Goal: Task Accomplishment & Management: Manage account settings

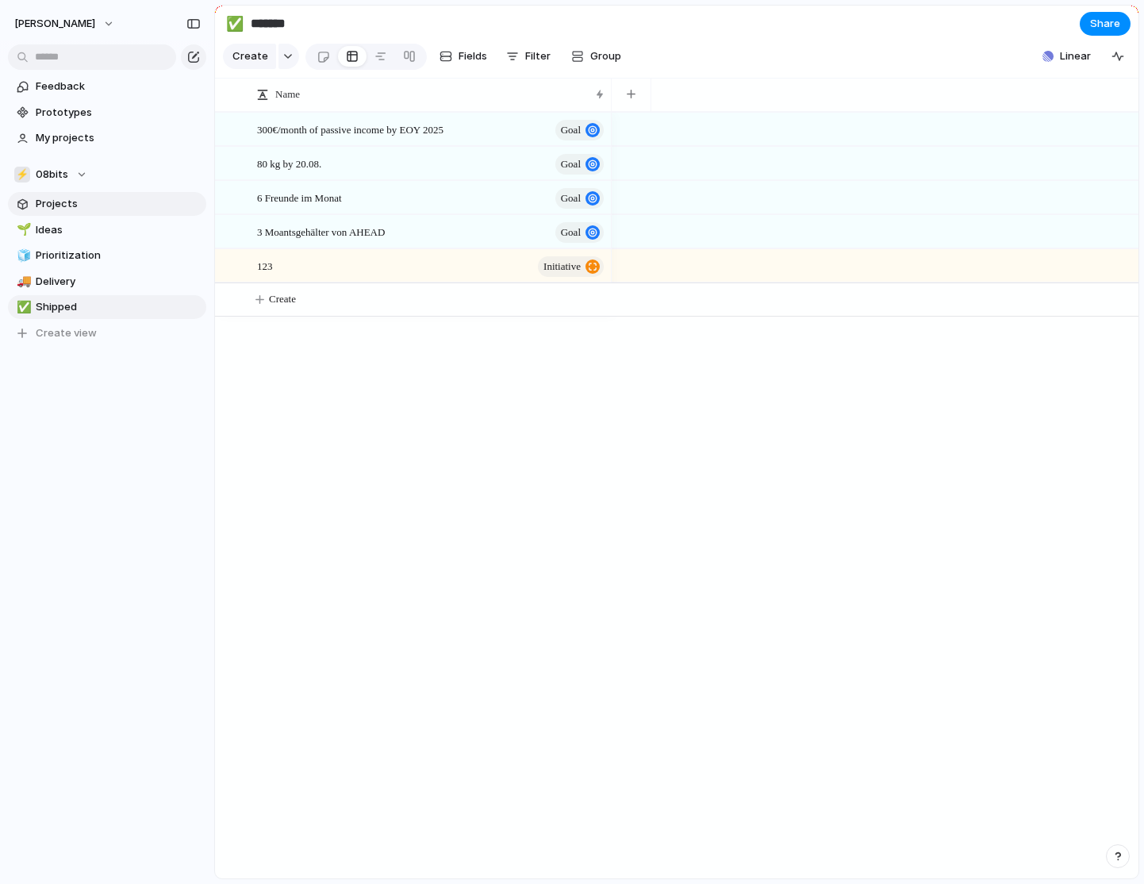
click at [106, 197] on span "Projects" at bounding box center [118, 204] width 165 height 16
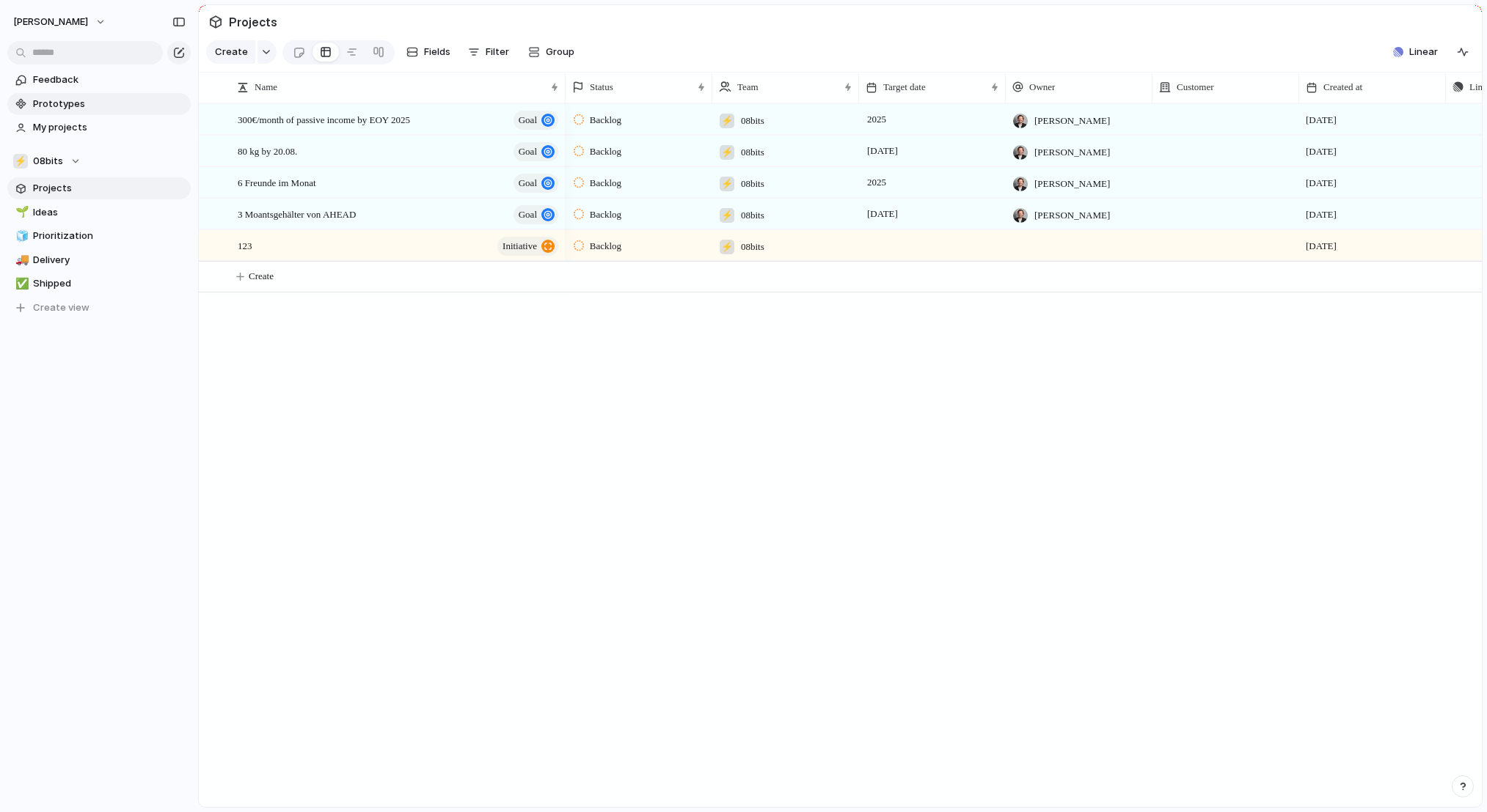
click at [69, 107] on span "Prototypes" at bounding box center [109, 104] width 152 height 15
click at [80, 83] on span "Feedback" at bounding box center [109, 80] width 152 height 15
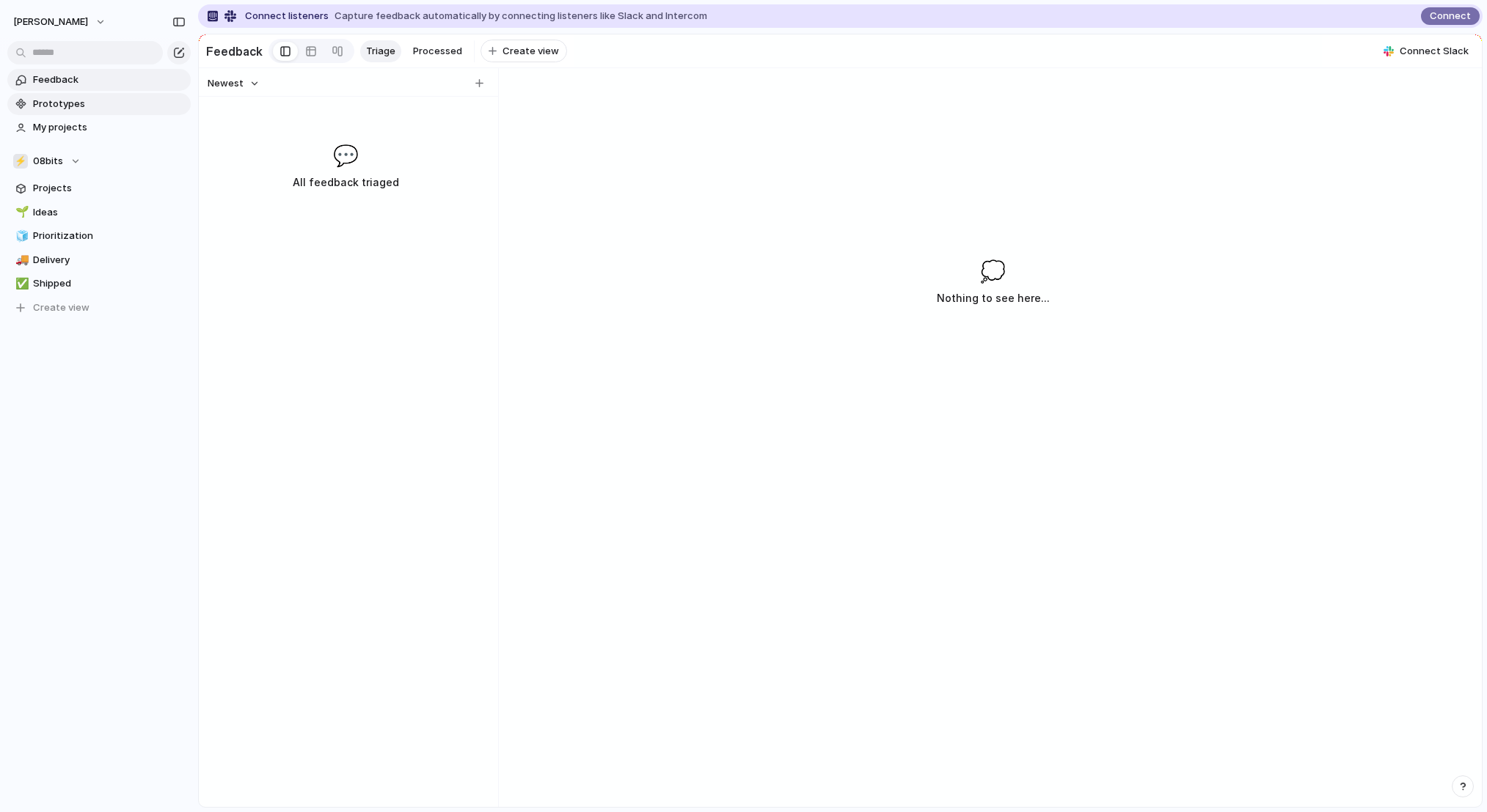
click at [69, 110] on span "Prototypes" at bounding box center [109, 104] width 152 height 15
click at [67, 126] on span "My projects" at bounding box center [109, 127] width 152 height 15
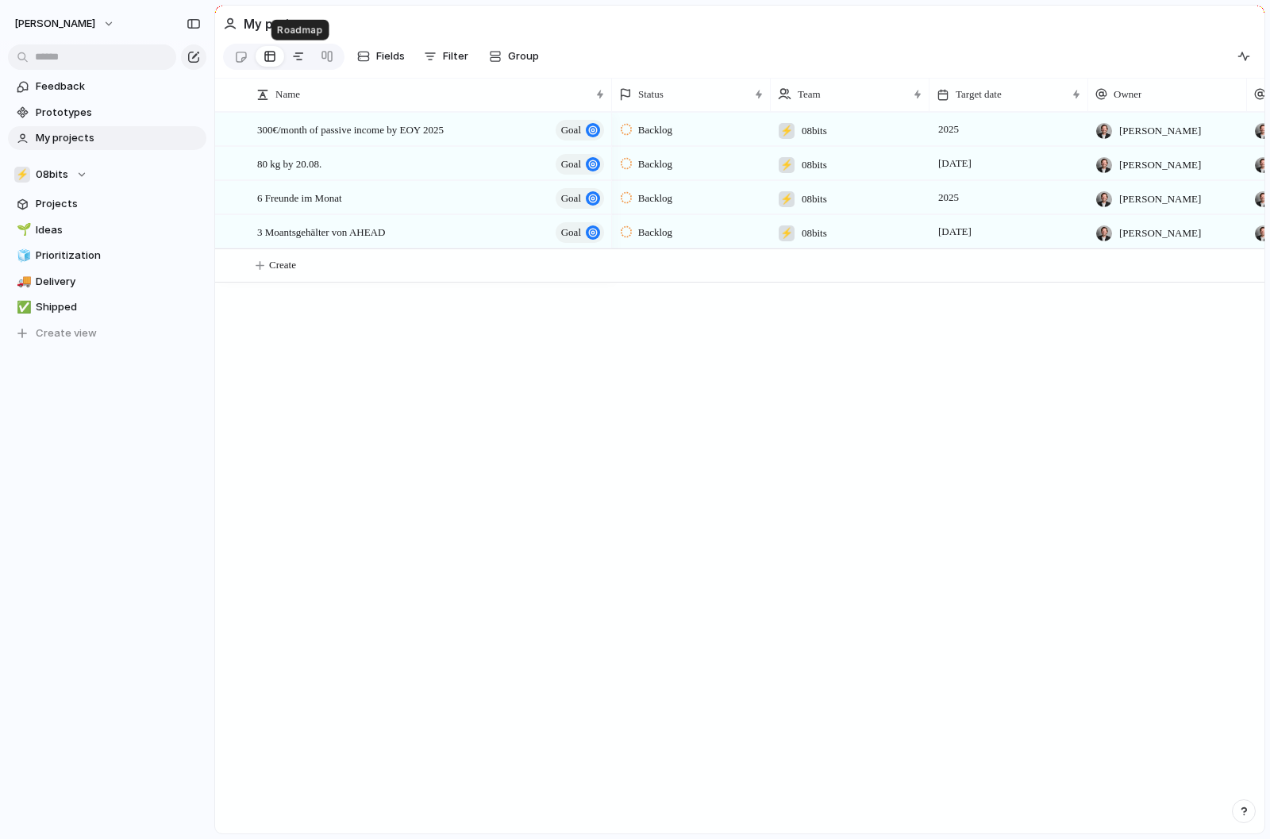
click at [305, 61] on div at bounding box center [298, 56] width 13 height 25
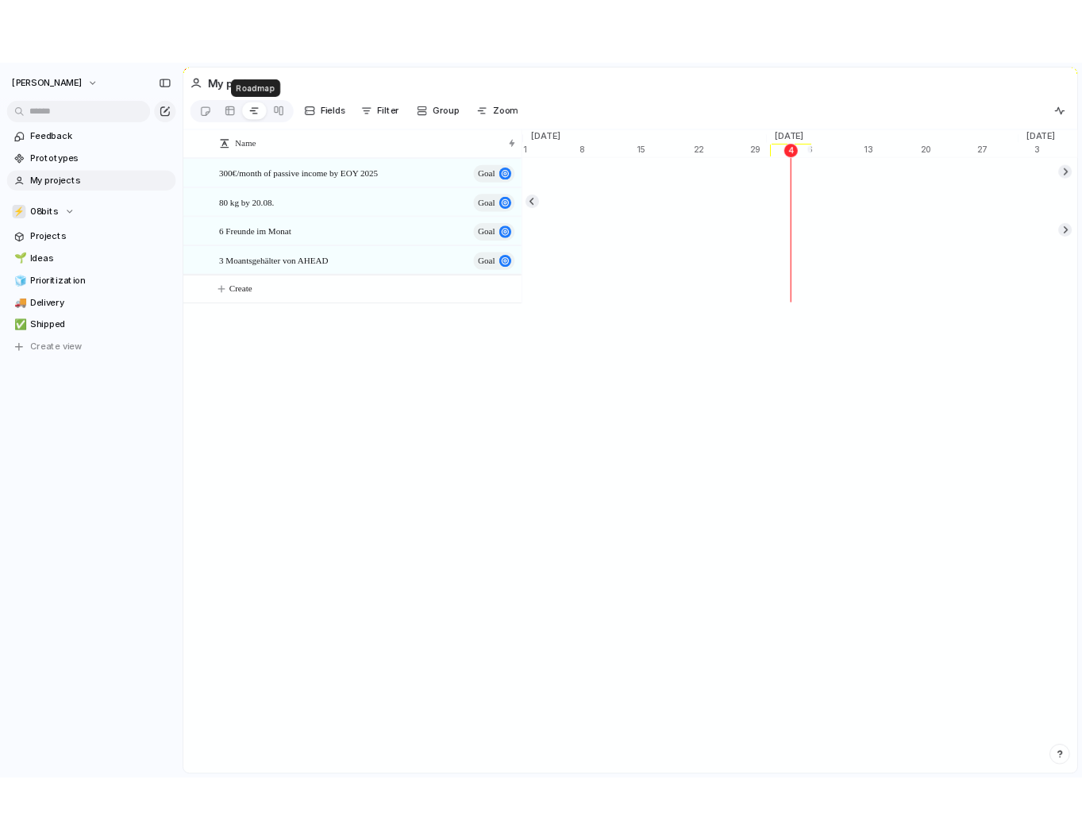
scroll to position [0, 10151]
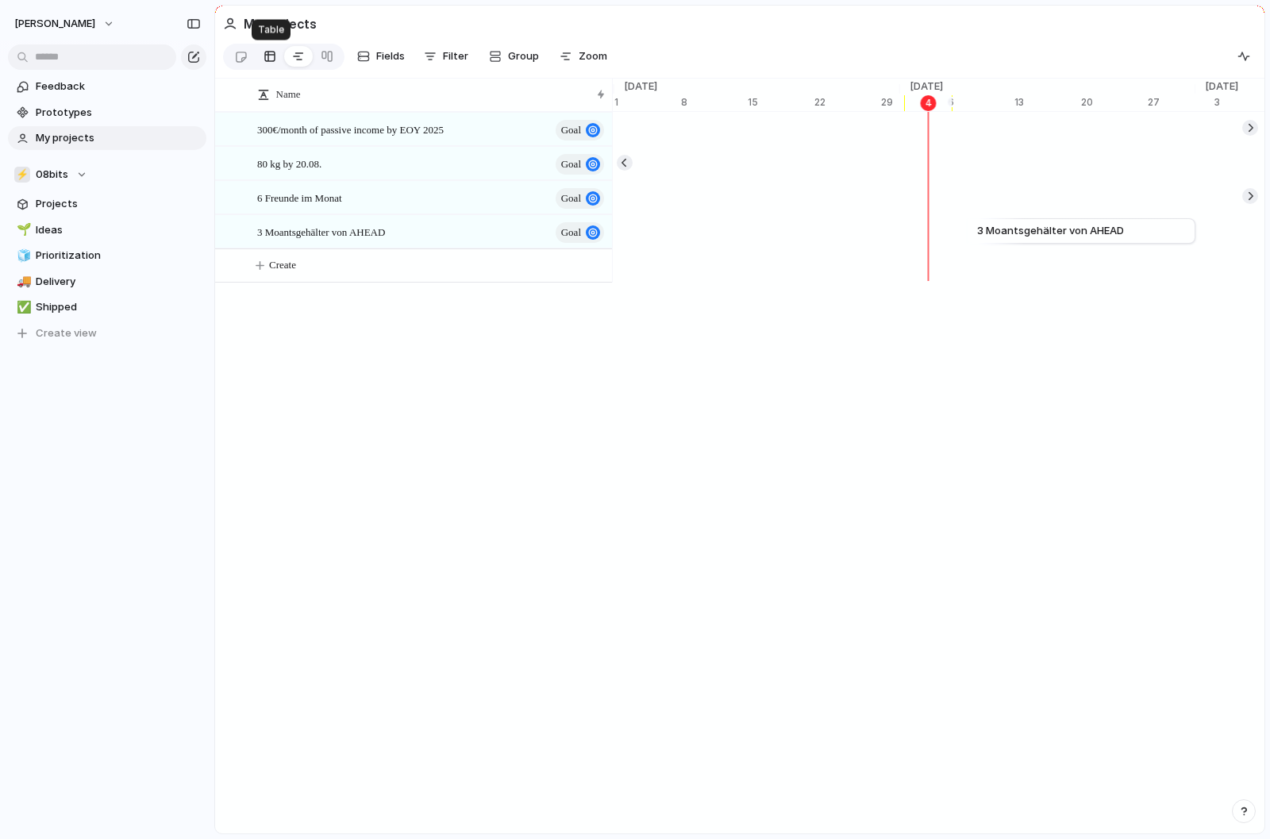
click at [276, 59] on div at bounding box center [269, 56] width 13 height 25
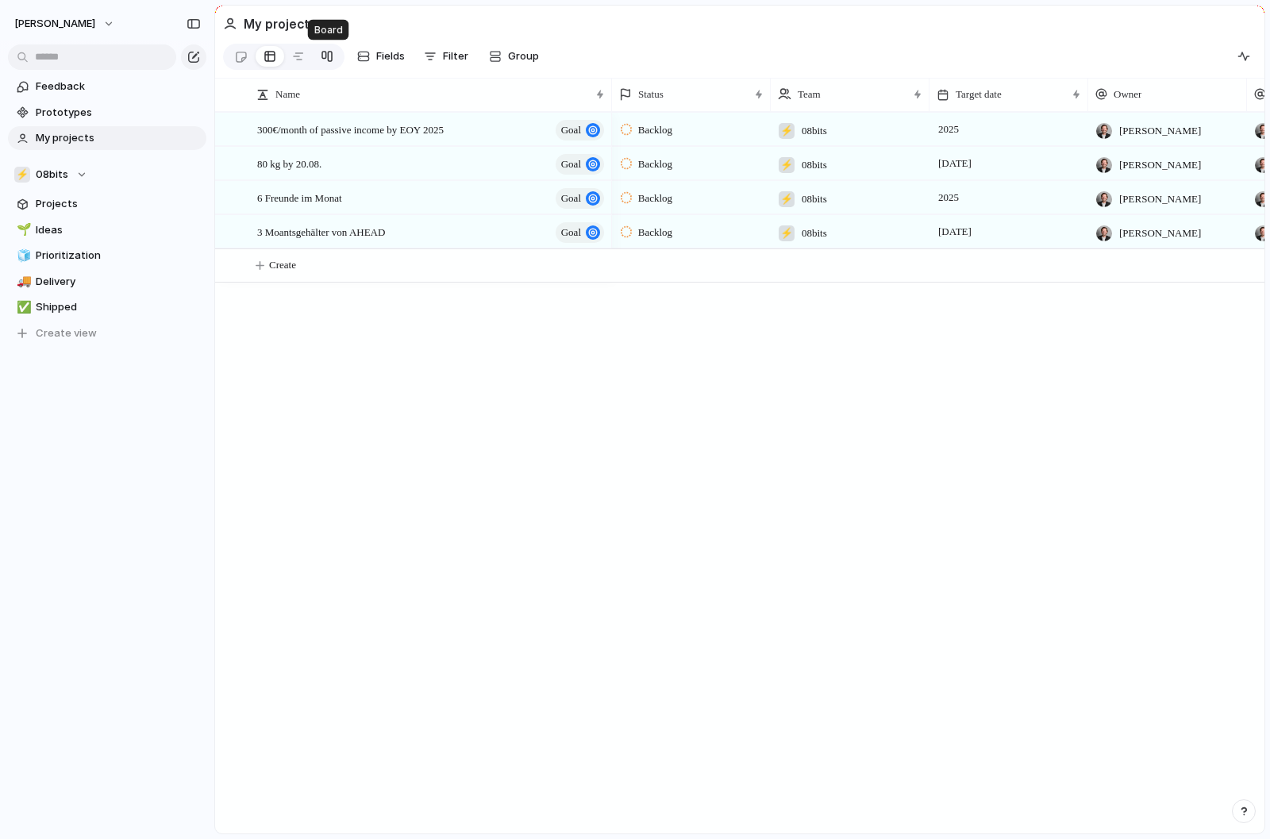
click at [329, 58] on div at bounding box center [327, 56] width 13 height 25
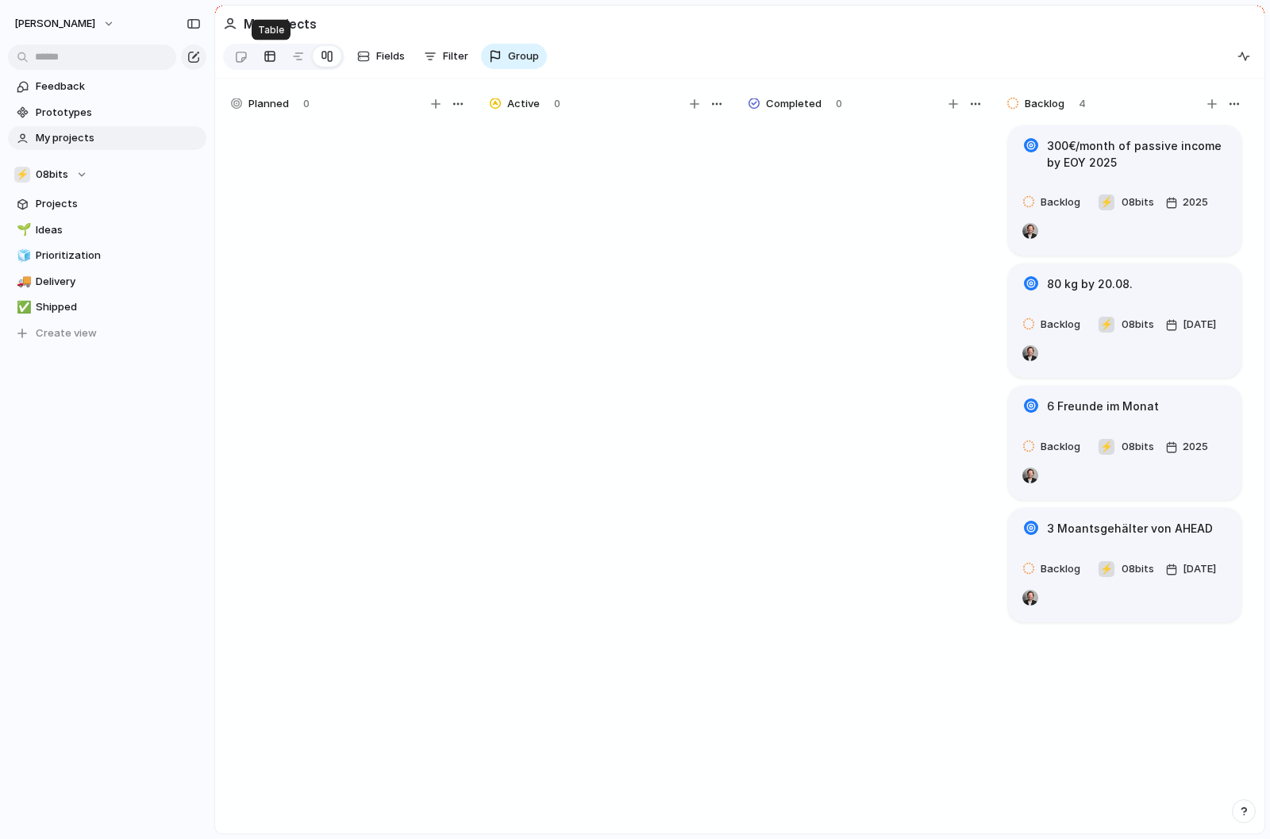
click at [269, 60] on div at bounding box center [269, 56] width 13 height 25
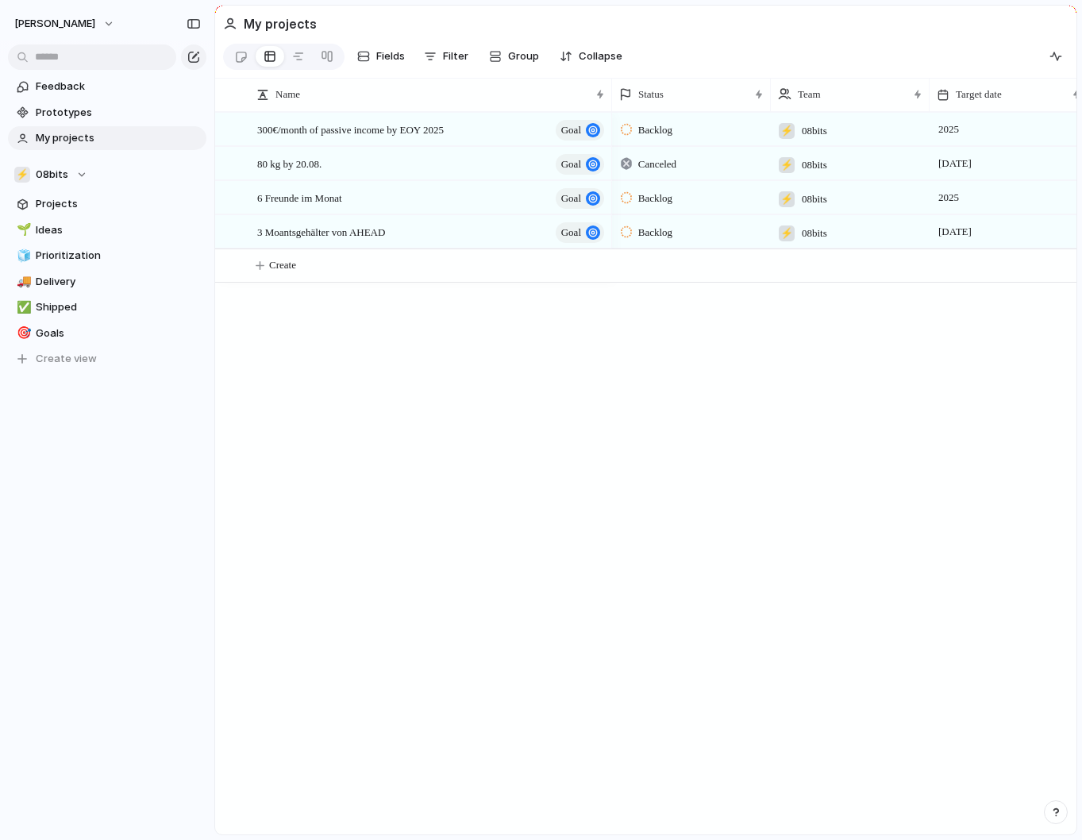
click at [552, 485] on div "300€/month of passive income by EOY 2025 goal 80 kg by 20.08. goal 6 Freunde im…" at bounding box center [645, 473] width 861 height 722
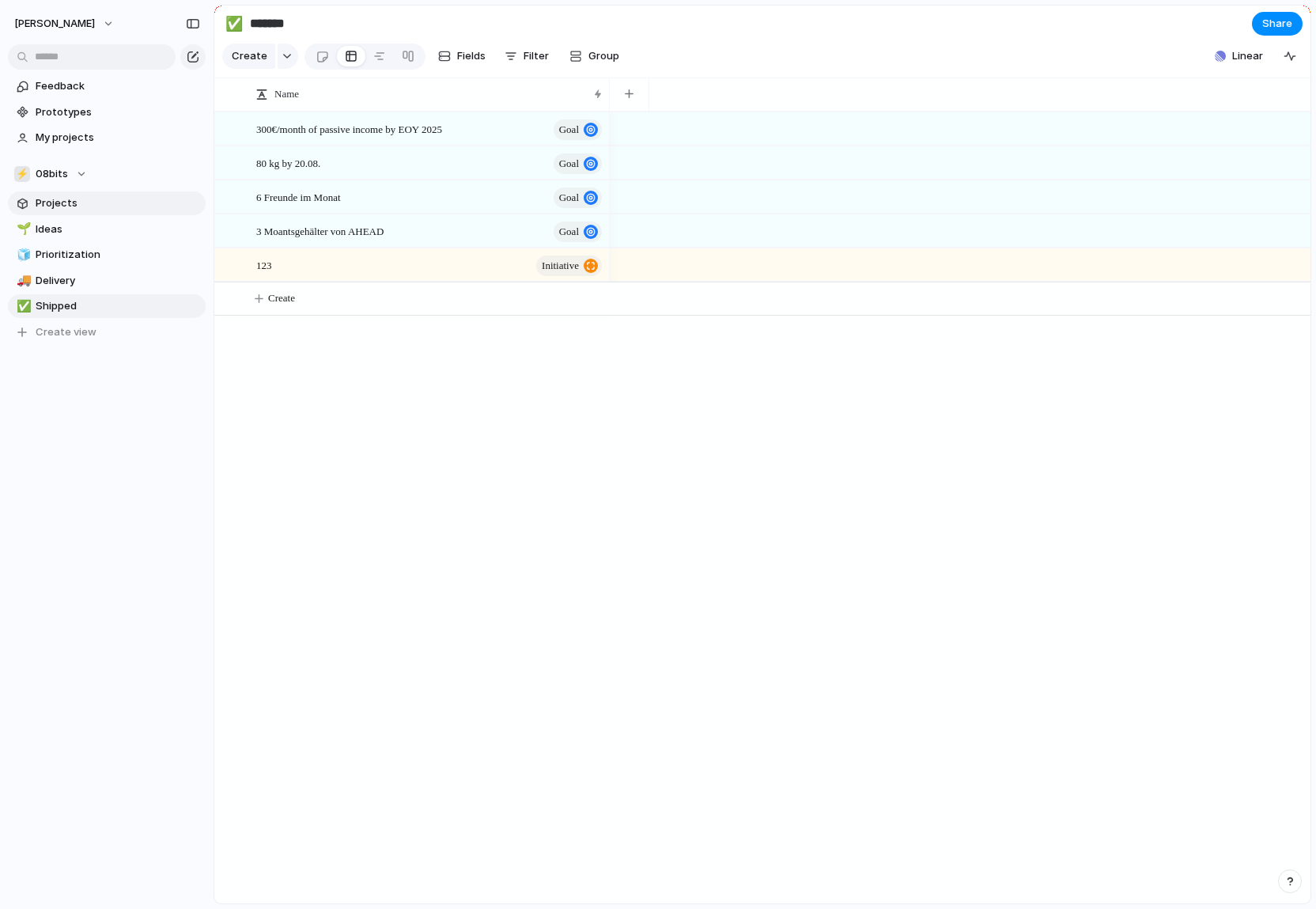
click at [87, 210] on link "Projects" at bounding box center [107, 203] width 197 height 24
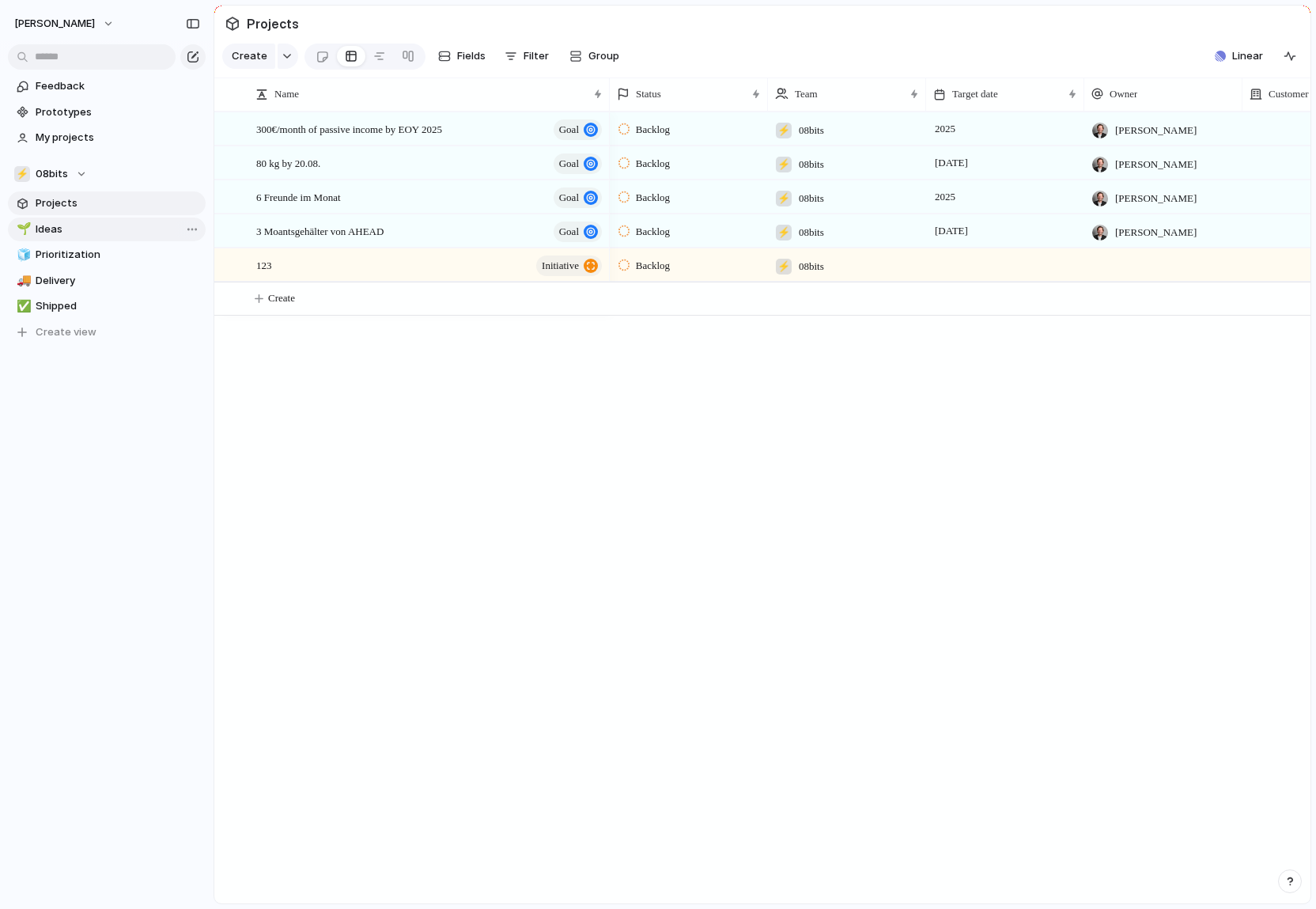
click at [70, 228] on span "Ideas" at bounding box center [118, 229] width 164 height 16
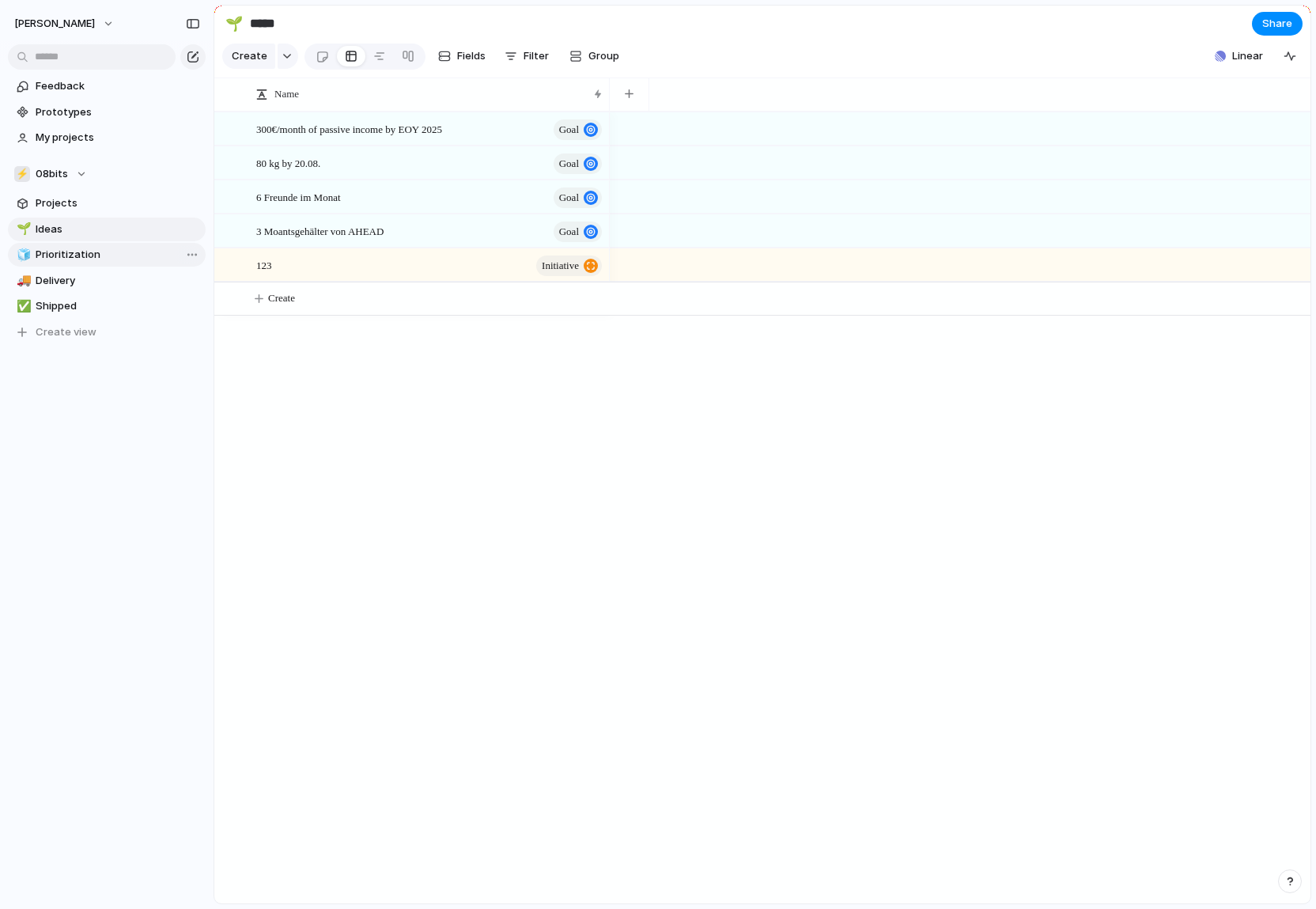
click at [63, 259] on span "Prioritization" at bounding box center [118, 255] width 164 height 16
type input "**********"
click at [95, 201] on span "Projects" at bounding box center [118, 203] width 164 height 16
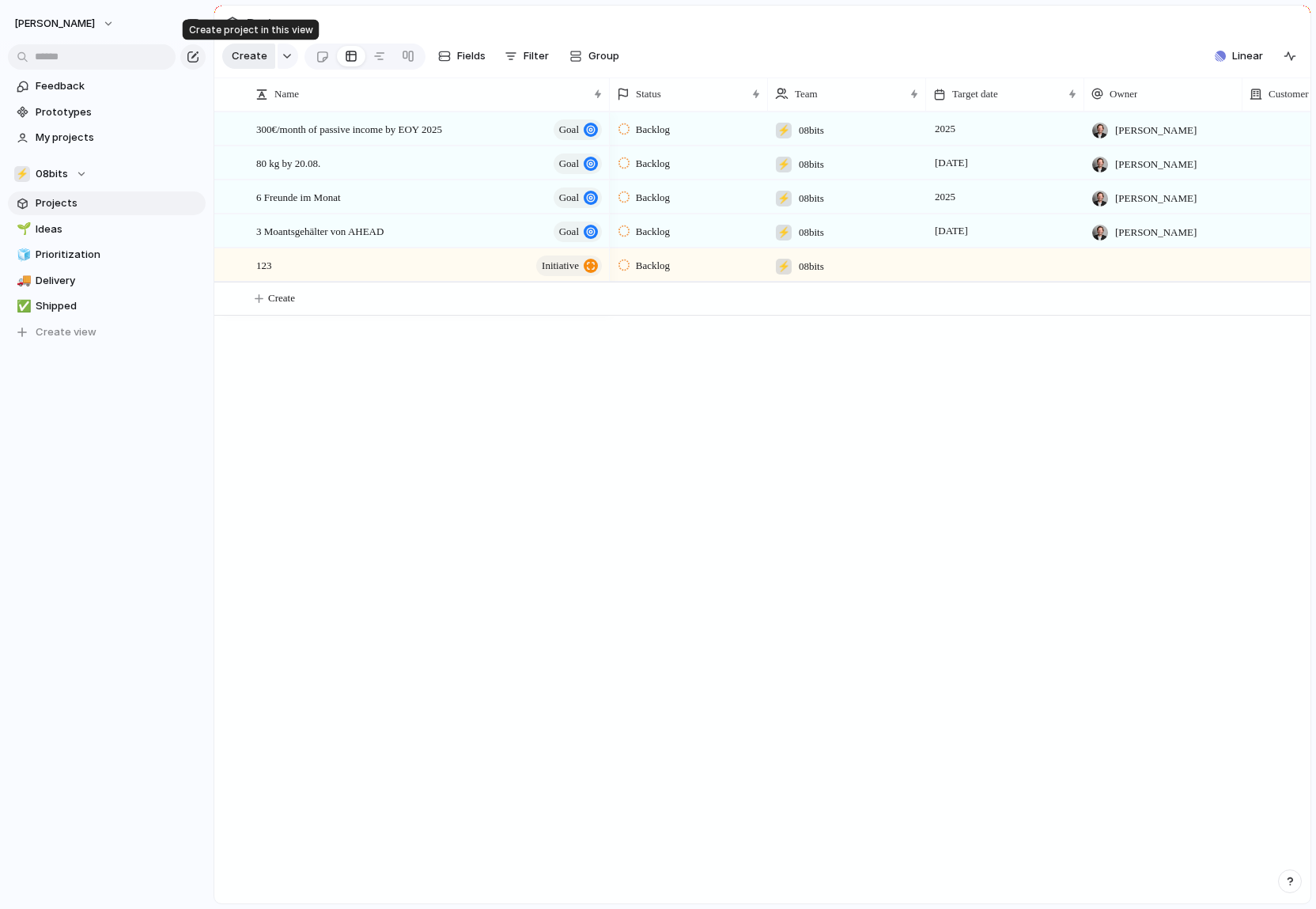
click at [239, 60] on span "Create" at bounding box center [250, 56] width 36 height 16
click at [118, 229] on span "Ideas" at bounding box center [118, 229] width 164 height 16
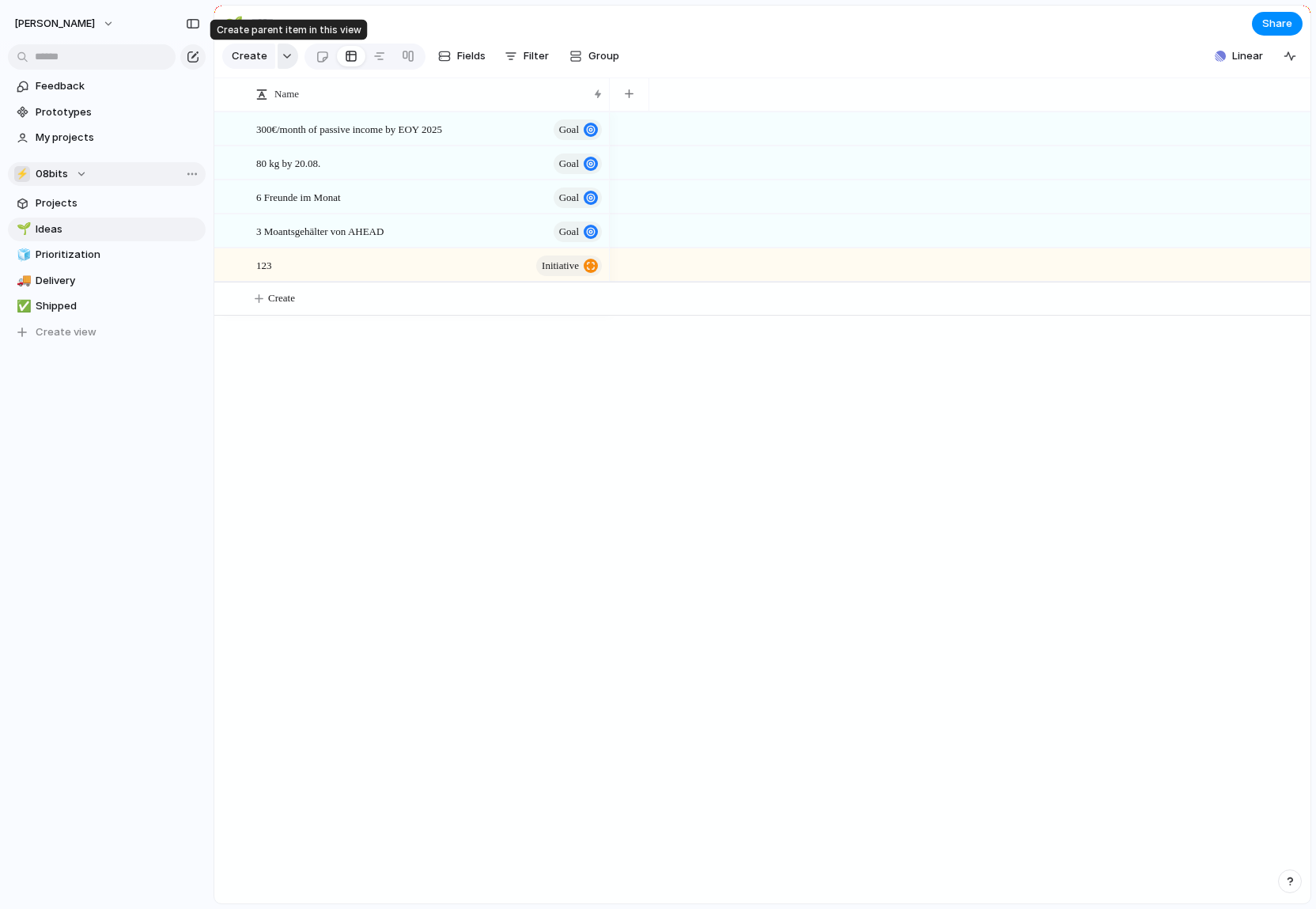
click at [292, 56] on button "button" at bounding box center [288, 56] width 21 height 25
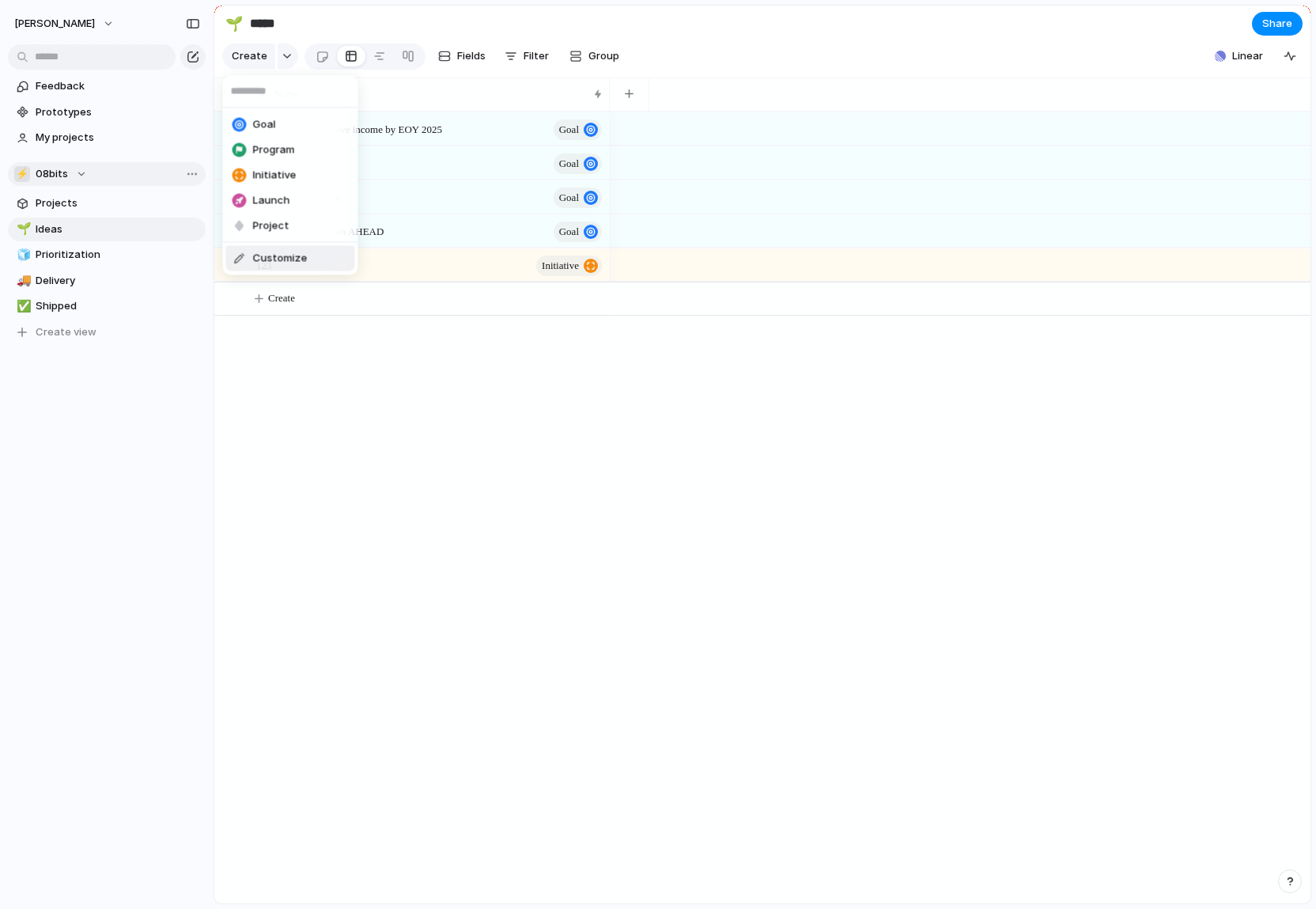
click at [921, 564] on div "Goal Program Initiative Launch Project Customize" at bounding box center [658, 454] width 1316 height 909
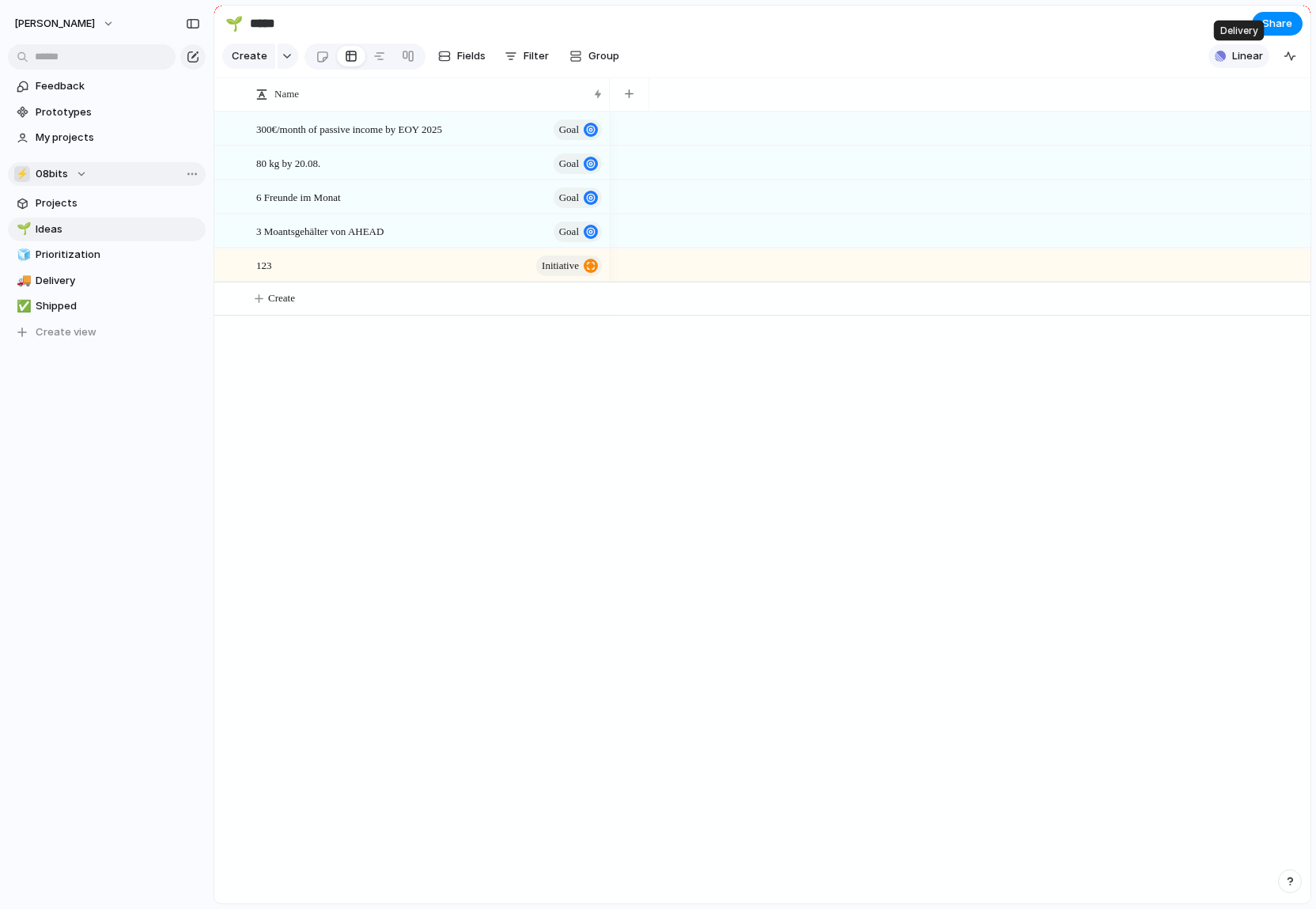
click at [946, 57] on span "Linear" at bounding box center [1246, 56] width 31 height 16
click at [946, 59] on div "button" at bounding box center [1289, 56] width 13 height 13
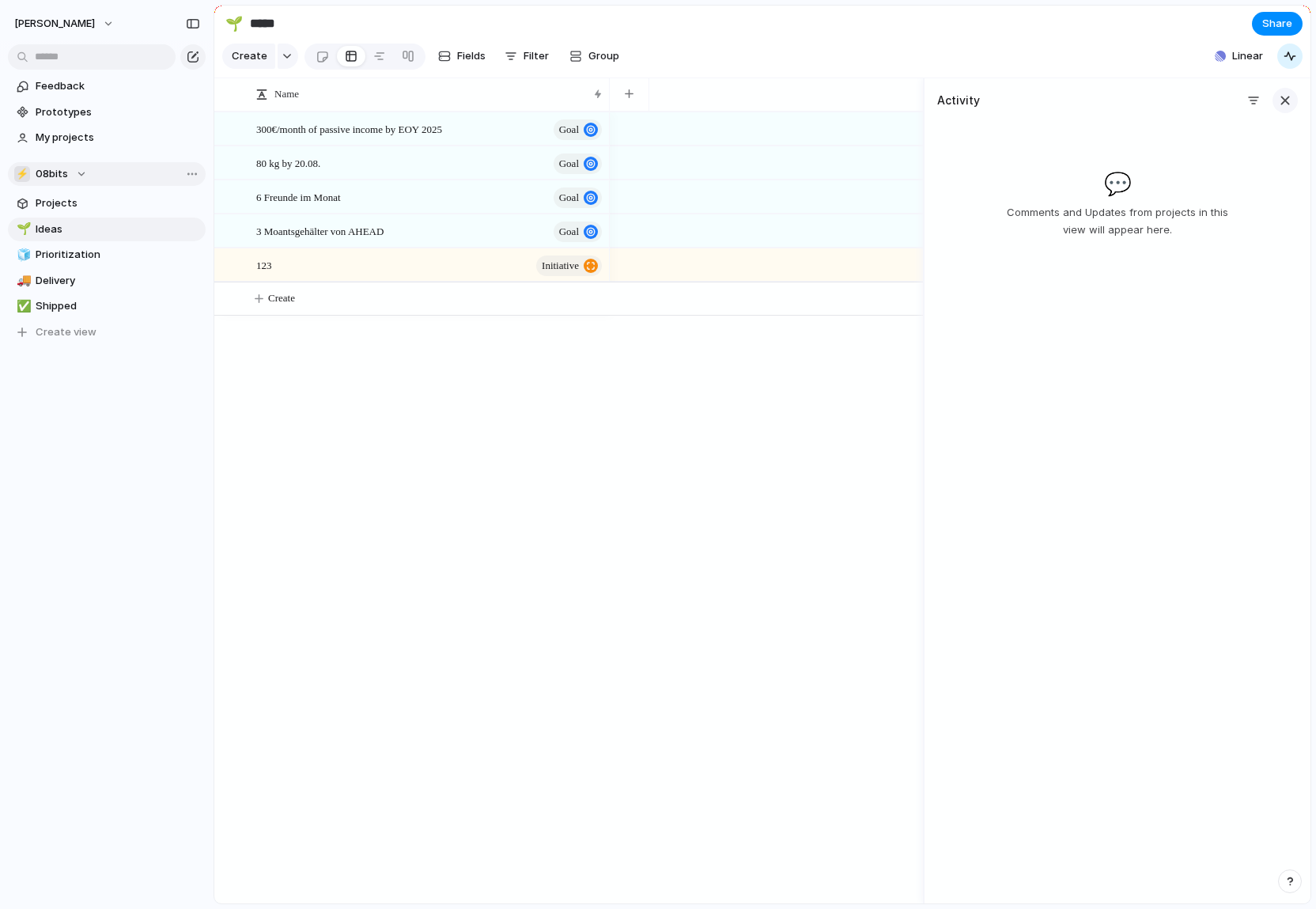
click at [946, 98] on div "button" at bounding box center [1284, 100] width 17 height 17
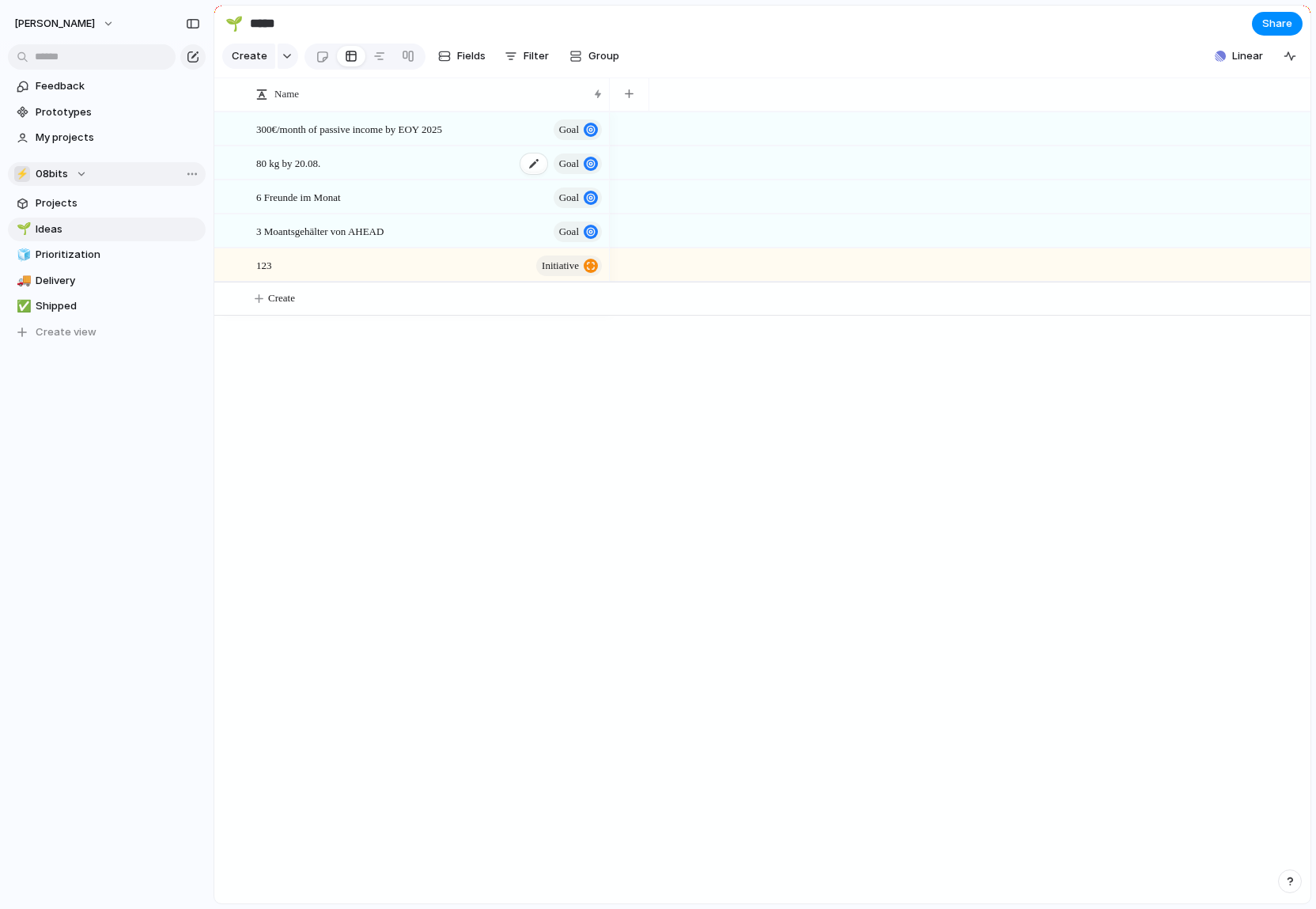
click at [434, 157] on div "80 kg by 20.08. goal" at bounding box center [429, 163] width 348 height 33
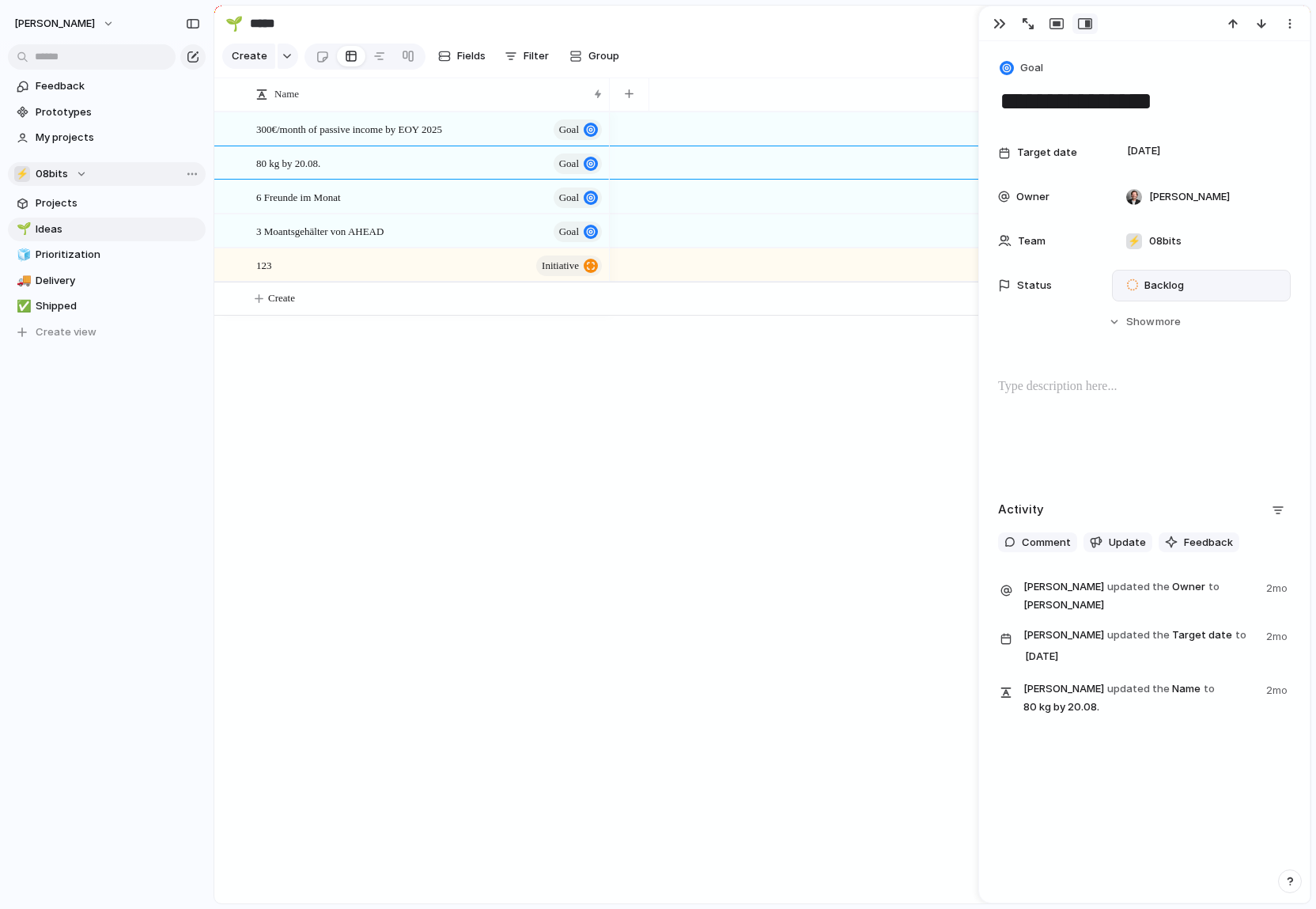
click at [946, 288] on span "Backlog" at bounding box center [1164, 286] width 40 height 16
click at [946, 458] on span "Canceled" at bounding box center [1168, 460] width 48 height 16
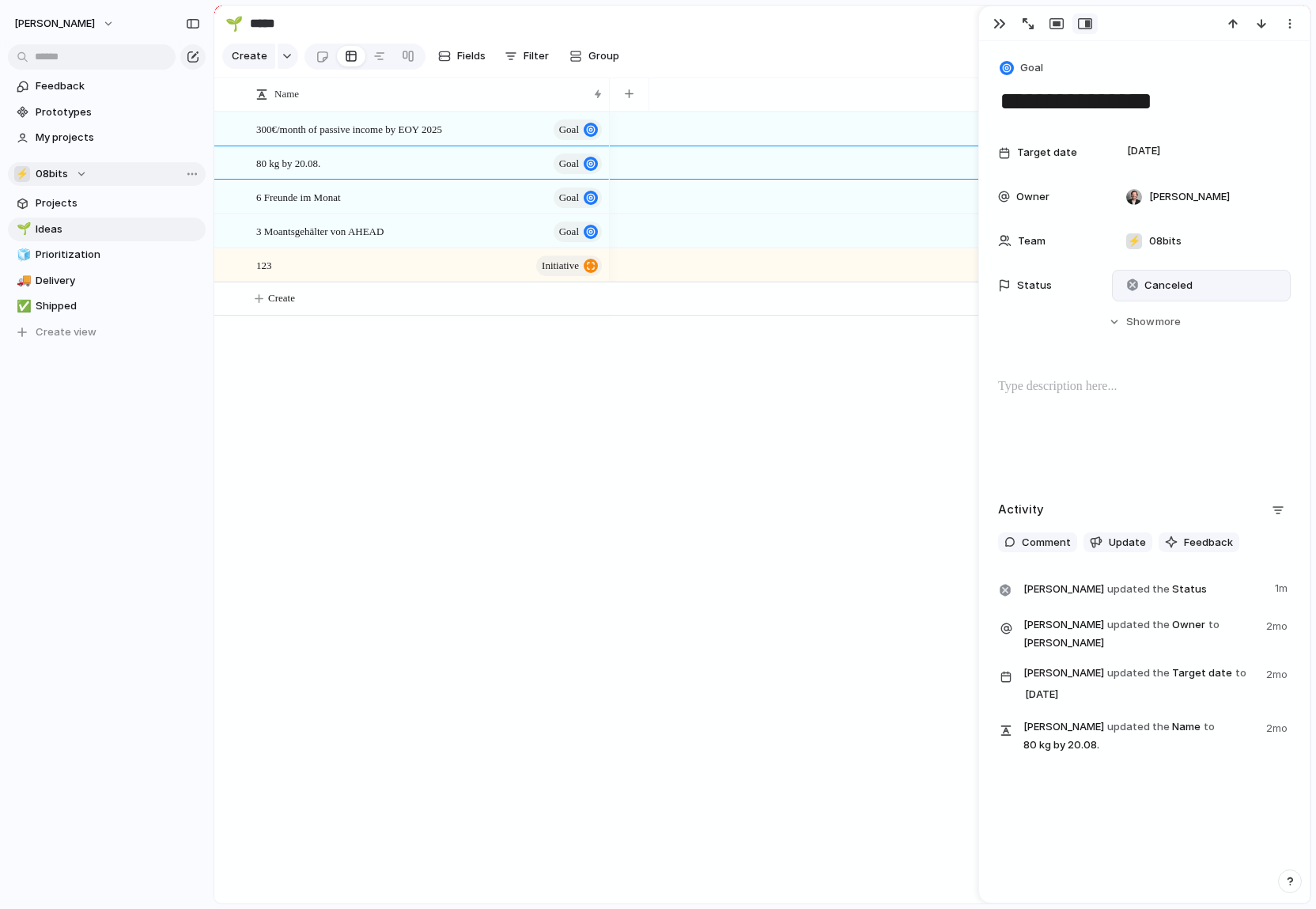
click at [686, 414] on div at bounding box center [959, 507] width 700 height 791
click at [946, 19] on button "button" at bounding box center [998, 23] width 25 height 21
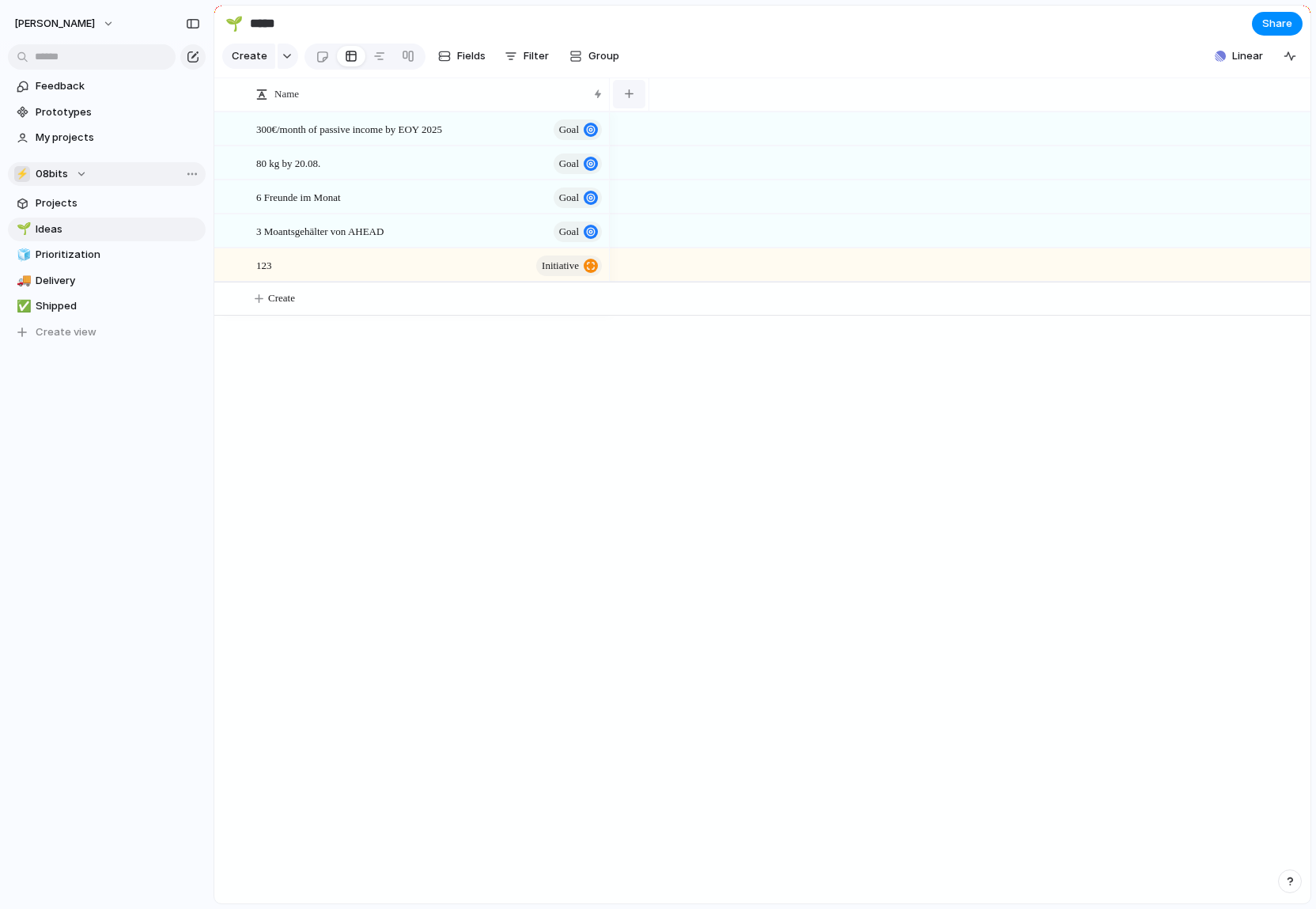
click at [634, 94] on button "button" at bounding box center [629, 94] width 33 height 29
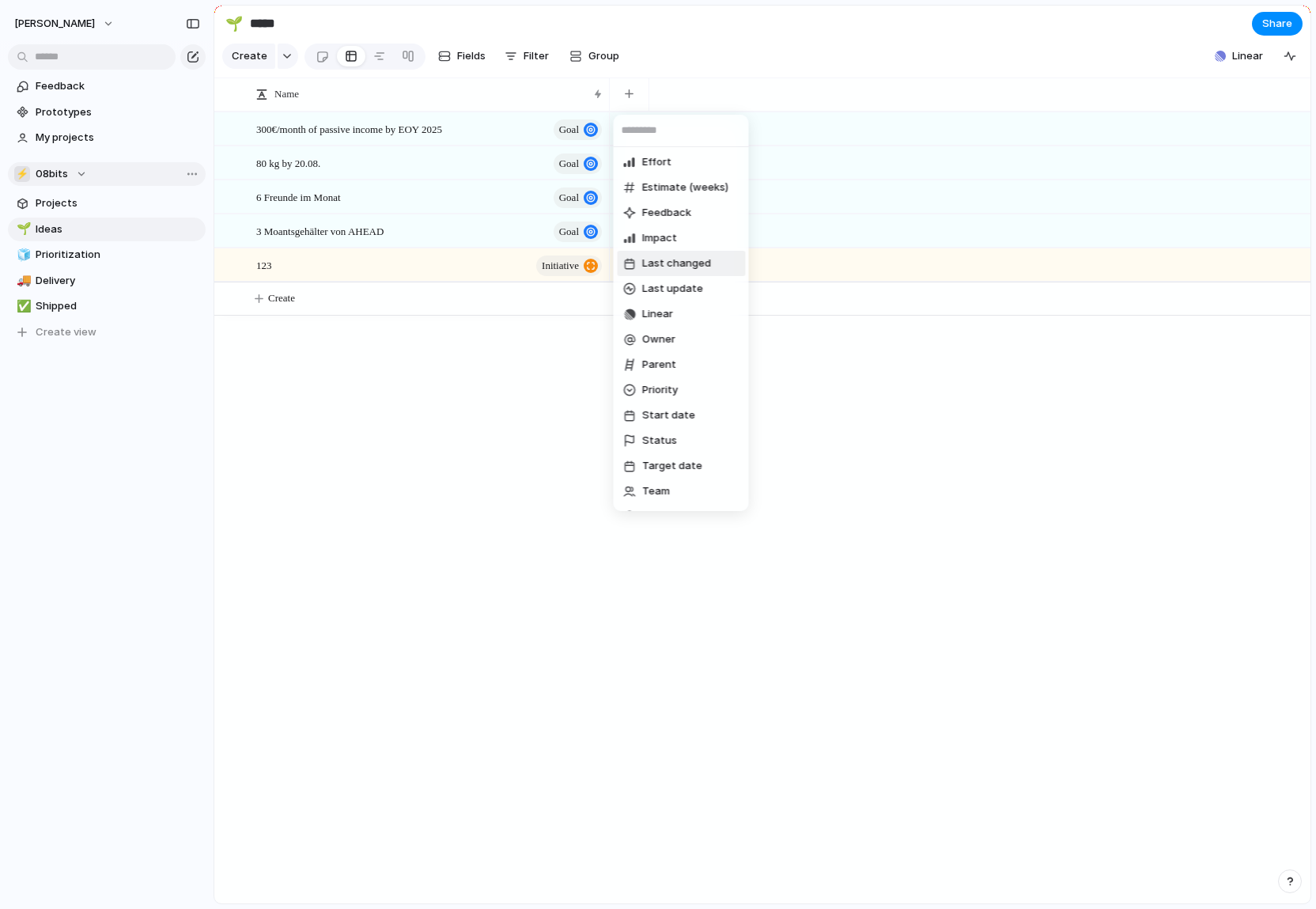
scroll to position [175, 0]
click at [683, 390] on li "Status" at bounding box center [680, 393] width 129 height 25
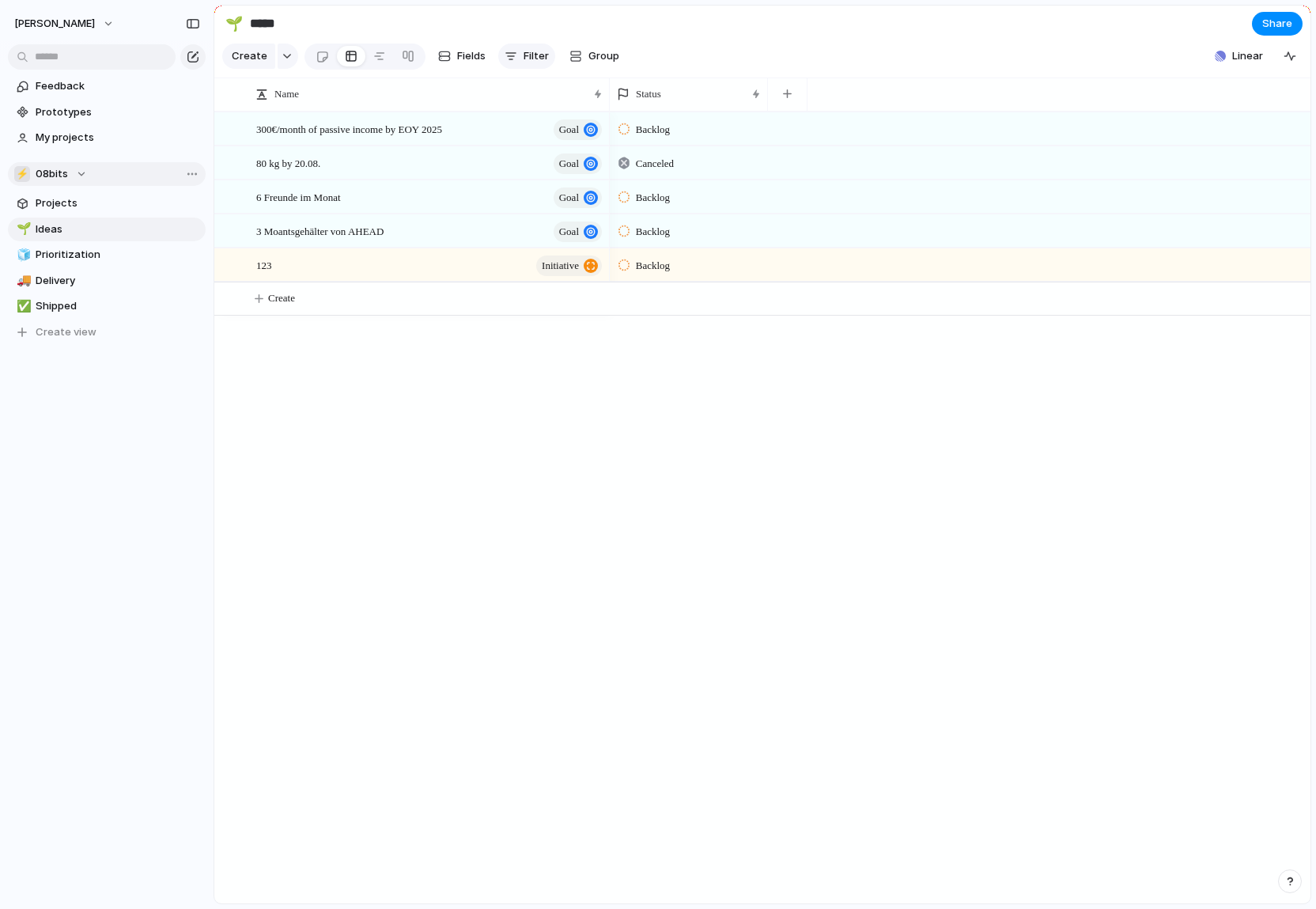
click at [519, 58] on button "Filter" at bounding box center [526, 56] width 57 height 25
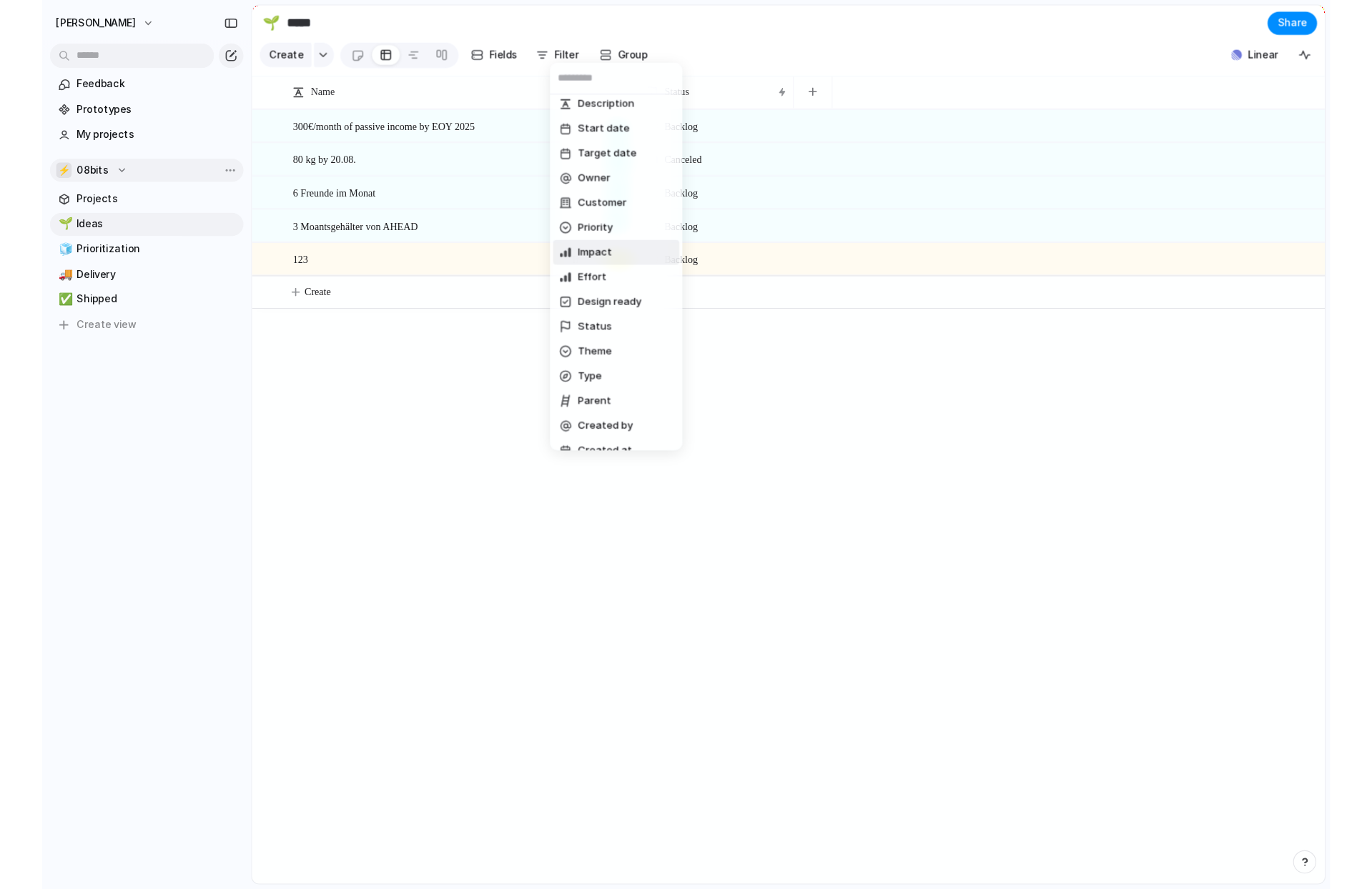
scroll to position [0, 0]
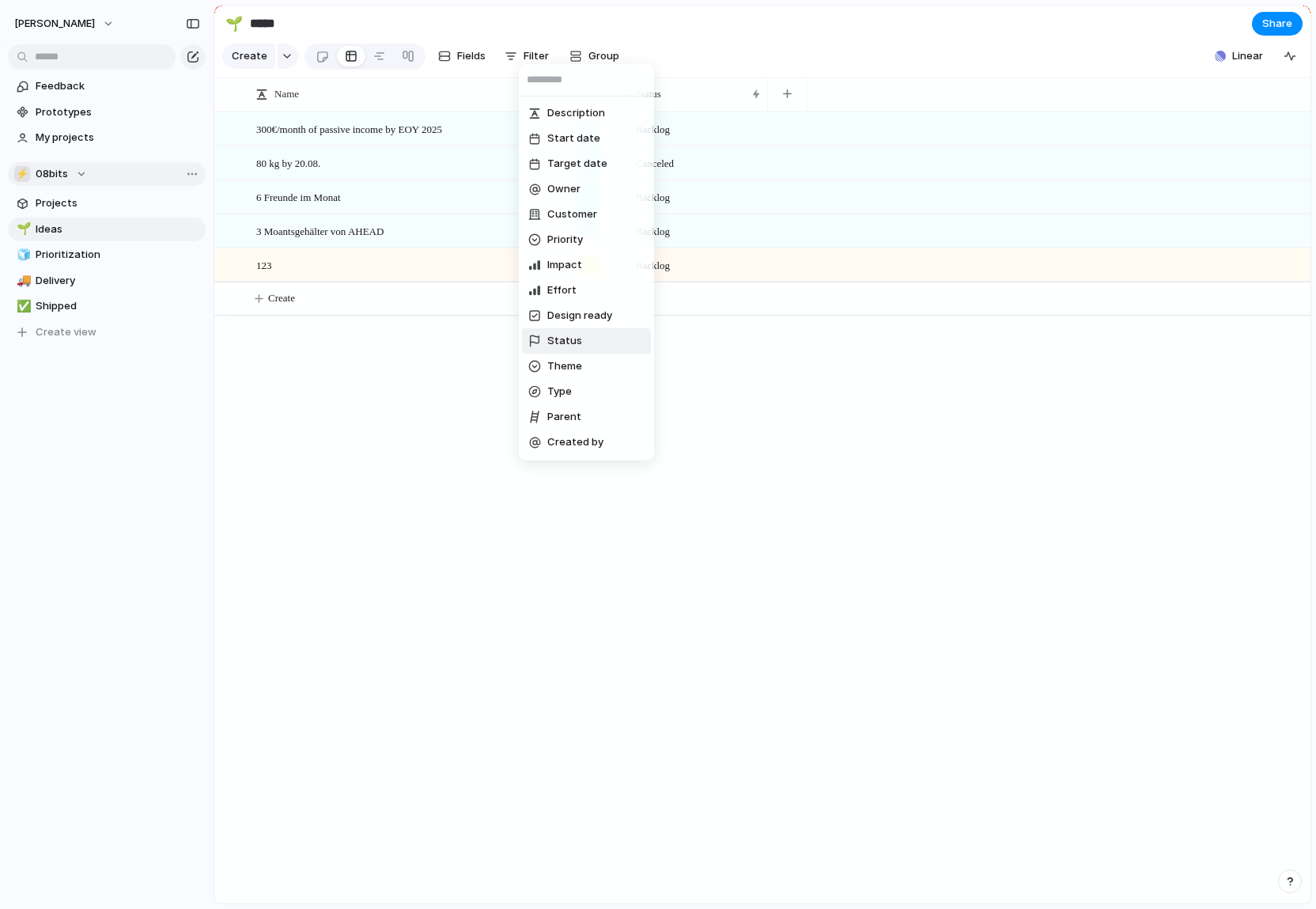
click at [584, 337] on li "Status" at bounding box center [586, 340] width 129 height 25
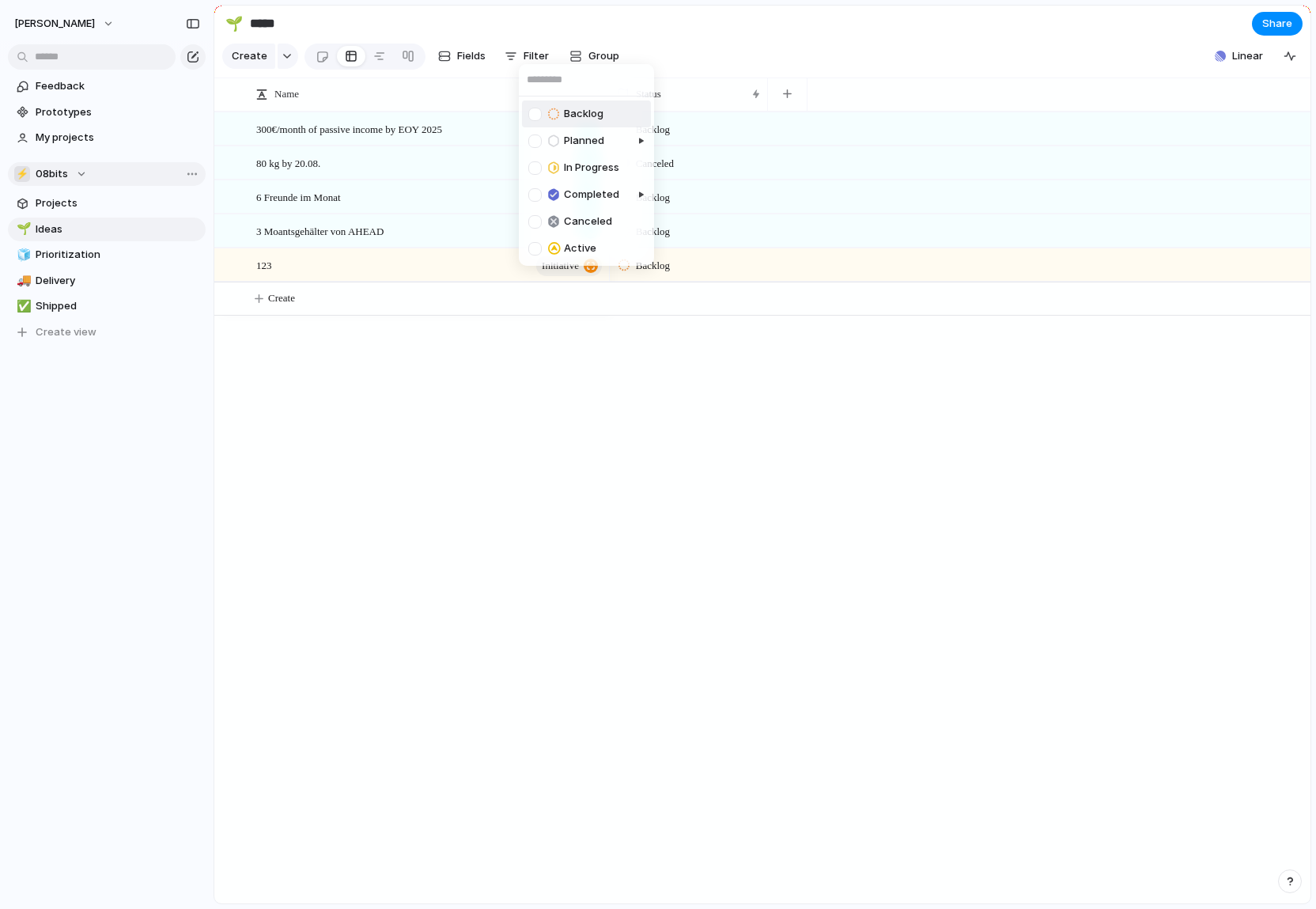
click at [533, 117] on div at bounding box center [534, 114] width 13 height 13
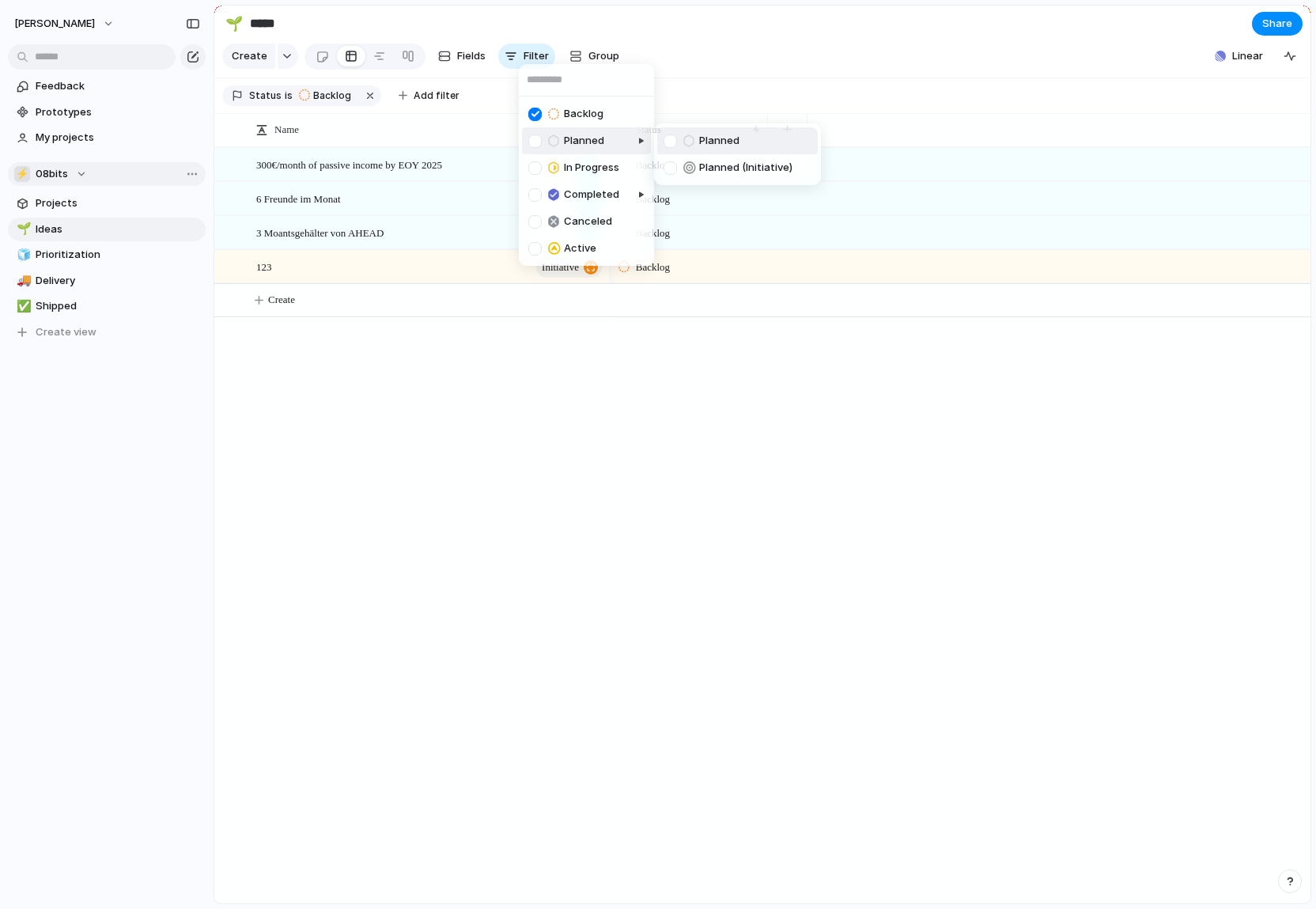
click at [532, 146] on div at bounding box center [534, 141] width 13 height 13
drag, startPoint x: 532, startPoint y: 166, endPoint x: 534, endPoint y: 182, distance: 16.1
click at [533, 166] on div at bounding box center [534, 167] width 13 height 13
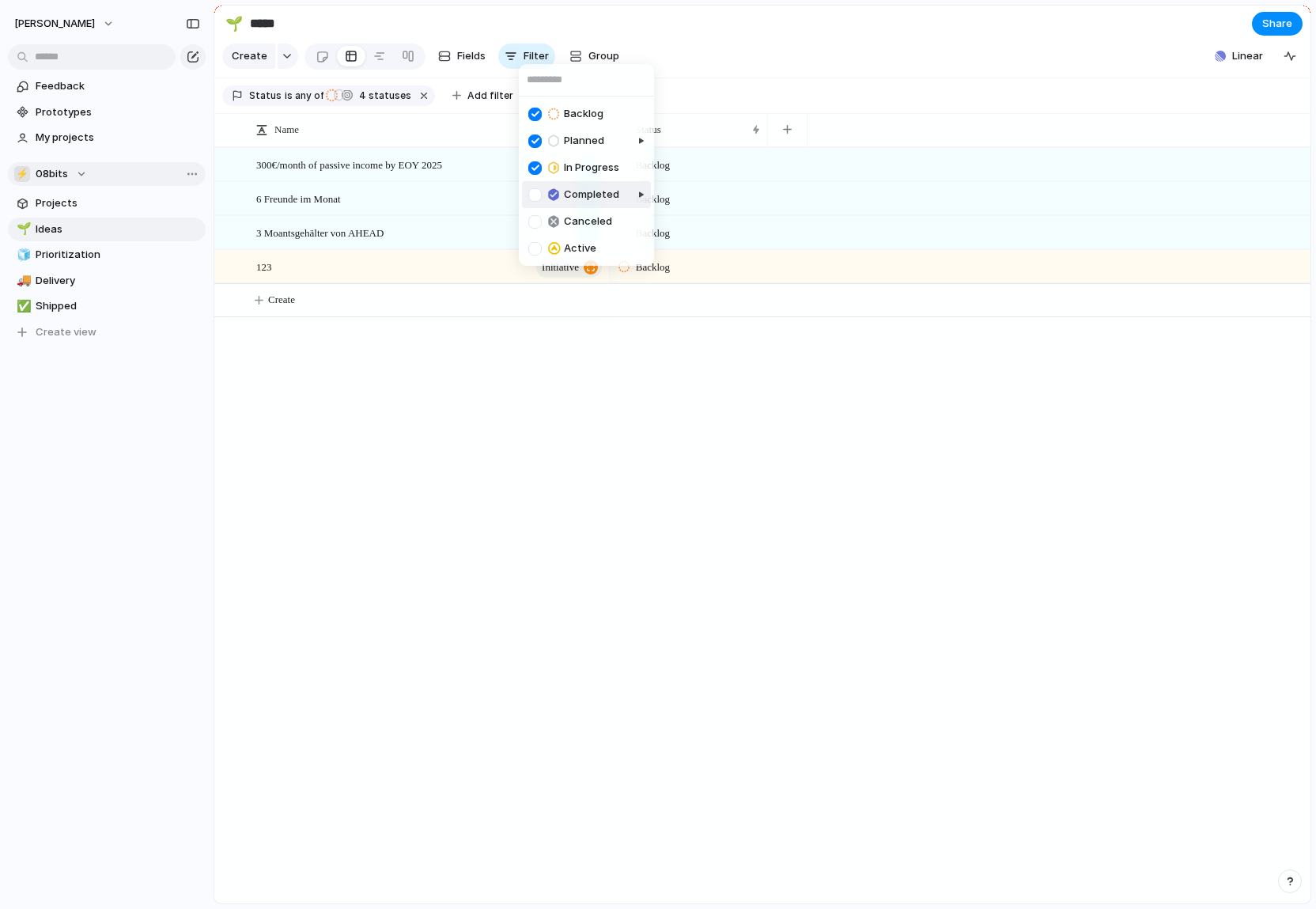
click at [534, 190] on div at bounding box center [594, 208] width 120 height 62
click at [535, 251] on div at bounding box center [534, 248] width 13 height 13
click at [875, 428] on div "Backlog Planned In Progress Completed Canceled Active" at bounding box center [658, 454] width 1316 height 909
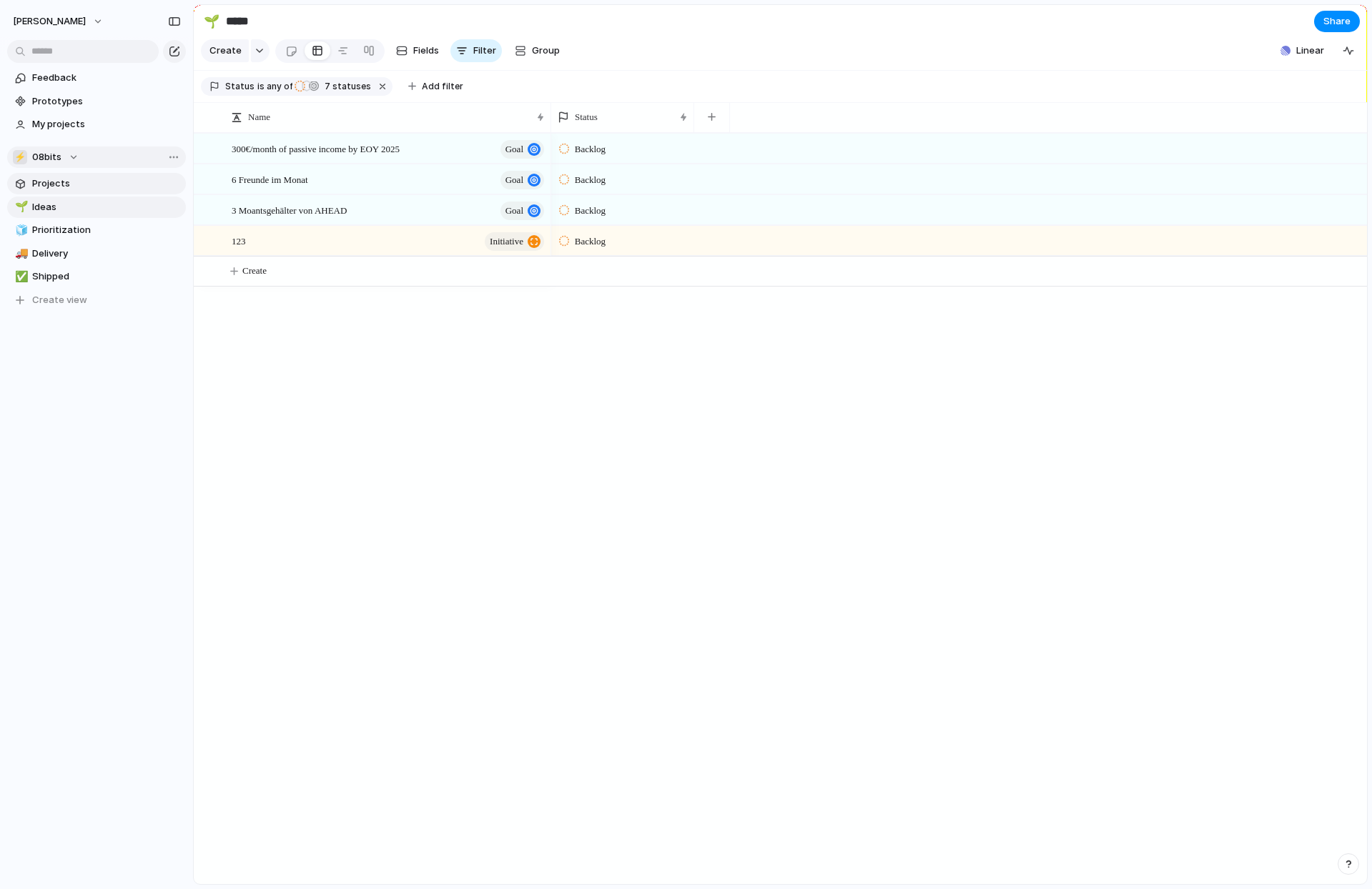
click at [97, 183] on span "Projects" at bounding box center [106, 184] width 149 height 14
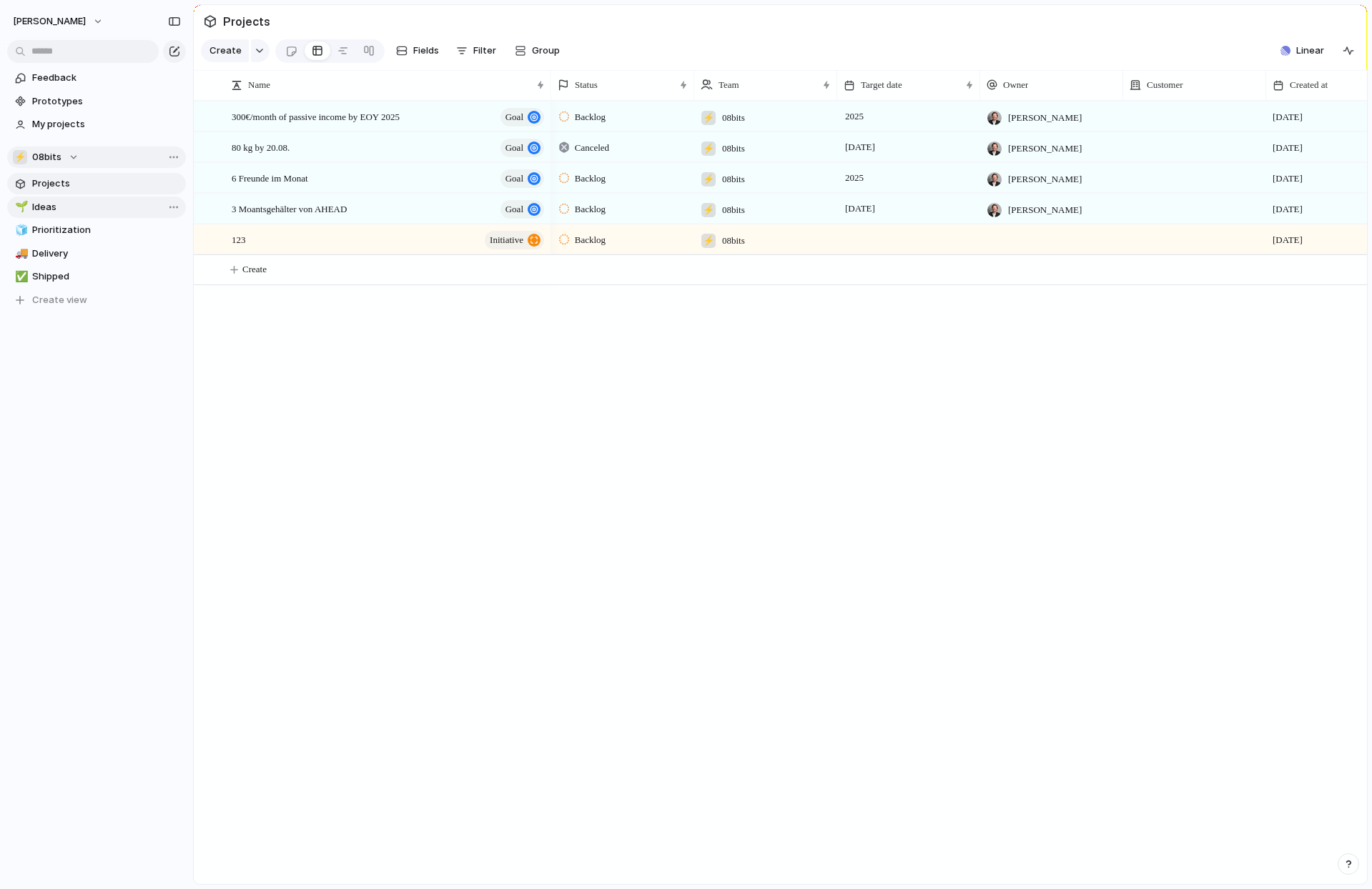
click at [86, 203] on span "Ideas" at bounding box center [106, 207] width 149 height 14
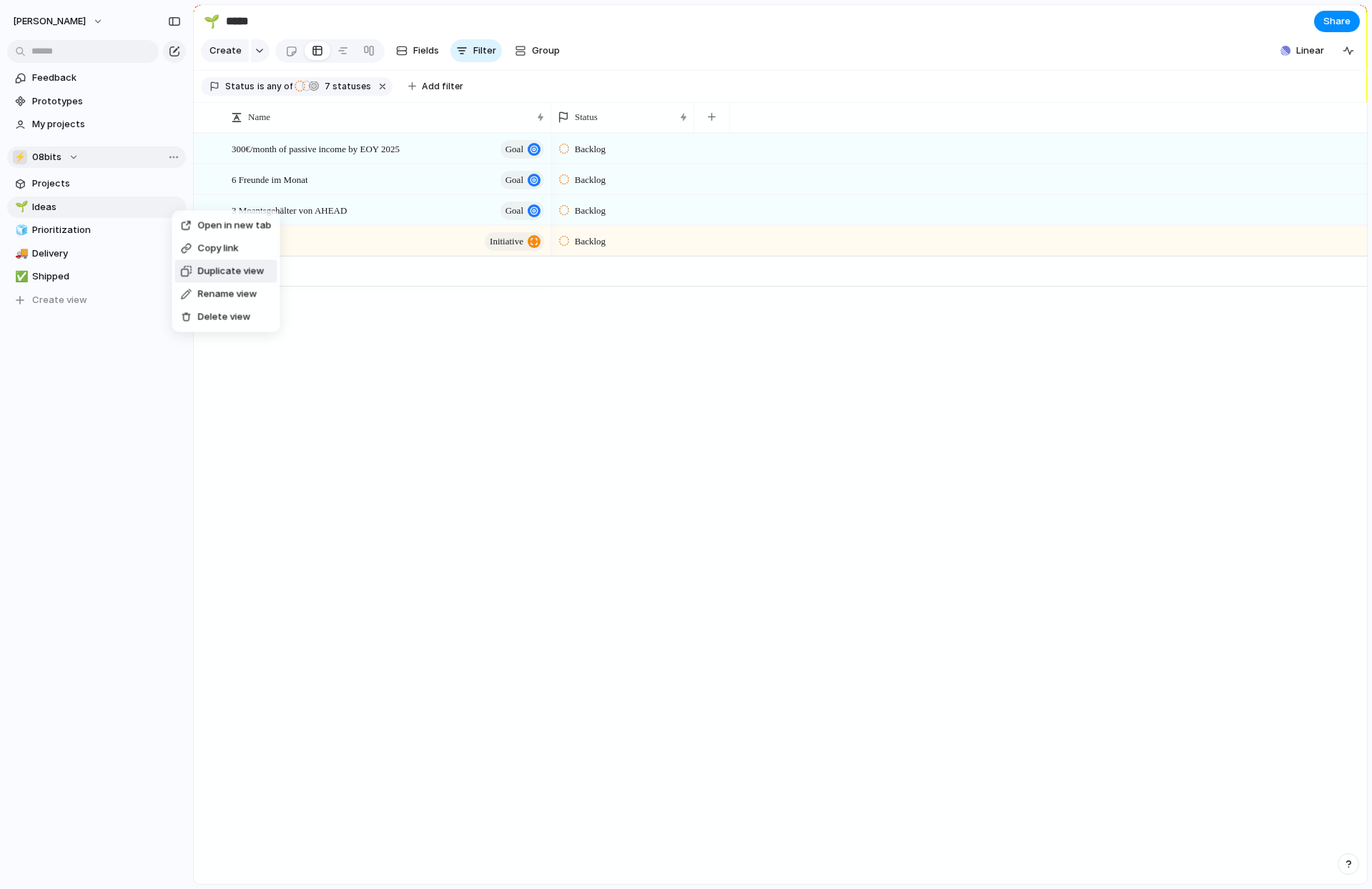
click at [250, 270] on span "Duplicate view" at bounding box center [232, 272] width 67 height 14
type input "**********"
type input "*****"
click at [19, 301] on div "🌱" at bounding box center [20, 300] width 10 height 16
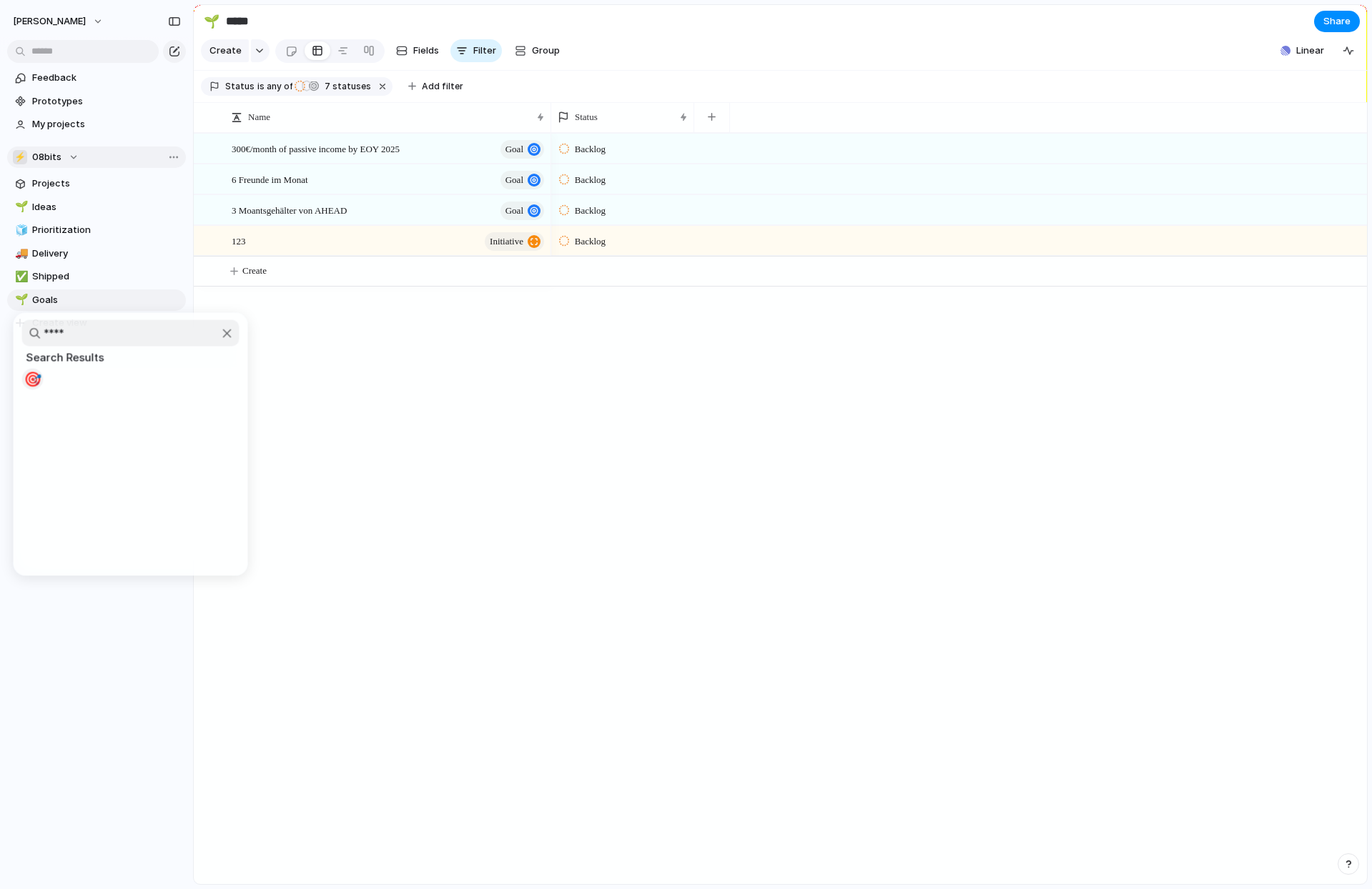
type input "****"
click at [33, 386] on span "🎯" at bounding box center [32, 379] width 18 height 17
drag, startPoint x: 74, startPoint y: 302, endPoint x: 80, endPoint y: 200, distance: 102.2
click at [79, 200] on div "🌱 Ideas 🧊 Prioritization 🚚 Delivery ✅ Shipped 🎯 Goals 🎯 Goals To pick up a drag…" at bounding box center [96, 265] width 178 height 138
drag, startPoint x: 95, startPoint y: 179, endPoint x: 97, endPoint y: 196, distance: 17.1
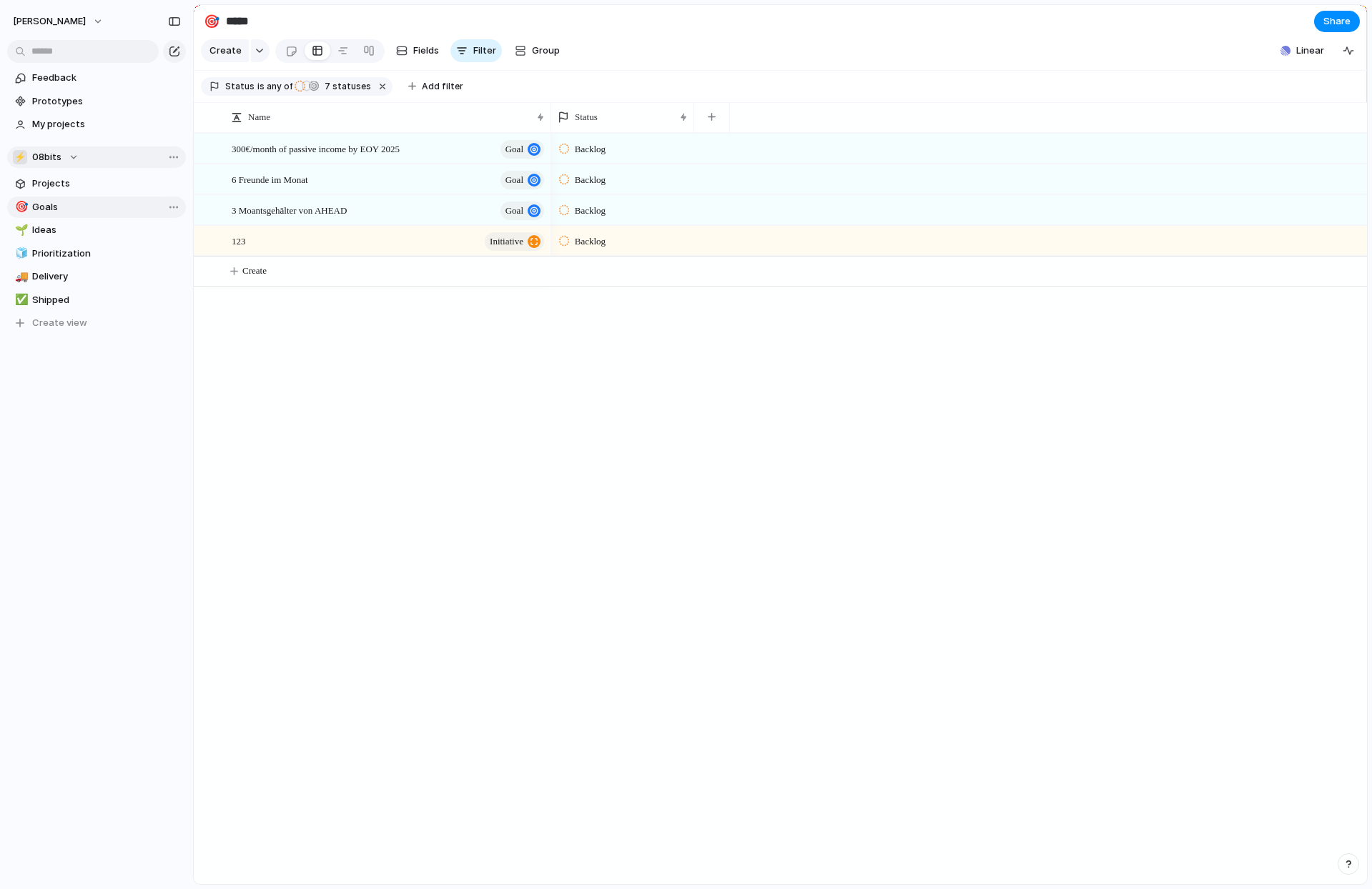
click at [99, 213] on section "⚡ 08bits Projects 🎯 Goals 🌱 Ideas 🧊 Prioritization 🚚 Delivery ✅ Shipped To pick…" at bounding box center [96, 234] width 193 height 199
click at [114, 185] on span "Projects" at bounding box center [106, 184] width 149 height 14
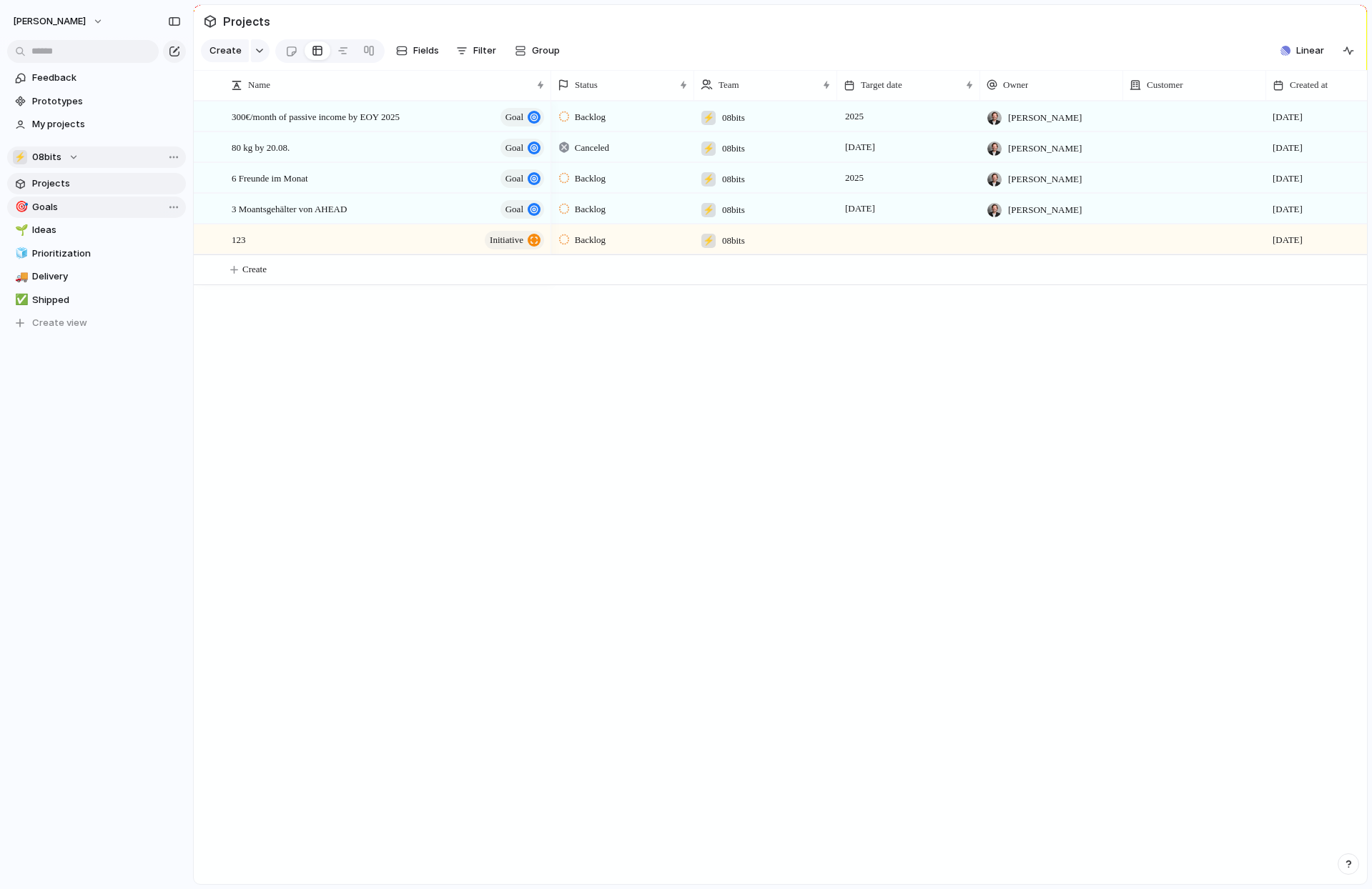
click at [125, 203] on span "Goals" at bounding box center [106, 207] width 149 height 14
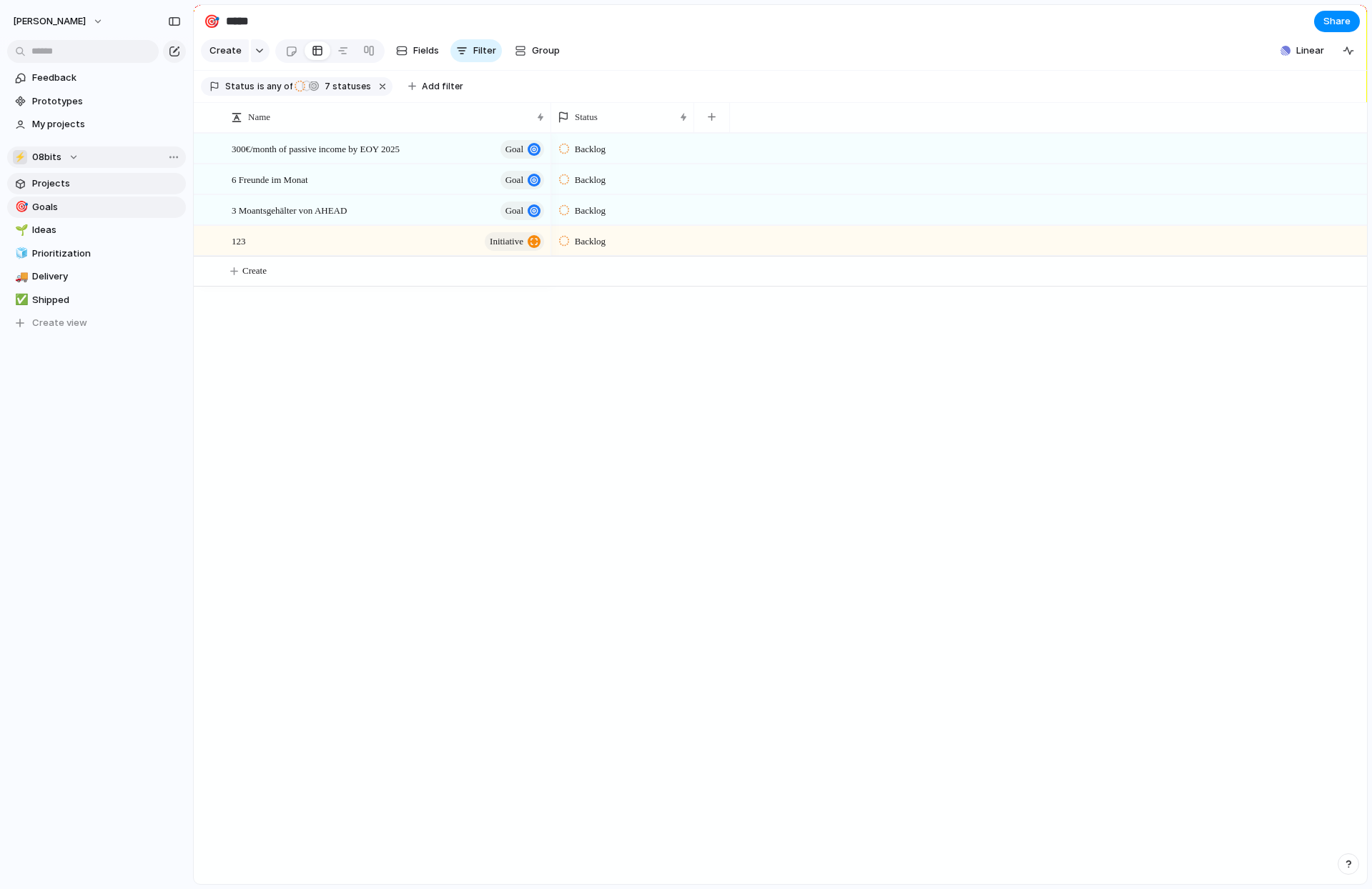
click at [77, 186] on span "Projects" at bounding box center [106, 184] width 149 height 14
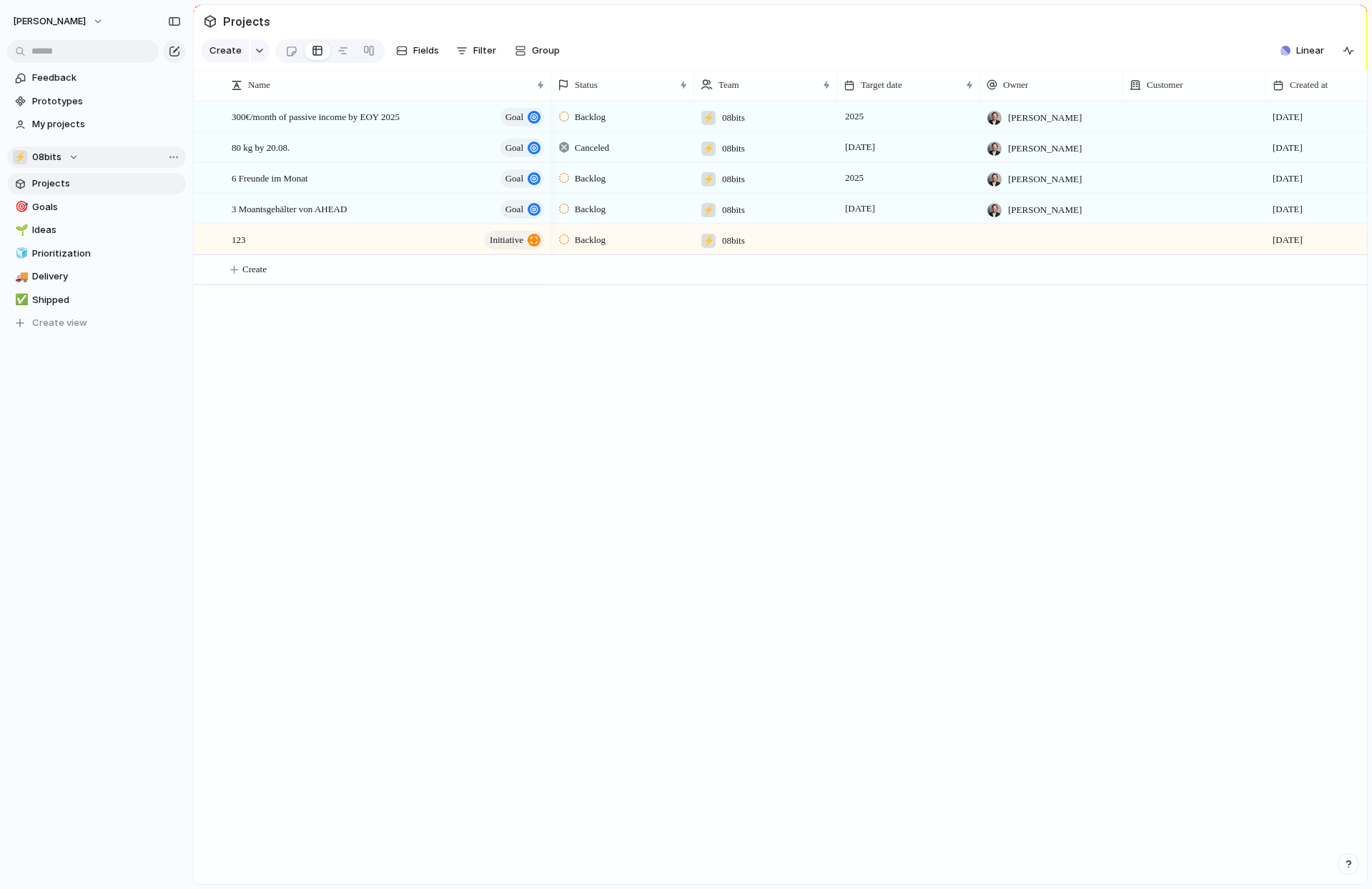
click at [248, 22] on span "Projects" at bounding box center [246, 22] width 53 height 26
click at [248, 23] on span "Projects" at bounding box center [246, 22] width 53 height 26
click at [249, 23] on span "Projects" at bounding box center [246, 22] width 53 height 26
click at [129, 183] on span "Projects" at bounding box center [106, 184] width 149 height 14
click at [262, 50] on button "button" at bounding box center [260, 50] width 19 height 23
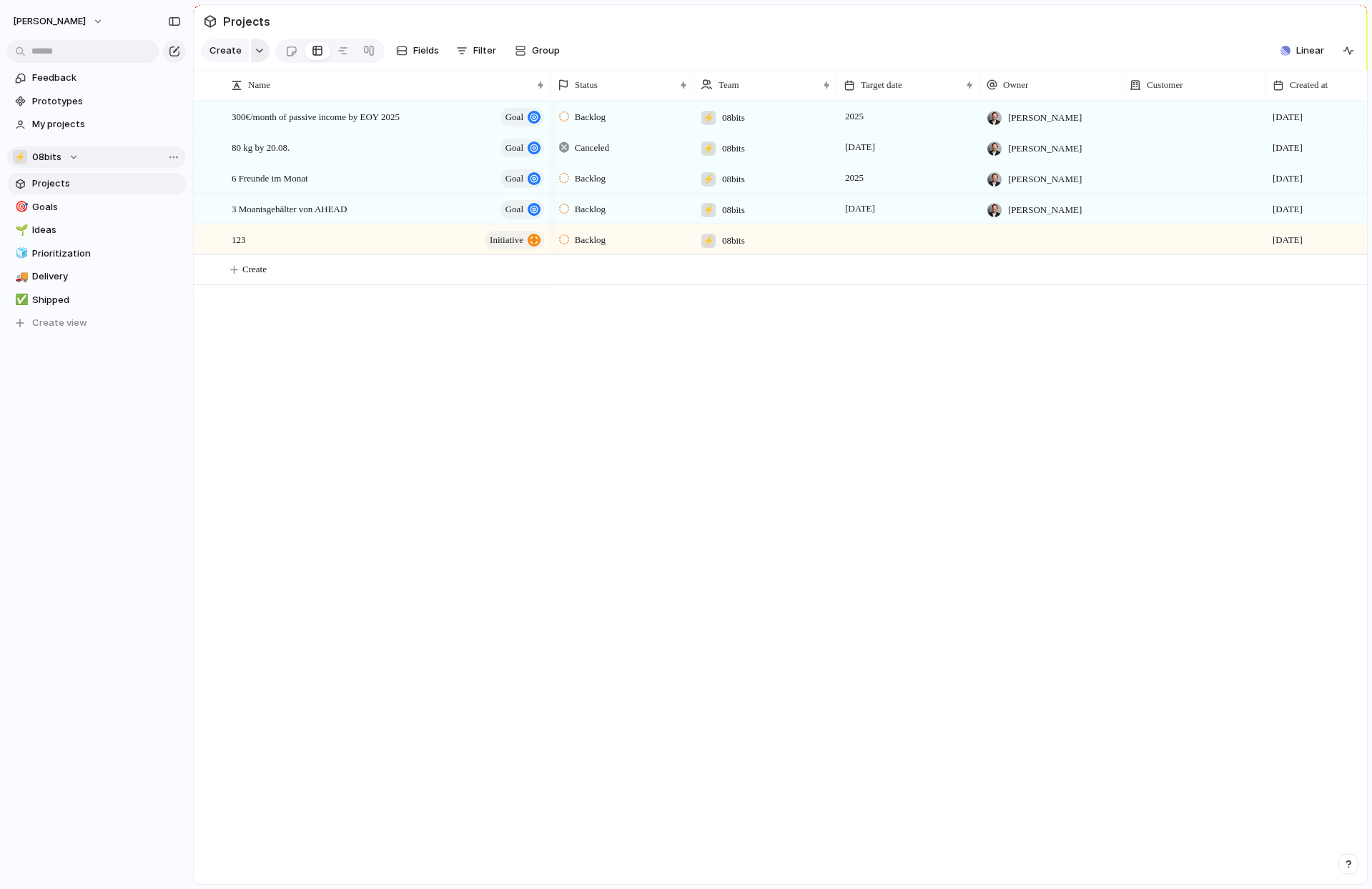
click at [262, 52] on button "button" at bounding box center [260, 50] width 19 height 23
click at [272, 227] on span "Customize" at bounding box center [253, 234] width 50 height 14
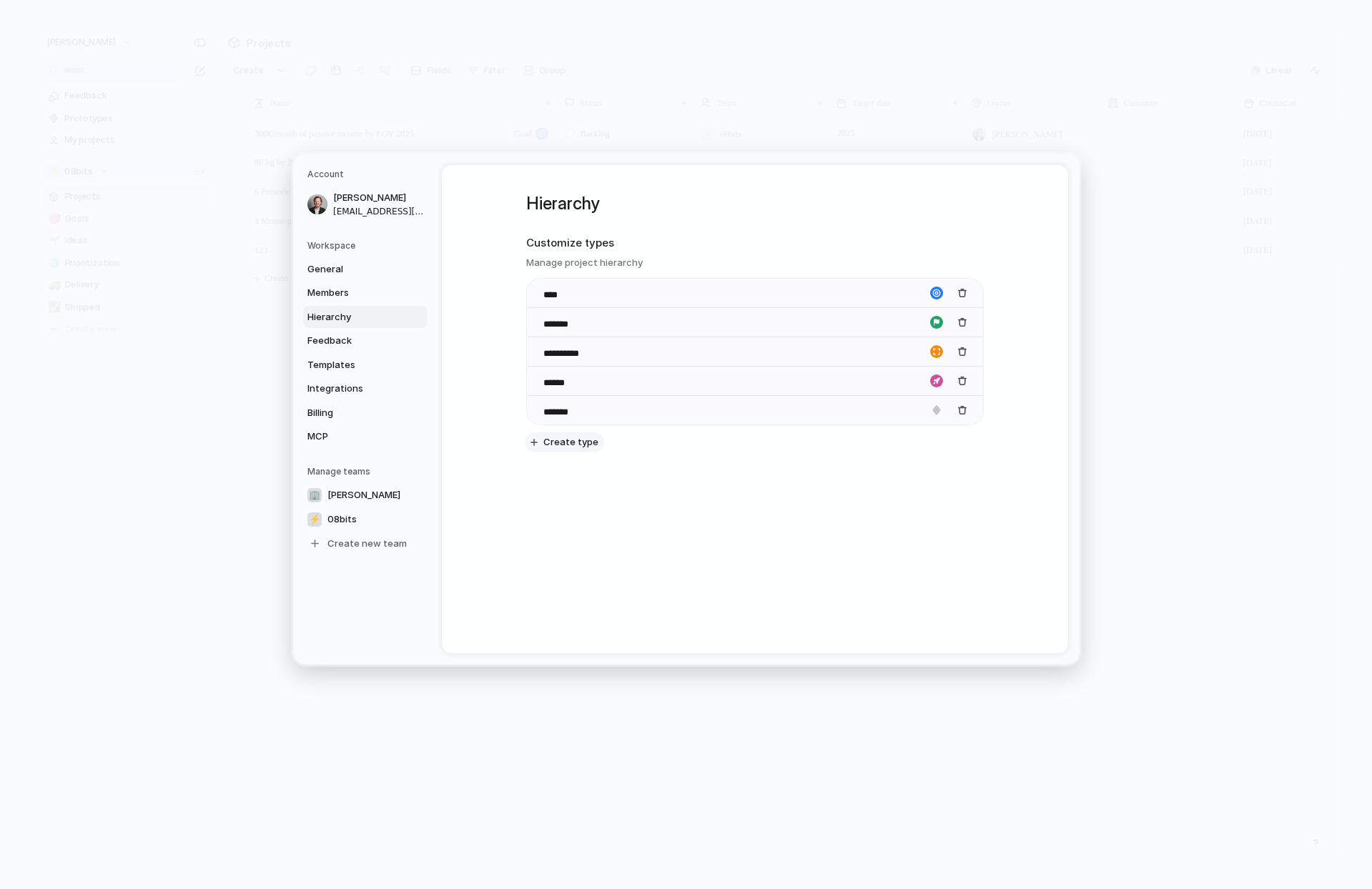
click at [581, 443] on span "Create type" at bounding box center [570, 442] width 55 height 14
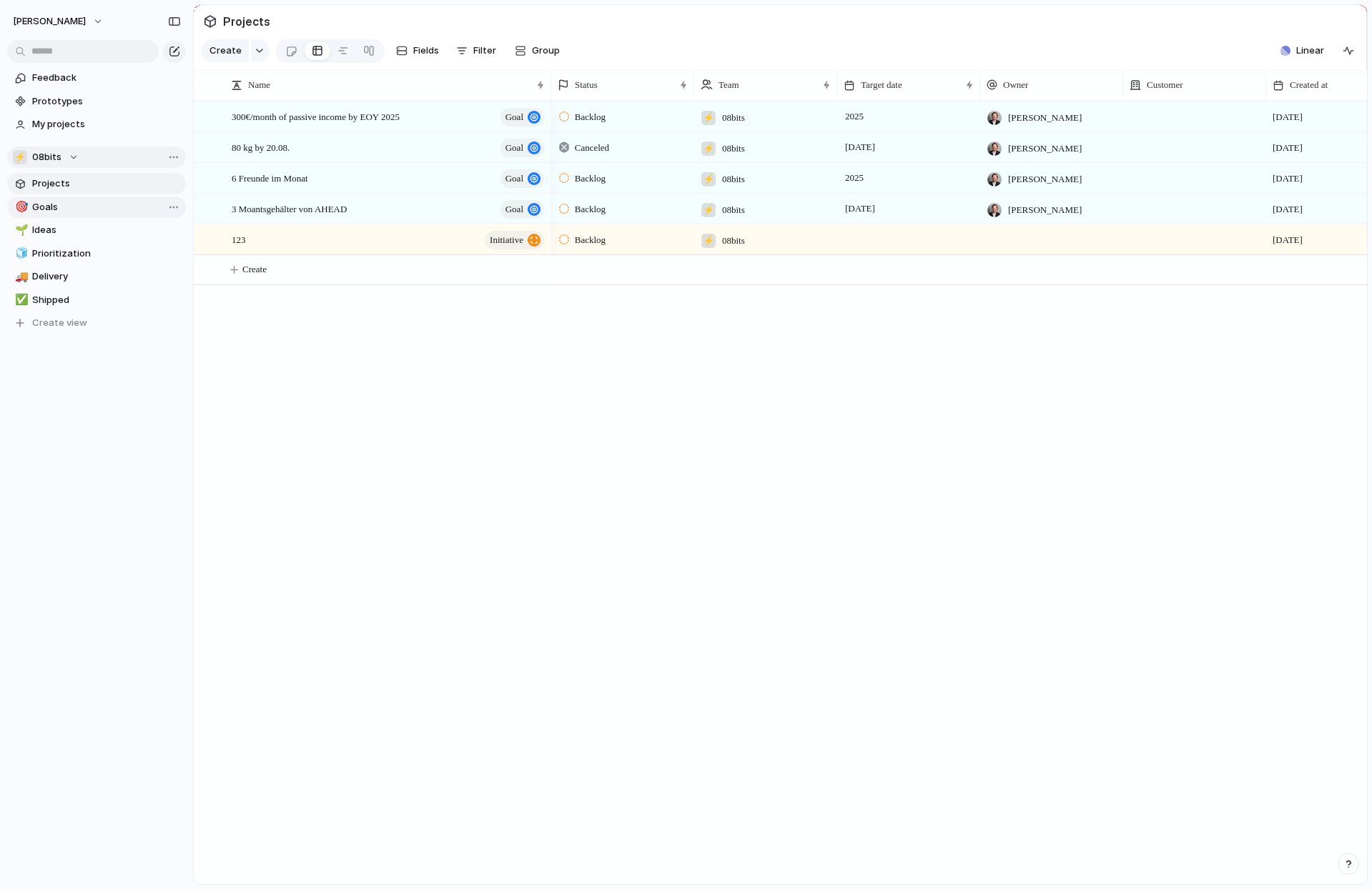
click at [113, 204] on span "Goals" at bounding box center [106, 207] width 149 height 14
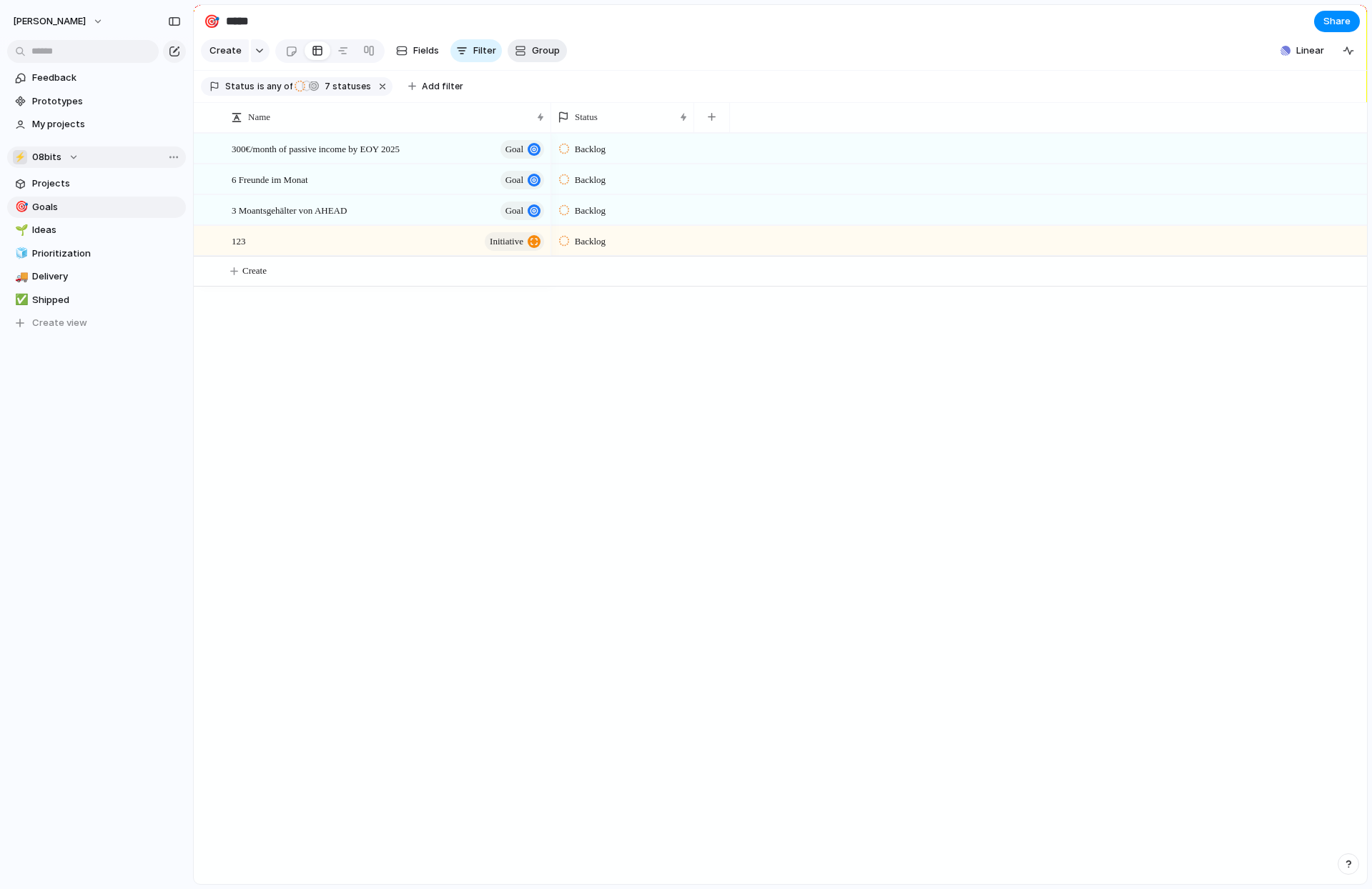
click at [538, 50] on span "Group" at bounding box center [545, 50] width 28 height 14
click at [417, 50] on div "Owner Customer Priority Impact Effort Design ready Status Theme Created by" at bounding box center [686, 444] width 1372 height 889
click at [292, 53] on div at bounding box center [291, 51] width 12 height 23
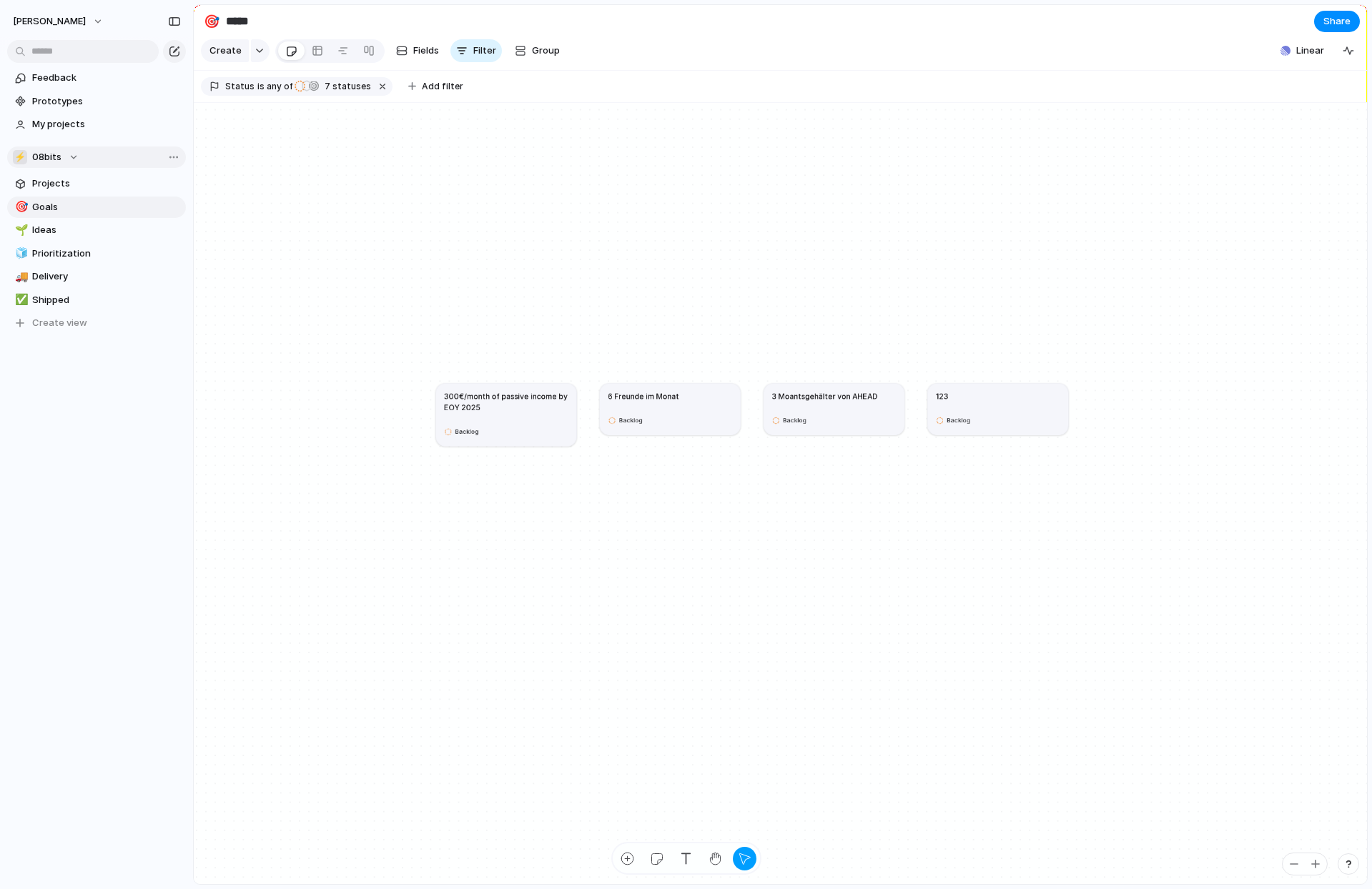
click at [531, 408] on h1 "300€/month of passive income by EOY 2025" at bounding box center [506, 401] width 124 height 23
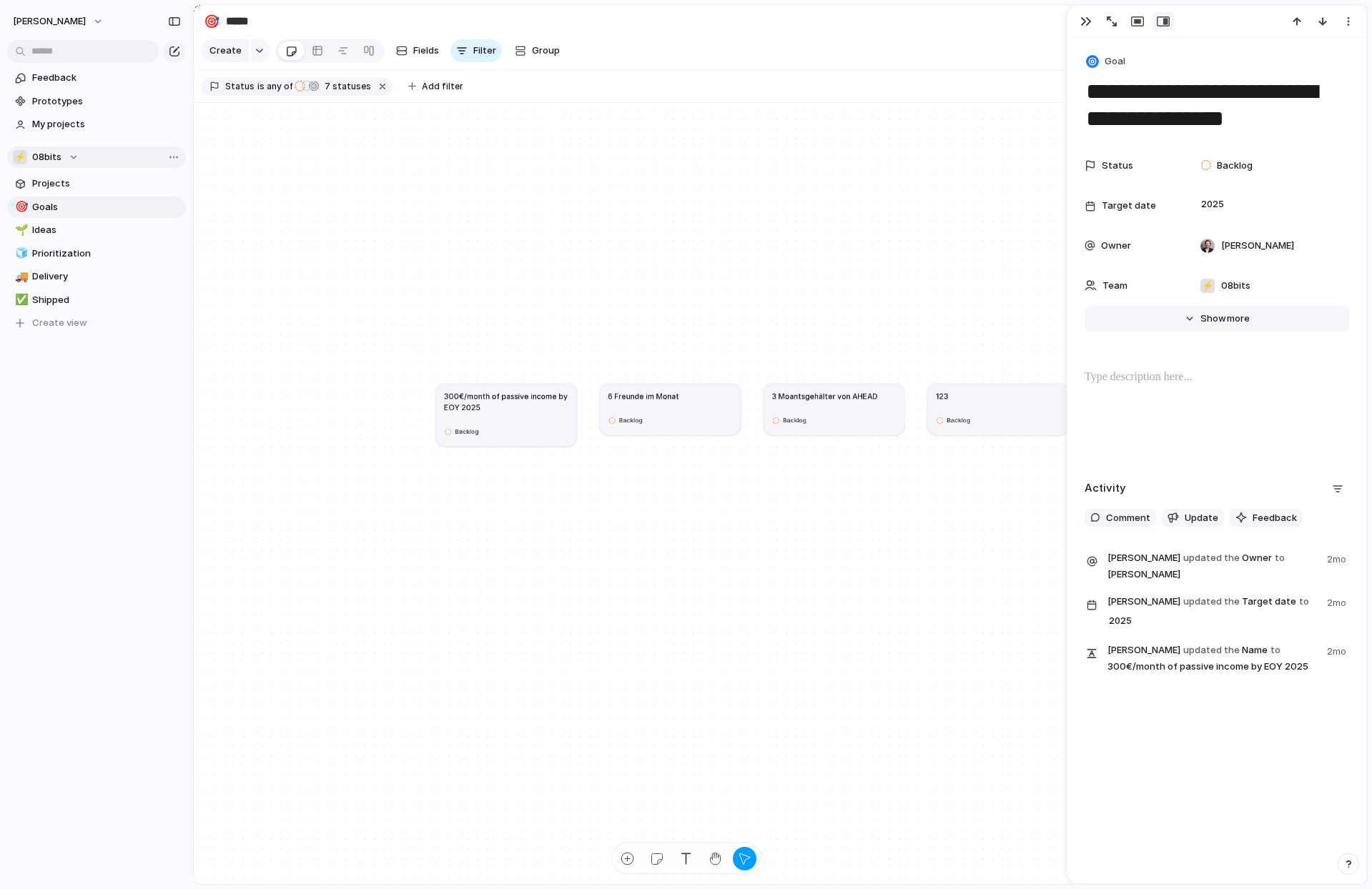
click at [856, 324] on span "Show" at bounding box center [1213, 319] width 26 height 14
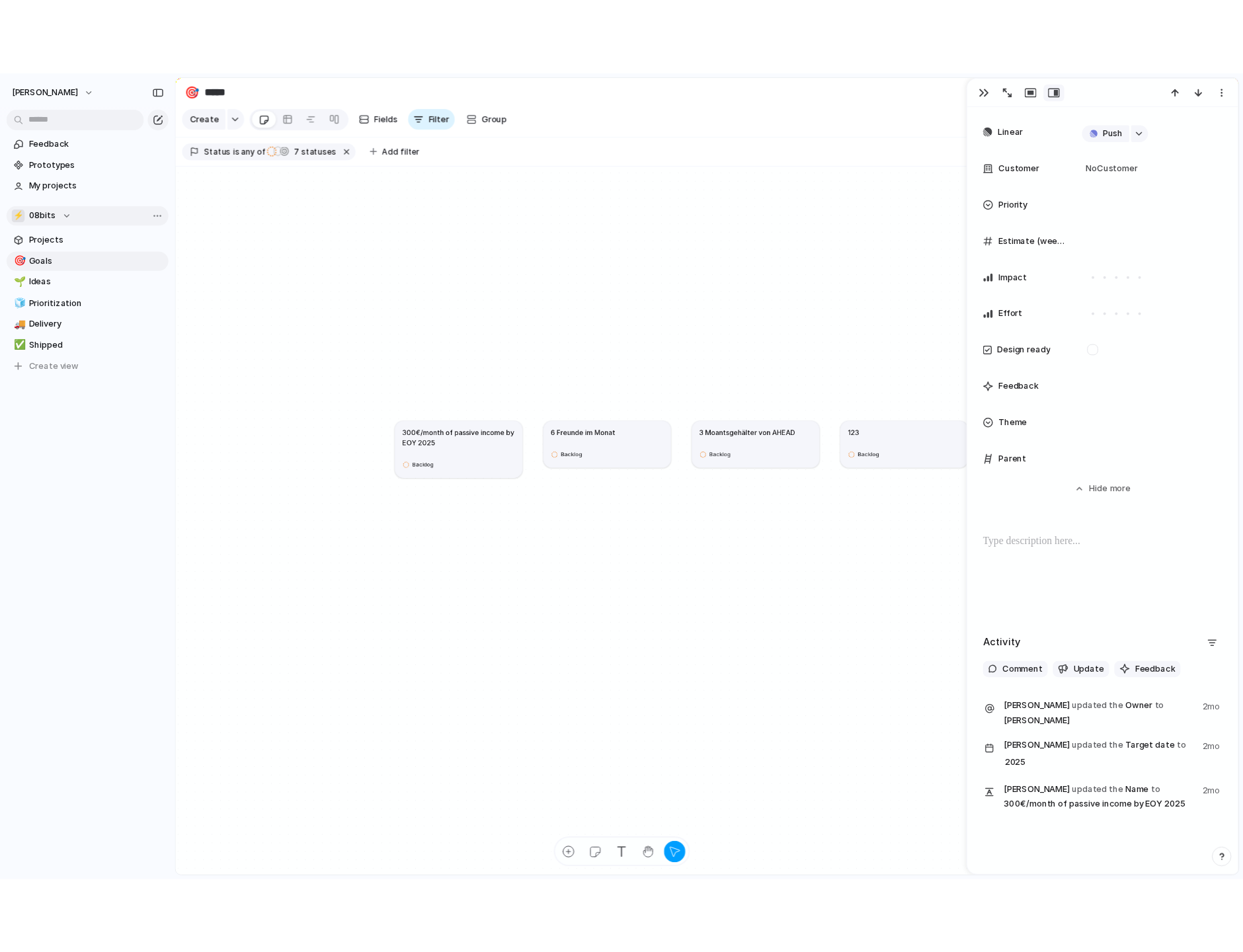
scroll to position [408, 0]
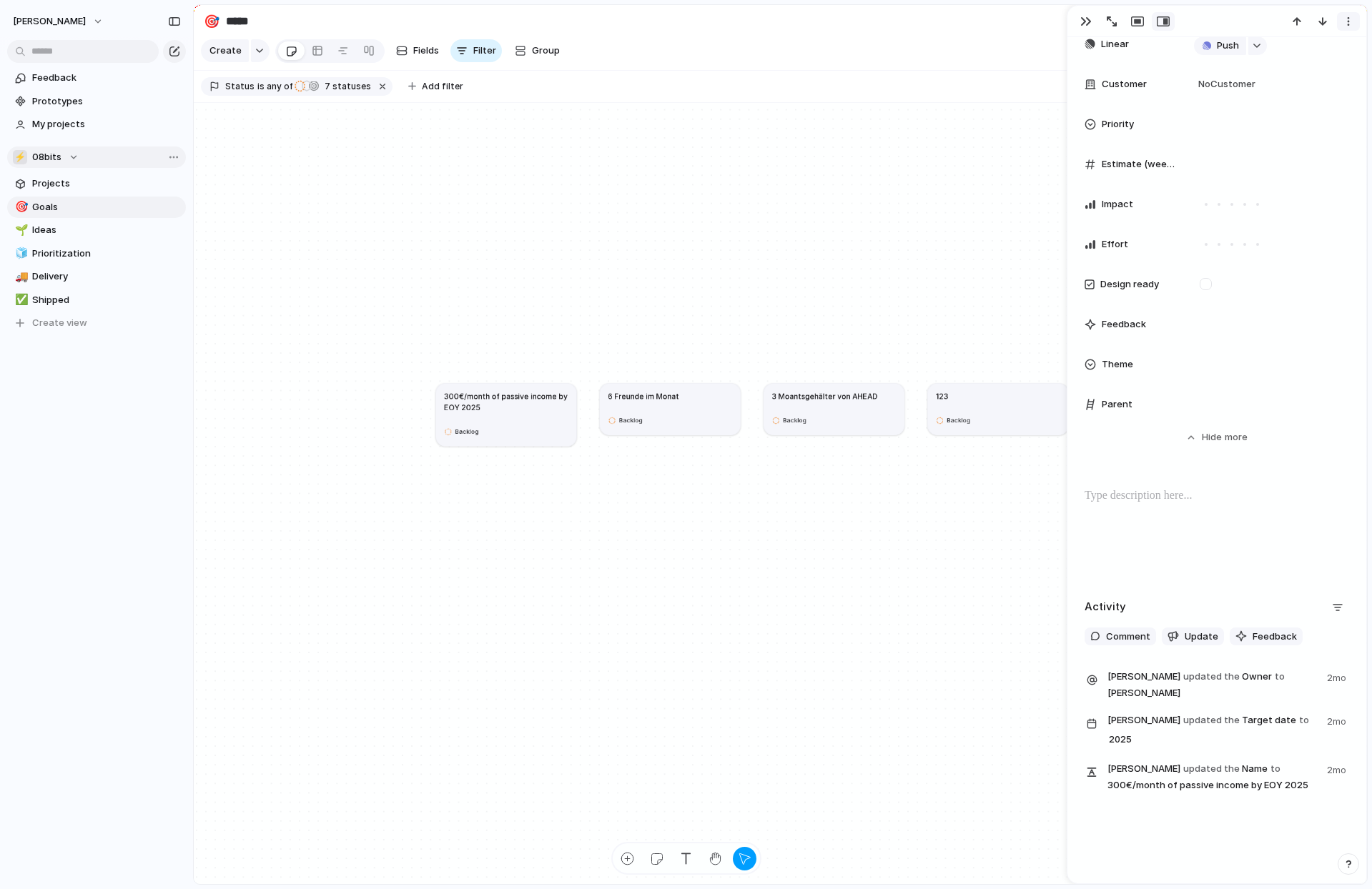
click at [856, 22] on div "button" at bounding box center [1348, 21] width 12 height 12
click at [856, 20] on div "Mark as duplicate Delete" at bounding box center [686, 444] width 1372 height 889
drag, startPoint x: 961, startPoint y: 89, endPoint x: 1023, endPoint y: 46, distance: 75.5
click at [856, 89] on section "Status is any of Backlog Planned Planned In Progress Completed Completed Active…" at bounding box center [780, 87] width 1173 height 32
click at [856, 21] on div "button" at bounding box center [1086, 21] width 12 height 12
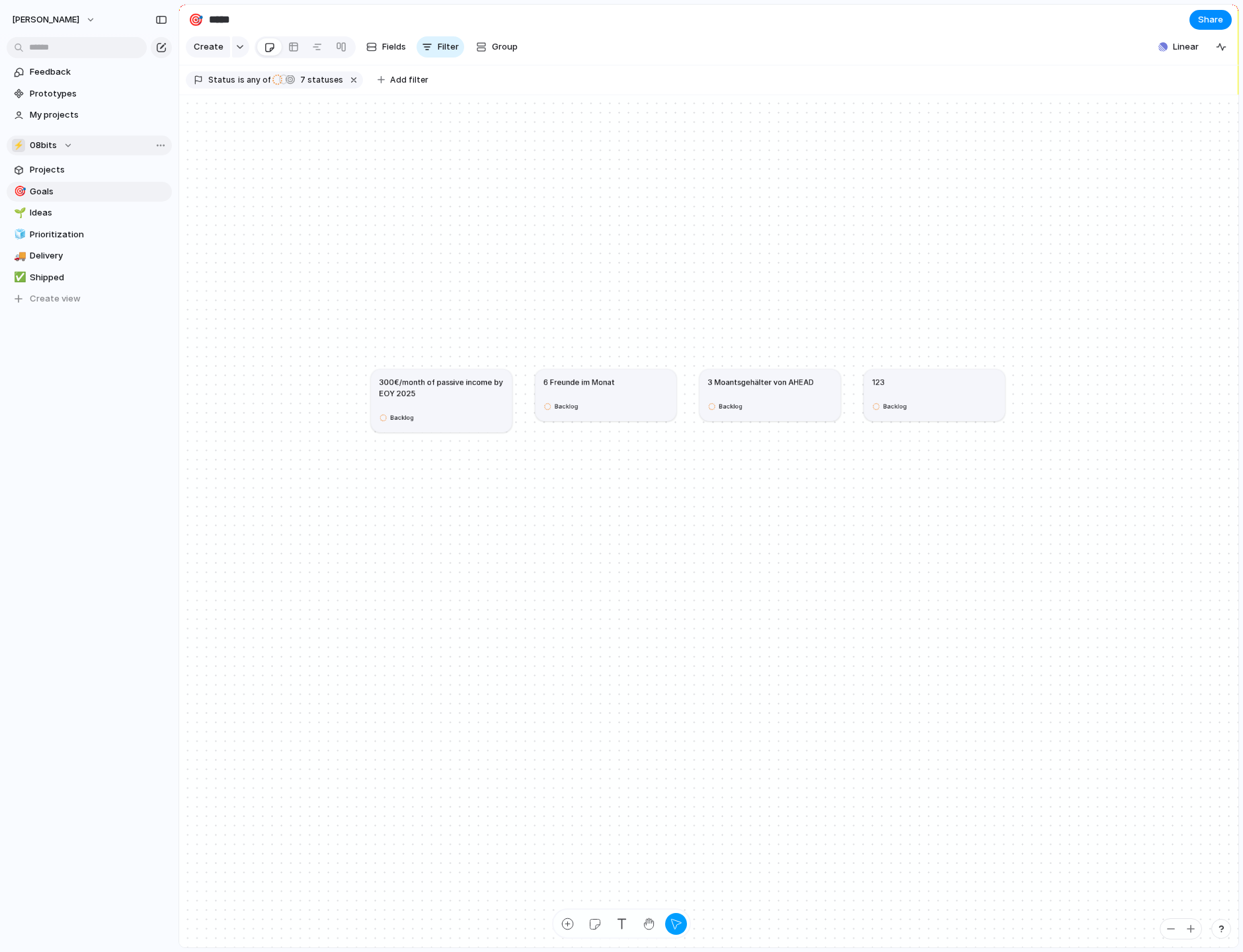
click at [790, 403] on div "Backlog" at bounding box center [770, 406] width 125 height 15
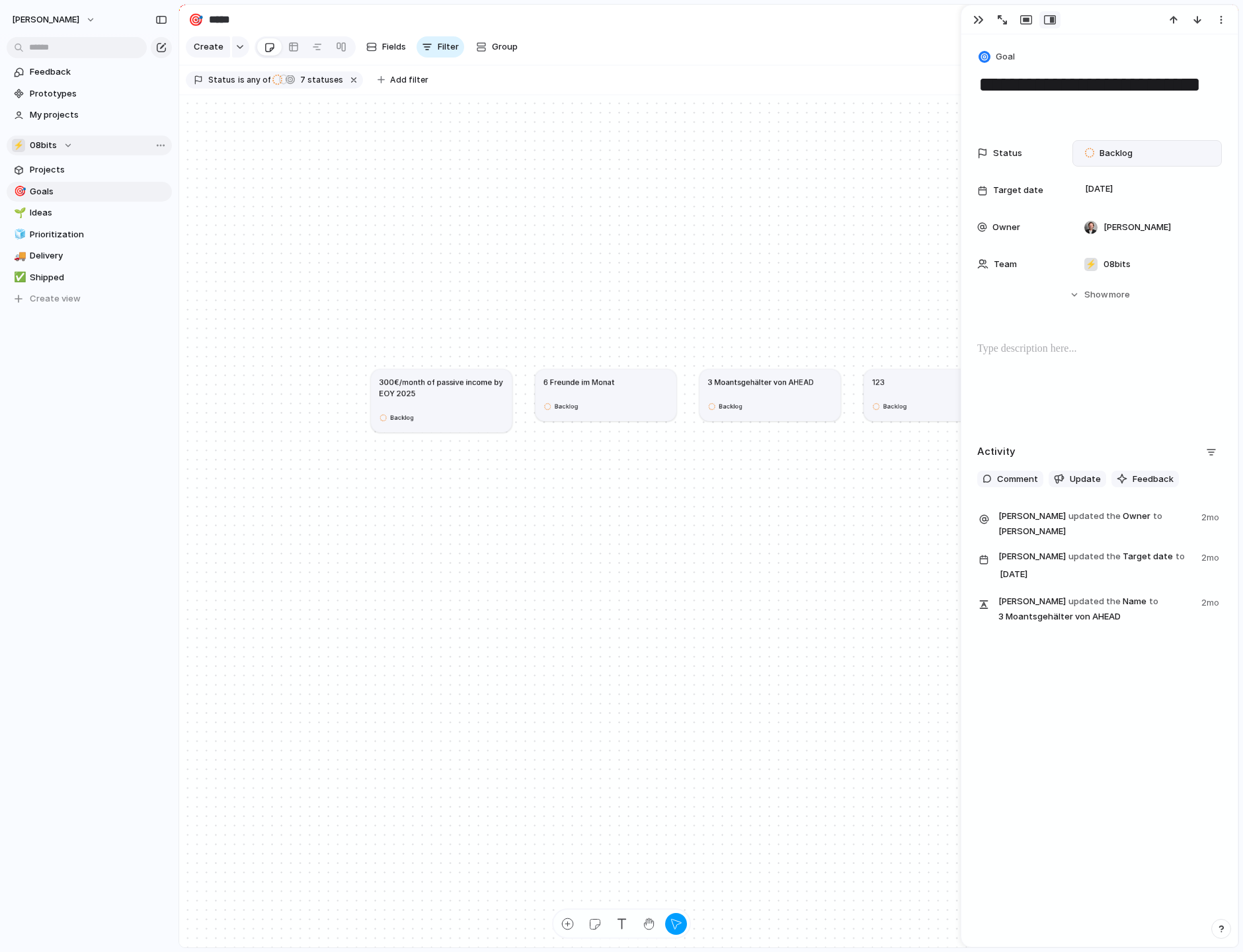
click at [791, 145] on div "Backlog" at bounding box center [1111, 153] width 65 height 18
click at [709, 621] on div "Backlog Planned In Progress Completed Canceled" at bounding box center [622, 476] width 1243 height 952
click at [791, 385] on div "123" at bounding box center [935, 381] width 125 height 11
type textarea "***"
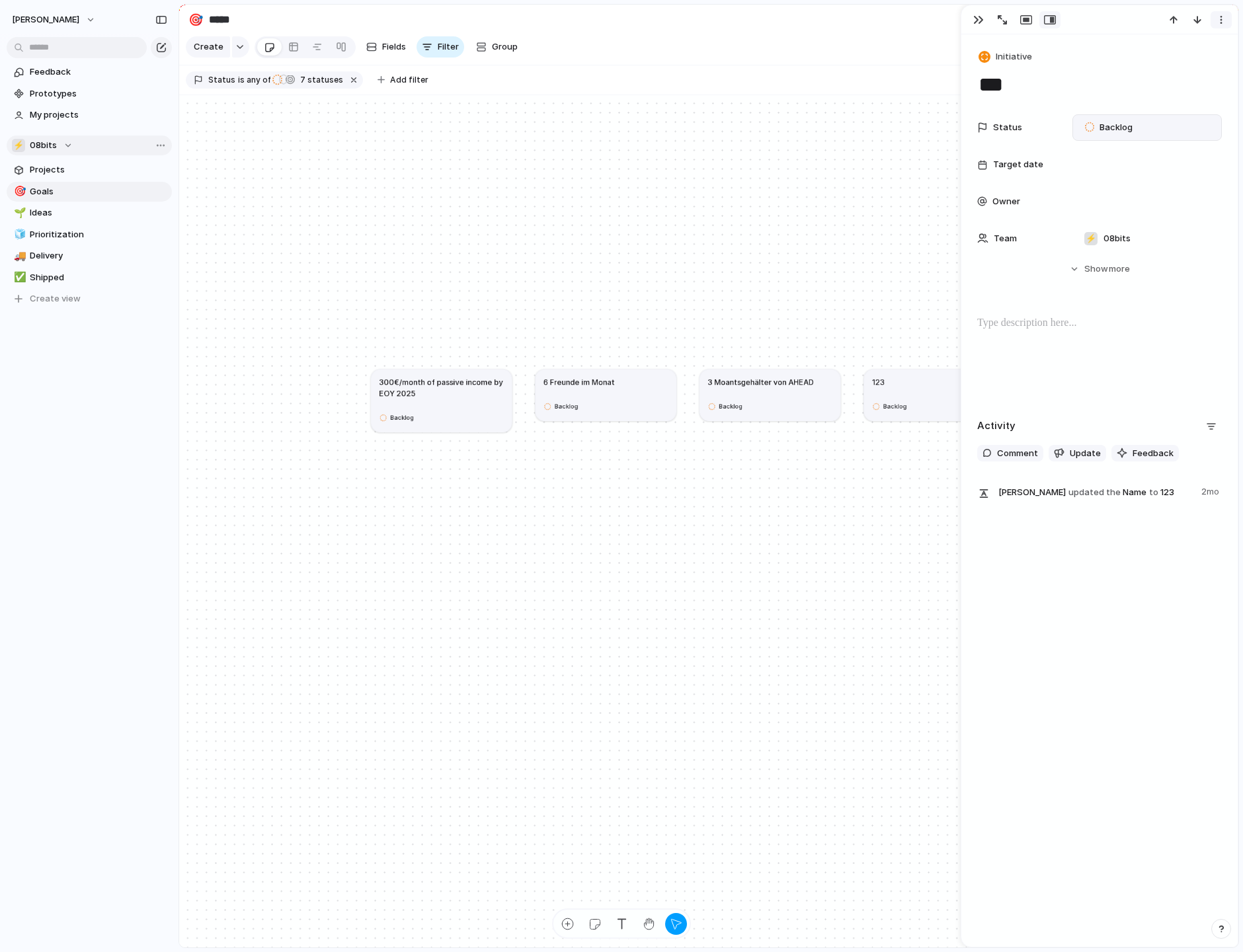
click at [791, 20] on button "button" at bounding box center [1221, 19] width 21 height 17
click at [791, 69] on span "Delete" at bounding box center [1164, 69] width 27 height 13
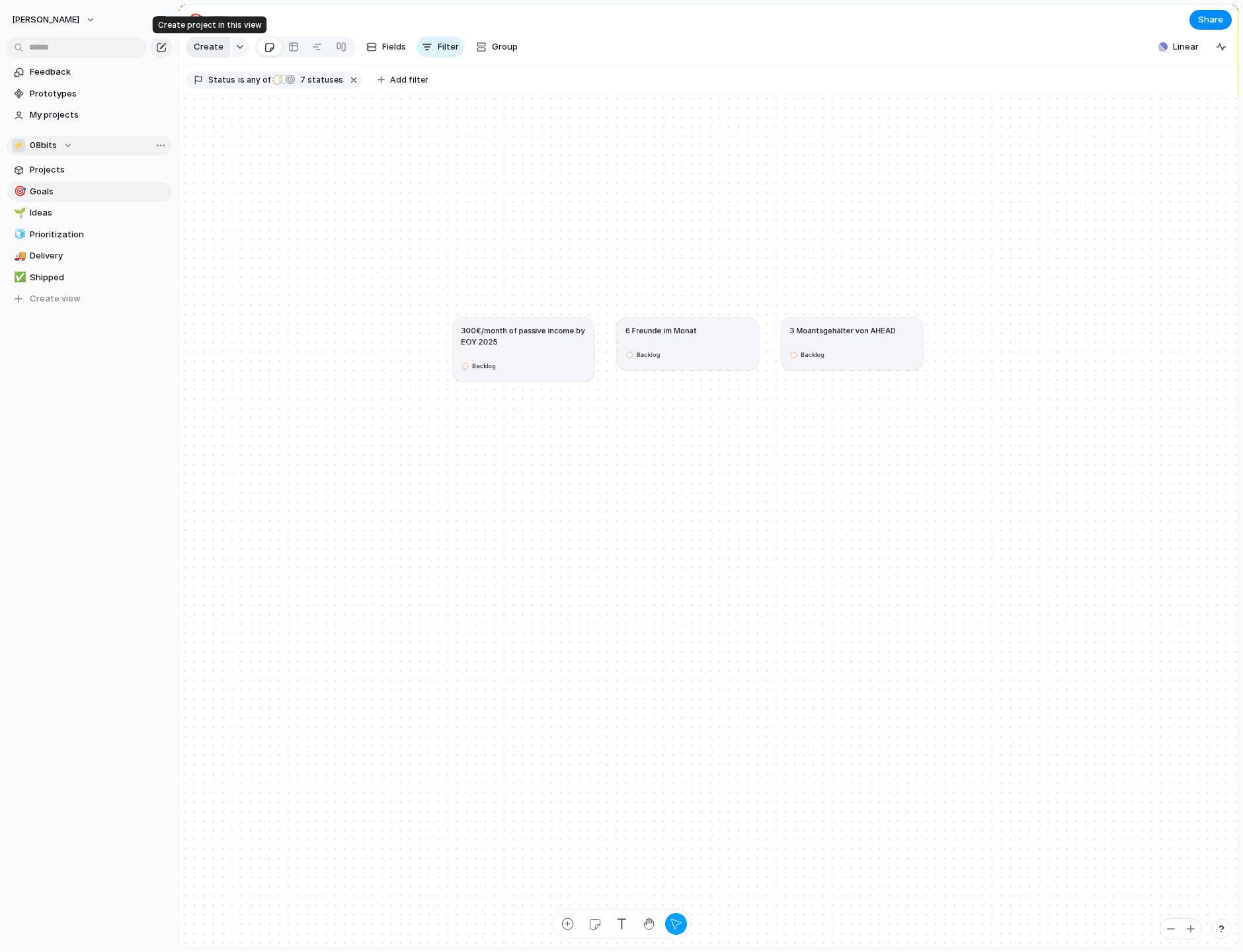
click at [225, 51] on button "Create" at bounding box center [207, 47] width 44 height 21
click at [236, 47] on div "button" at bounding box center [240, 47] width 9 height 5
click at [241, 236] on span "Customize" at bounding box center [234, 237] width 46 height 13
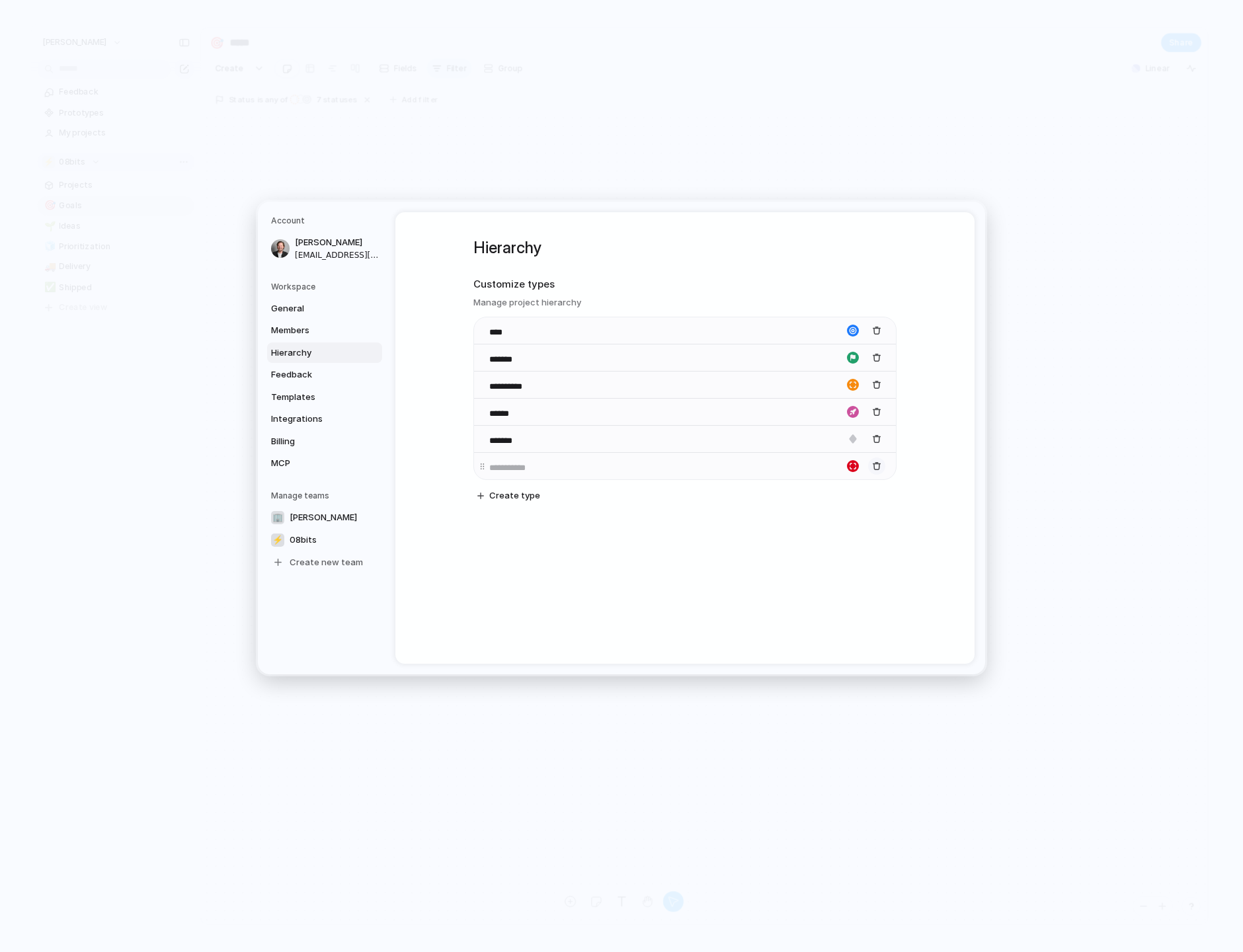
click at [791, 466] on div "button" at bounding box center [876, 466] width 9 height 9
click at [508, 359] on input "*******" at bounding box center [513, 360] width 48 height 13
click at [511, 361] on input "*******" at bounding box center [513, 360] width 48 height 13
click at [496, 331] on input "****" at bounding box center [512, 332] width 47 height 13
click at [482, 359] on body "jakob Feedback Prototypes My projects ⚡ 08bits Projects 🎯 Goals 🌱 Ideas 🧊 Prior…" at bounding box center [622, 476] width 1243 height 952
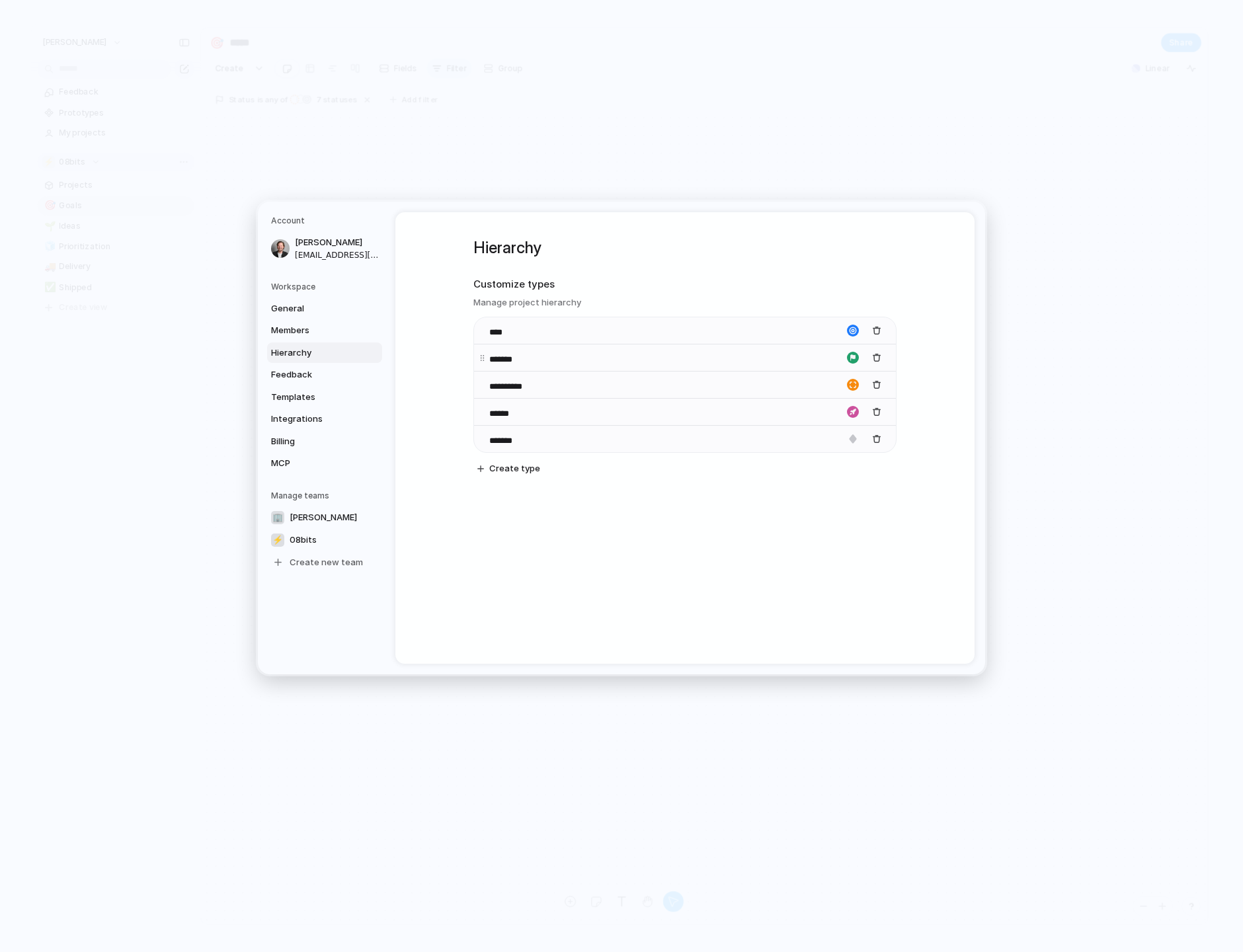
click at [518, 361] on input "*******" at bounding box center [513, 360] width 48 height 13
click at [481, 386] on body "jakob Feedback Prototypes My projects ⚡ 08bits Projects 🎯 Goals 🌱 Ideas 🧊 Prior…" at bounding box center [622, 476] width 1243 height 952
click at [510, 357] on input "*******" at bounding box center [513, 360] width 48 height 13
click at [578, 440] on div "*******" at bounding box center [685, 438] width 422 height 27
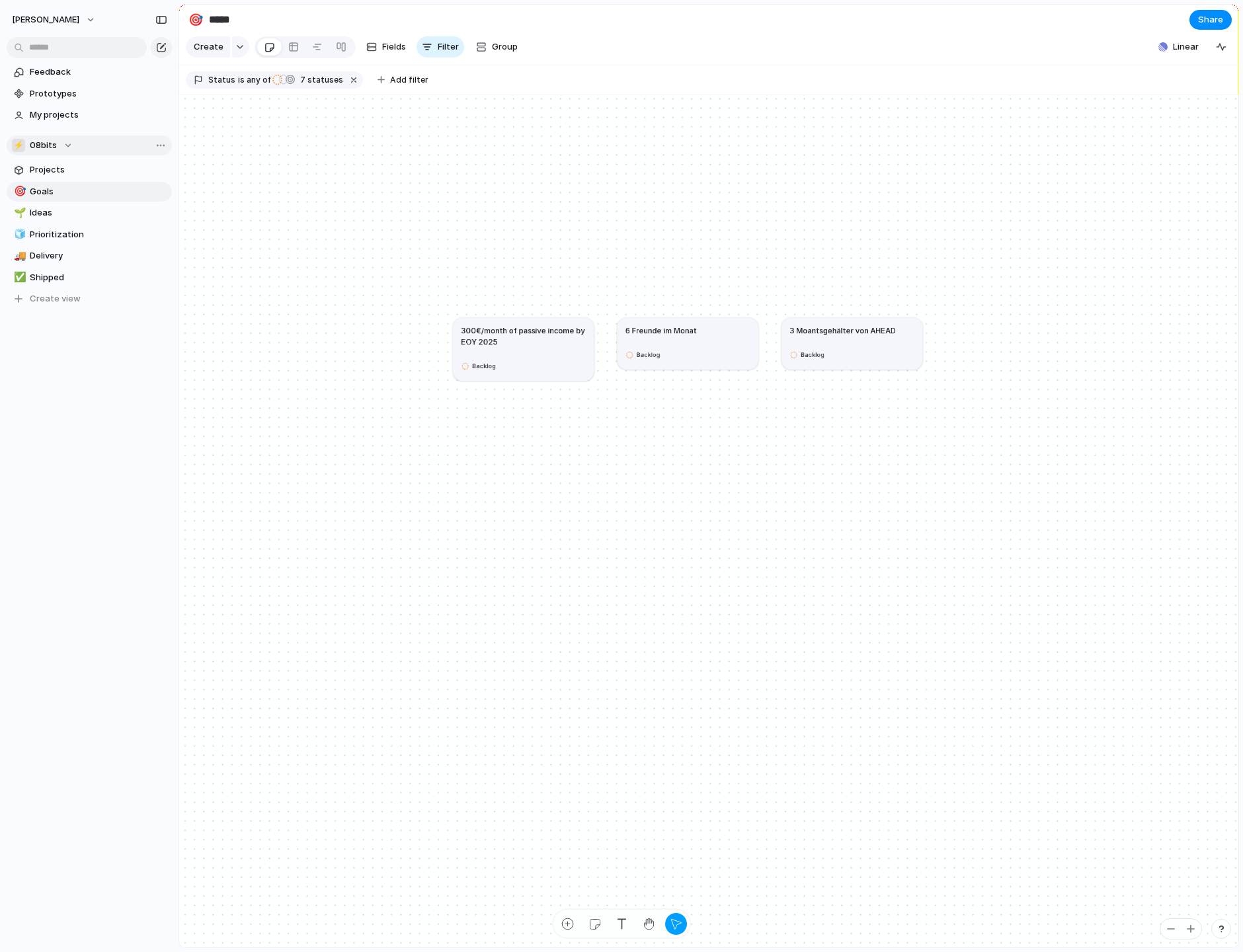
click at [531, 347] on article "300€/month of passive income by EOY 2025 Backlog" at bounding box center [523, 348] width 141 height 62
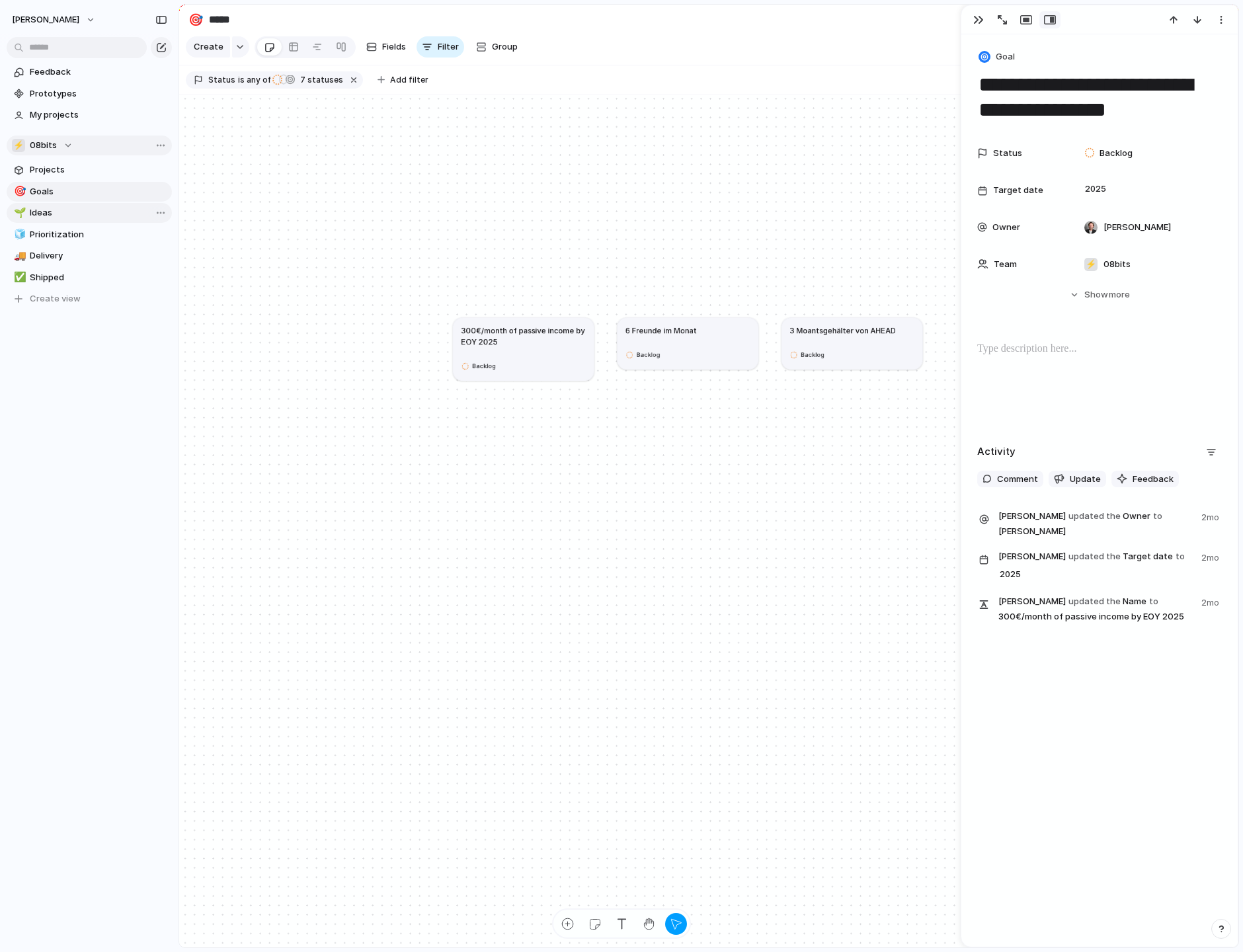
click at [69, 214] on span "Ideas" at bounding box center [98, 213] width 137 height 13
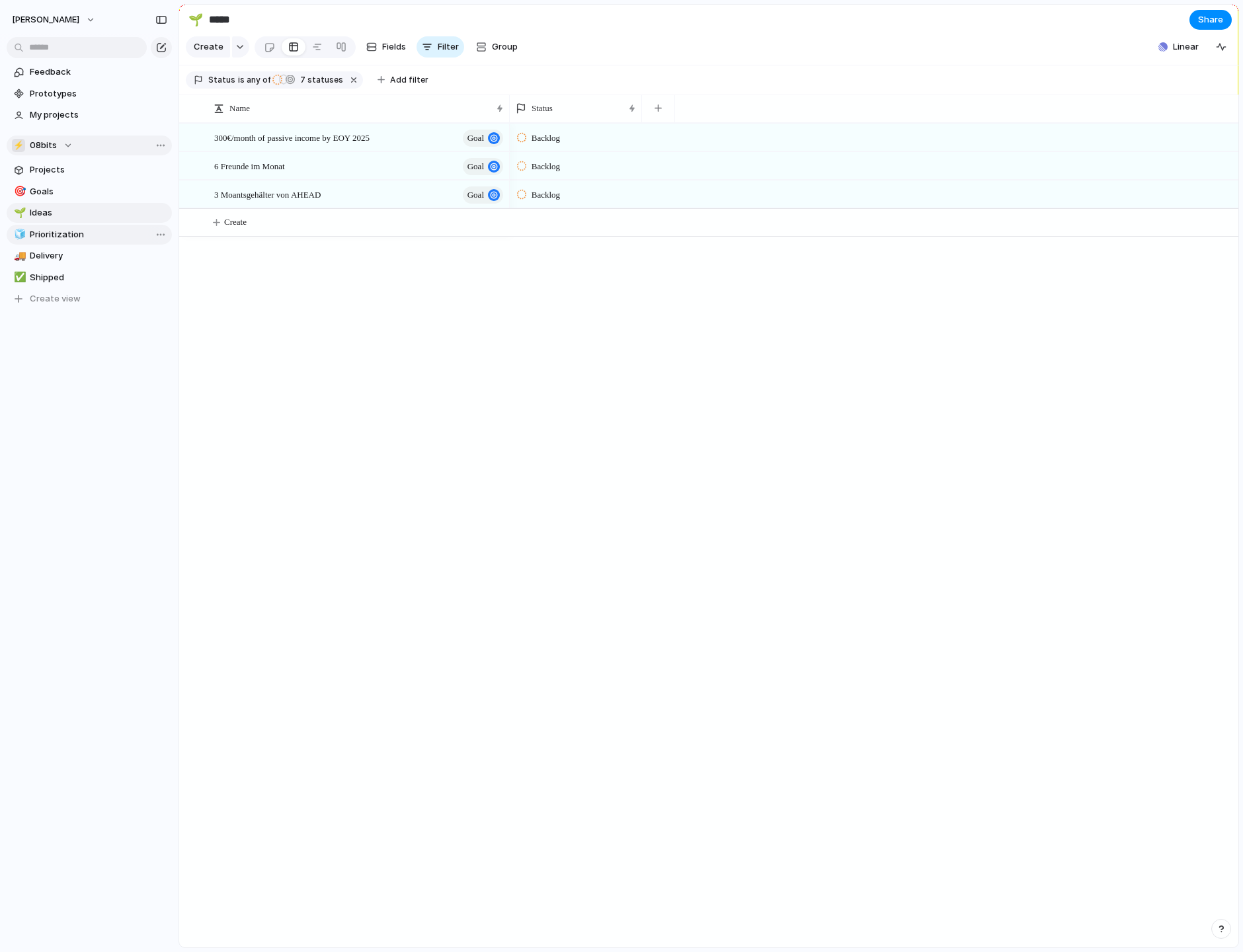
click at [82, 237] on span "Prioritization" at bounding box center [98, 235] width 137 height 13
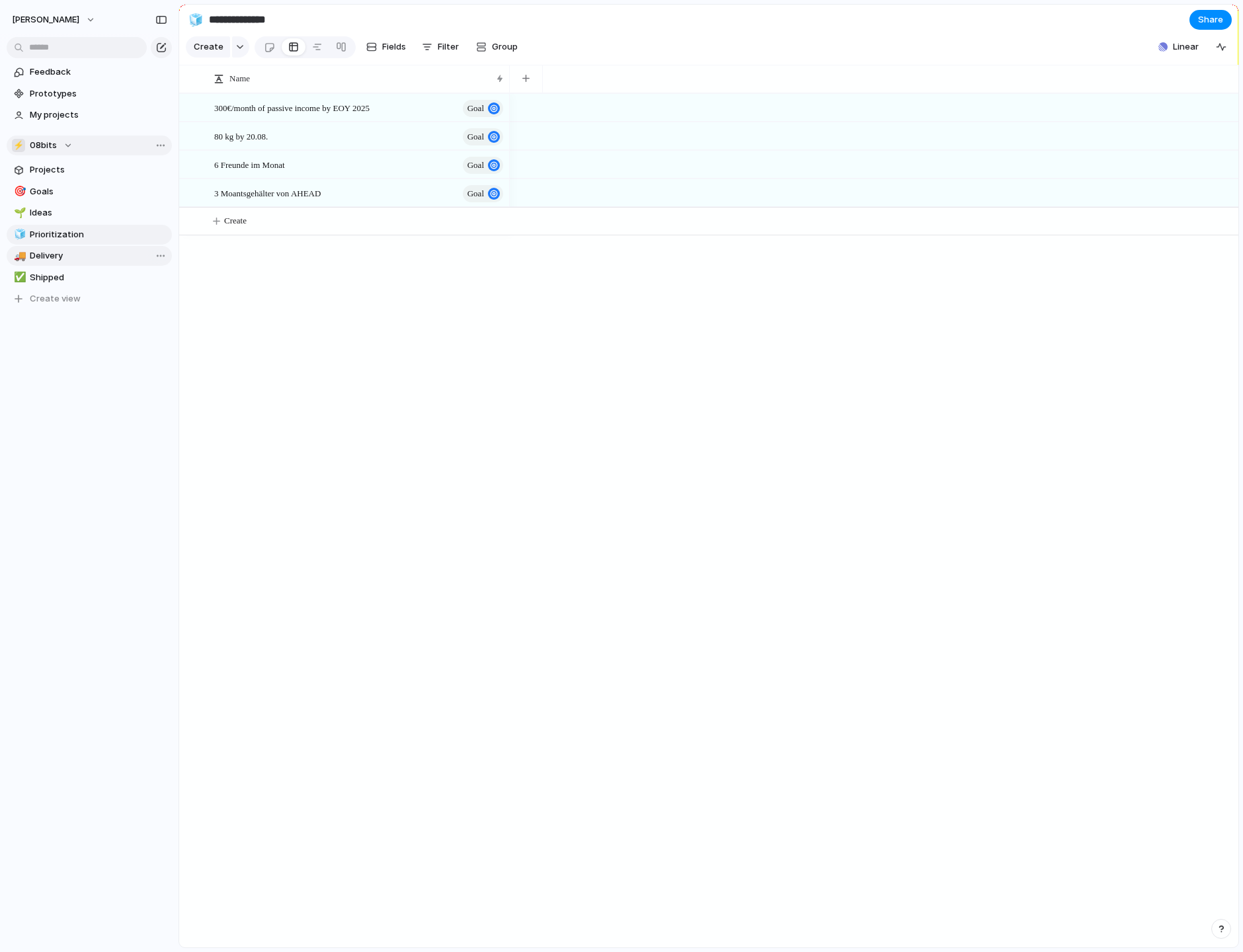
click at [77, 256] on span "Delivery" at bounding box center [98, 256] width 137 height 13
click at [70, 277] on span "Shipped" at bounding box center [98, 277] width 137 height 13
click at [75, 258] on div "Open in new tab Copy link Duplicate view Rename view Delete view" at bounding box center [622, 476] width 1243 height 952
click at [226, 386] on span "Delete view" at bounding box center [209, 383] width 49 height 13
click at [102, 236] on span "Prioritization" at bounding box center [98, 235] width 137 height 13
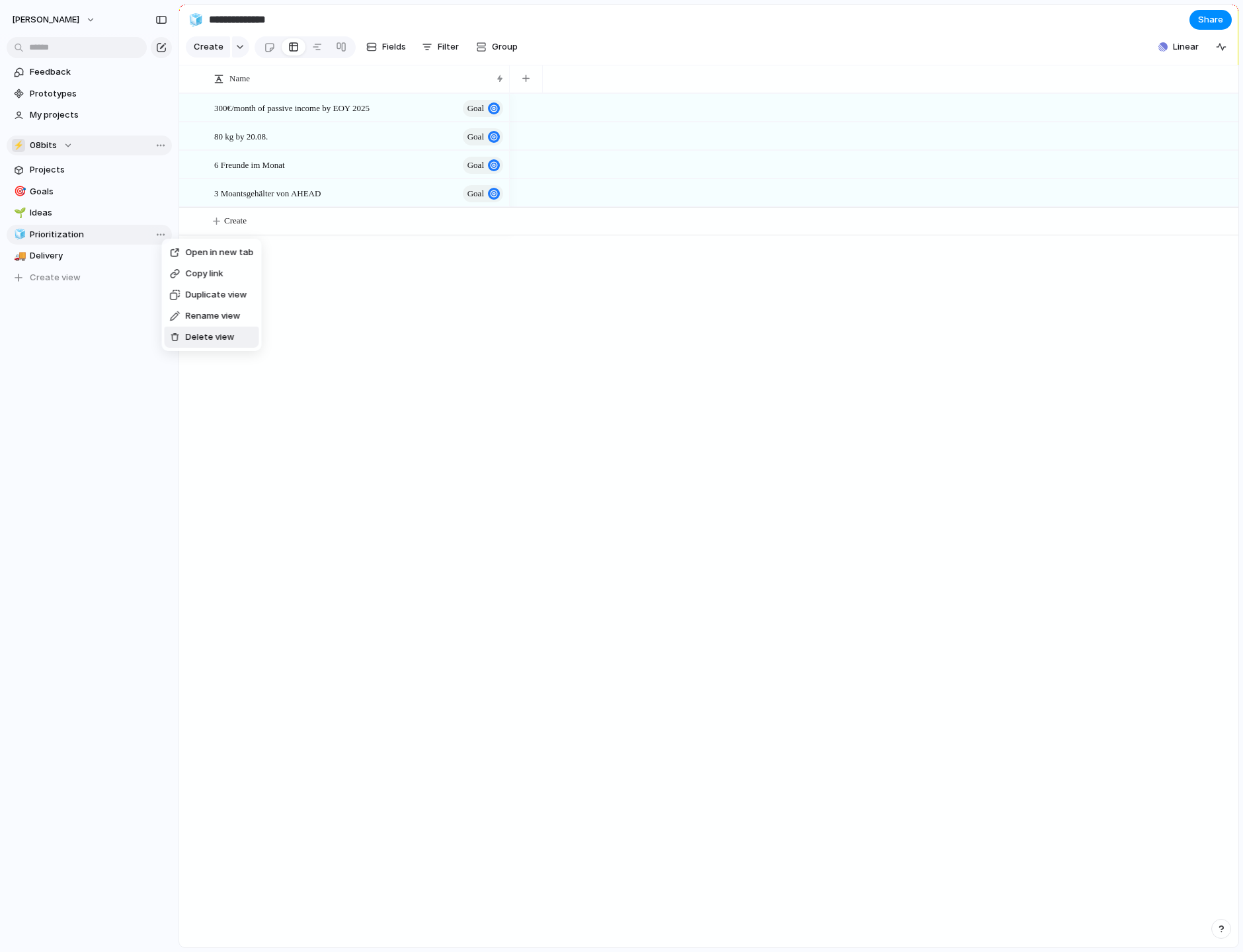
click at [197, 340] on span "Delete view" at bounding box center [210, 337] width 49 height 13
click at [80, 210] on span "Ideas" at bounding box center [98, 213] width 137 height 13
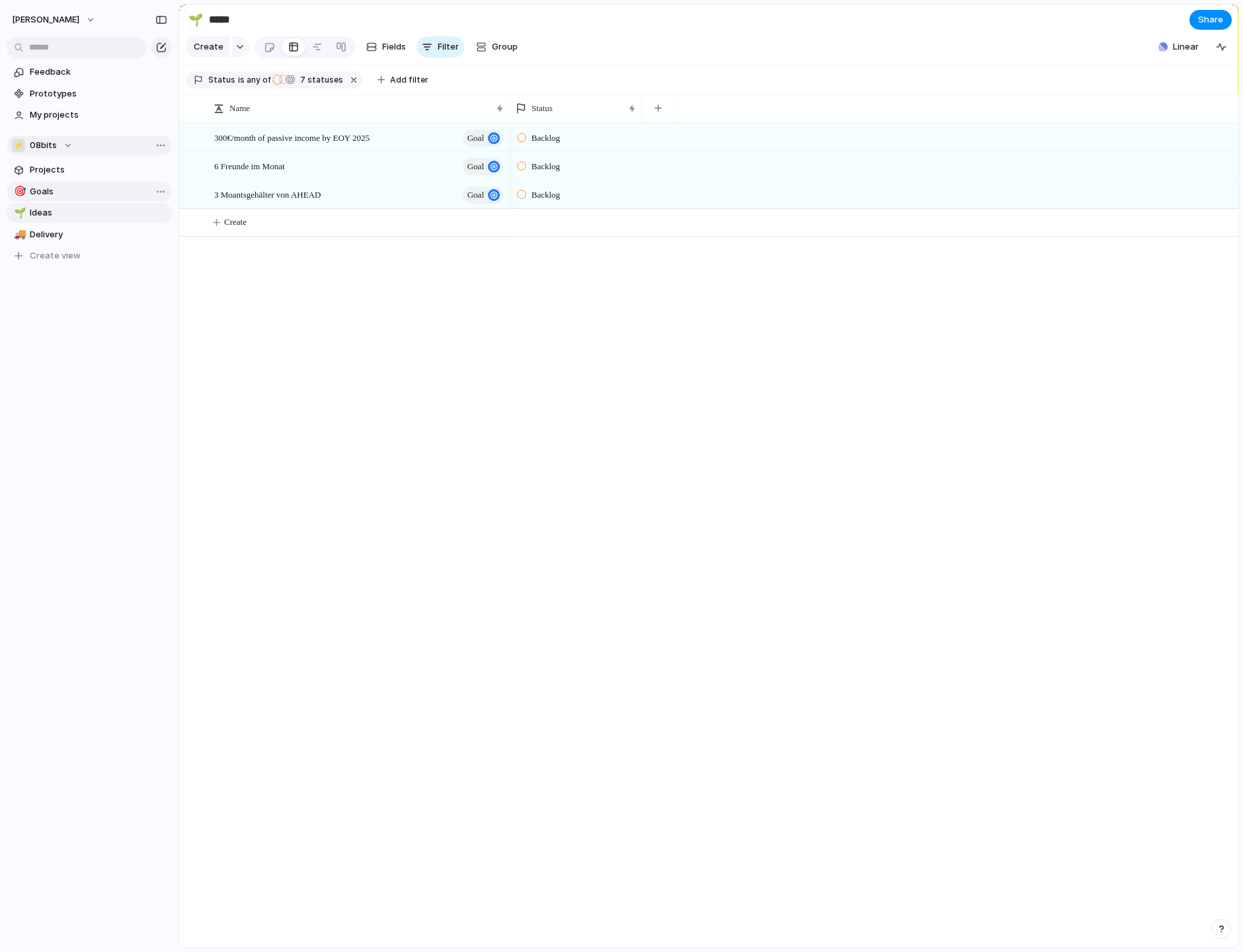
click at [87, 192] on span "Goals" at bounding box center [98, 192] width 137 height 13
type input "*****"
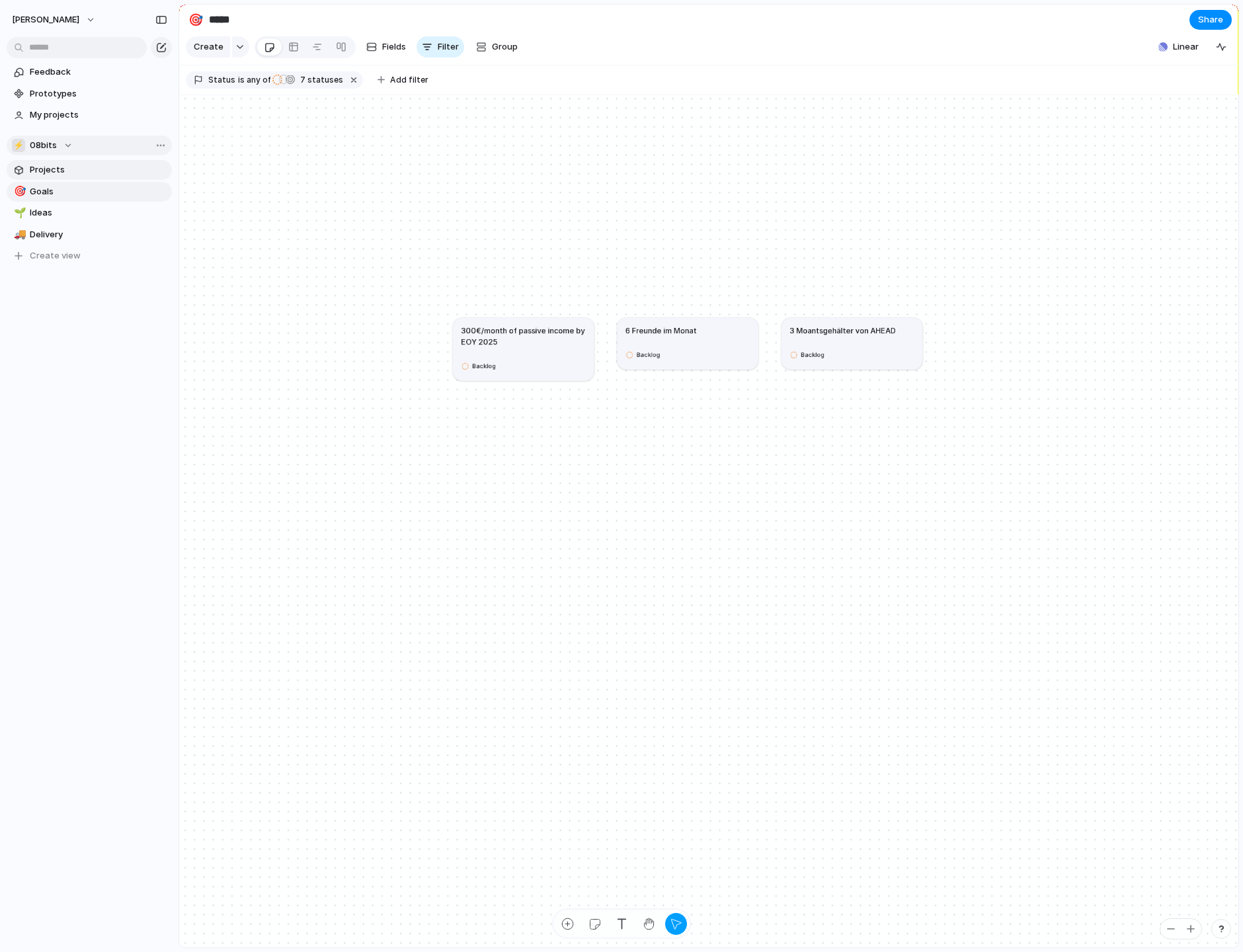
click at [88, 170] on span "Projects" at bounding box center [98, 170] width 137 height 13
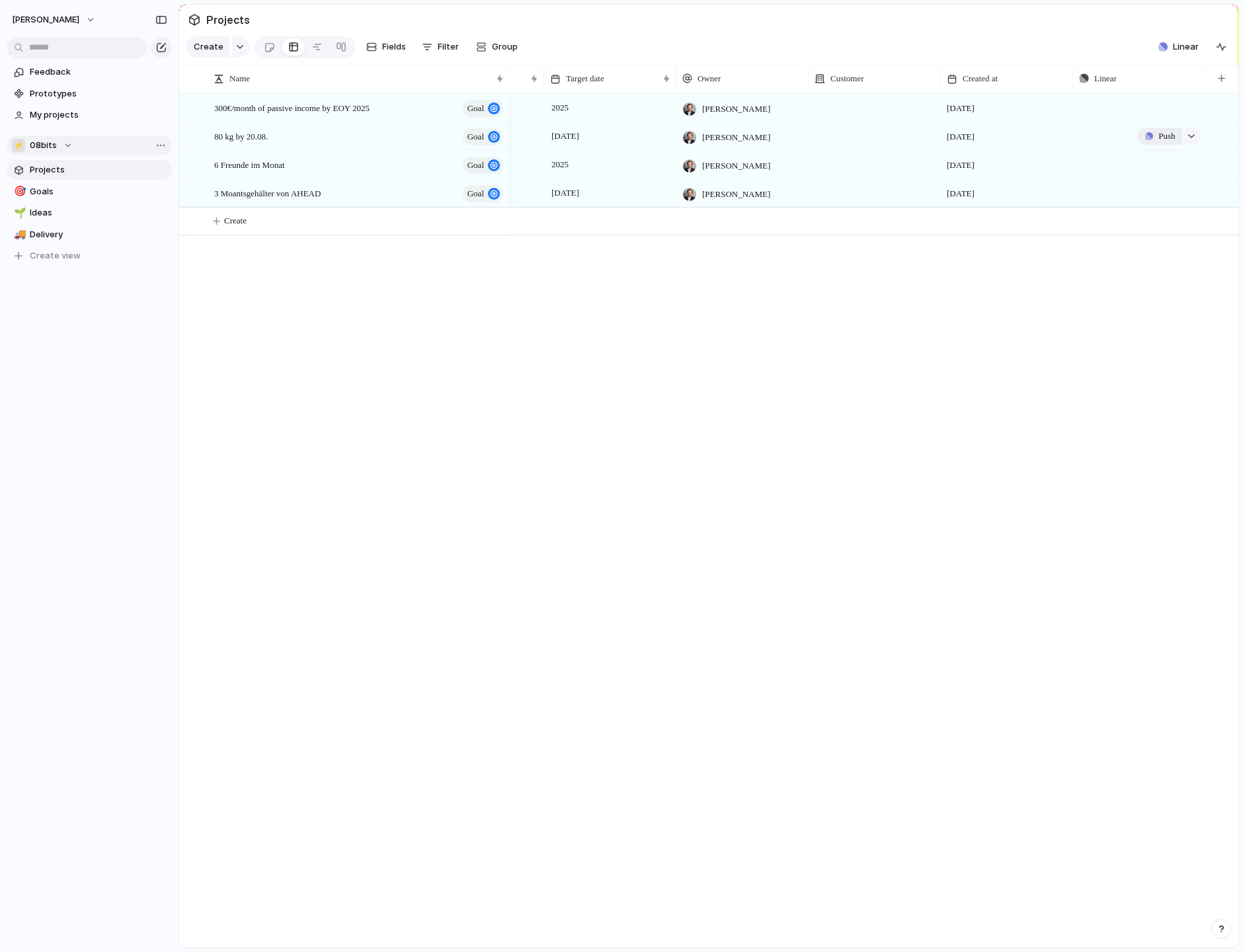
click at [791, 134] on span "Push" at bounding box center [1166, 137] width 17 height 13
drag, startPoint x: 881, startPoint y: 421, endPoint x: 861, endPoint y: 242, distance: 180.1
click at [791, 416] on div "Project Issue" at bounding box center [622, 476] width 1243 height 952
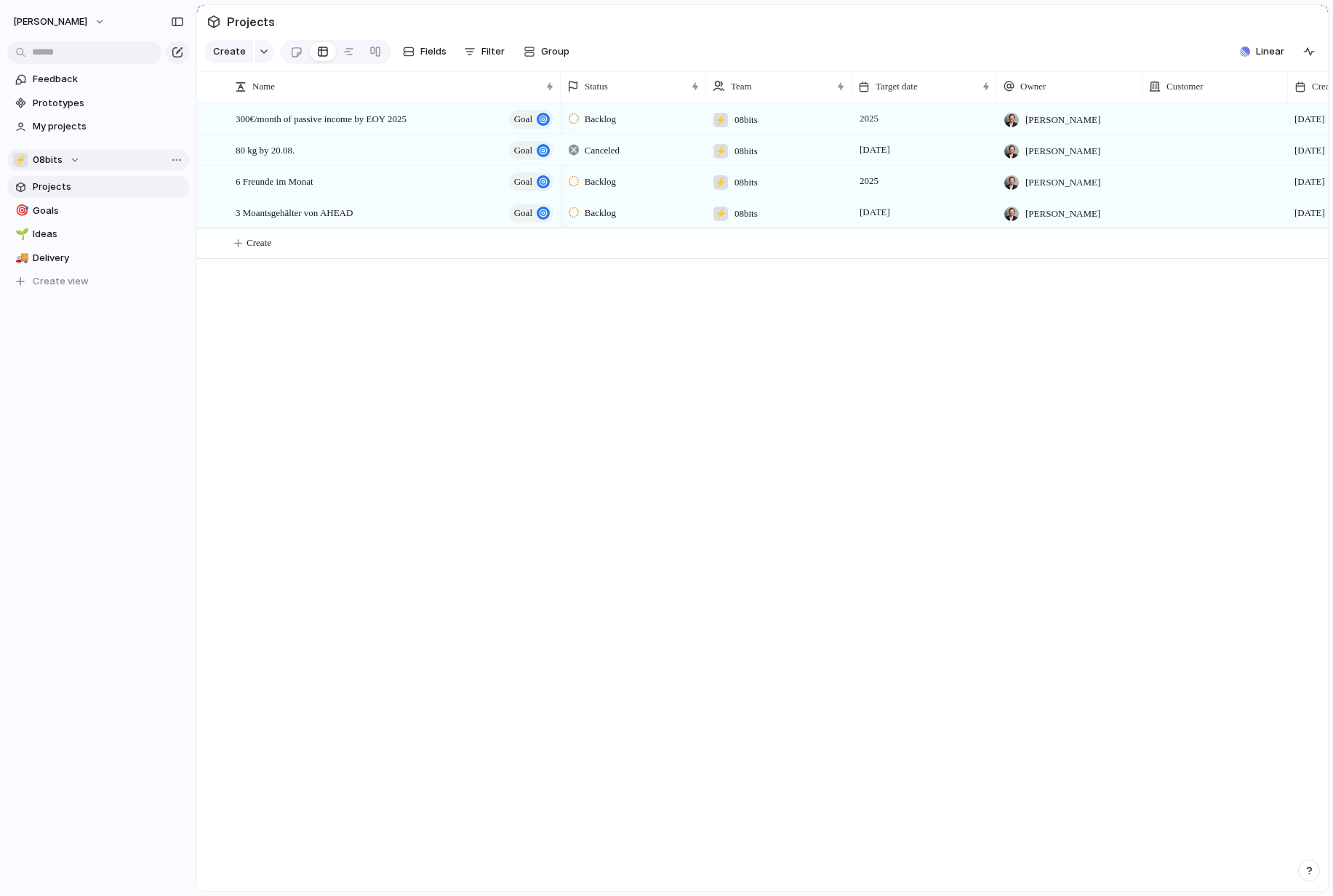
scroll to position [0, 158]
click at [84, 209] on span "Goals" at bounding box center [108, 211] width 151 height 15
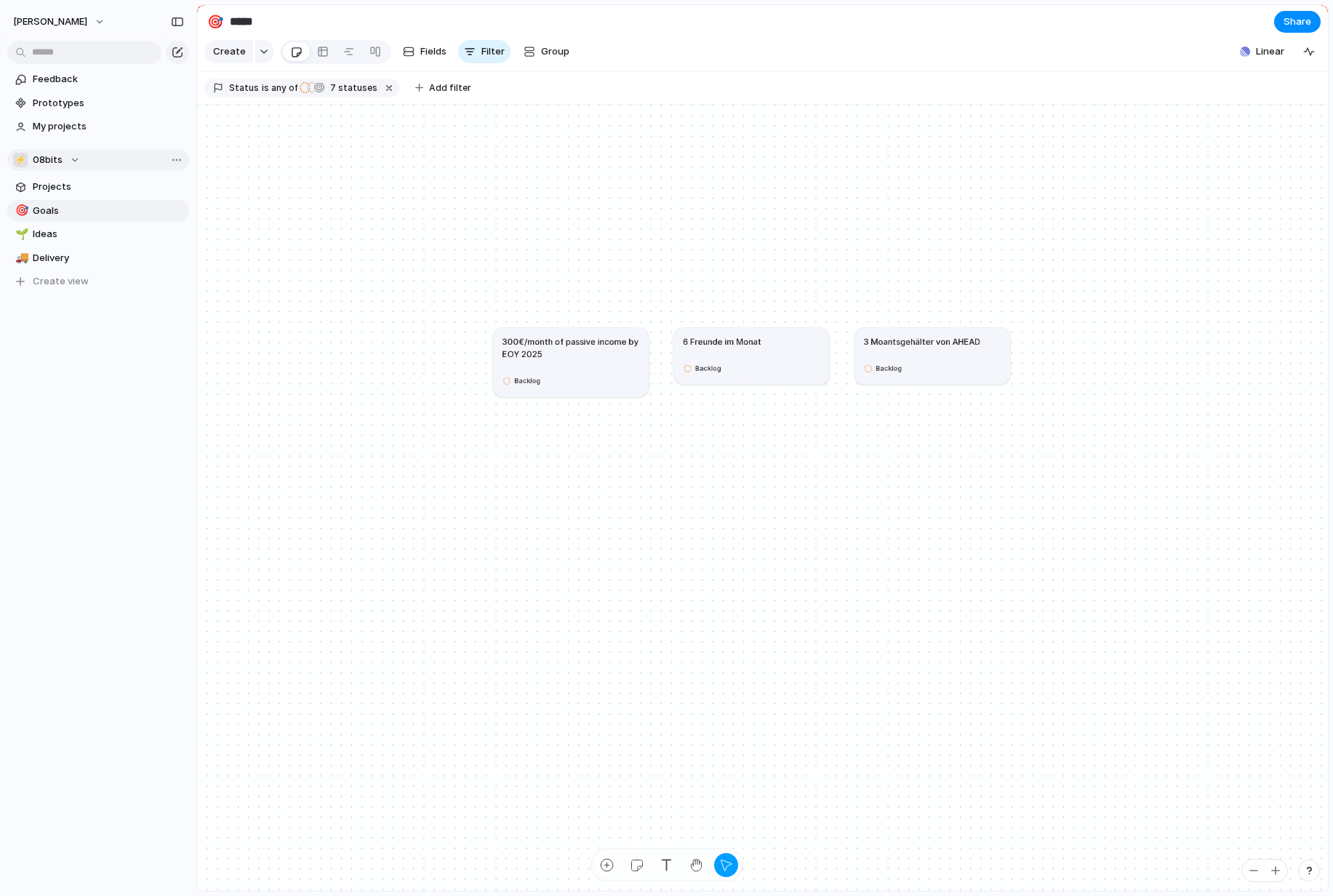
click at [586, 361] on article "300€/month of passive income by EOY 2025 Backlog" at bounding box center [570, 361] width 155 height 69
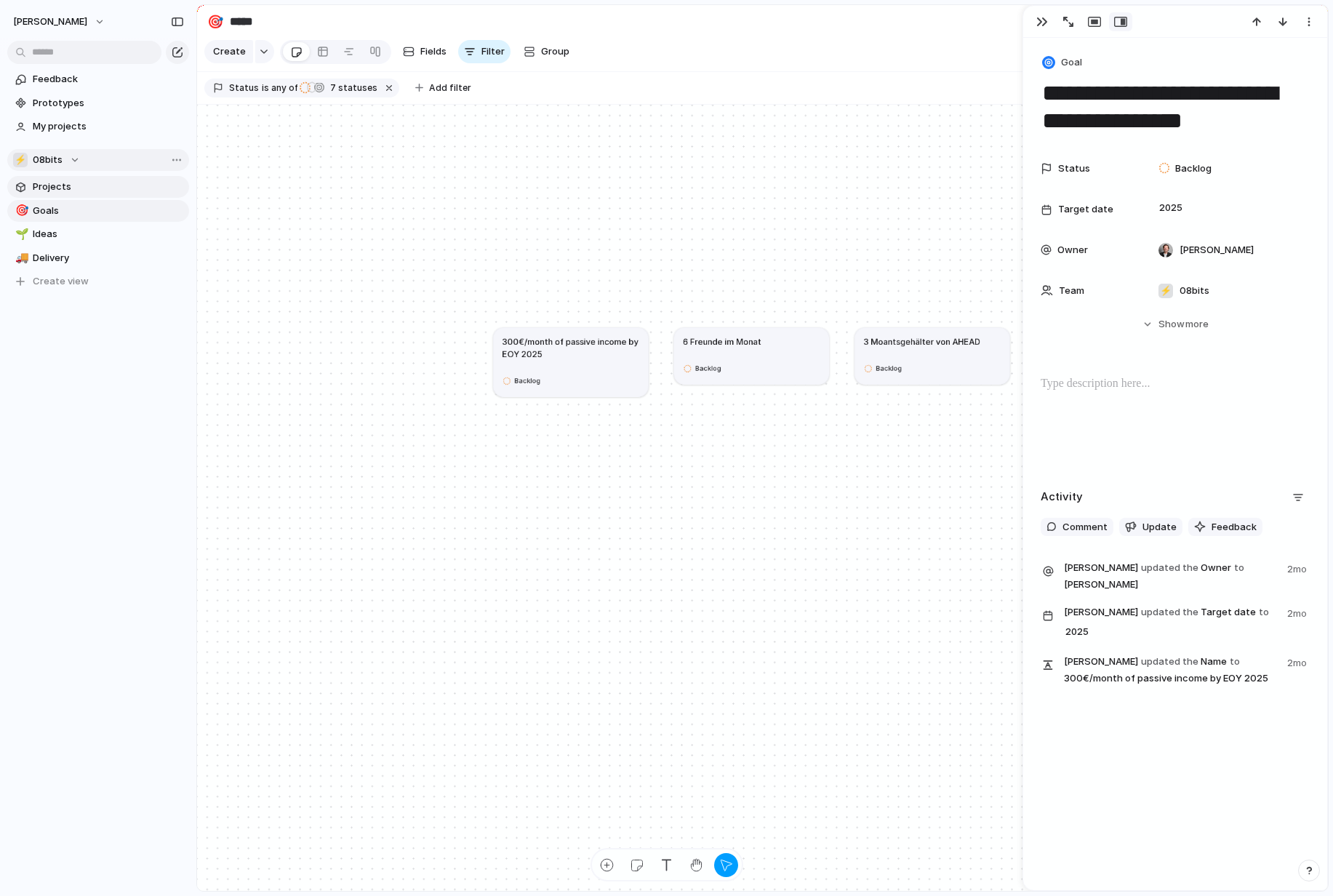
click at [104, 189] on span "Projects" at bounding box center [108, 187] width 151 height 15
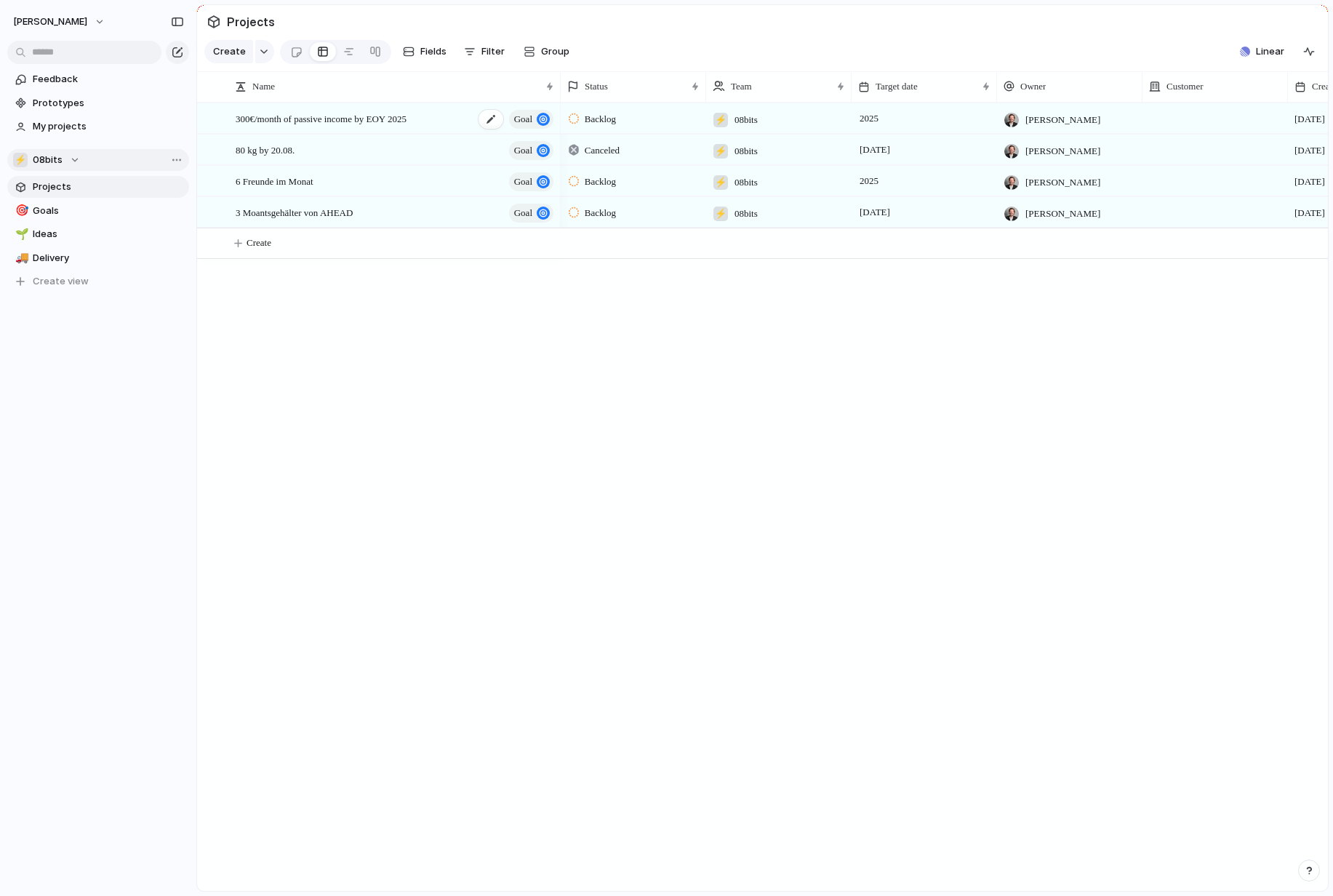
click at [437, 124] on div "300€/month of passive income by EOY 2025 Goal" at bounding box center [395, 118] width 320 height 30
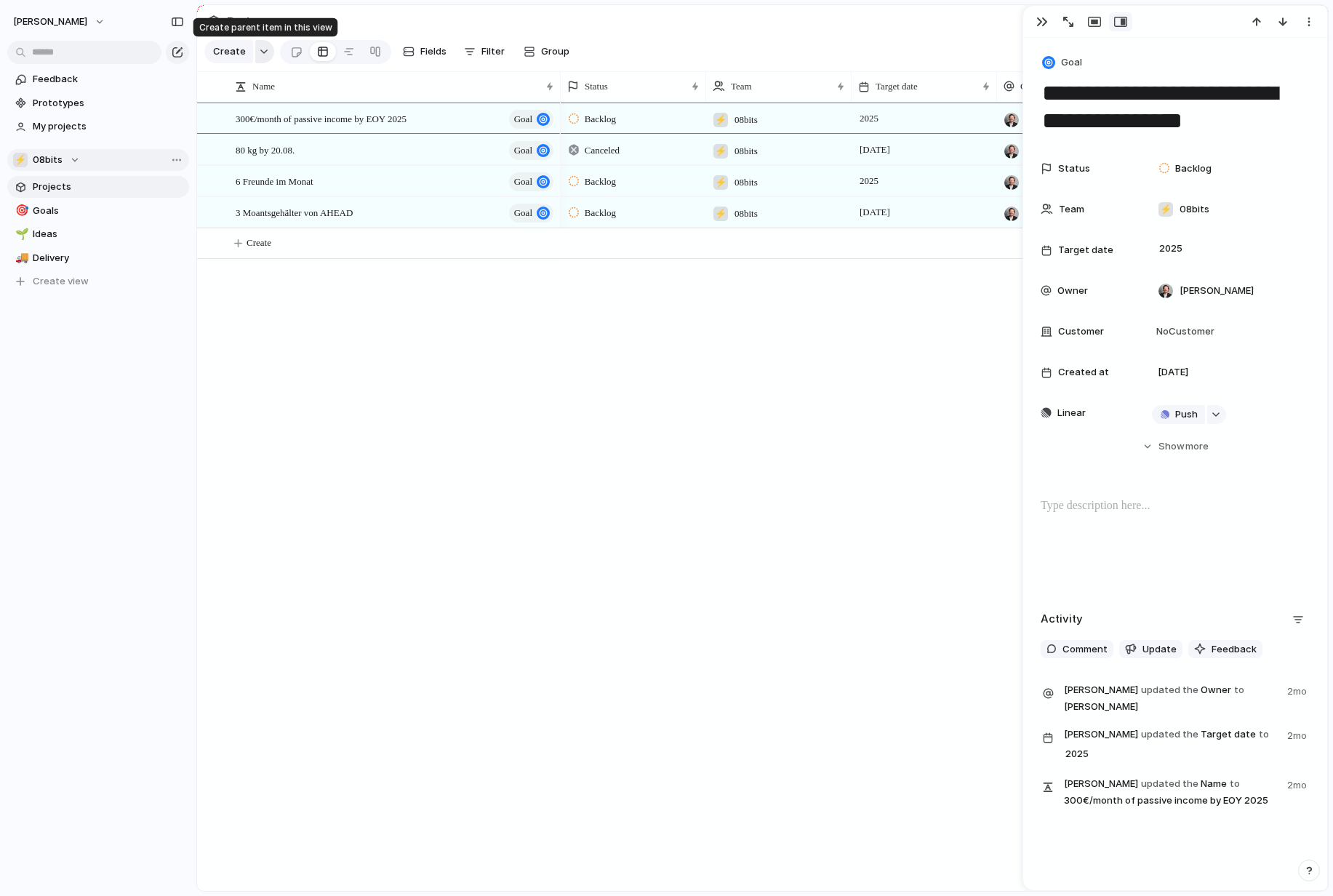
click at [259, 54] on div "button" at bounding box center [264, 51] width 10 height 5
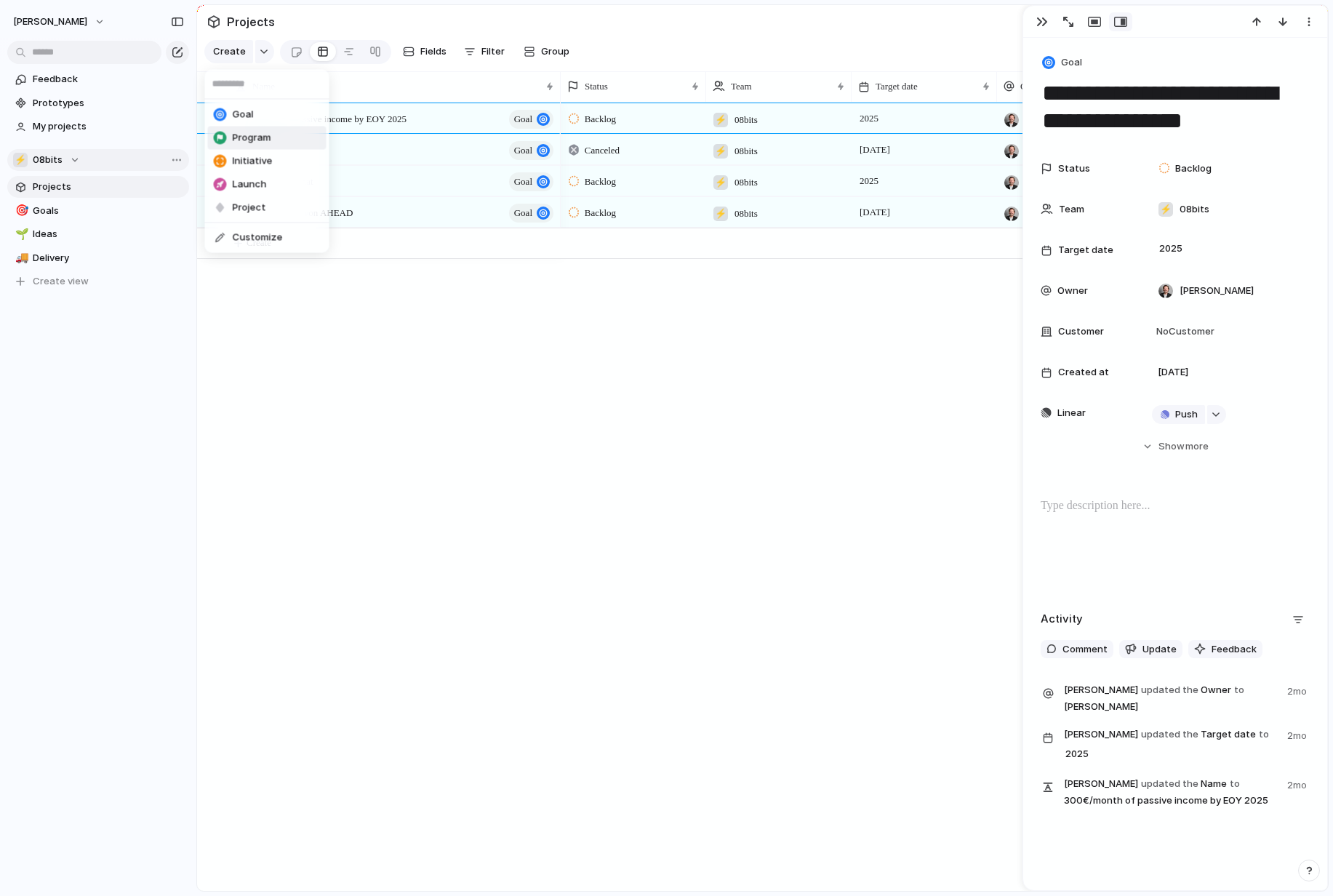
click at [268, 136] on span "Program" at bounding box center [252, 138] width 38 height 15
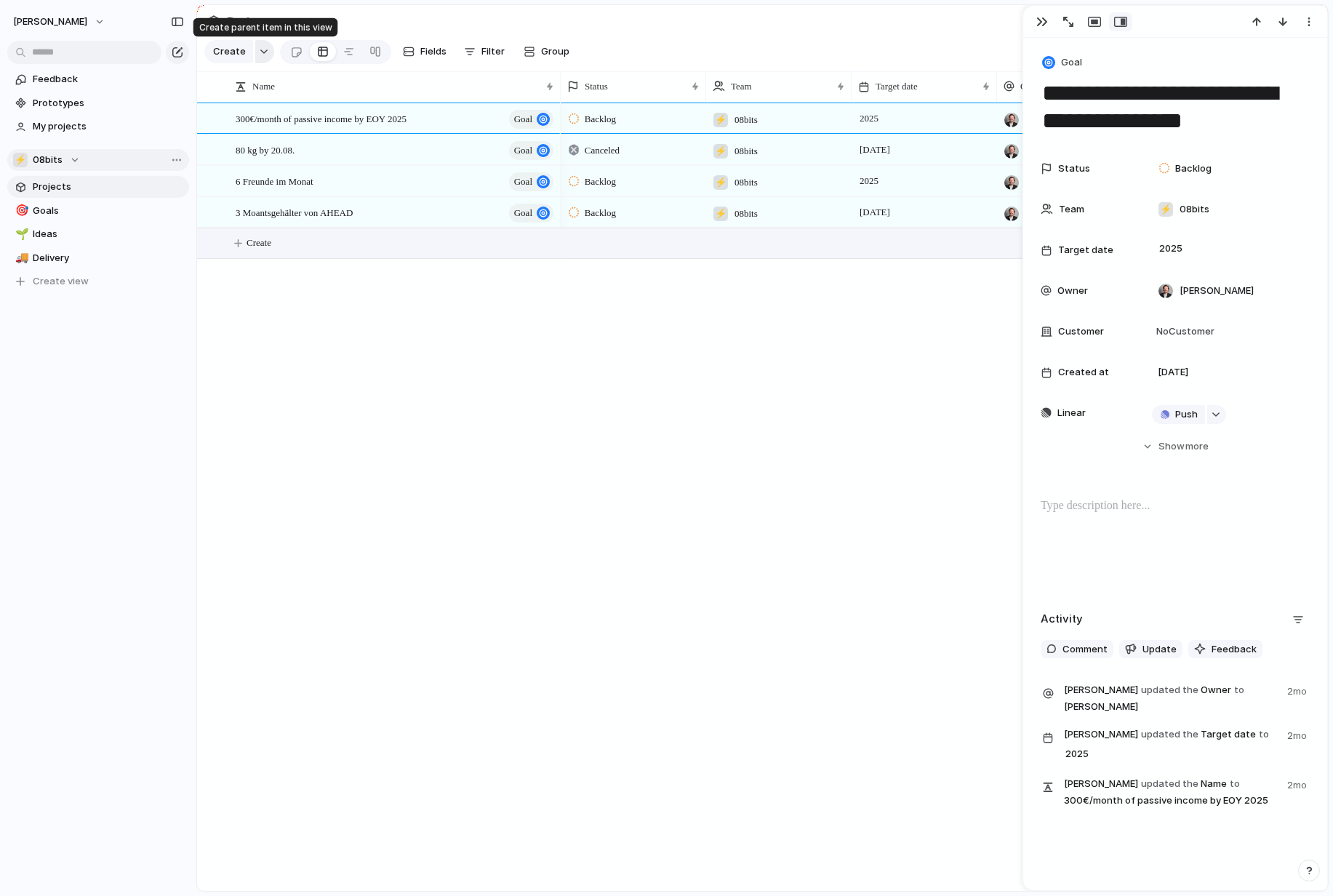
click at [259, 50] on div "button" at bounding box center [264, 51] width 10 height 5
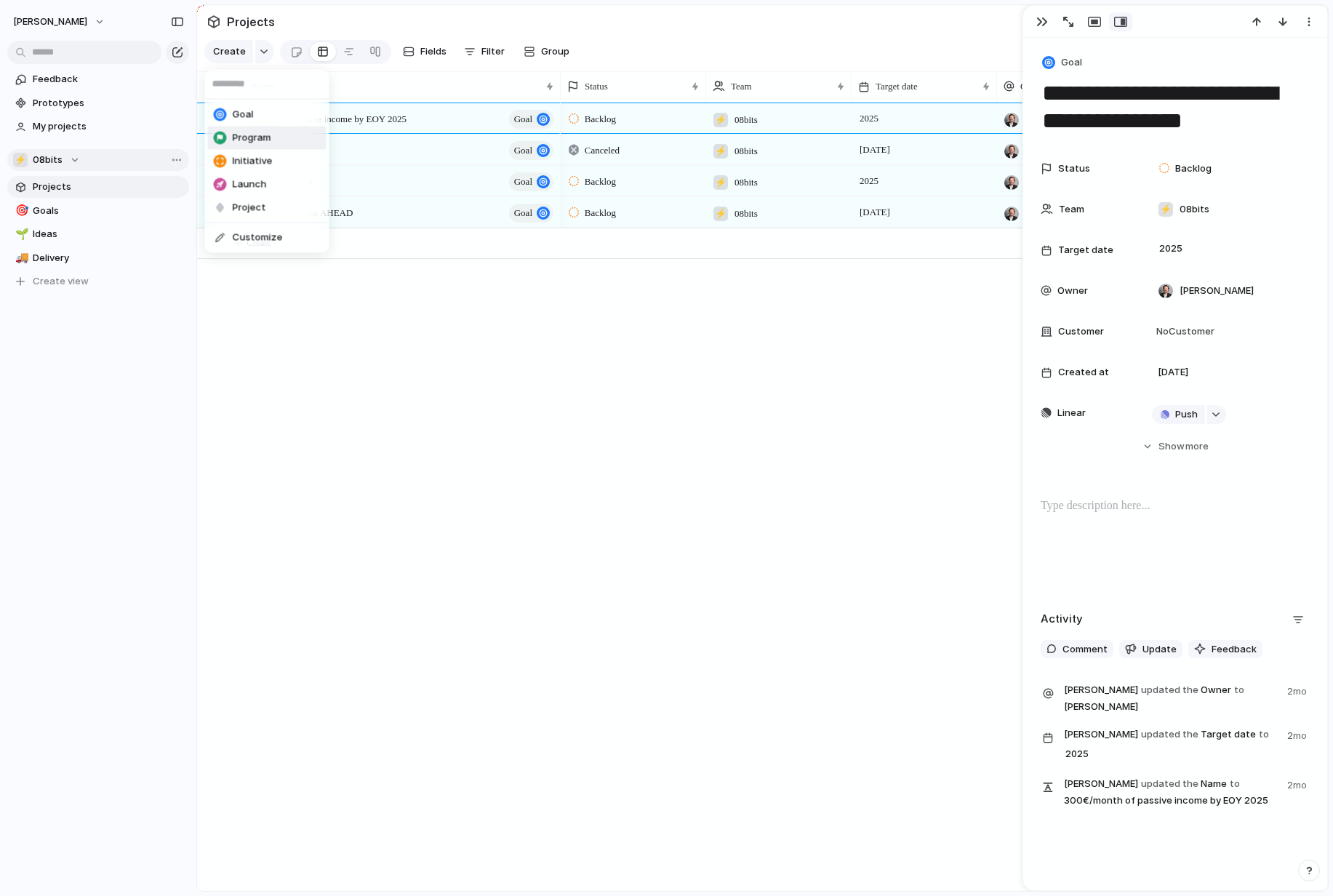
click at [277, 147] on li "Program" at bounding box center [267, 137] width 118 height 23
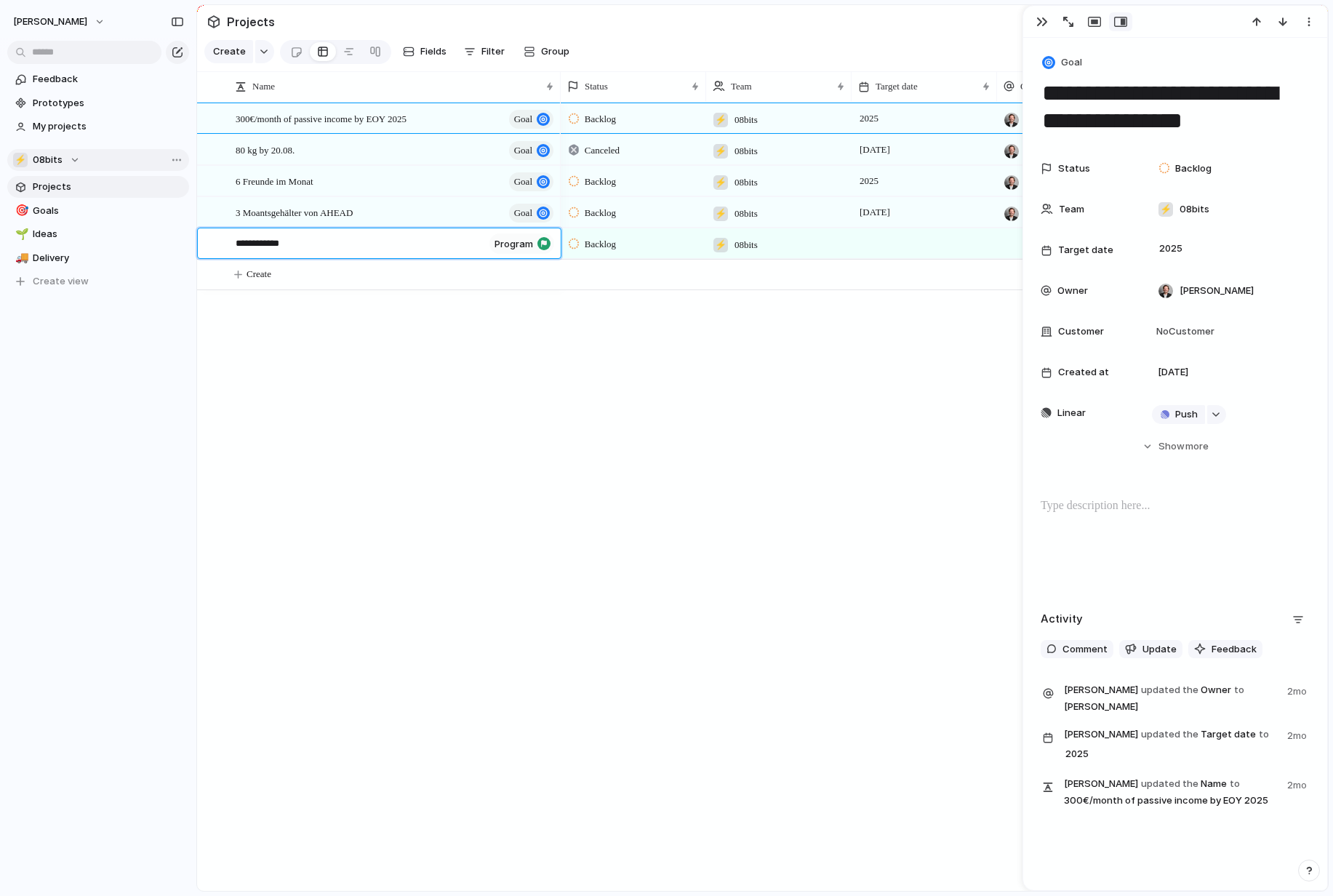
type textarea "**********"
drag, startPoint x: 292, startPoint y: 248, endPoint x: 374, endPoint y: 214, distance: 88.8
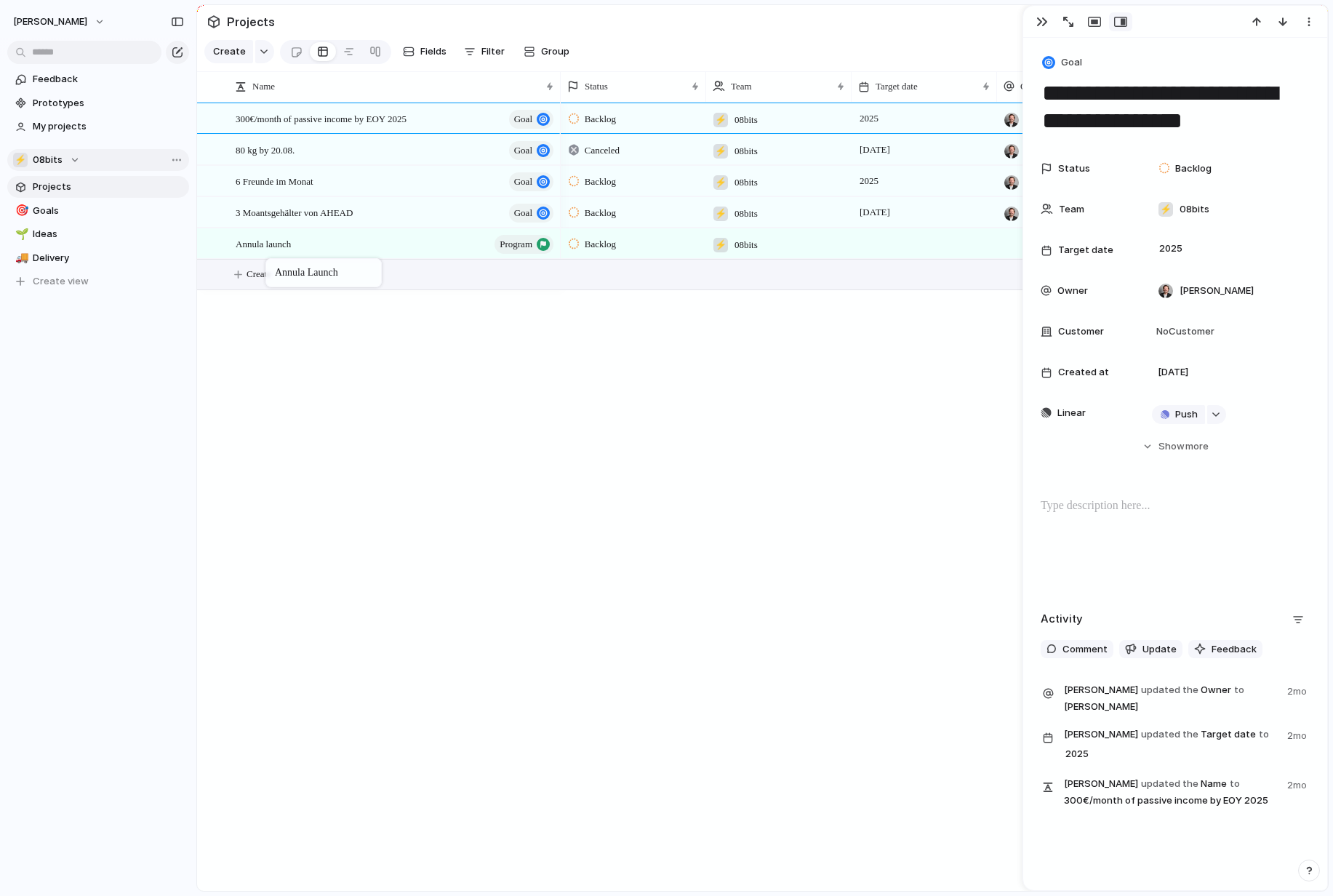
drag, startPoint x: 371, startPoint y: 239, endPoint x: 273, endPoint y: 261, distance: 100.4
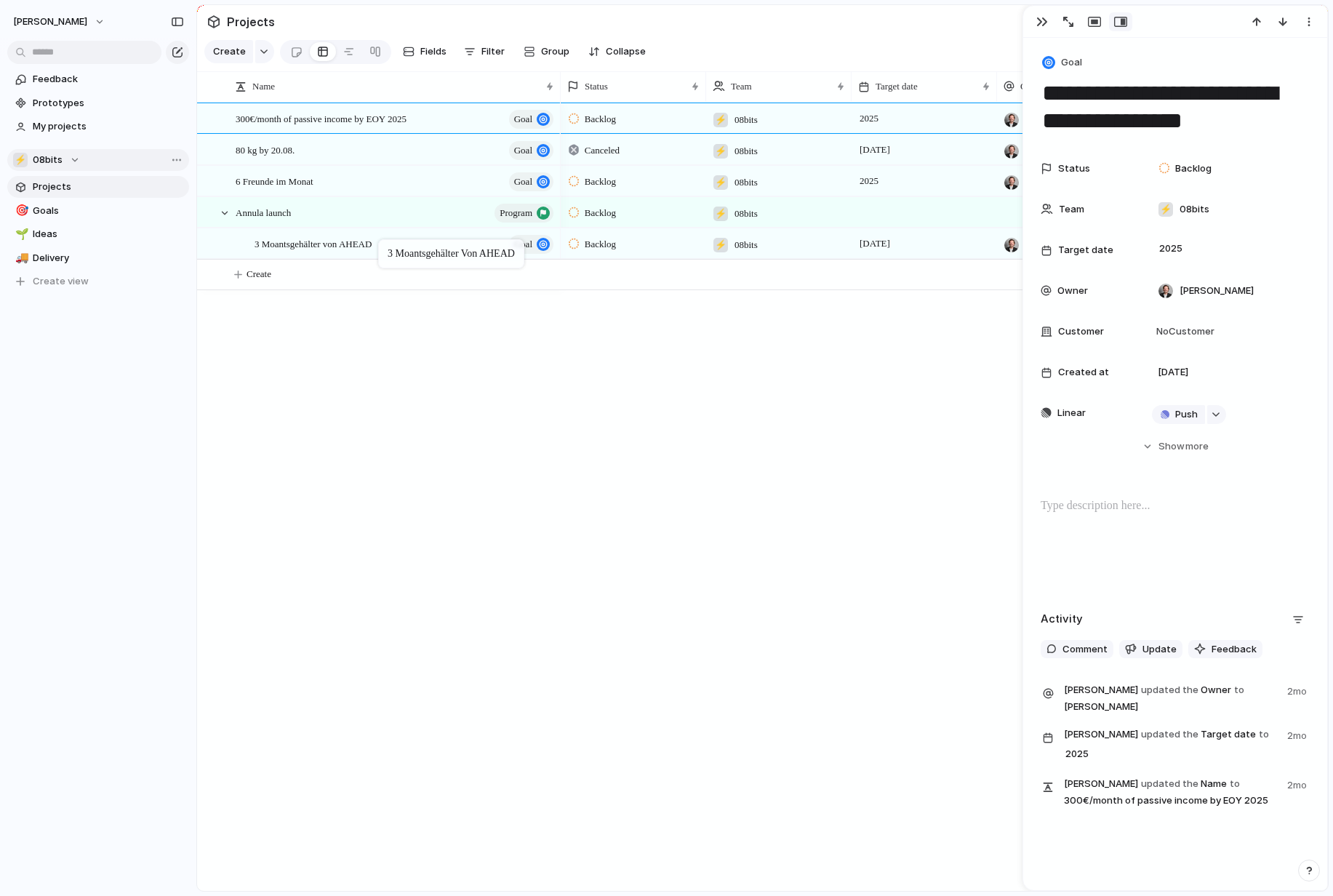
drag, startPoint x: 319, startPoint y: 213, endPoint x: 389, endPoint y: 236, distance: 73.7
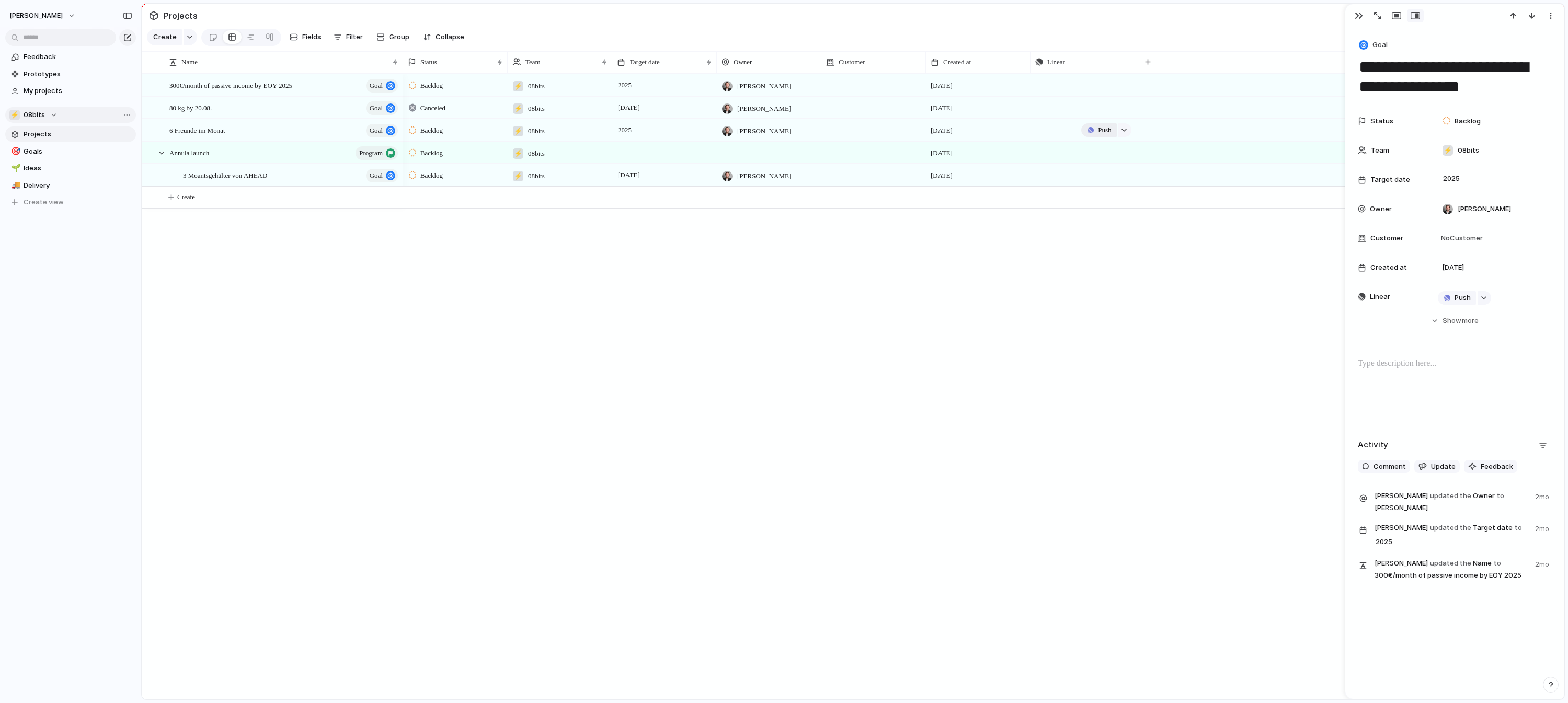
click at [626, 132] on span "Push" at bounding box center [1105, 130] width 13 height 11
click at [62, 151] on div "Project Issue" at bounding box center [784, 351] width 1568 height 703
click at [50, 157] on link "🎯 Goals" at bounding box center [70, 152] width 130 height 16
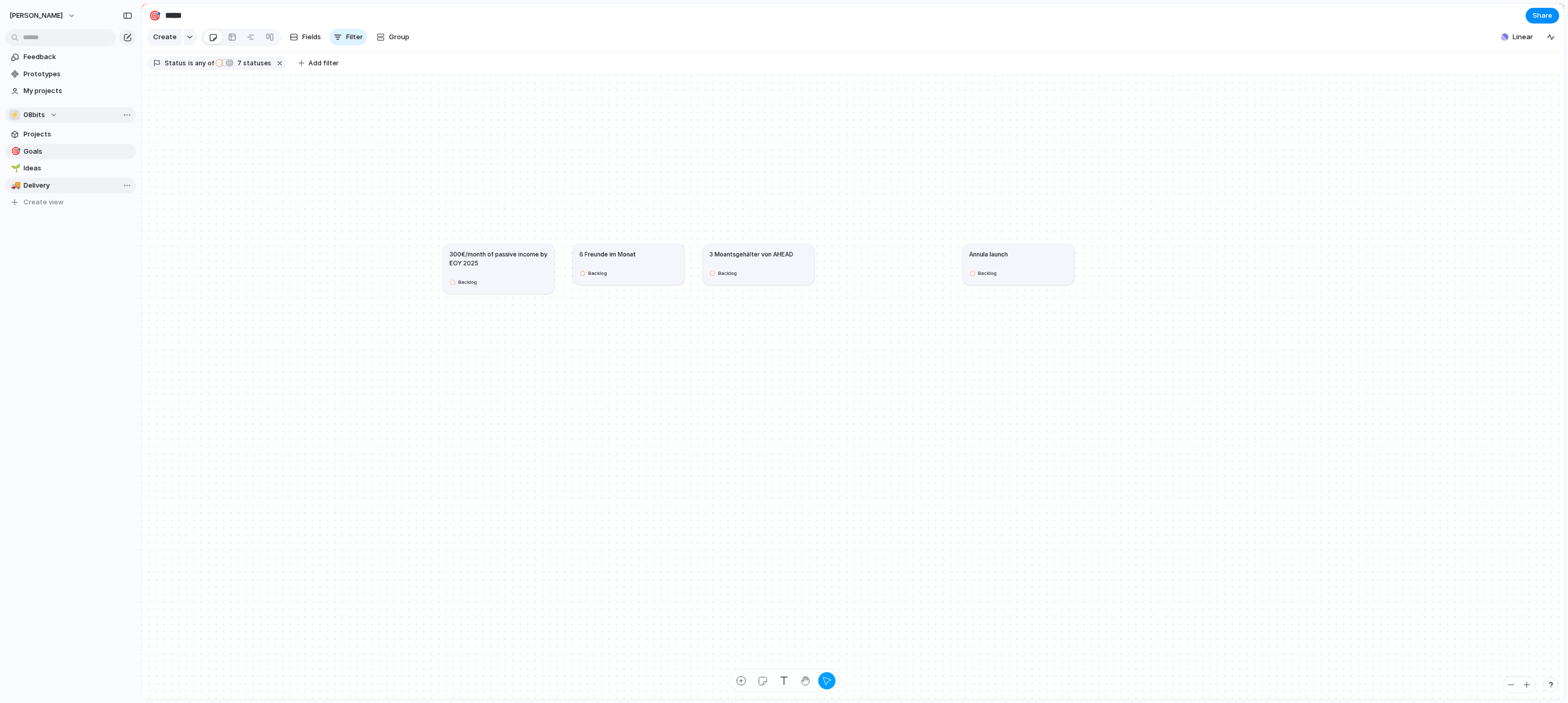
click at [59, 181] on span "Delivery" at bounding box center [78, 186] width 109 height 11
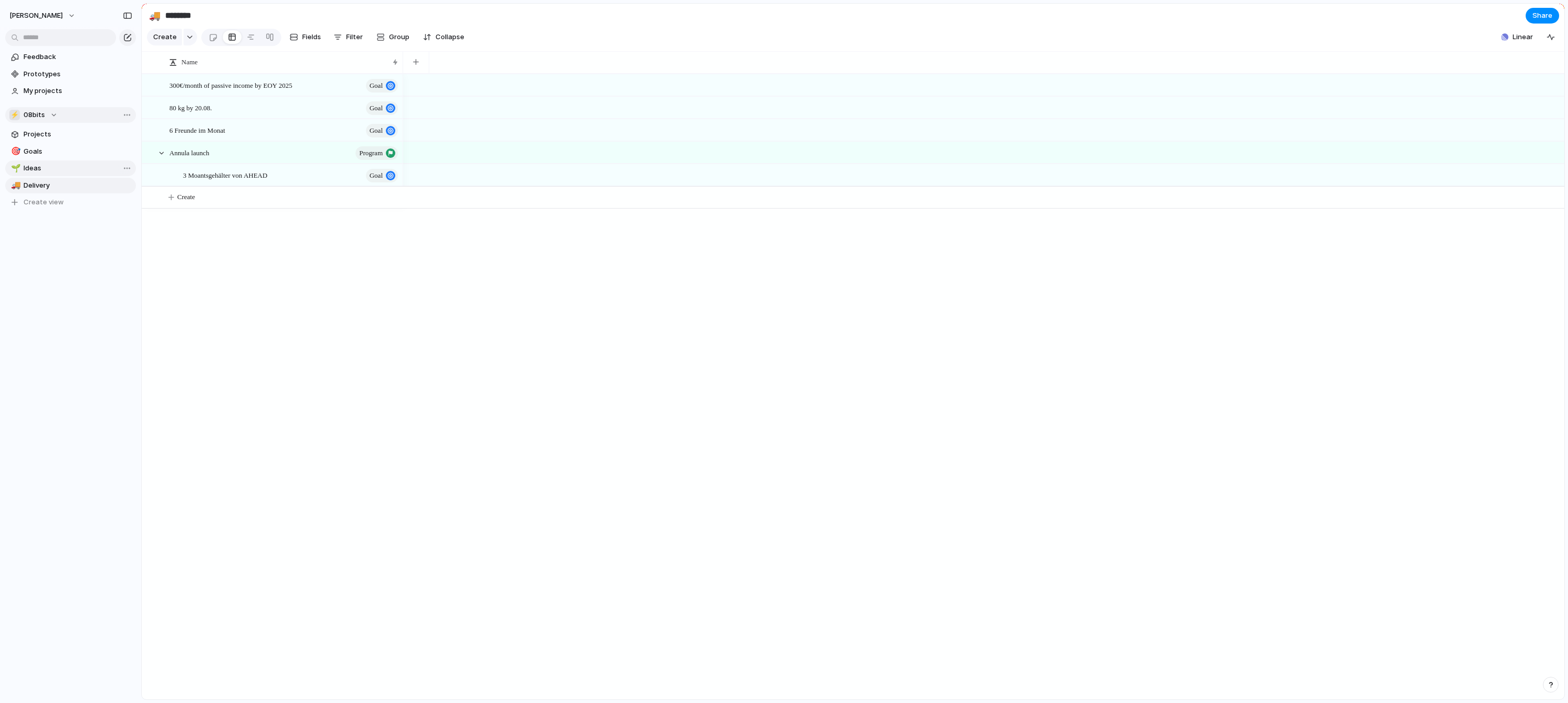
click at [60, 173] on span "Ideas" at bounding box center [78, 169] width 109 height 11
type input "*****"
click at [61, 141] on link "Projects" at bounding box center [70, 134] width 130 height 16
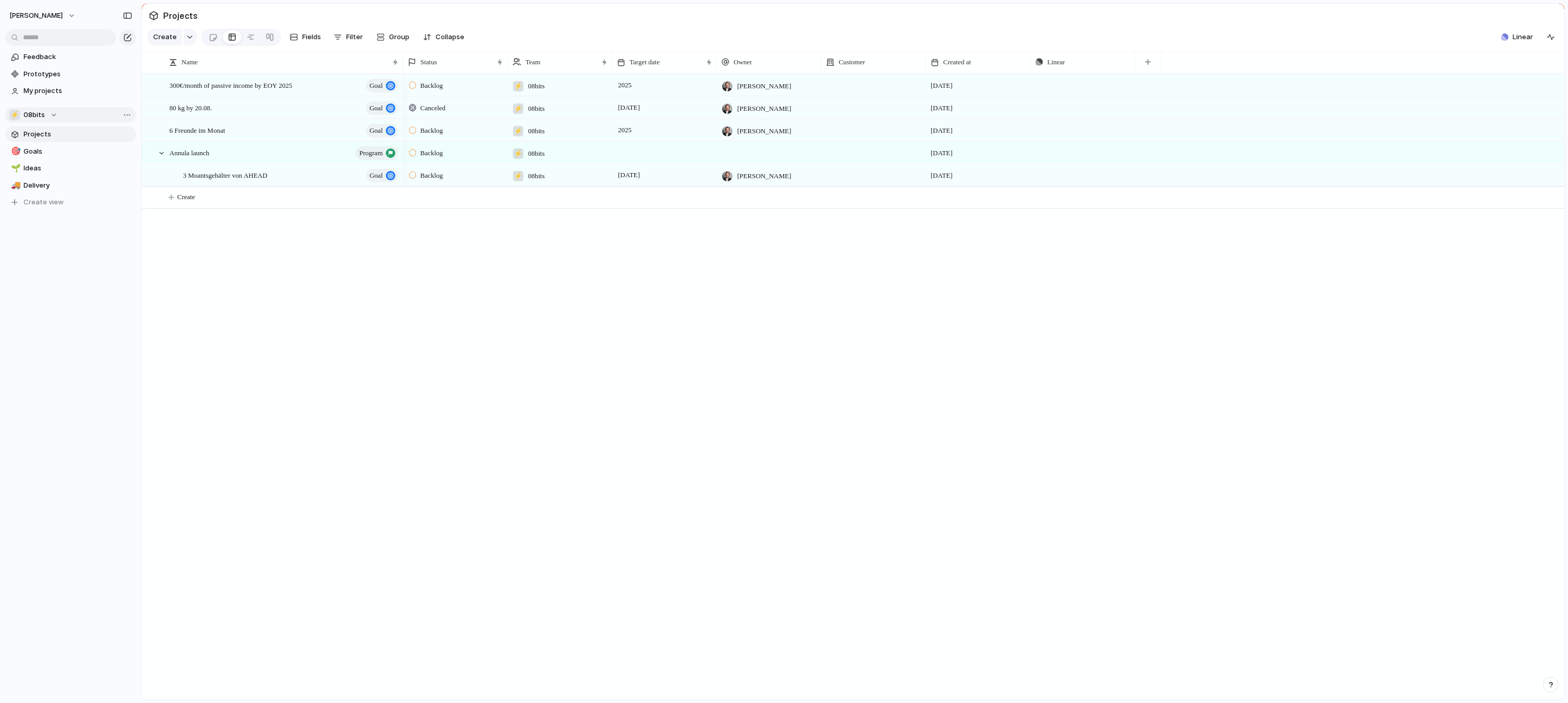
click at [626, 89] on div "Backlog ⚡ 08bits 2025 Jakob 4 August Push" at bounding box center [984, 85] width 1162 height 22
click at [626, 92] on div "Push" at bounding box center [1082, 84] width 103 height 20
click at [189, 39] on div "button" at bounding box center [190, 37] width 7 height 4
click at [379, 317] on div "Goal Program Initiative Launch Project Customize" at bounding box center [784, 351] width 1568 height 703
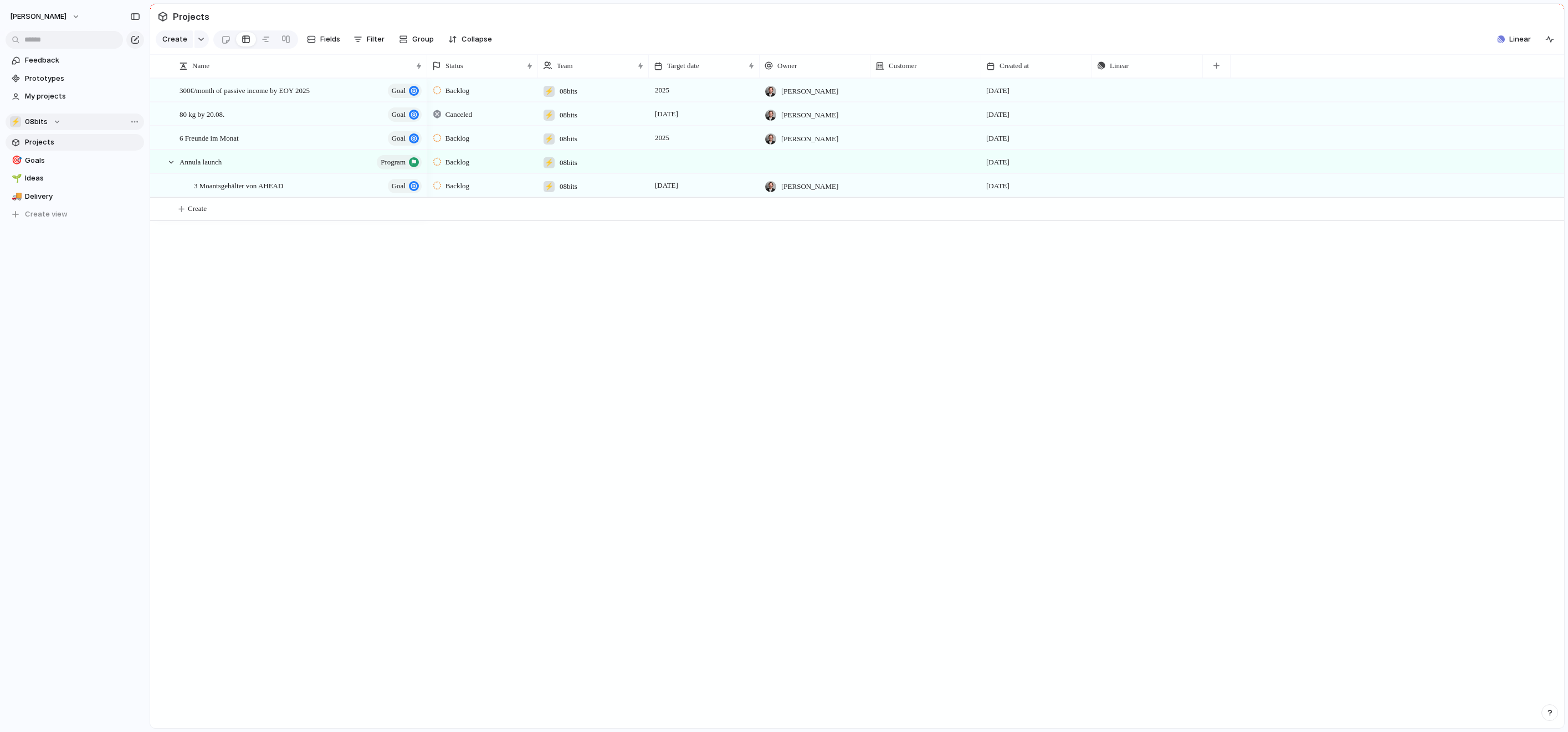
click at [663, 595] on button "button" at bounding box center [1550, 713] width 17 height 17
click at [663, 595] on span "Documentation" at bounding box center [1488, 616] width 55 height 11
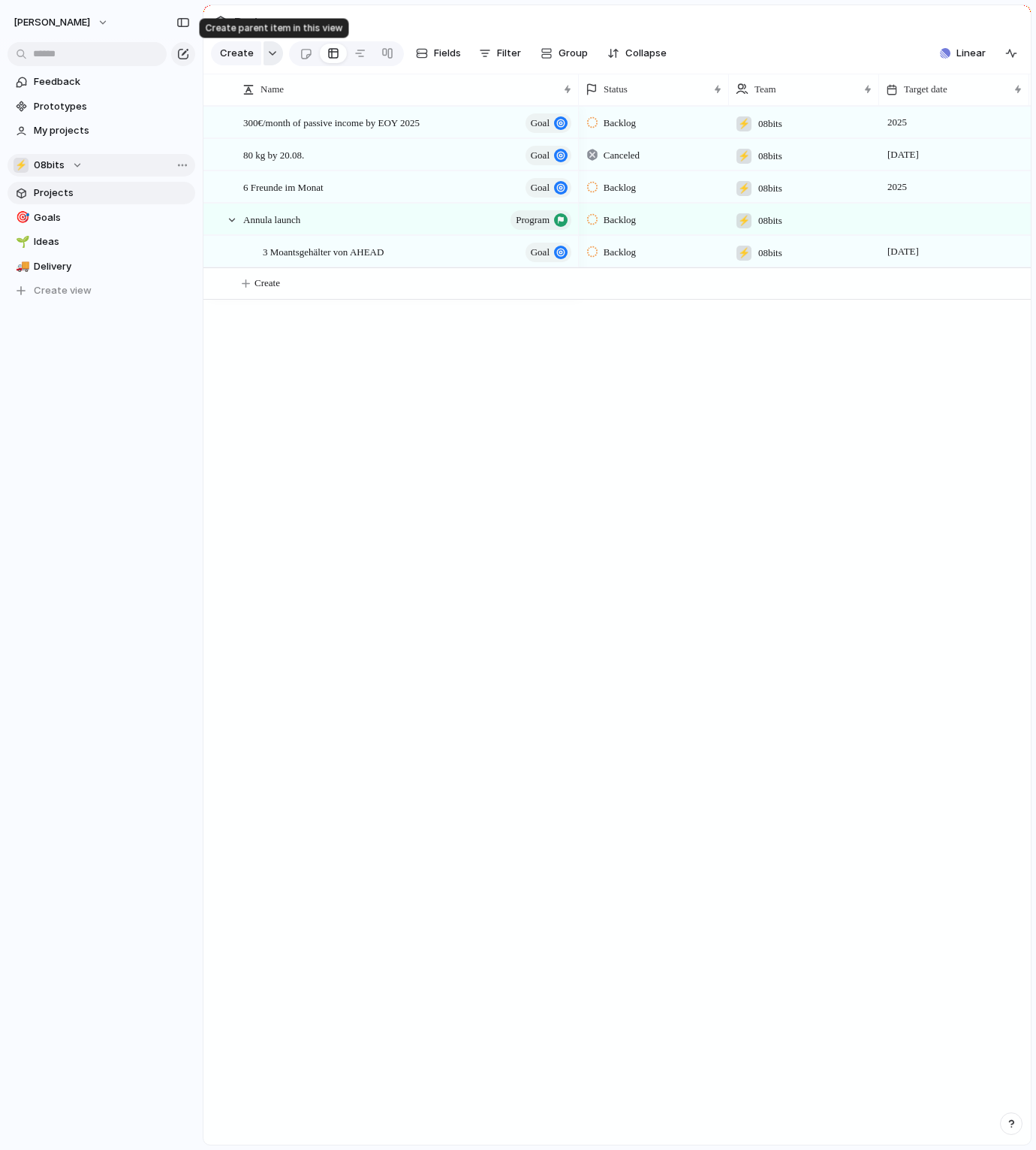
click at [268, 50] on div "button" at bounding box center [272, 53] width 10 height 6
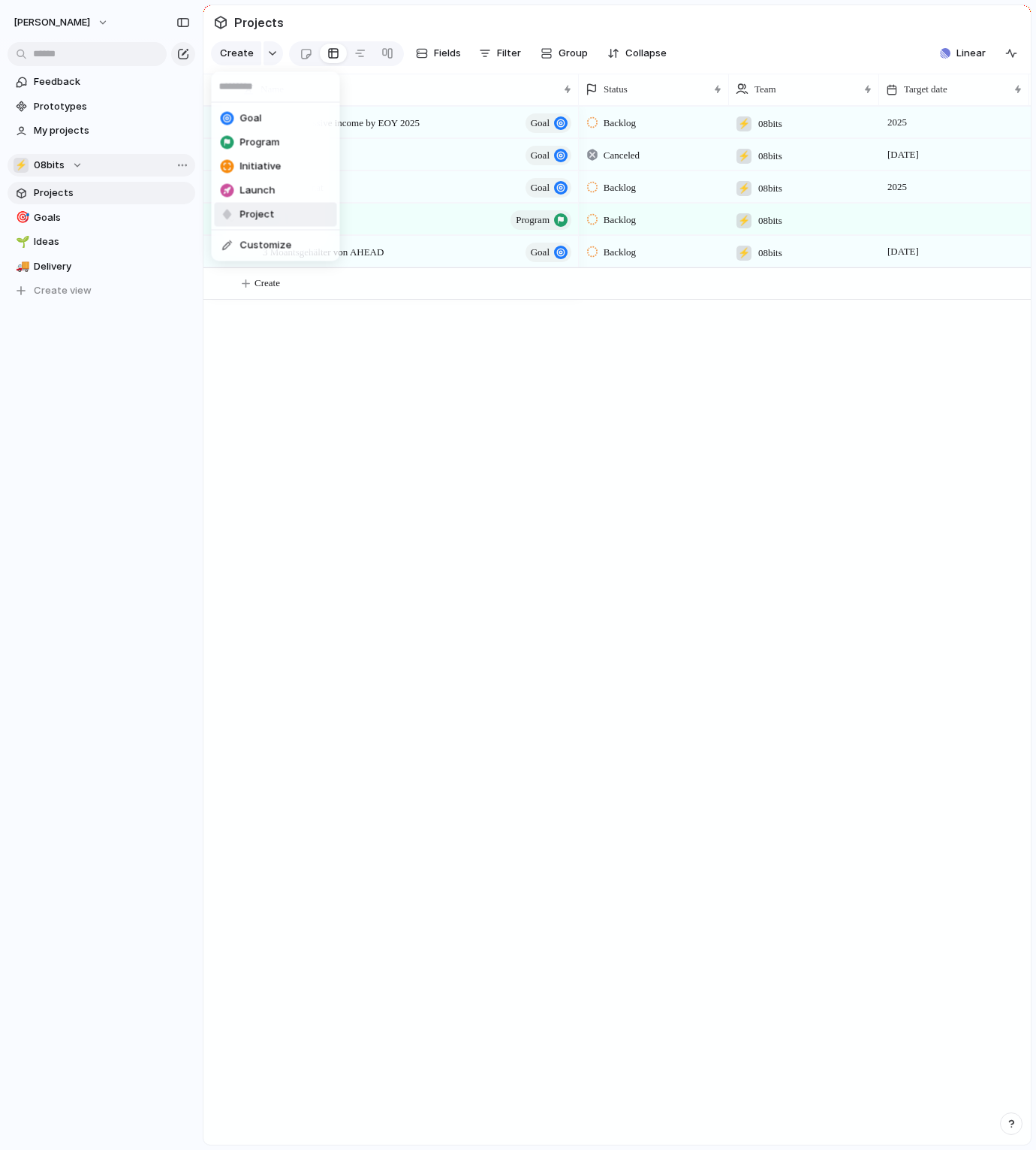
click at [270, 209] on span "Project" at bounding box center [257, 215] width 35 height 15
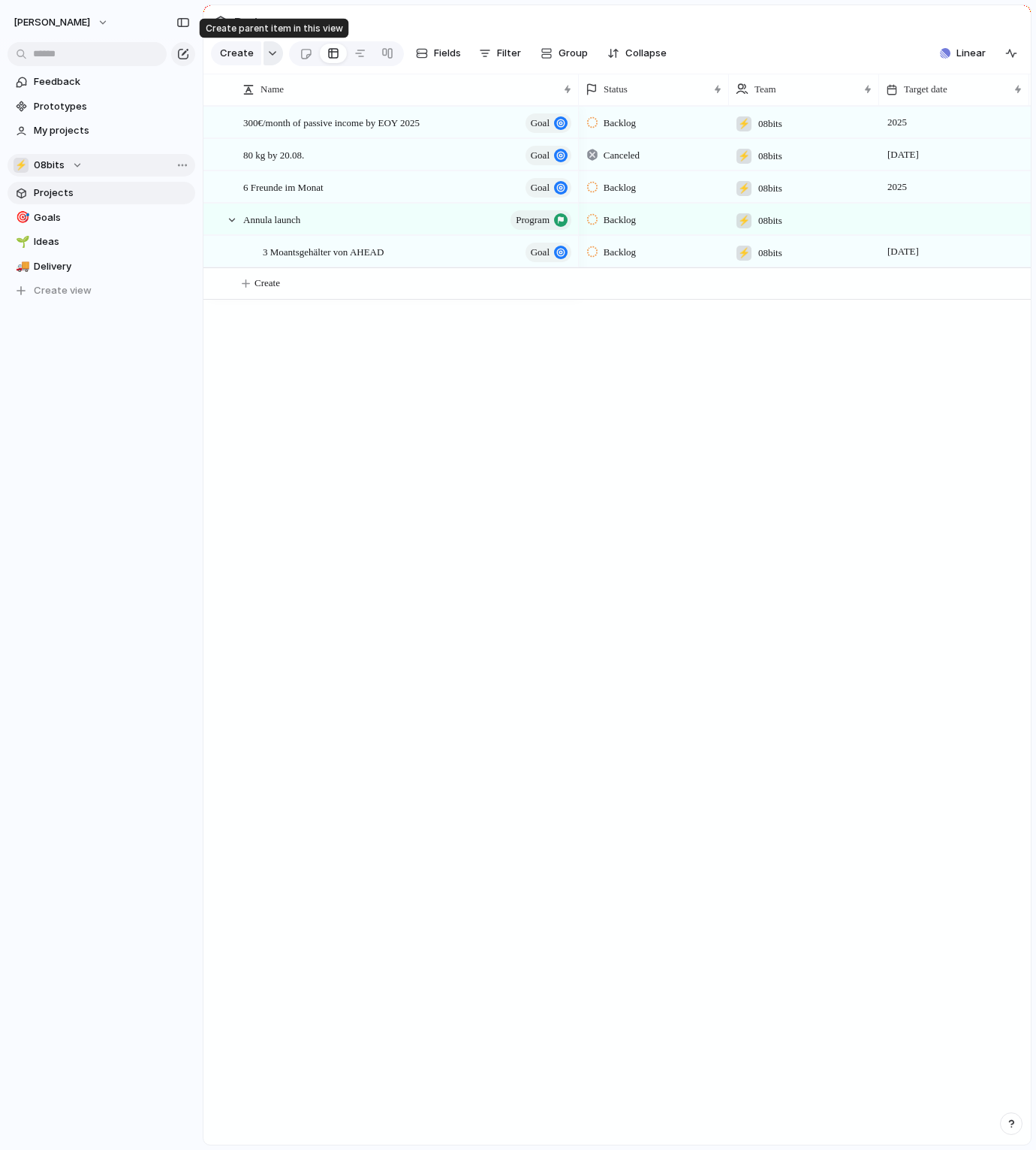
click at [266, 62] on button "button" at bounding box center [273, 53] width 20 height 24
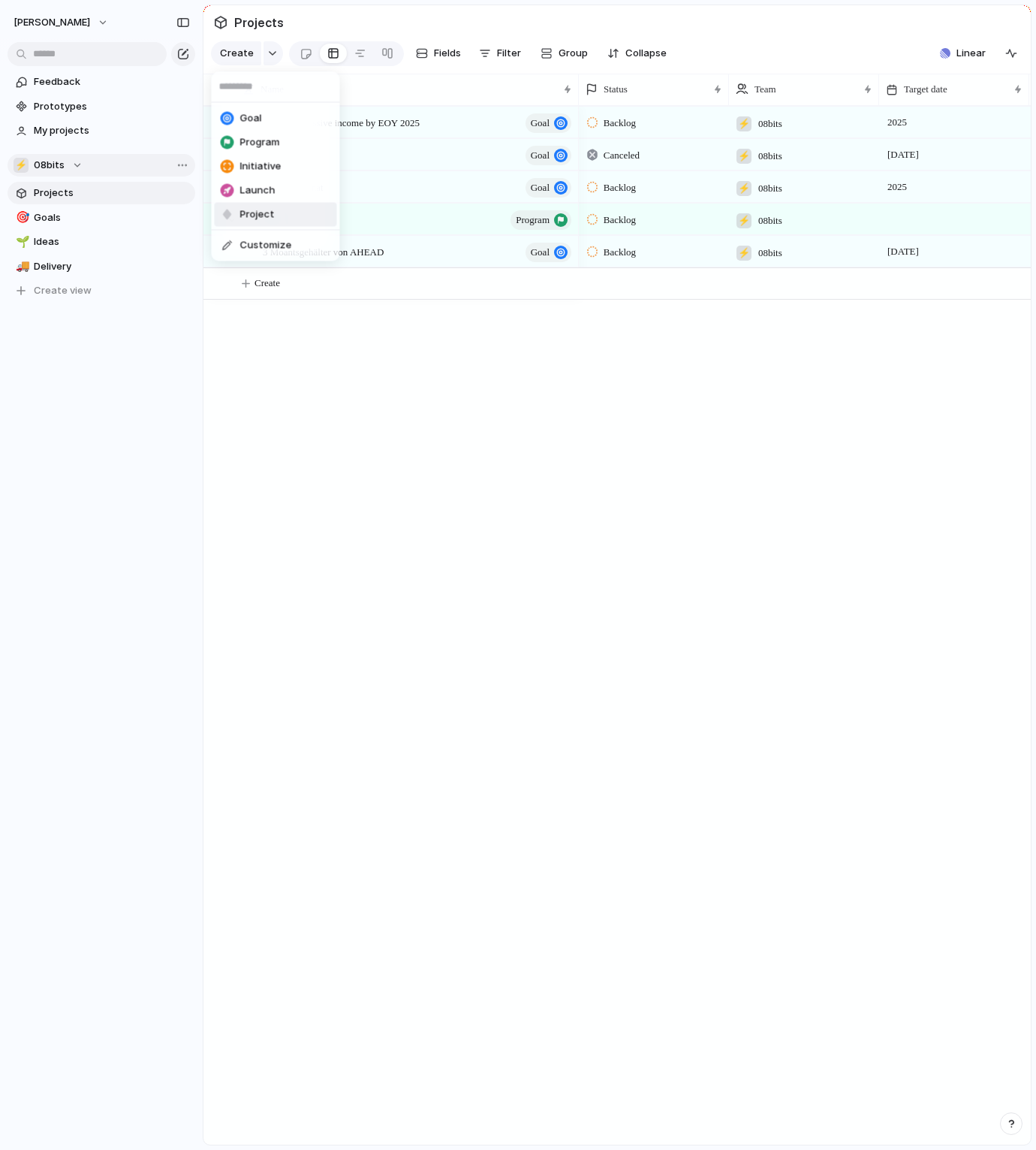
click at [272, 244] on span "Customize" at bounding box center [266, 246] width 52 height 15
click at [272, 60] on button "button" at bounding box center [273, 53] width 20 height 24
click at [253, 247] on span "Customize" at bounding box center [266, 246] width 52 height 15
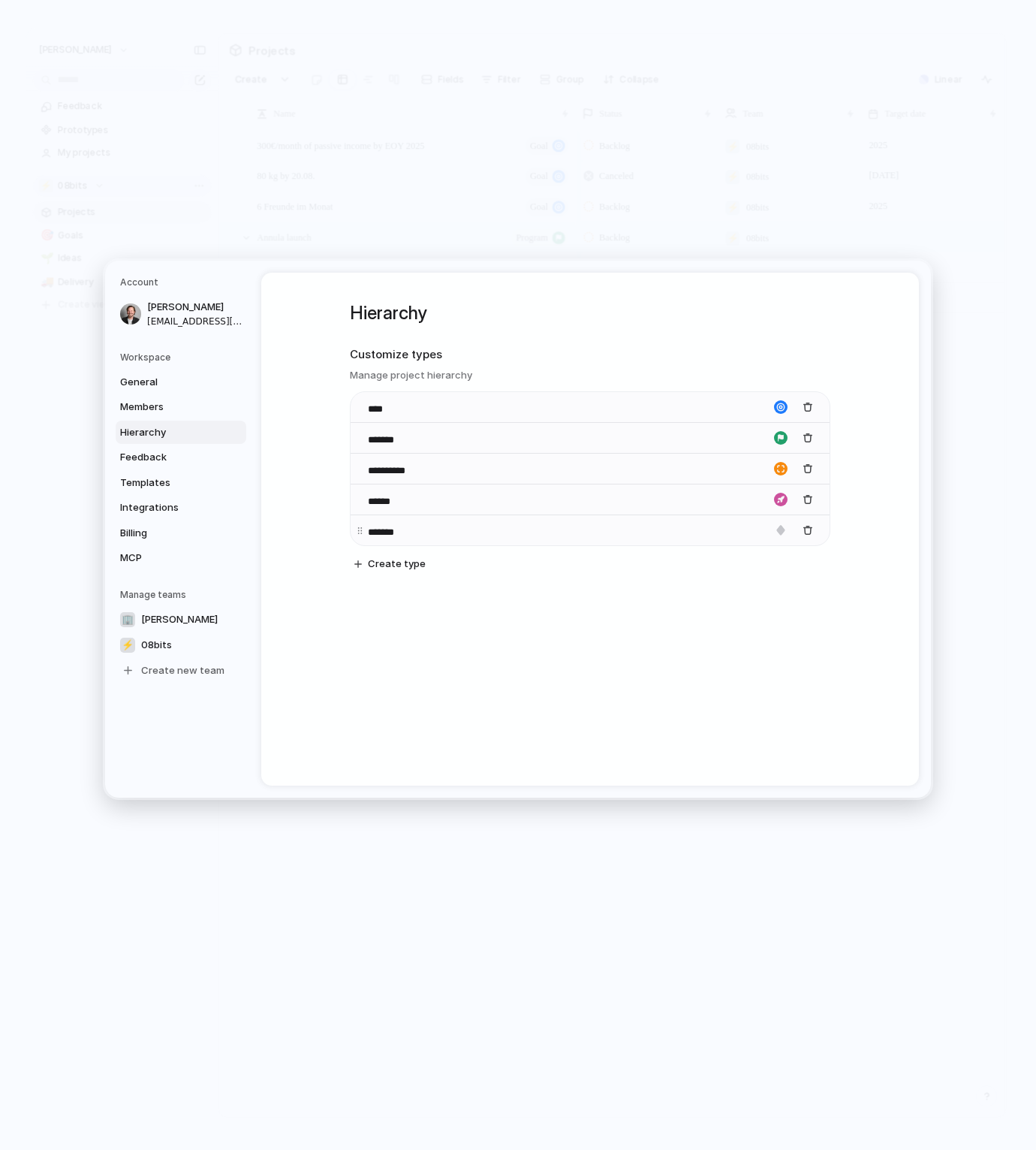
click at [428, 530] on div "*******" at bounding box center [590, 530] width 479 height 31
drag, startPoint x: 362, startPoint y: 502, endPoint x: 365, endPoint y: 549, distance: 47.1
drag, startPoint x: 362, startPoint y: 437, endPoint x: 358, endPoint y: 508, distance: 71.1
drag, startPoint x: 360, startPoint y: 409, endPoint x: 362, endPoint y: 470, distance: 61.0
drag, startPoint x: 359, startPoint y: 468, endPoint x: 362, endPoint y: 410, distance: 58.1
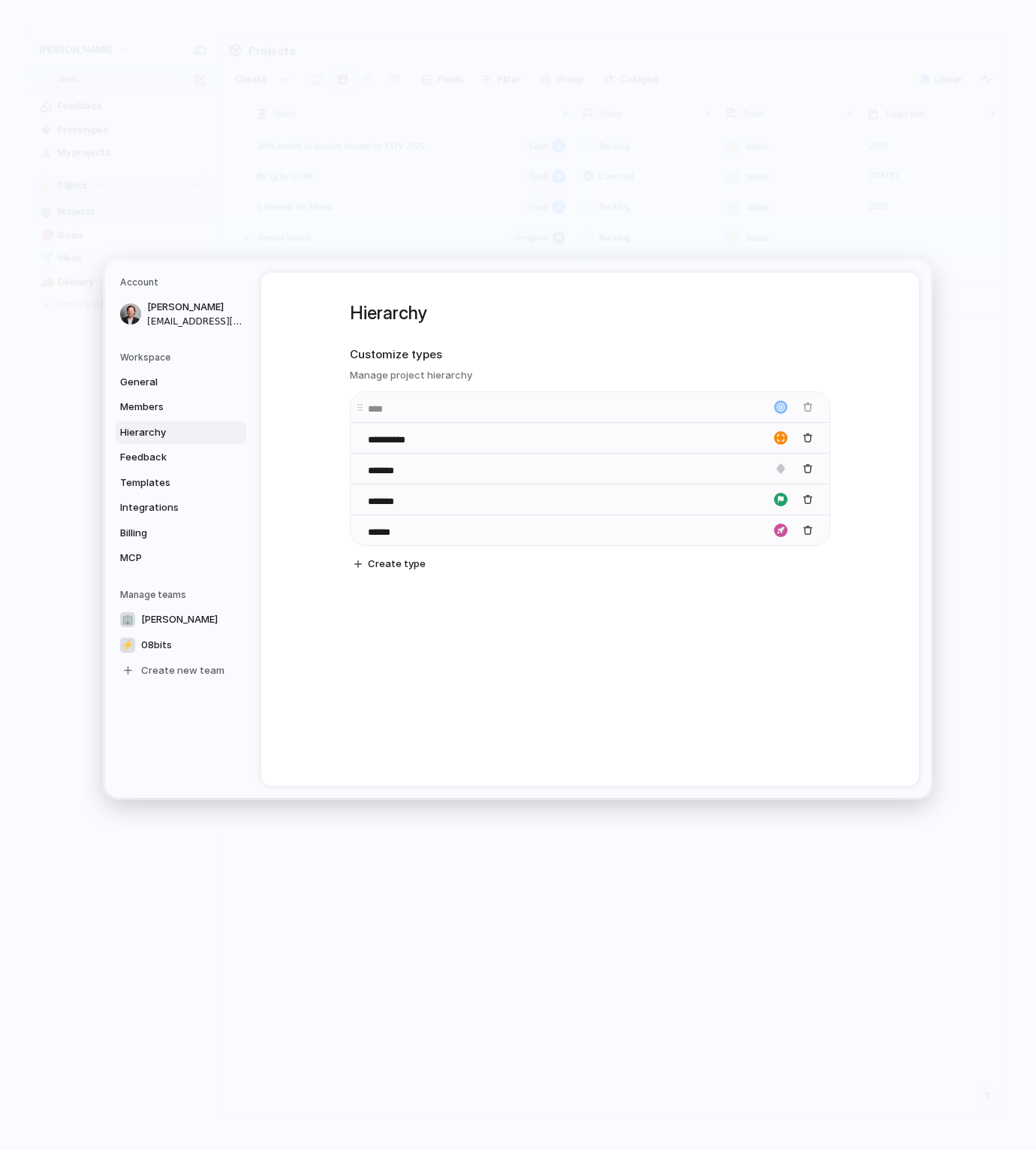
click at [362, 409] on body "jakob Feedback Prototypes My projects ⚡ 08bits Projects 🎯 Goals 🌱 Ideas 🚚 Deliv…" at bounding box center [518, 575] width 1036 height 1150
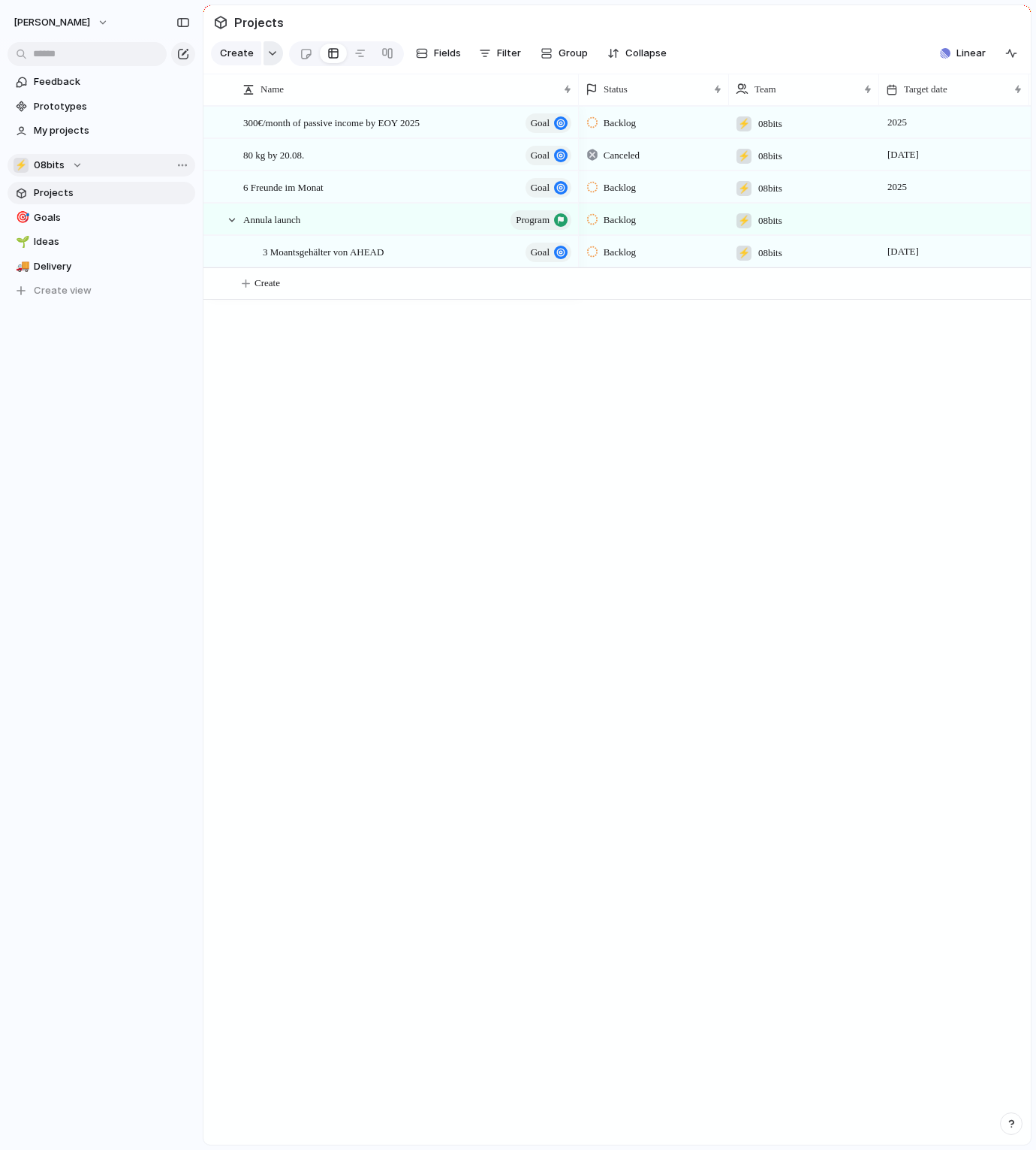
click at [273, 52] on div "button" at bounding box center [272, 53] width 10 height 6
click at [392, 522] on div "Goal Initiative Project Program Launch Customize" at bounding box center [518, 575] width 1036 height 1150
click at [272, 56] on div "button" at bounding box center [272, 53] width 10 height 6
click at [287, 245] on span "Customize" at bounding box center [266, 246] width 52 height 15
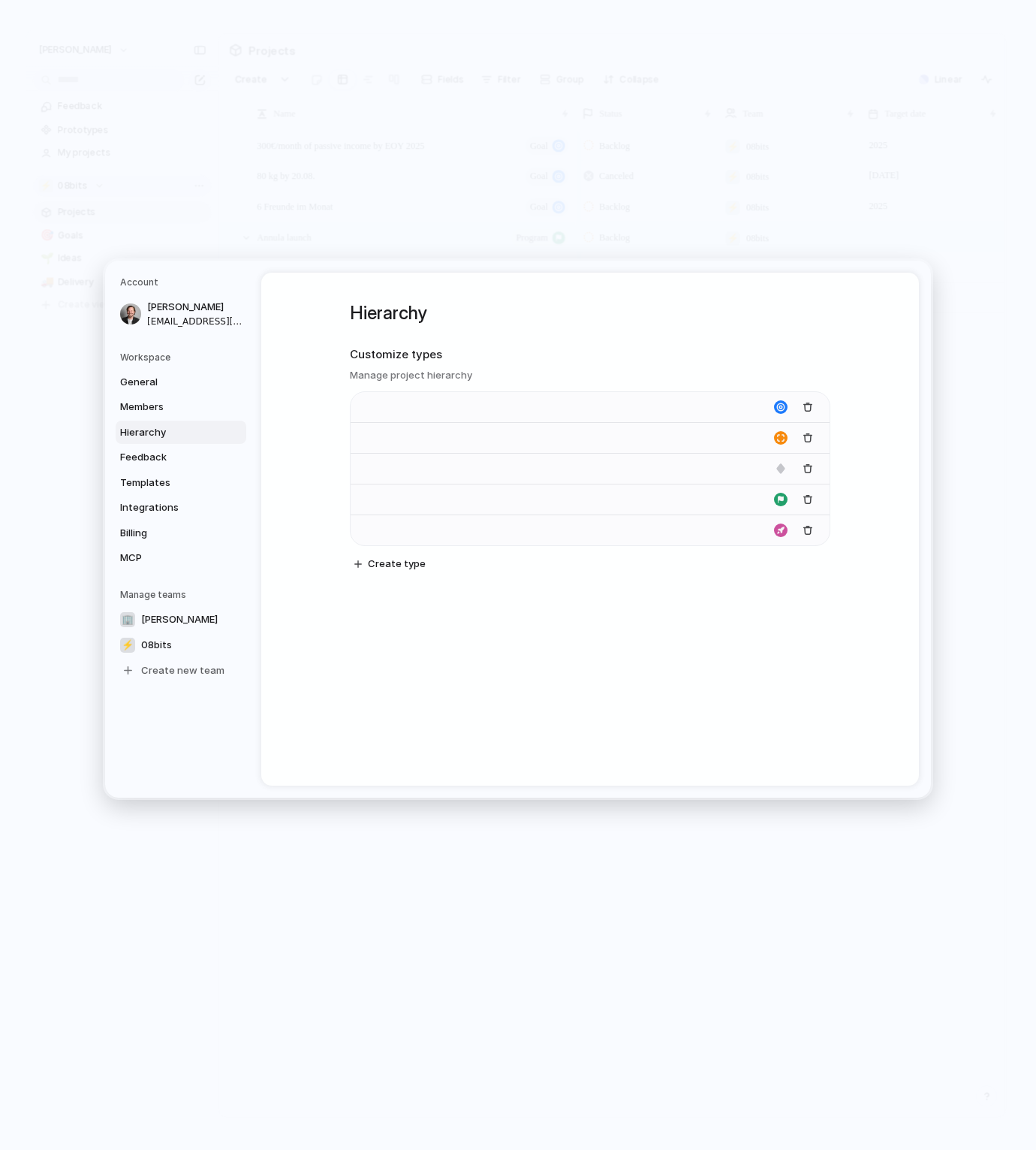
type input "**********"
type input "*******"
type input "******"
click at [424, 561] on button "Create type" at bounding box center [390, 564] width 83 height 21
type input "**********"
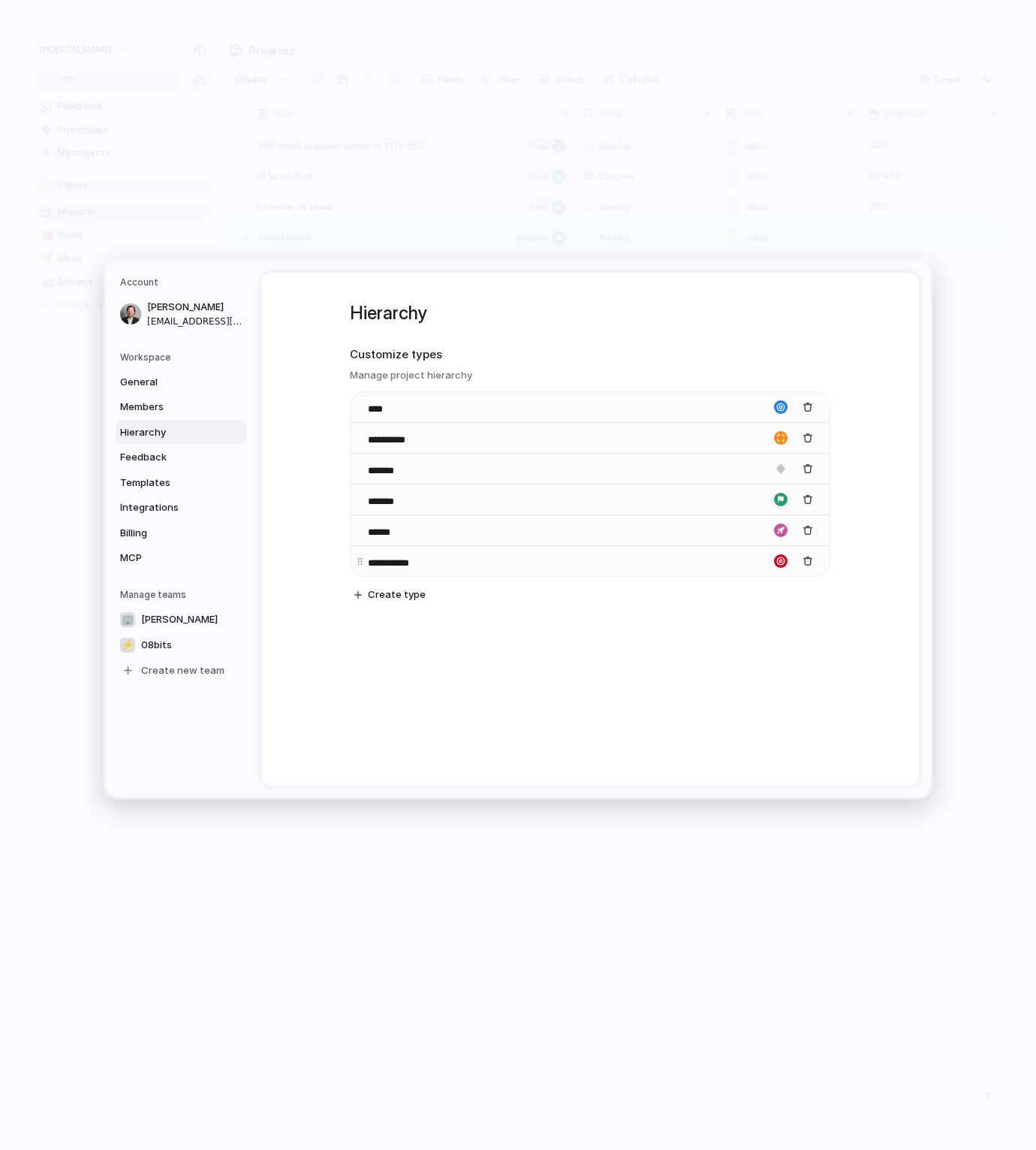
click at [781, 561] on div "button" at bounding box center [781, 561] width 13 height 13
click at [730, 635] on button "button" at bounding box center [726, 634] width 13 height 13
drag, startPoint x: 360, startPoint y: 561, endPoint x: 361, endPoint y: 434, distance: 127.0
click at [361, 434] on body "jakob Feedback Prototypes My projects ⚡ 08bits Projects 🎯 Goals 🌱 Ideas 🚚 Deliv…" at bounding box center [518, 575] width 1036 height 1150
click at [386, 409] on input "****" at bounding box center [395, 410] width 53 height 15
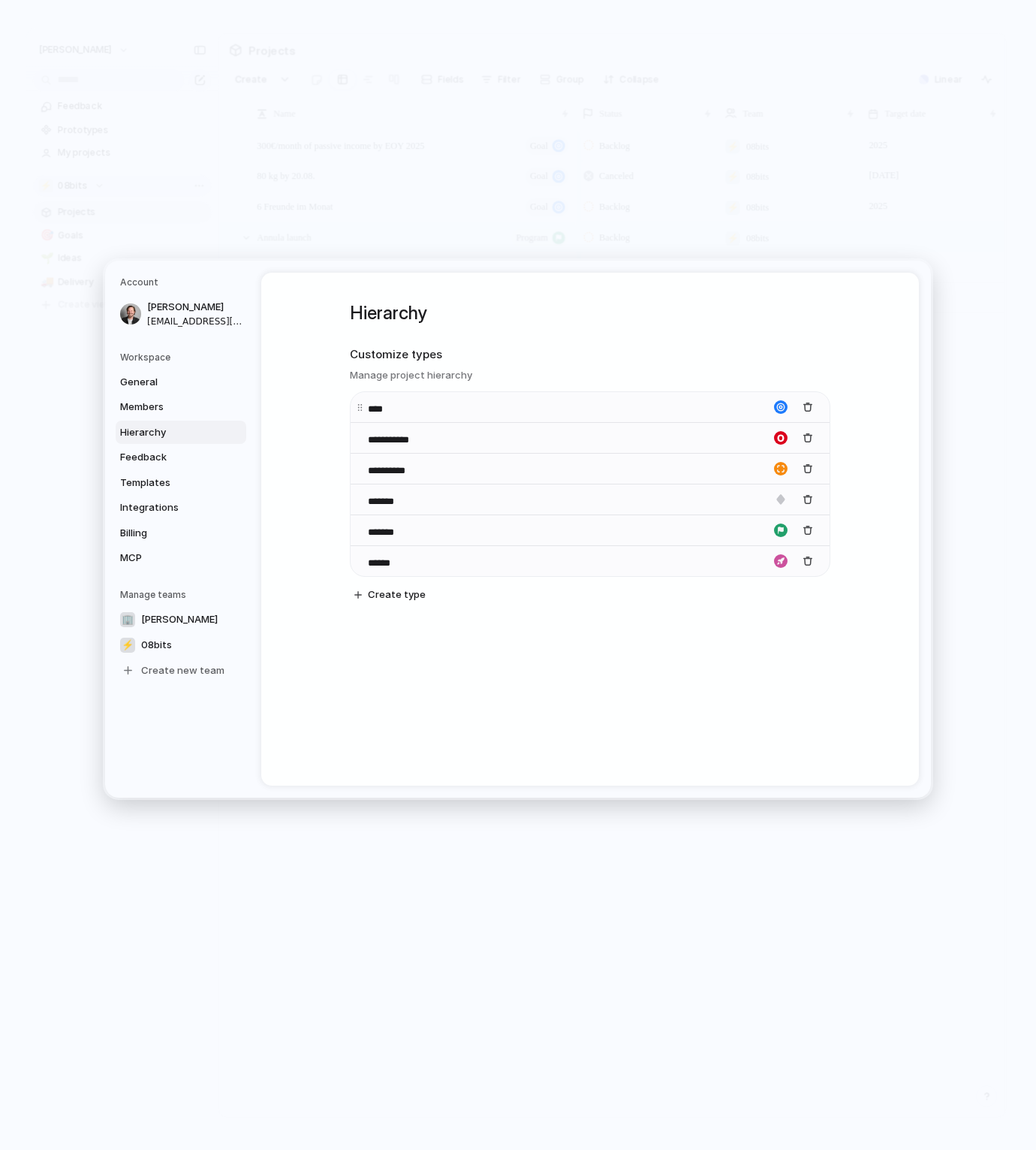
click at [386, 409] on input "****" at bounding box center [395, 410] width 53 height 15
type input "*********"
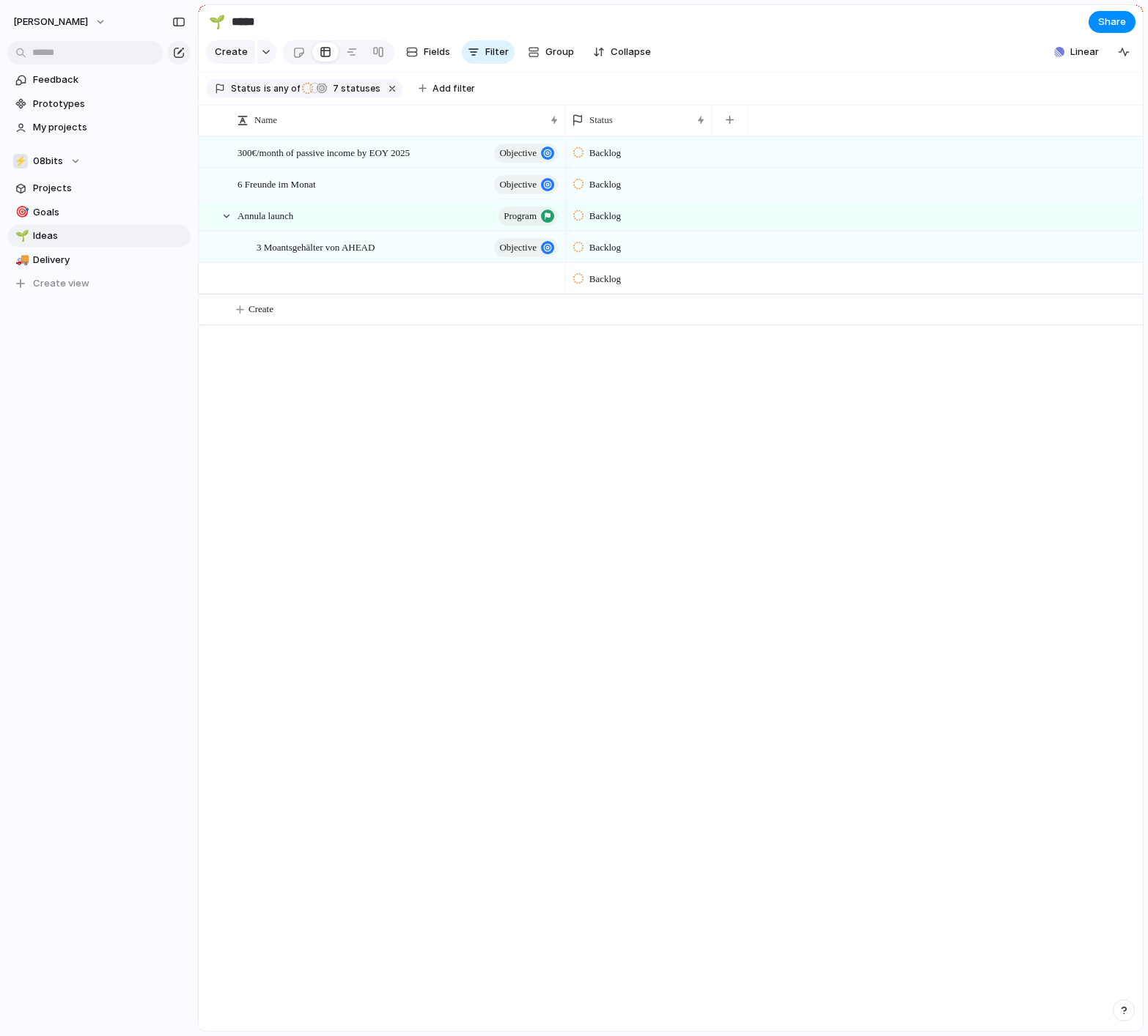
click at [477, 693] on div "300€/month of passive income by EOY 2025 Objective 6 Freunde im Monat Objective…" at bounding box center [671, 584] width 944 height 895
click at [106, 211] on span "Goals" at bounding box center [109, 212] width 152 height 15
type input "*****"
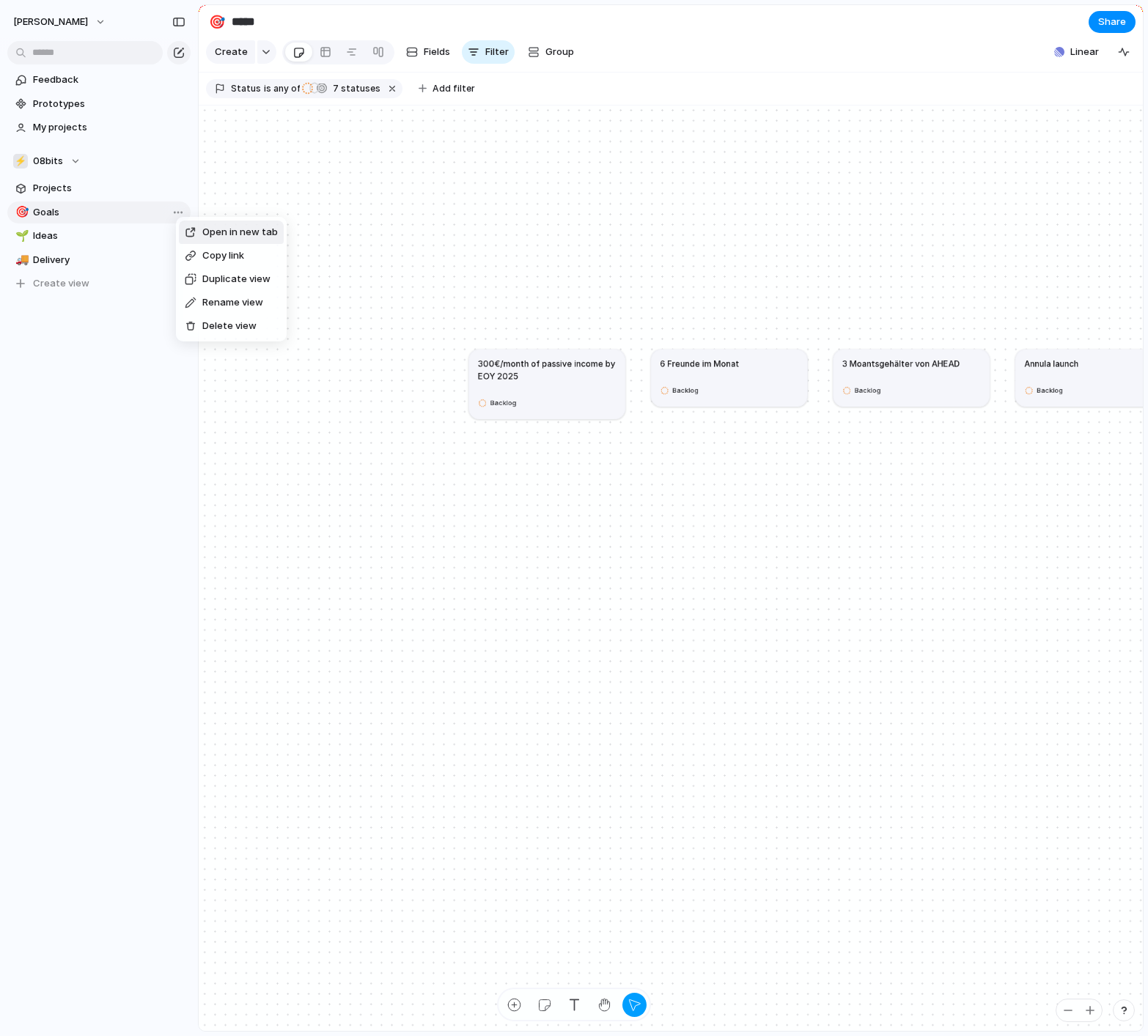
click at [236, 304] on span "Rename view" at bounding box center [233, 303] width 61 height 15
type input "**********"
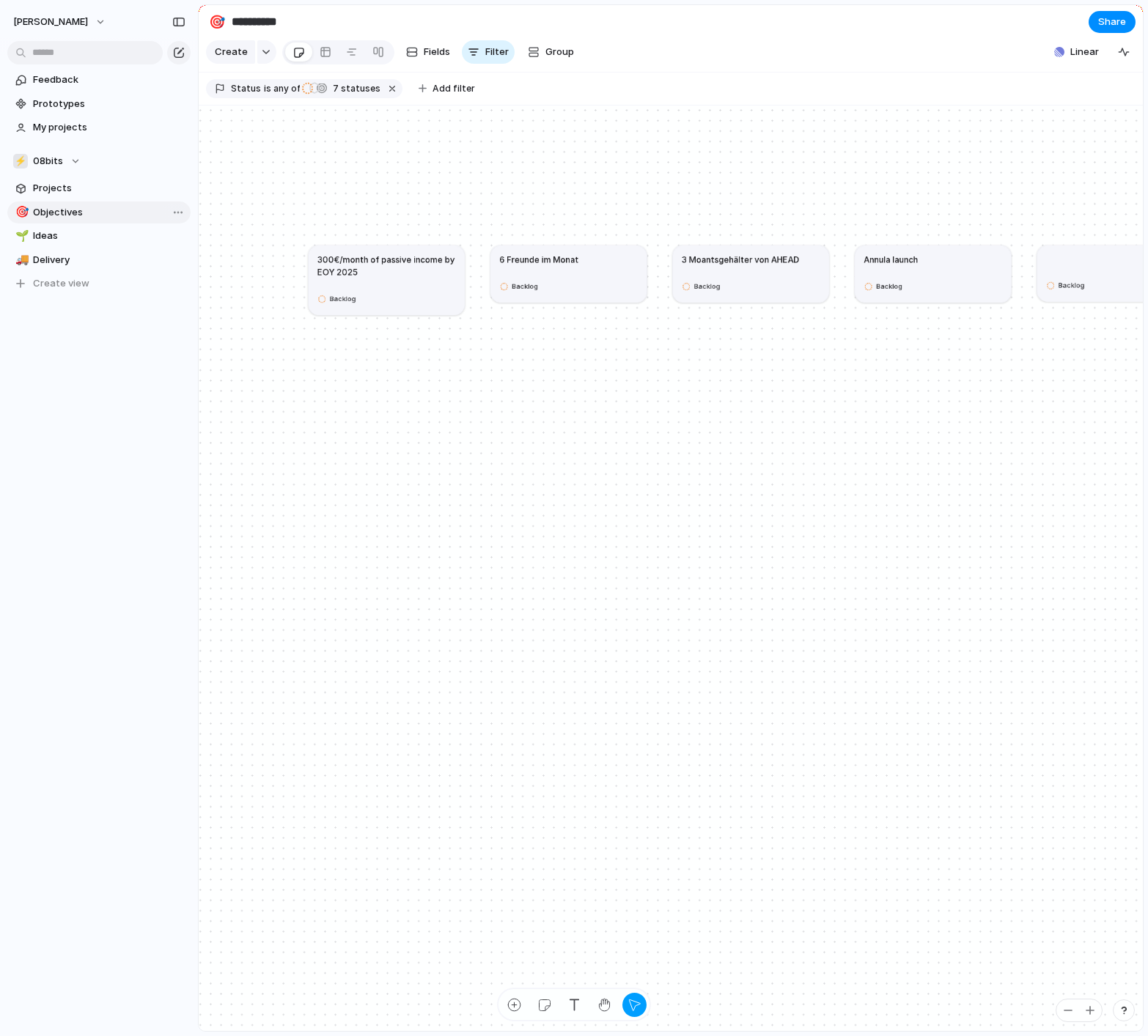
click at [385, 292] on div "Backlog" at bounding box center [387, 298] width 139 height 17
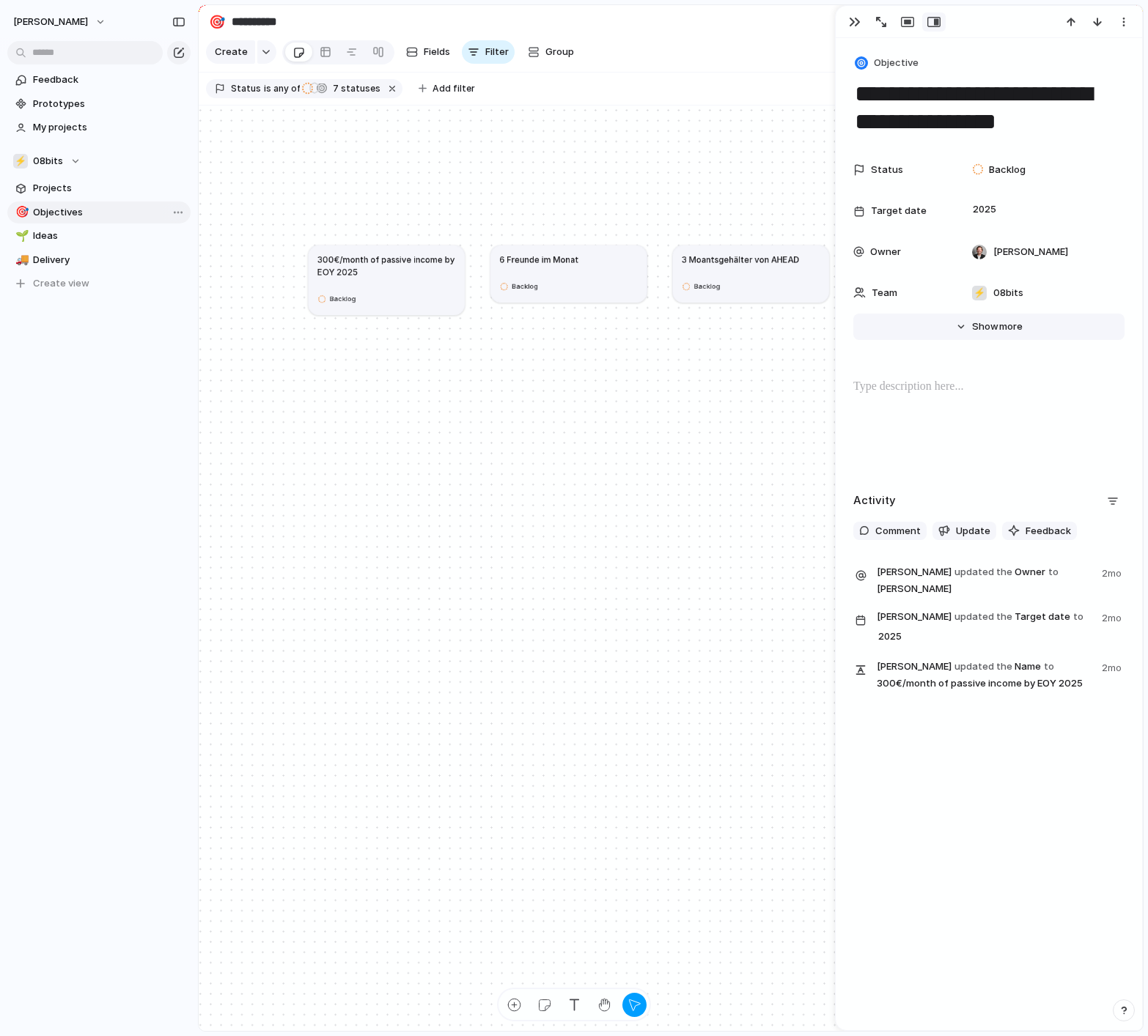
click at [993, 334] on button "Hide Show more" at bounding box center [989, 327] width 272 height 27
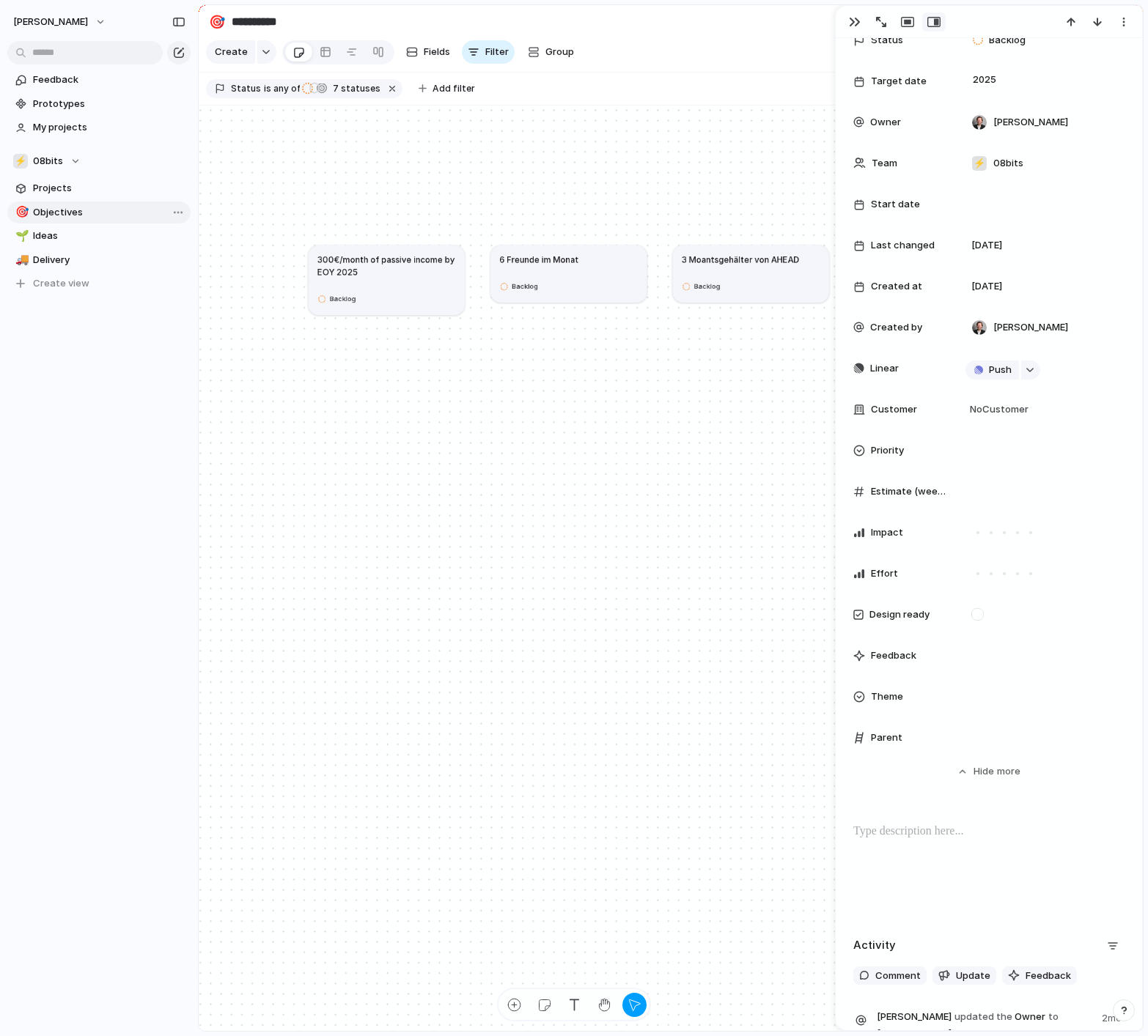
scroll to position [138, 0]
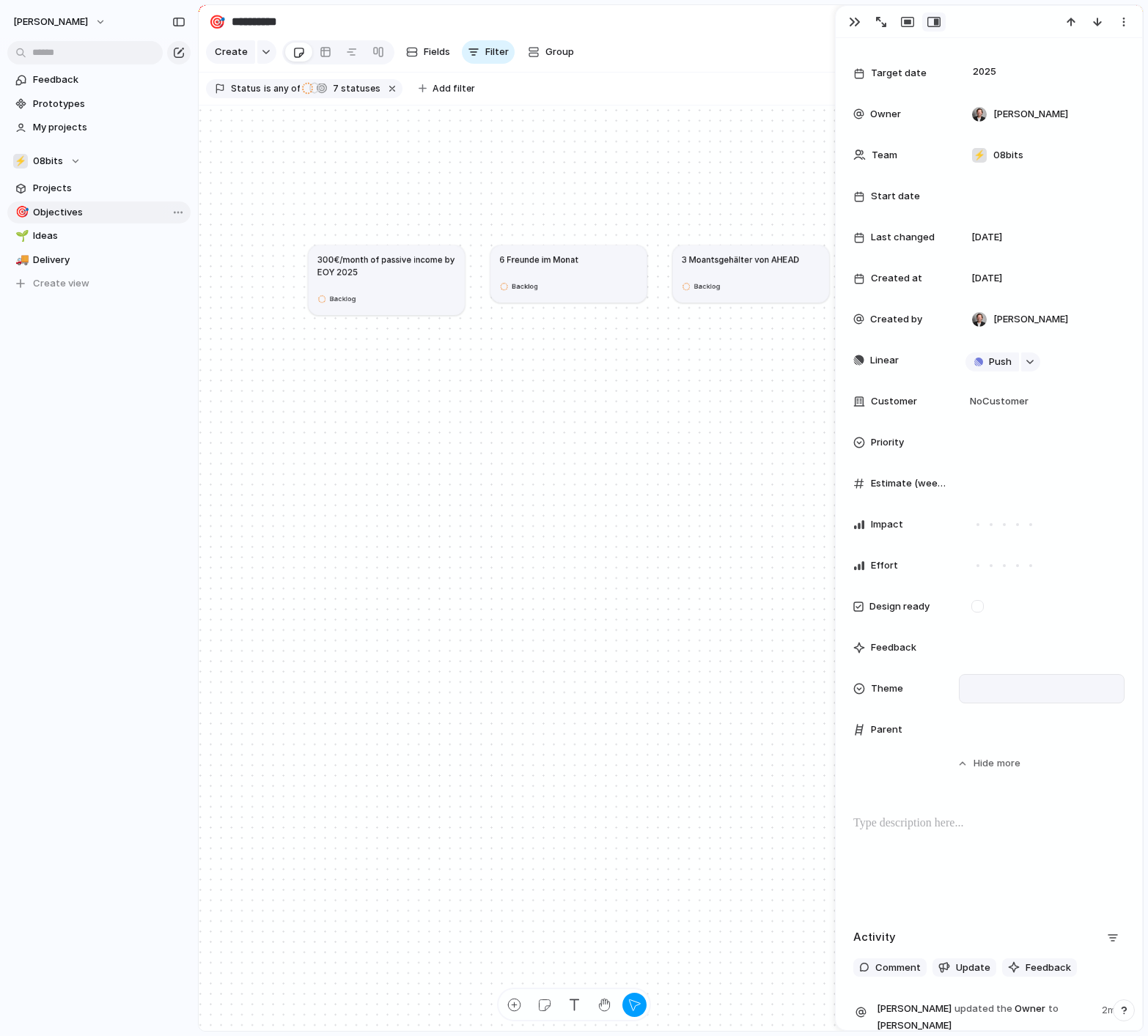
click at [1007, 688] on div at bounding box center [1041, 688] width 152 height 16
click at [1038, 643] on div "🌱 Experiment 🔮 Magic 🔨 Infrastructure 🚀 Scale" at bounding box center [574, 518] width 1148 height 1036
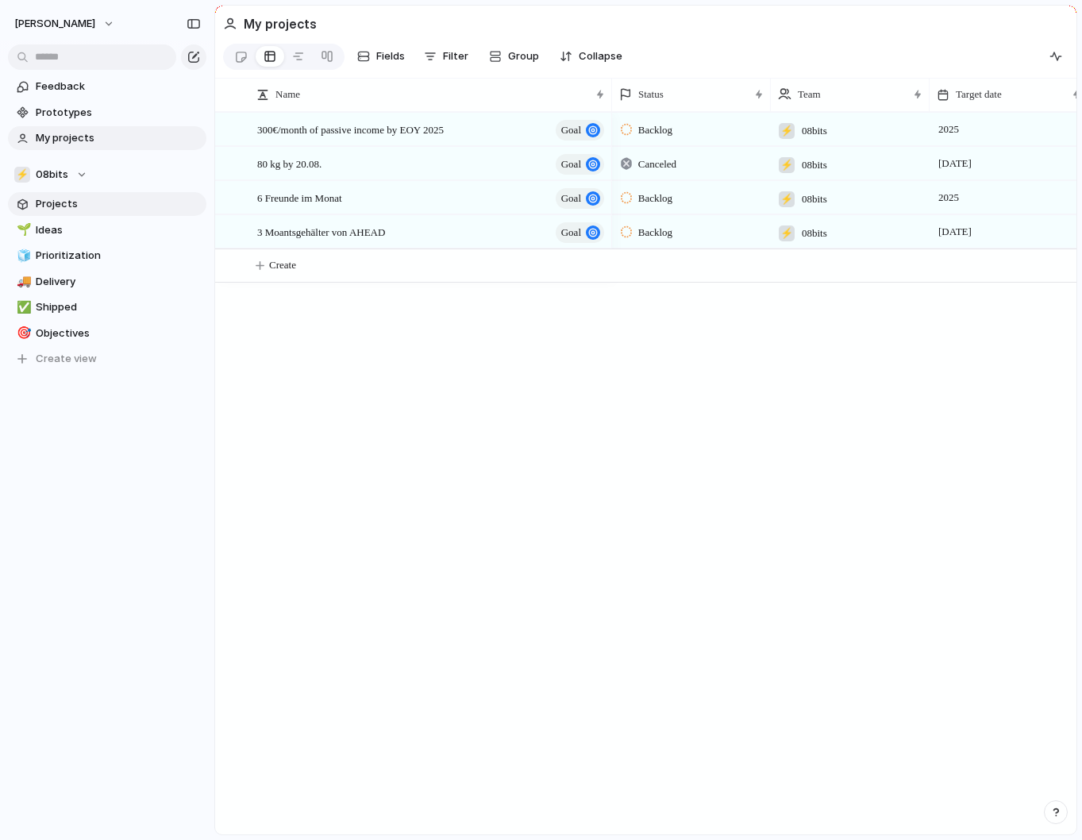
click at [97, 204] on span "Projects" at bounding box center [118, 204] width 165 height 16
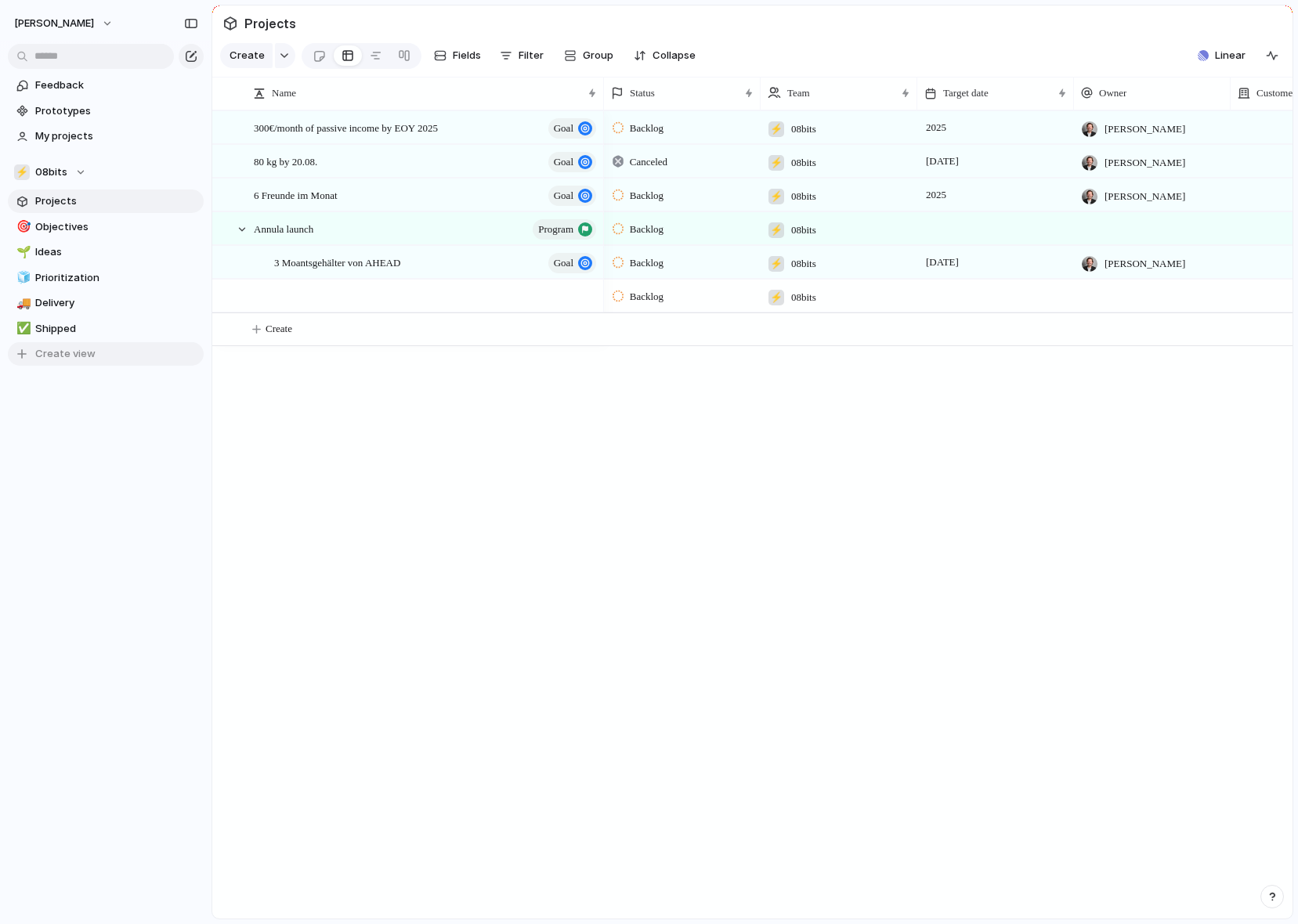
click at [59, 354] on span "Create view" at bounding box center [65, 354] width 60 height 16
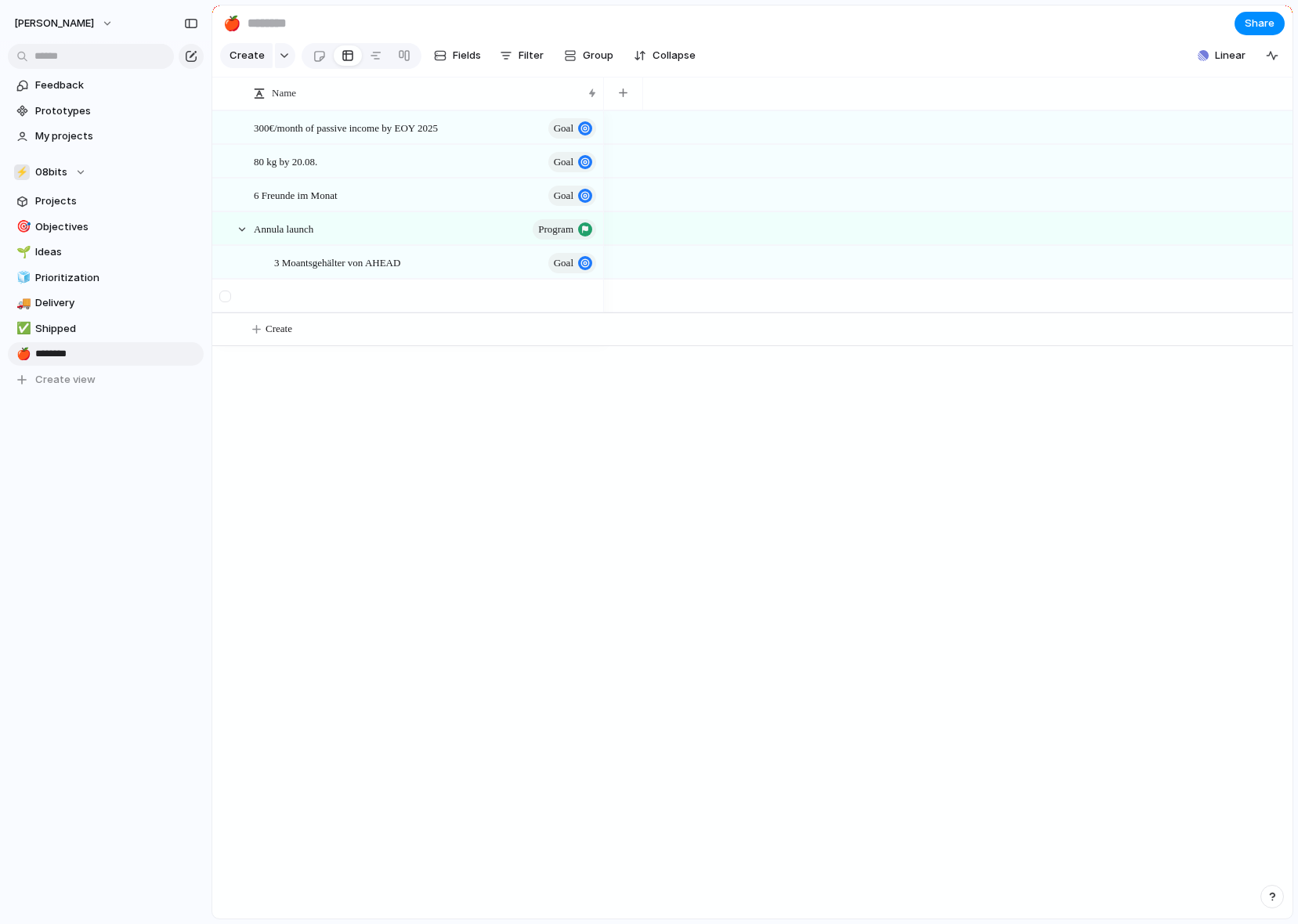
type input "*********"
click at [316, 55] on div at bounding box center [319, 56] width 13 height 26
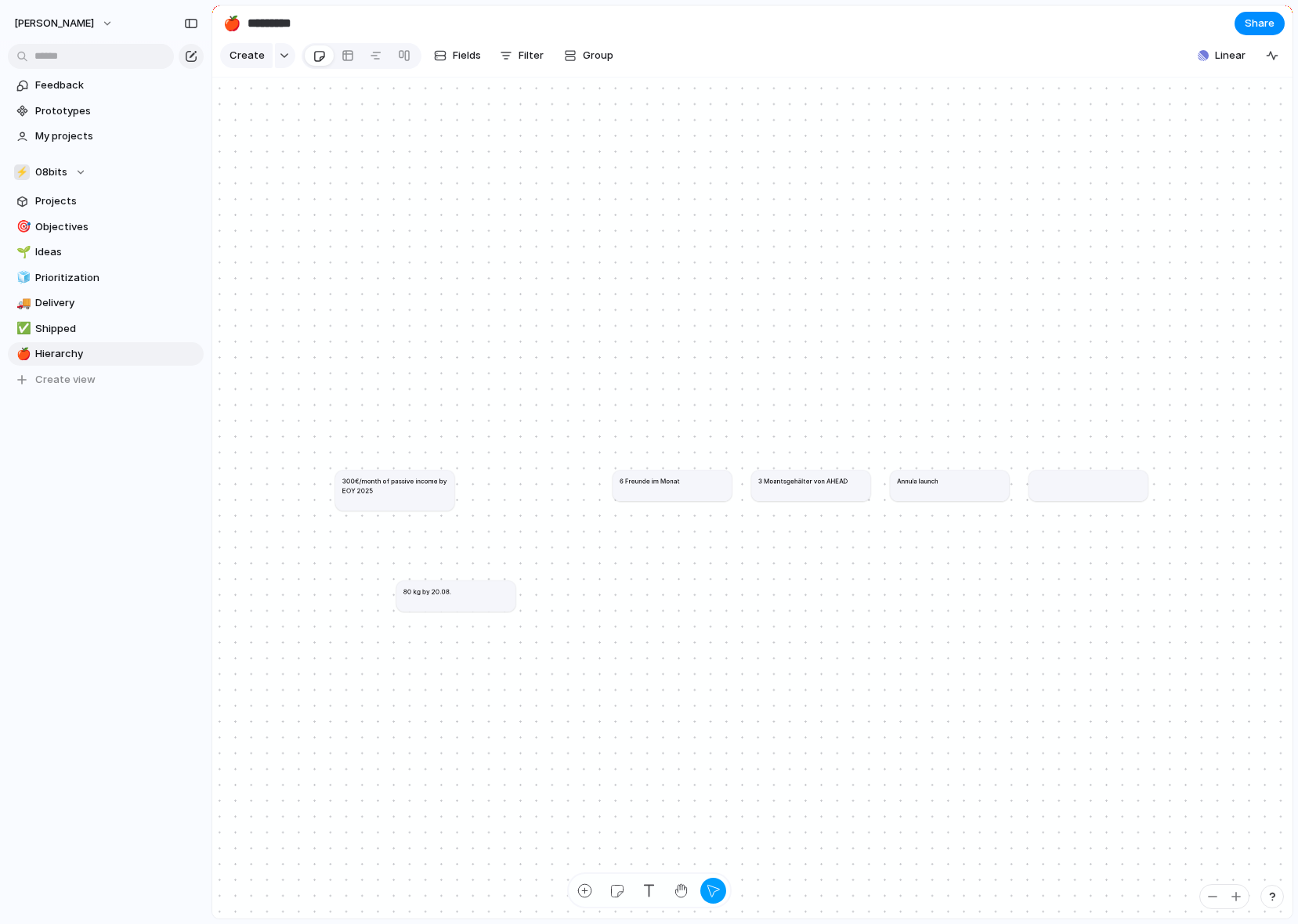
drag, startPoint x: 537, startPoint y: 487, endPoint x: 492, endPoint y: 604, distance: 125.4
click at [461, 597] on article "80 kg by 20.08." at bounding box center [456, 595] width 119 height 31
click at [461, 59] on span "Fields" at bounding box center [467, 55] width 29 height 16
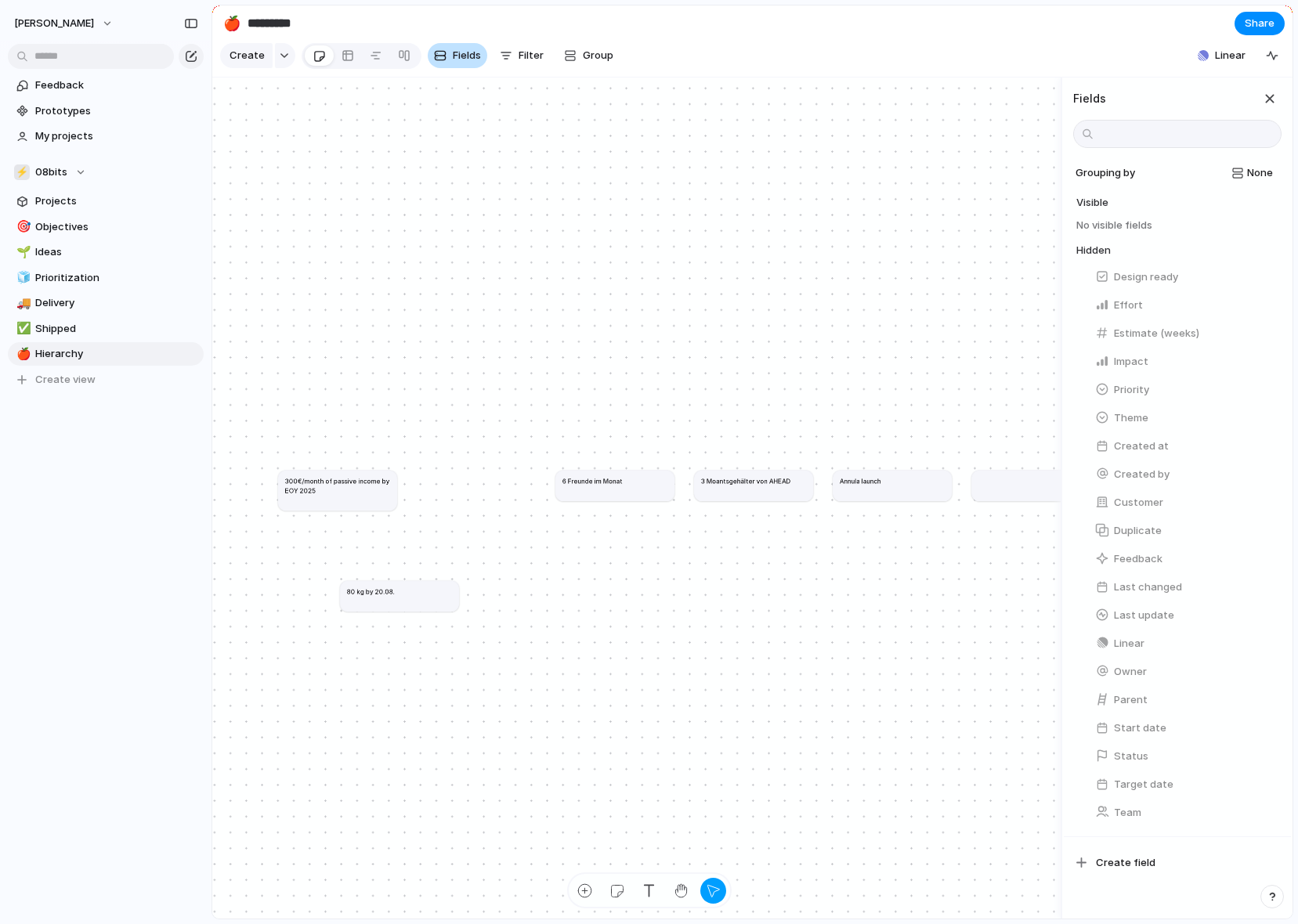
click at [461, 59] on span "Fields" at bounding box center [467, 55] width 29 height 16
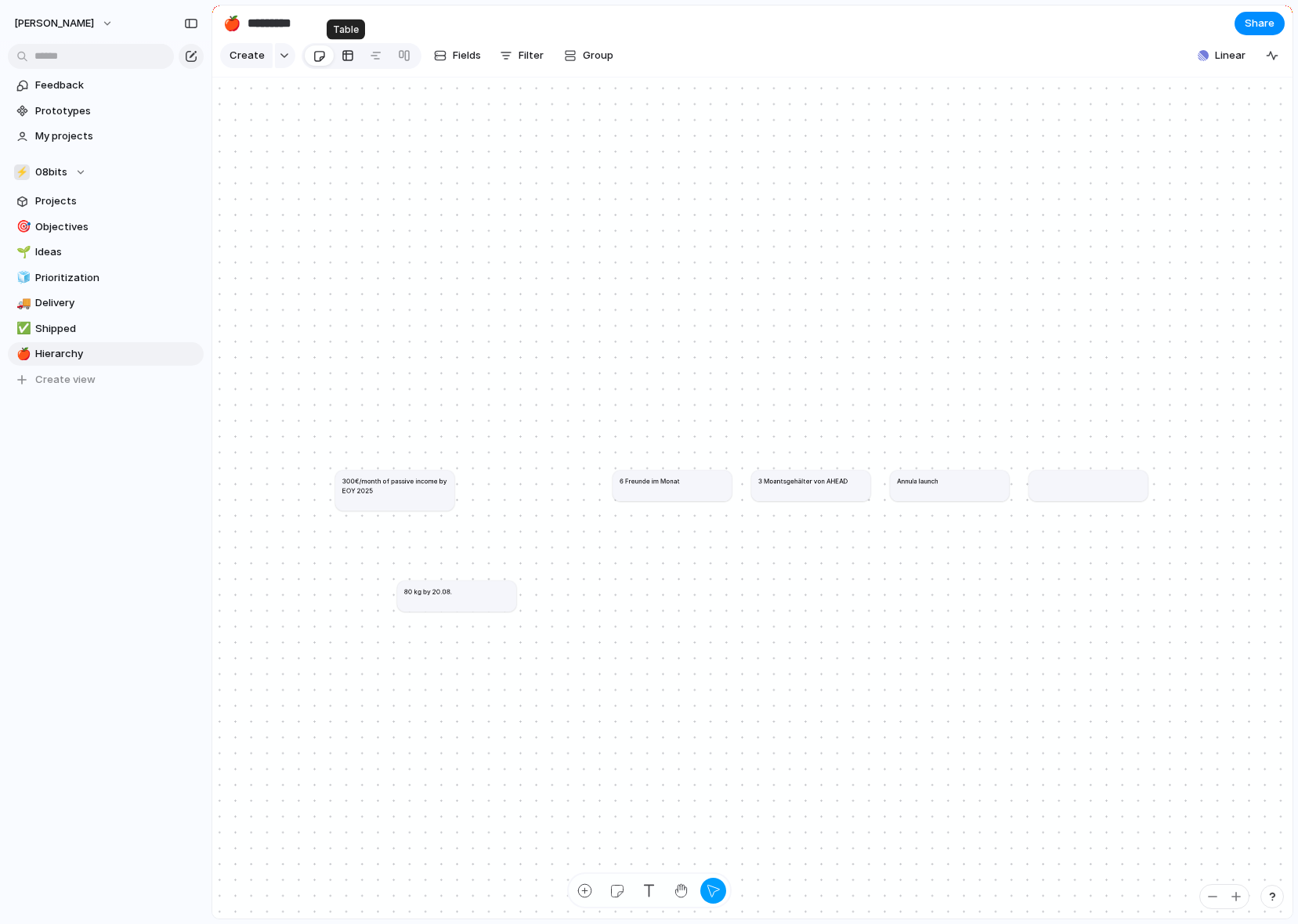
click at [348, 59] on div at bounding box center [347, 55] width 13 height 25
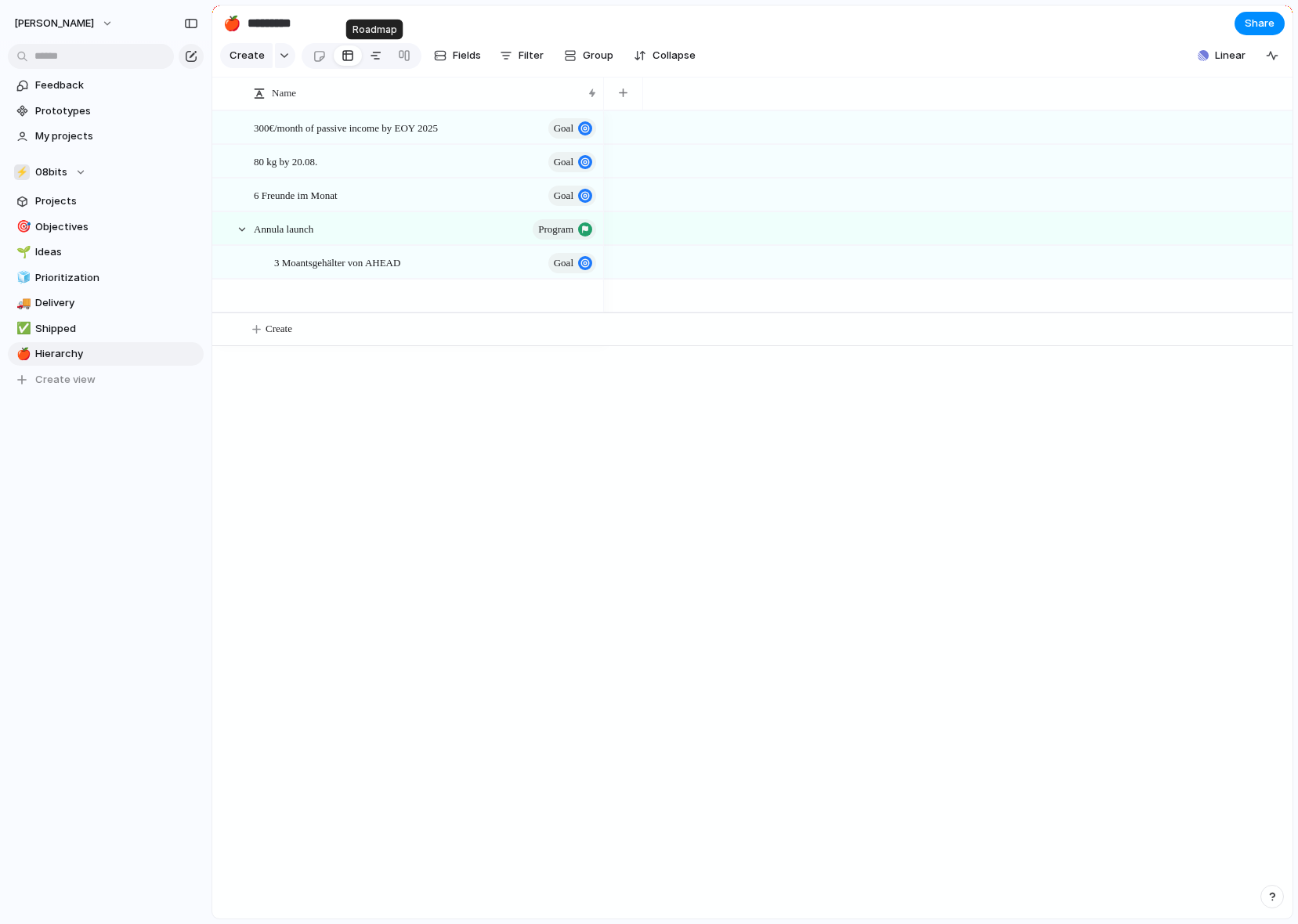
click at [371, 56] on div at bounding box center [376, 55] width 13 height 25
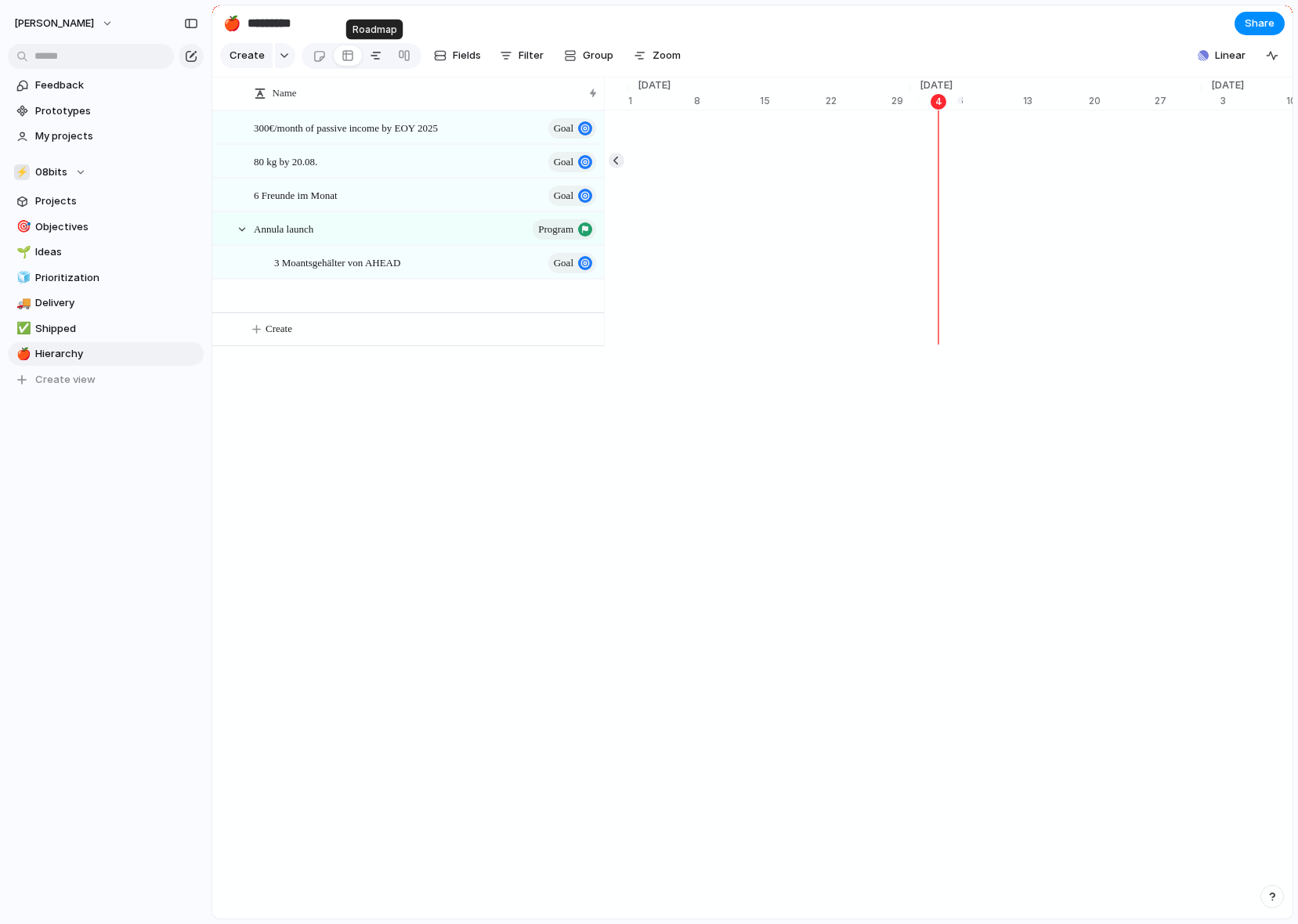
scroll to position [0, 9997]
click at [404, 61] on div at bounding box center [404, 55] width 13 height 25
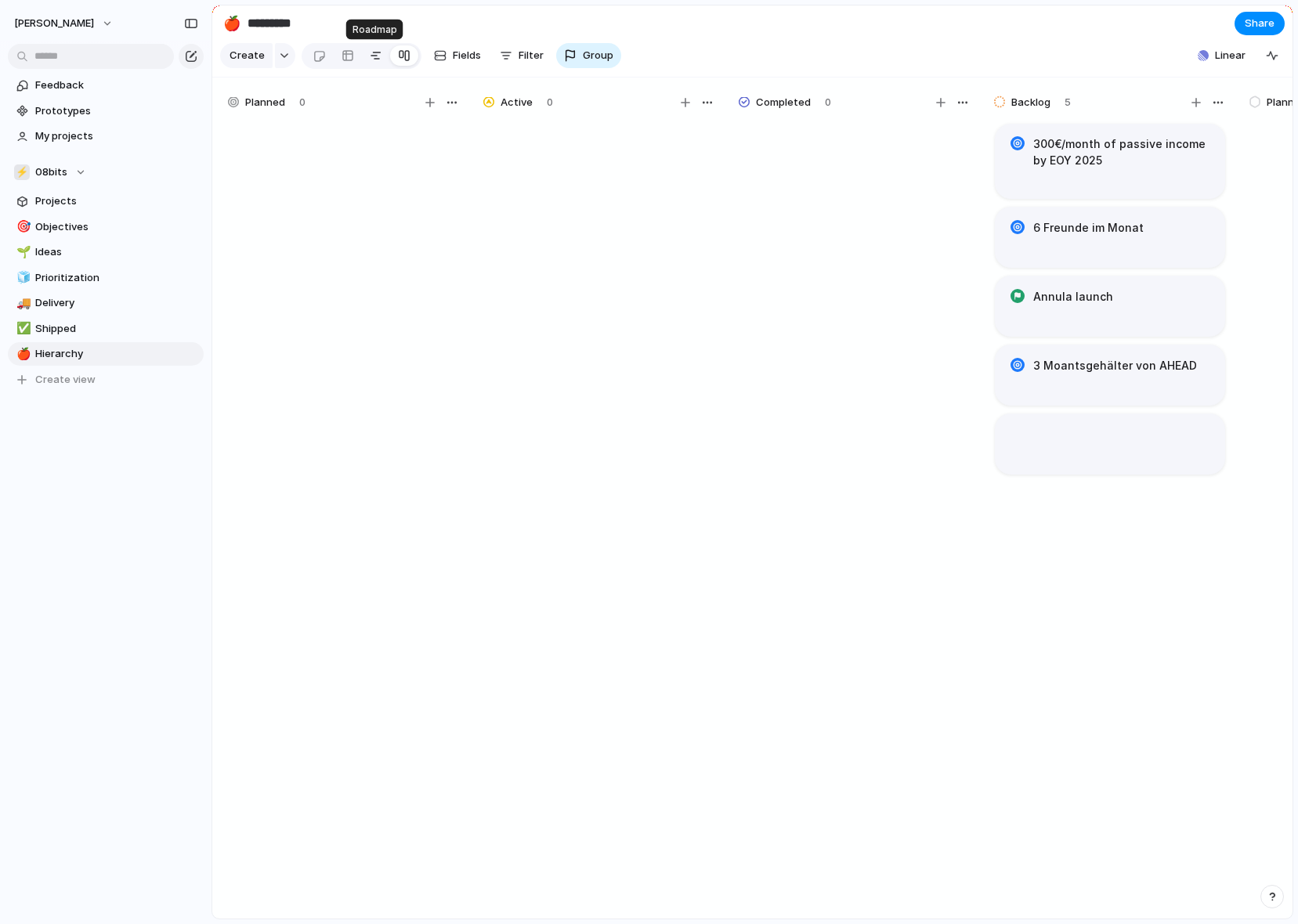
click at [362, 59] on link at bounding box center [376, 55] width 29 height 25
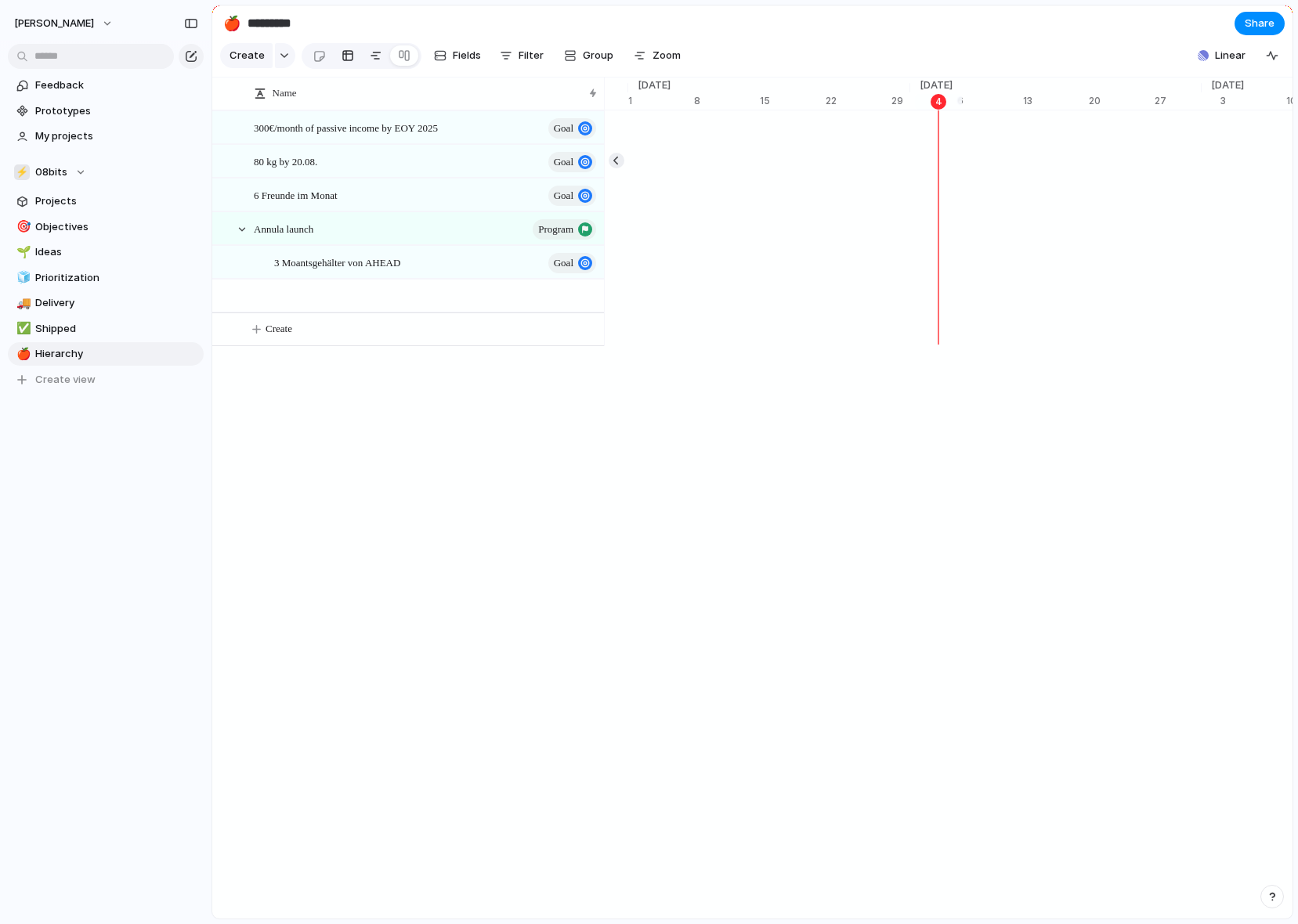
scroll to position [0, 9997]
click at [347, 59] on div at bounding box center [347, 55] width 13 height 25
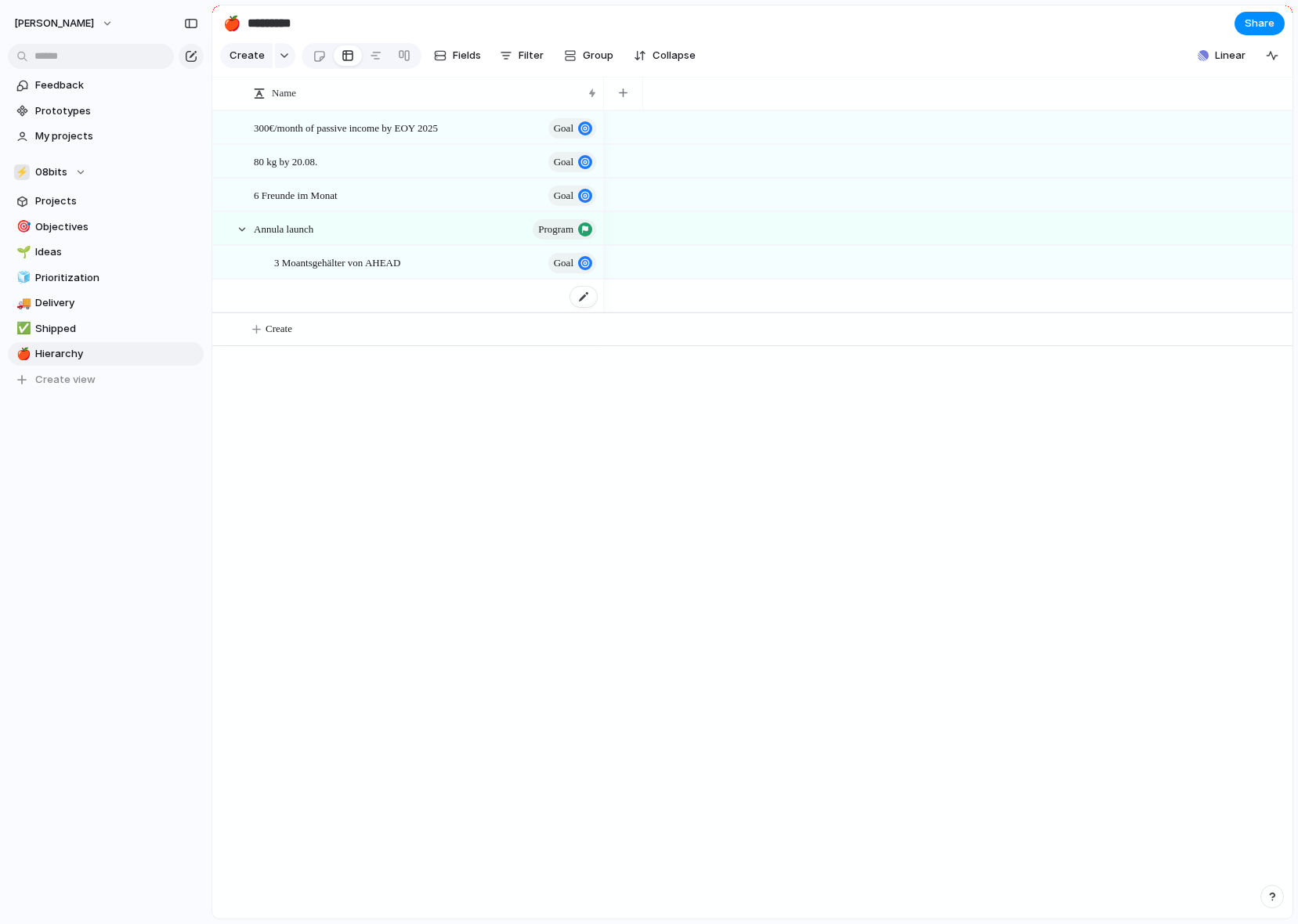
click at [483, 294] on div at bounding box center [425, 296] width 344 height 33
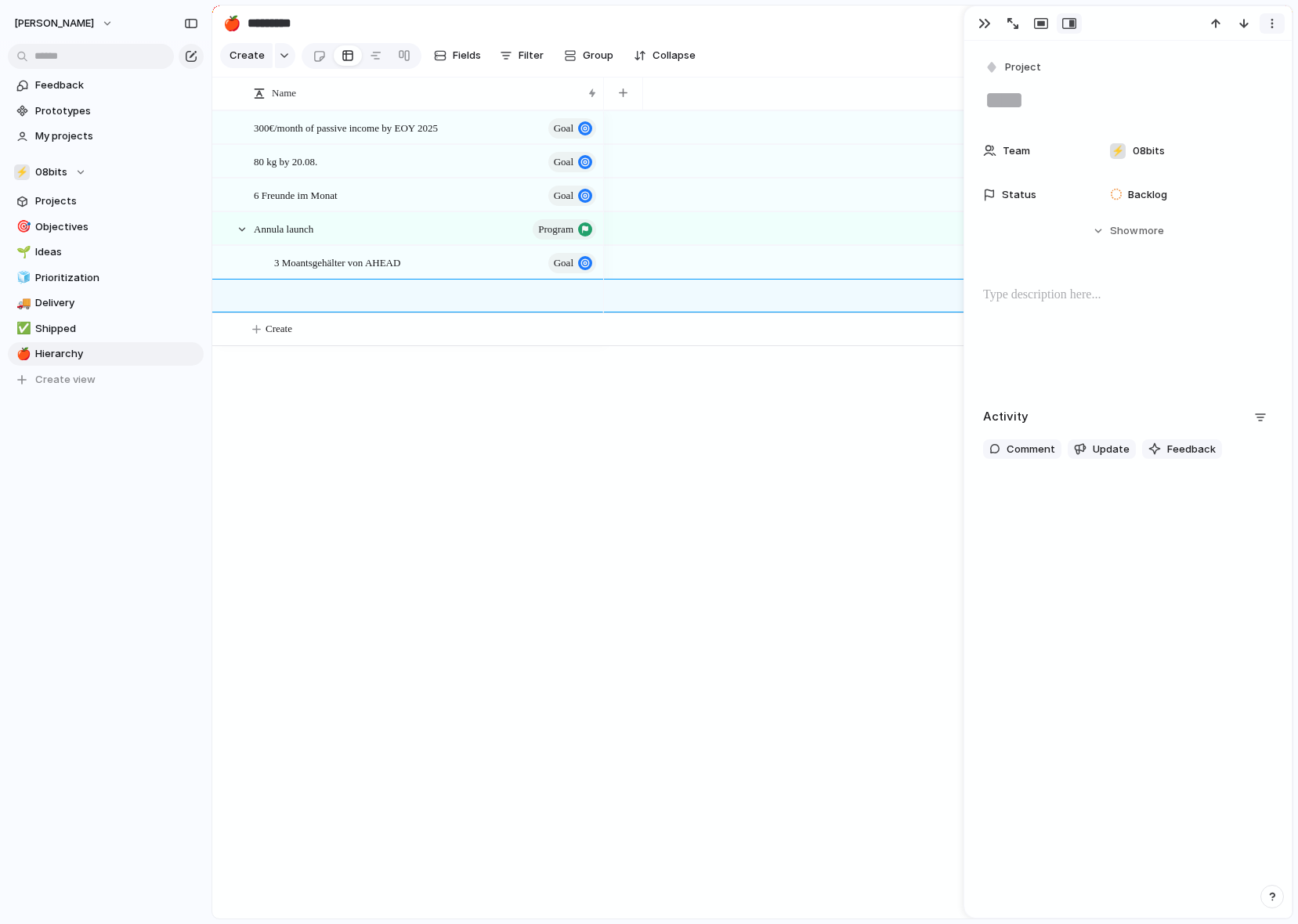
click at [1067, 25] on button "button" at bounding box center [1271, 23] width 25 height 21
click at [1067, 76] on li "Delete" at bounding box center [1223, 82] width 117 height 25
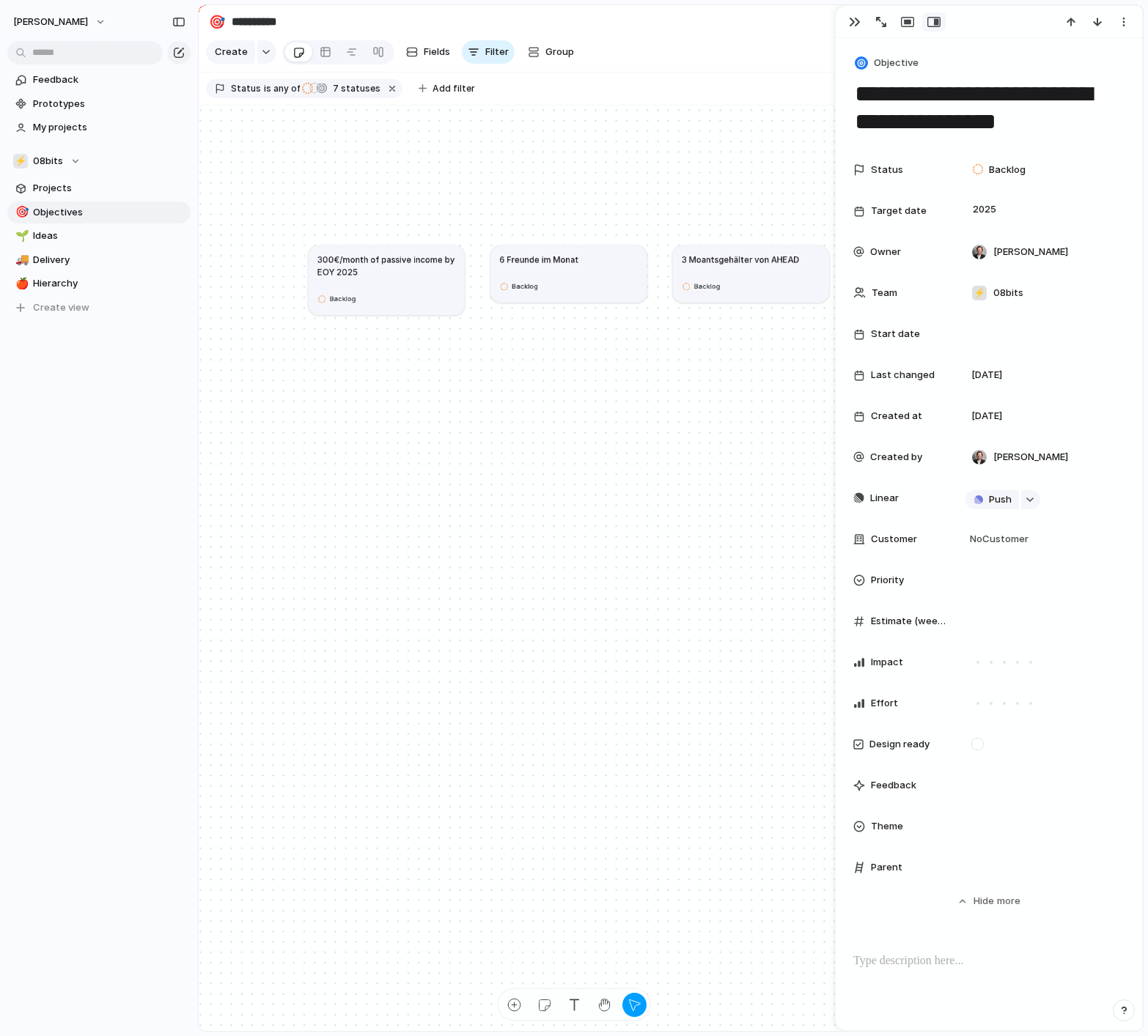
scroll to position [137, 0]
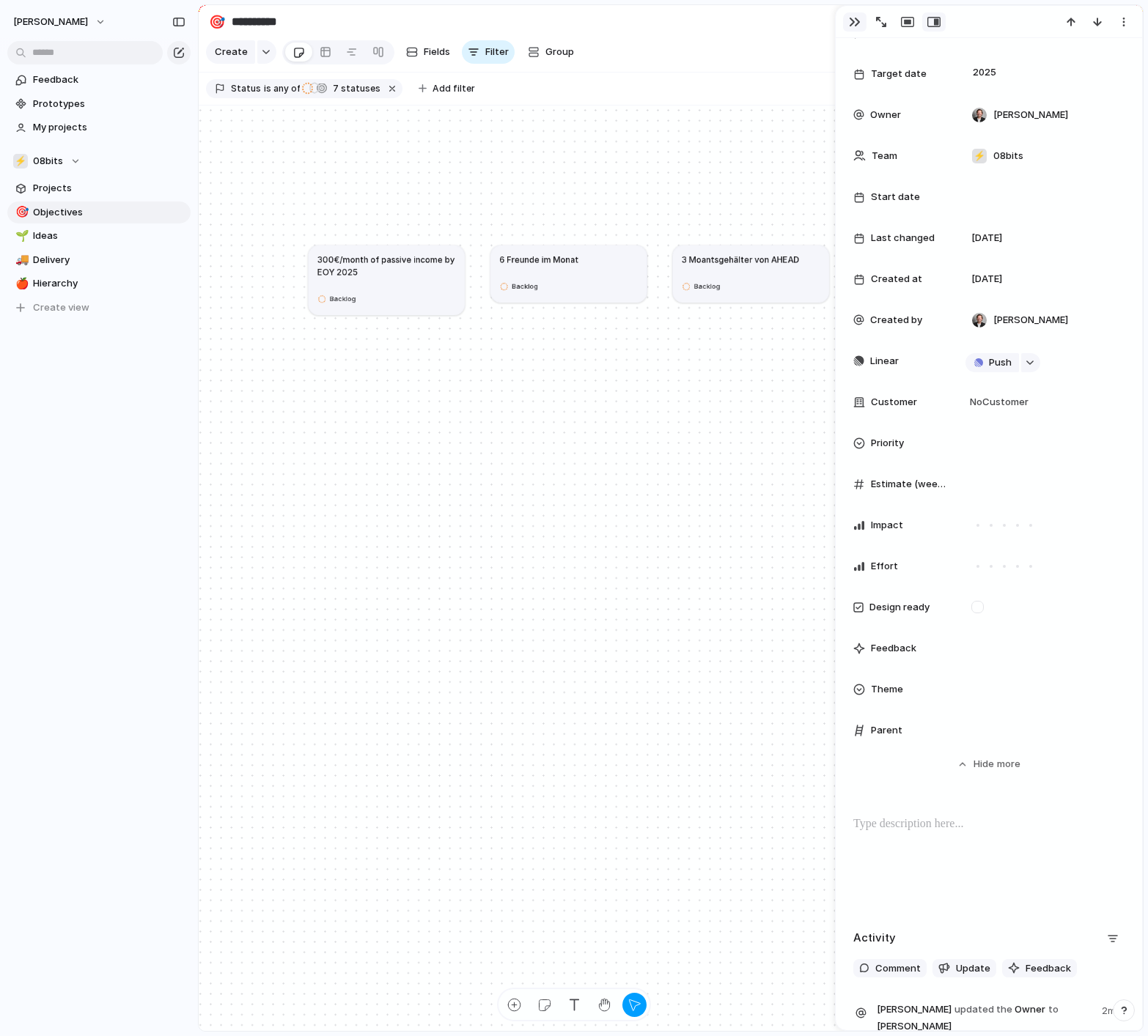
click at [849, 21] on div "button" at bounding box center [854, 21] width 12 height 12
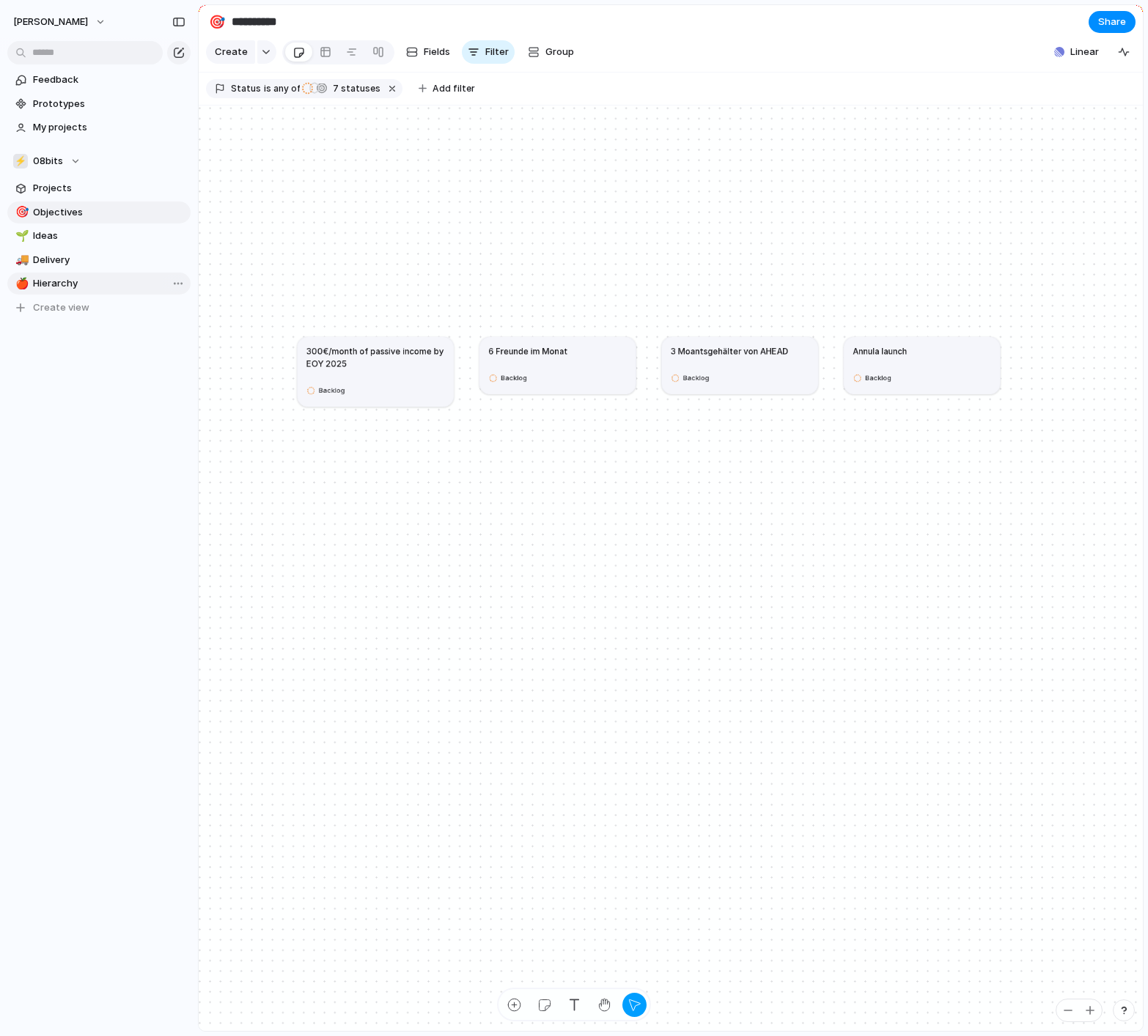
click at [61, 286] on span "Hierarchy" at bounding box center [109, 283] width 152 height 15
type input "*********"
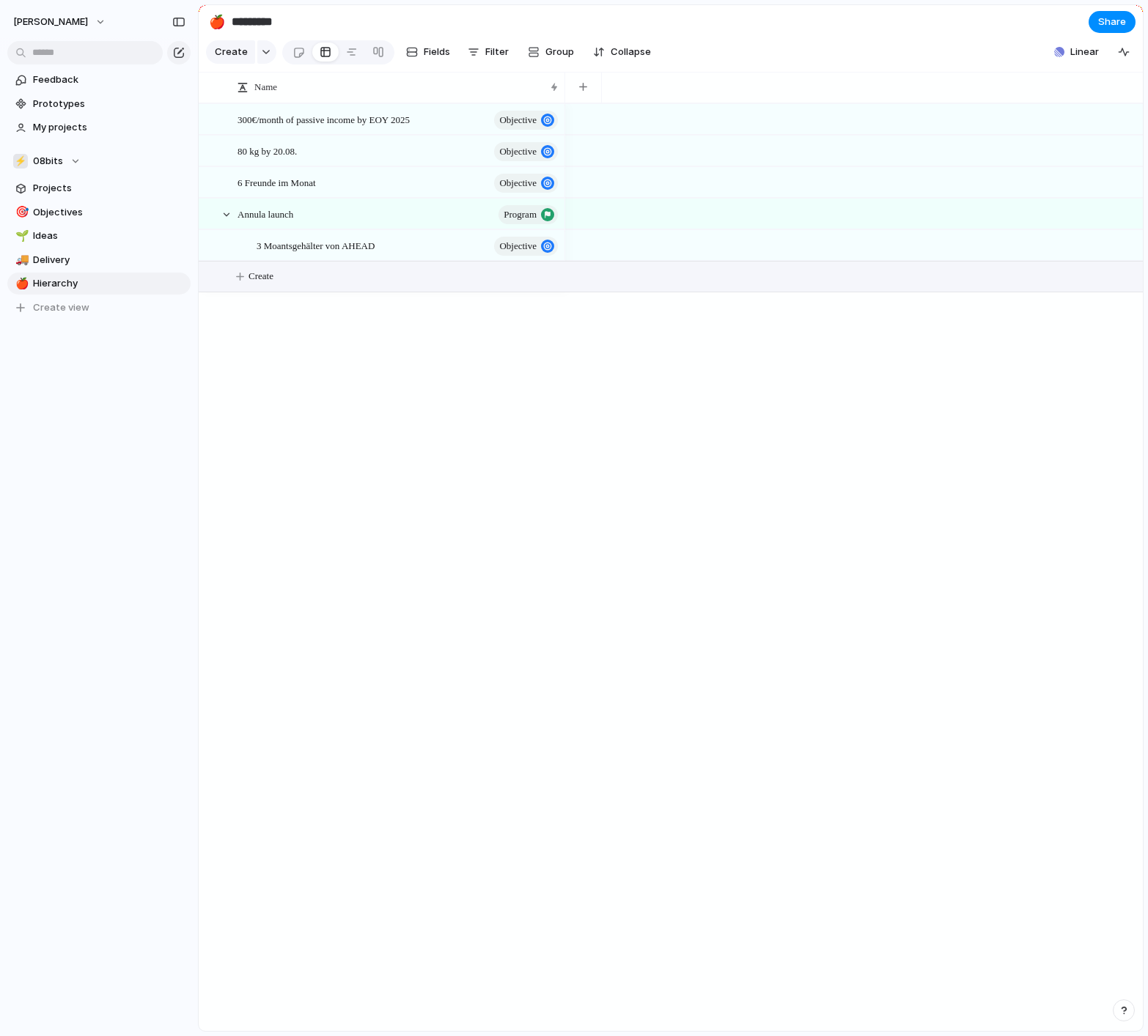
click at [256, 275] on span "Create" at bounding box center [260, 276] width 25 height 15
click at [262, 49] on div "button" at bounding box center [266, 52] width 10 height 6
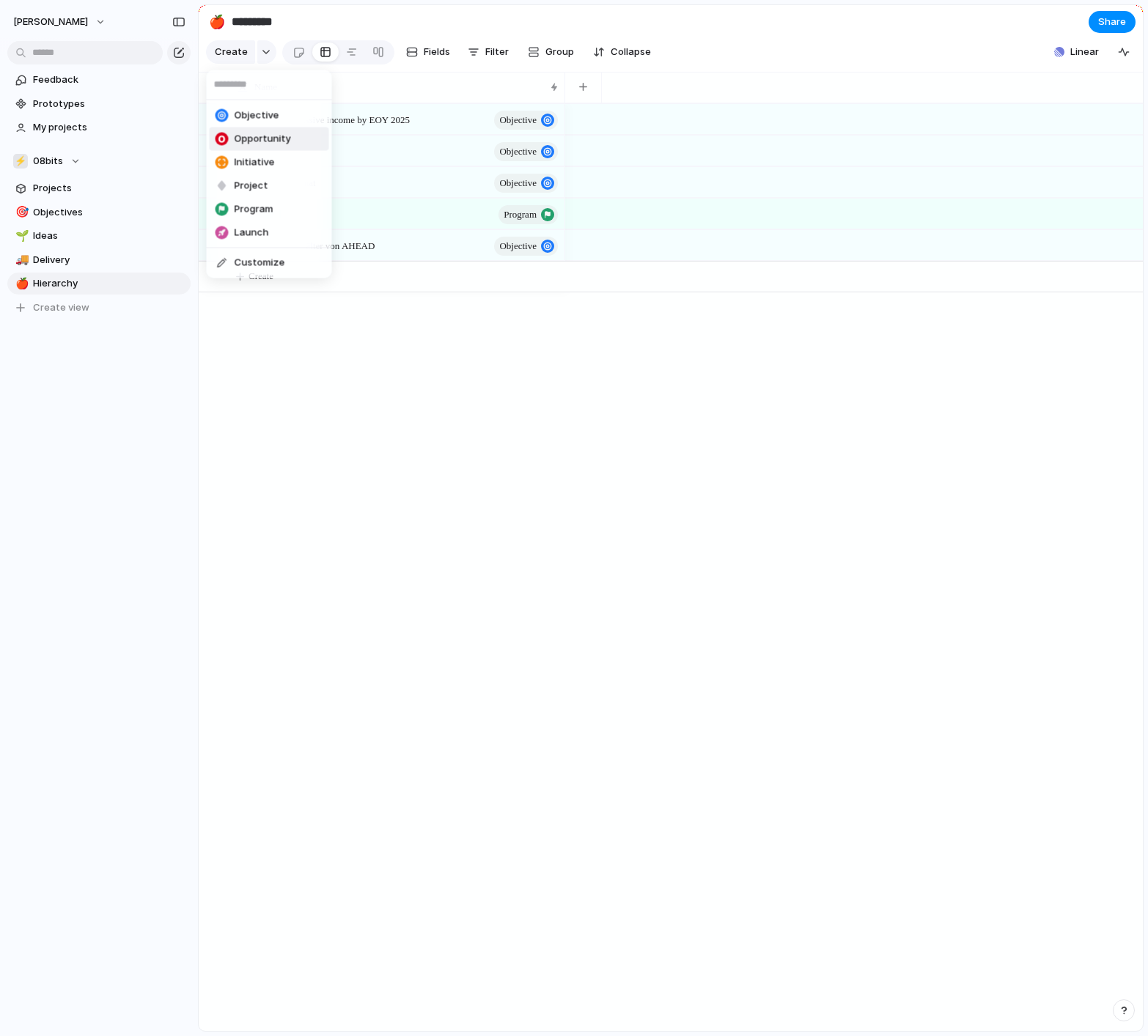
click at [274, 132] on span "Opportunity" at bounding box center [262, 139] width 56 height 15
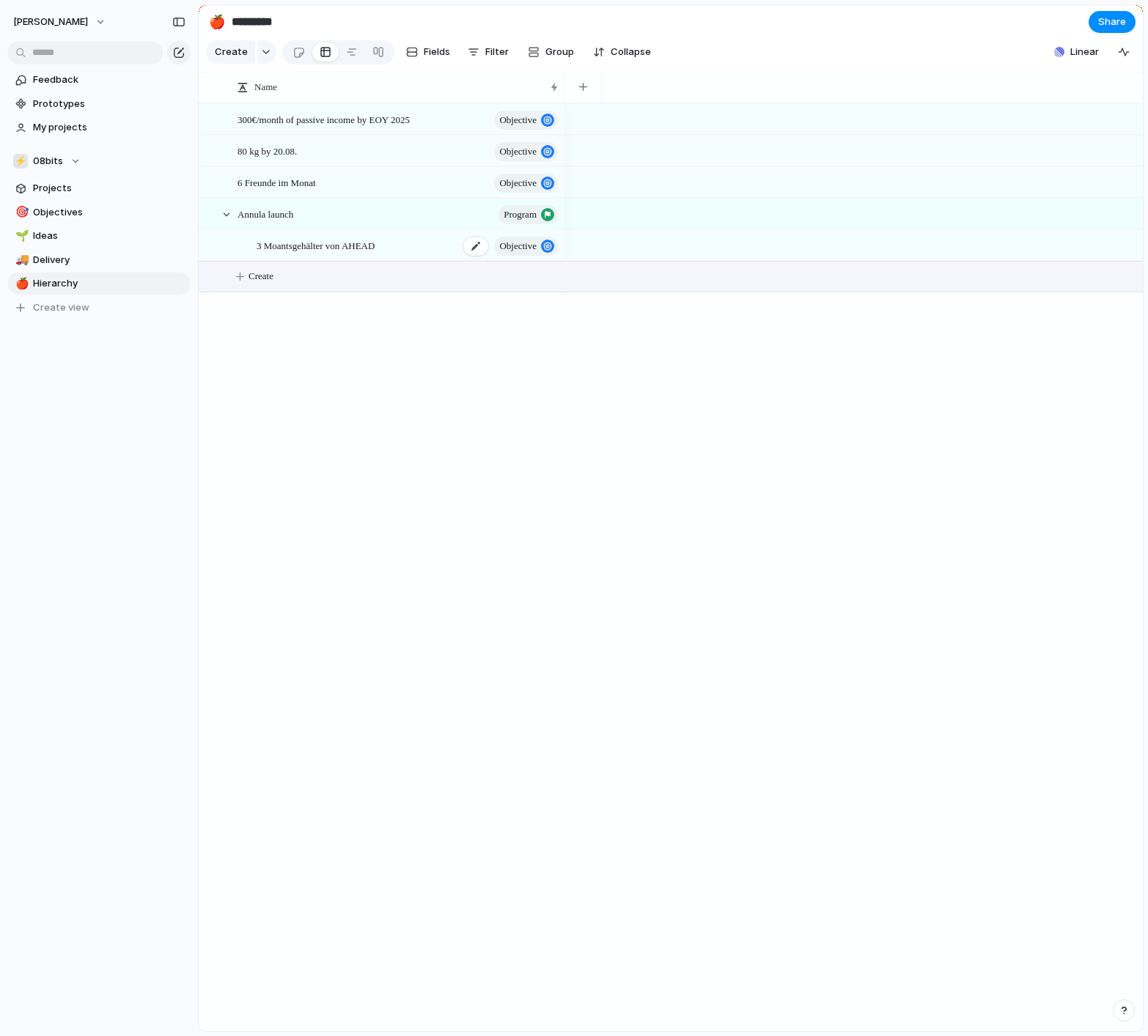
click at [358, 246] on span "3 Moantsgehälter von AHEAD" at bounding box center [316, 245] width 118 height 17
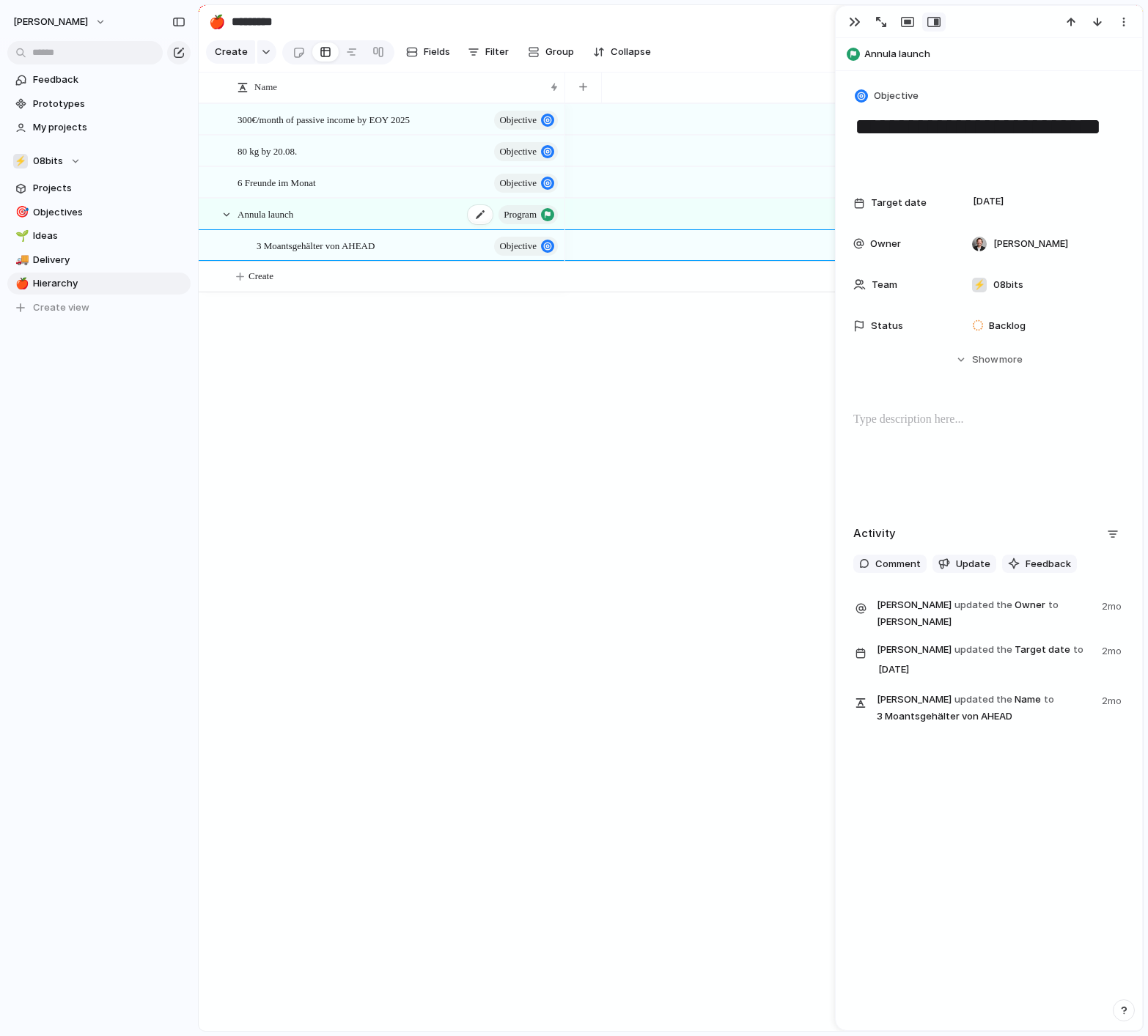
click at [388, 216] on div "Annula launch Program" at bounding box center [398, 214] width 322 height 30
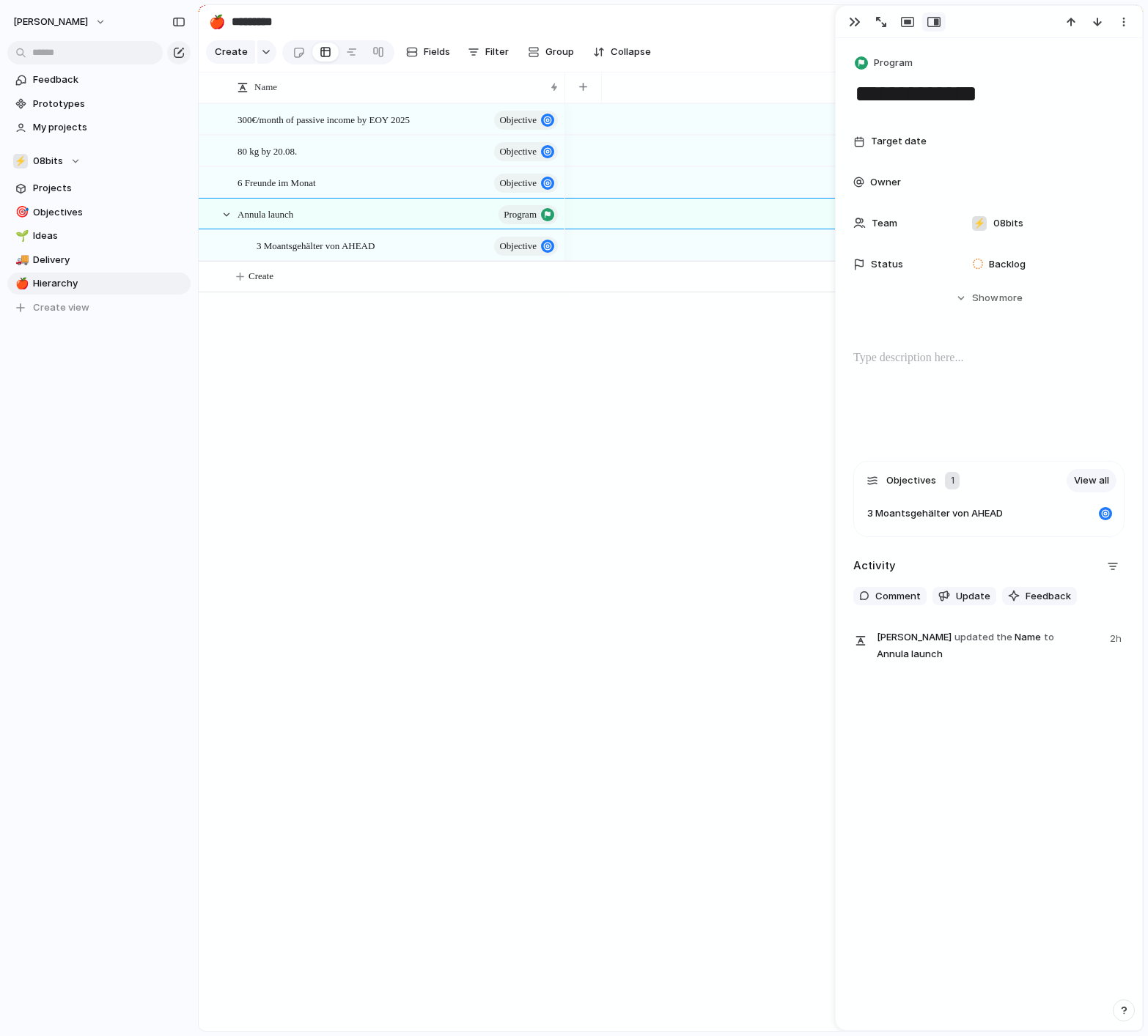
drag, startPoint x: 1133, startPoint y: 14, endPoint x: 1131, endPoint y: 32, distance: 18.1
click at [1133, 15] on div at bounding box center [1098, 21] width 79 height 19
click at [1127, 23] on div "button" at bounding box center [1123, 21] width 12 height 12
drag, startPoint x: 631, startPoint y: 393, endPoint x: 600, endPoint y: 367, distance: 40.5
click at [631, 393] on div "Mark as duplicate Delete" at bounding box center [574, 518] width 1148 height 1036
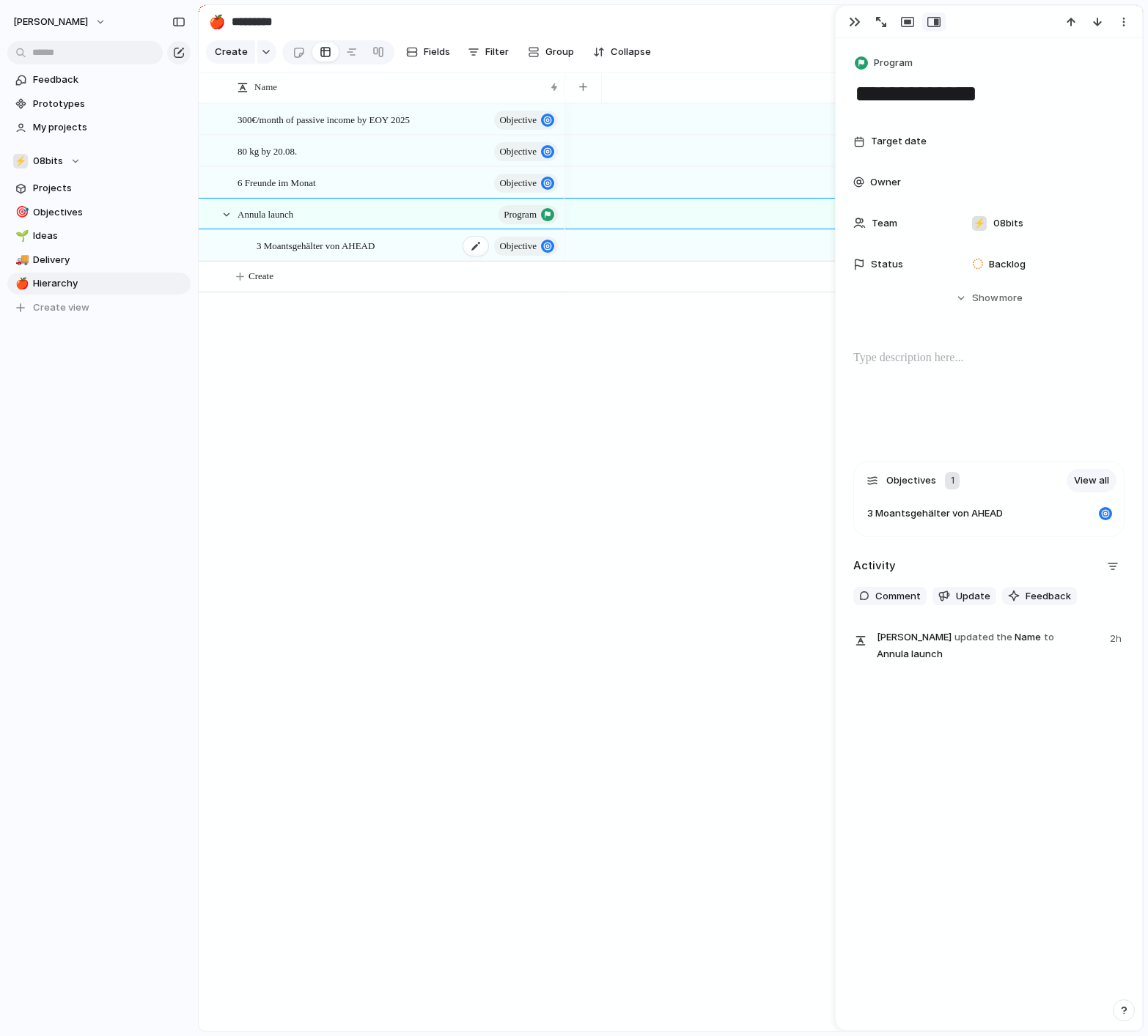
click at [369, 247] on span "3 Moantsgehälter von AHEAD" at bounding box center [316, 245] width 118 height 17
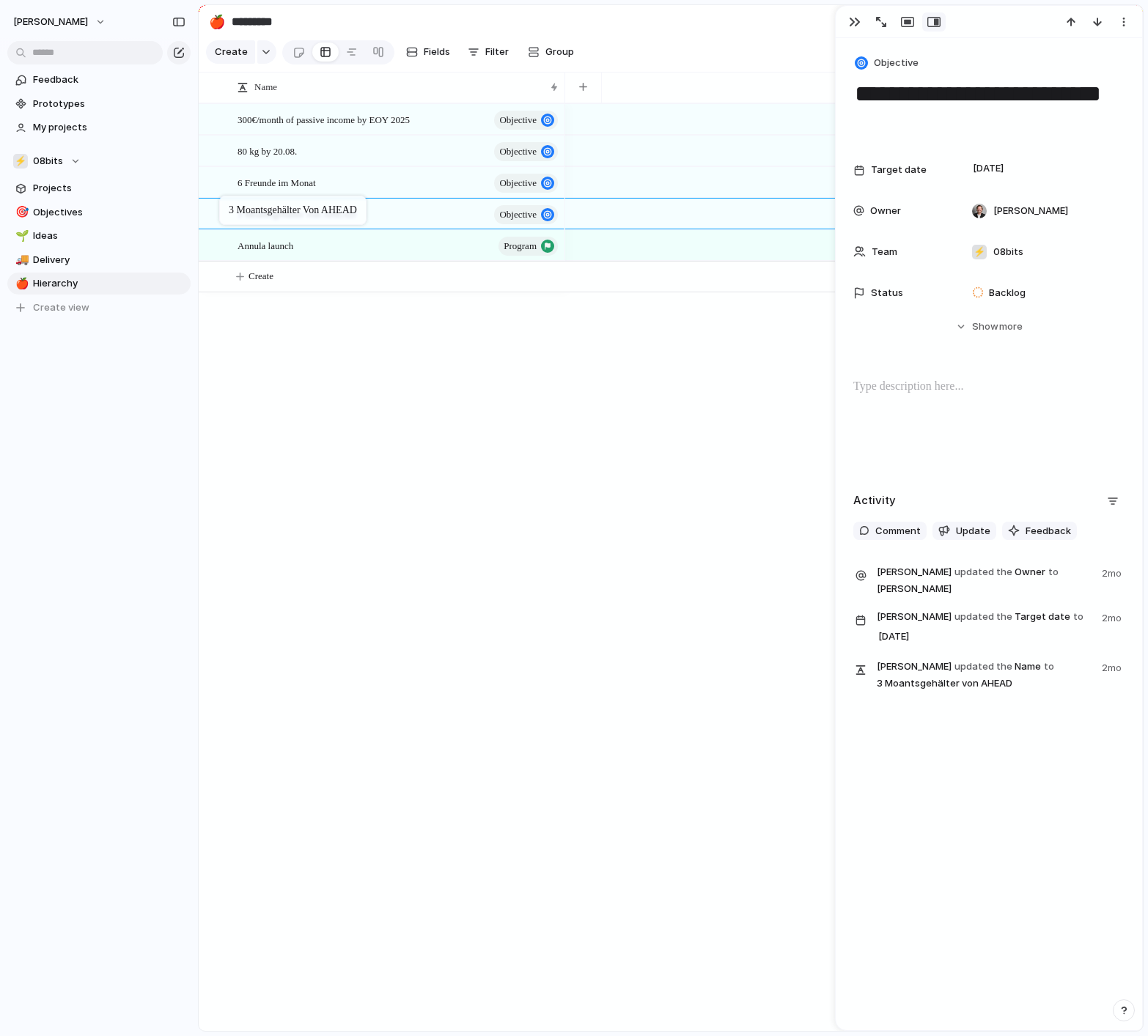
drag, startPoint x: 368, startPoint y: 244, endPoint x: 226, endPoint y: 199, distance: 149.0
click at [393, 249] on div "Annula launch Program" at bounding box center [398, 246] width 322 height 30
type textarea "**********"
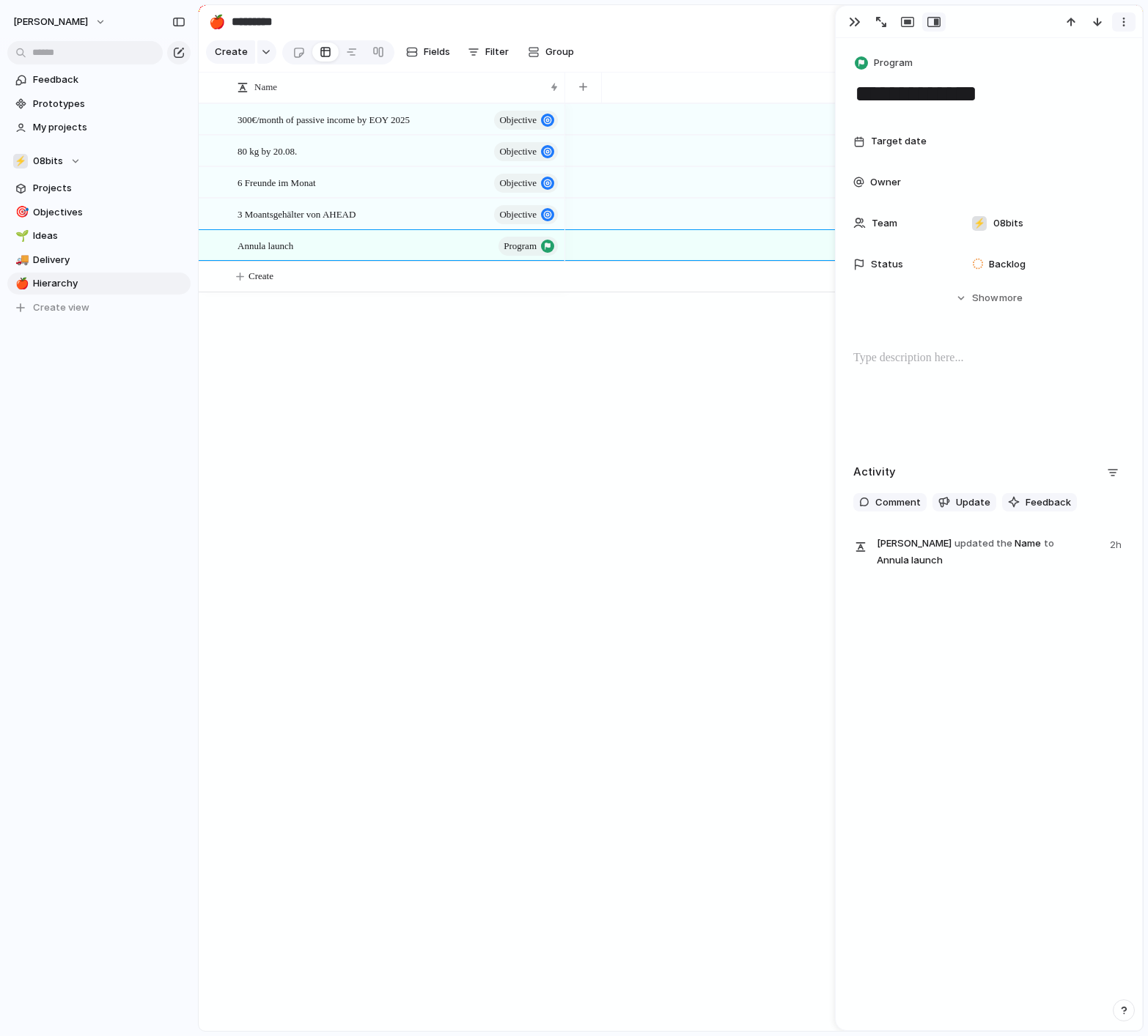
click at [1128, 18] on div "button" at bounding box center [1123, 21] width 12 height 12
click at [1088, 79] on li "Delete" at bounding box center [1078, 77] width 110 height 23
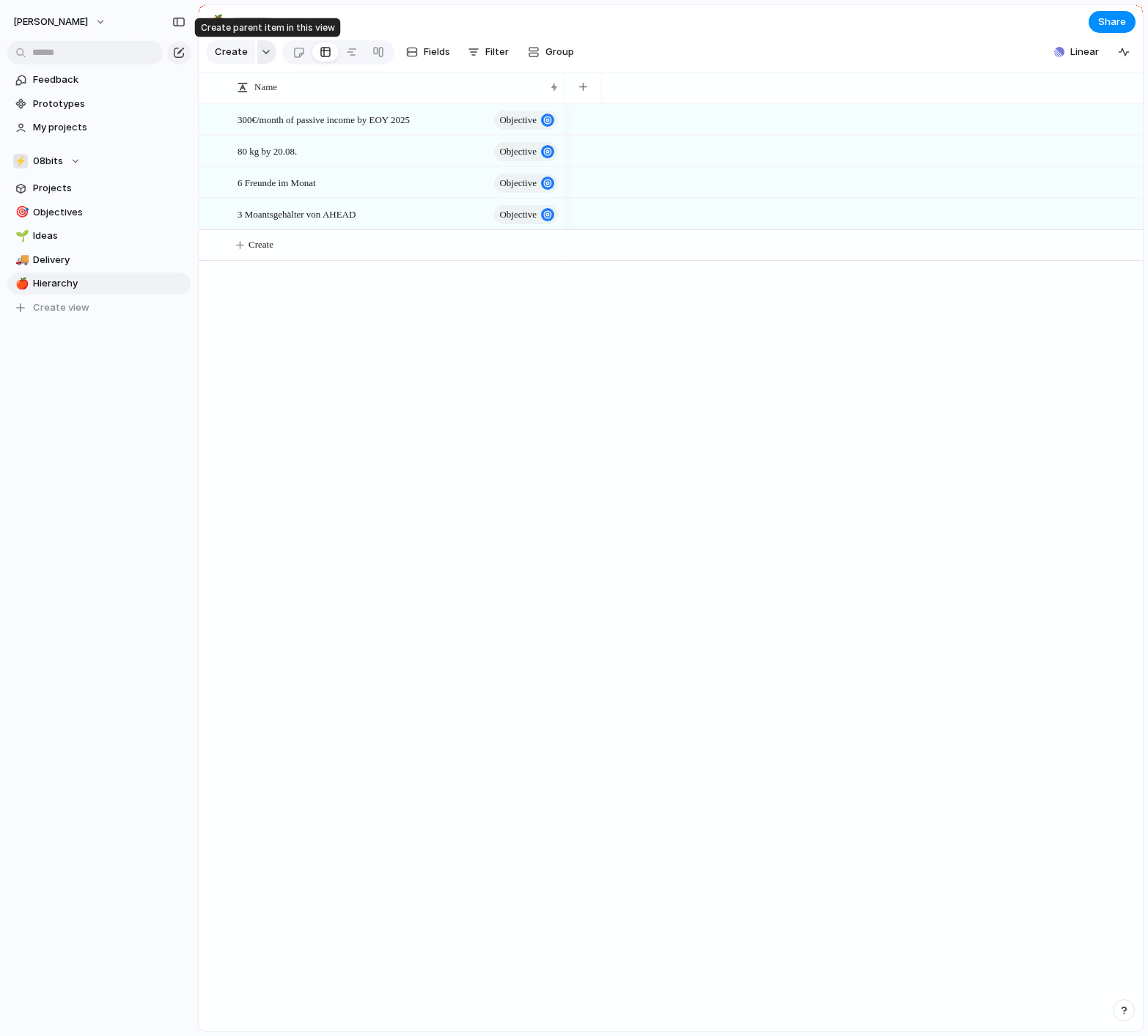
click at [267, 50] on div "button" at bounding box center [266, 52] width 10 height 6
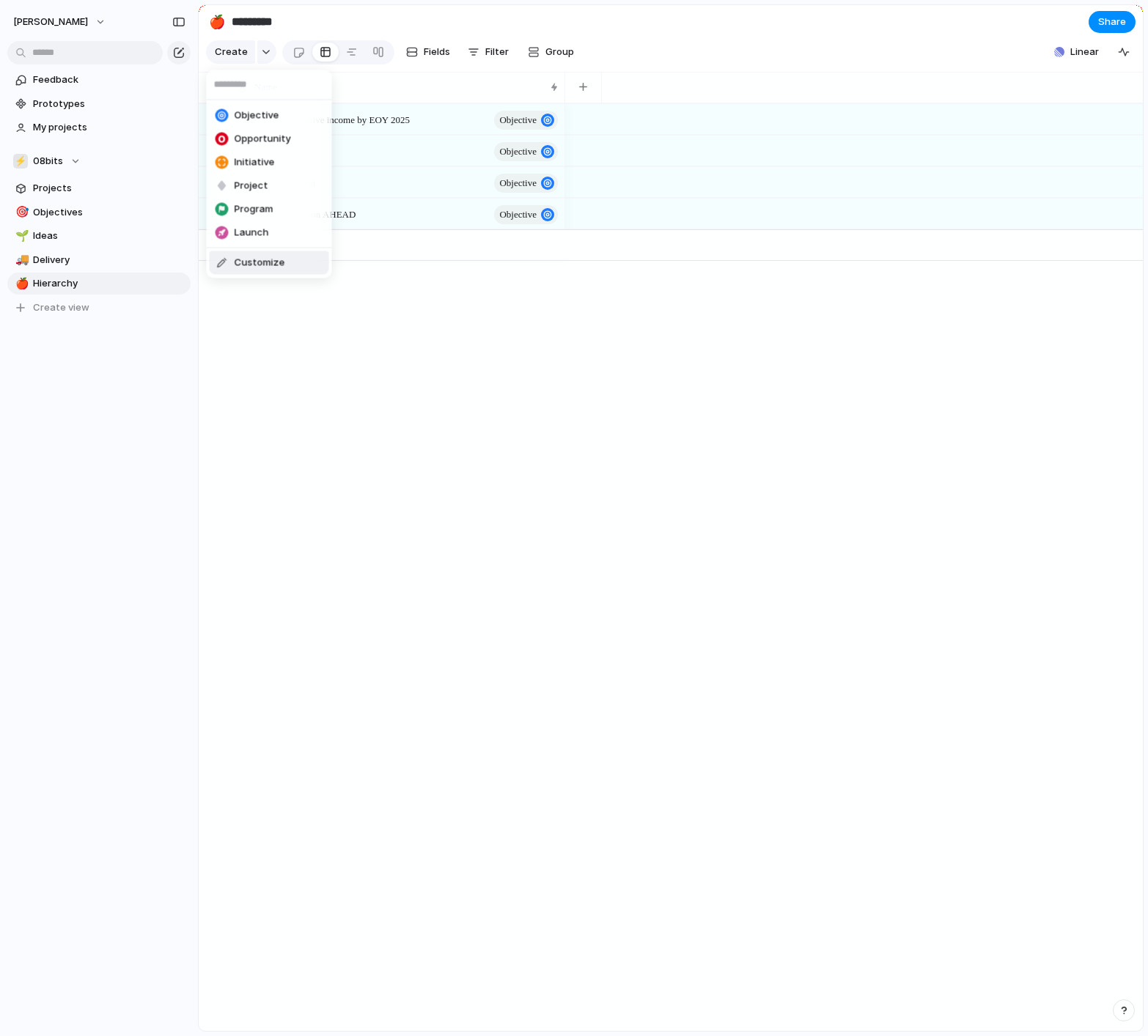
click at [255, 271] on li "Customize" at bounding box center [269, 262] width 119 height 23
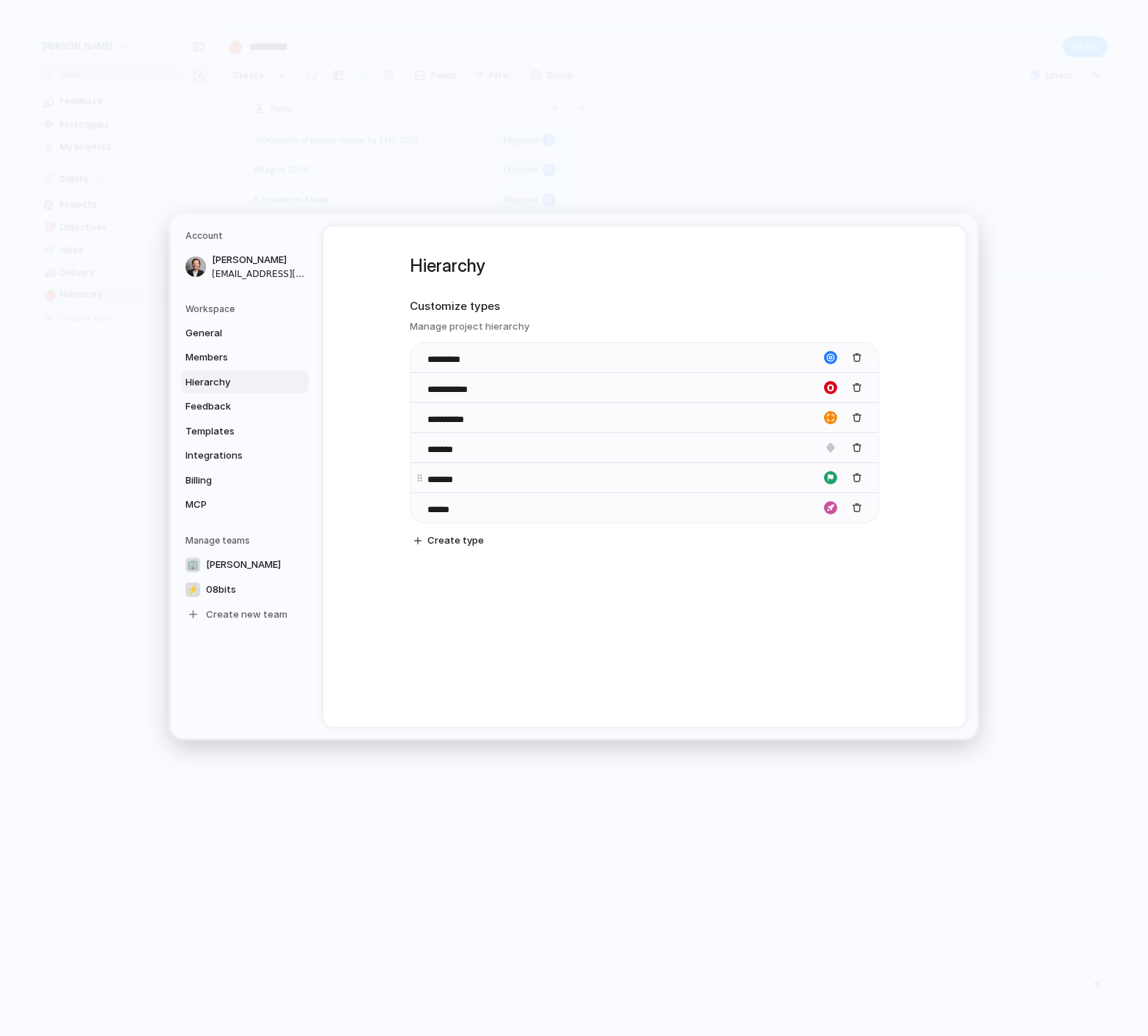
drag, startPoint x: 437, startPoint y: 481, endPoint x: 445, endPoint y: 474, distance: 10.6
click at [442, 477] on input "*******" at bounding box center [454, 480] width 54 height 15
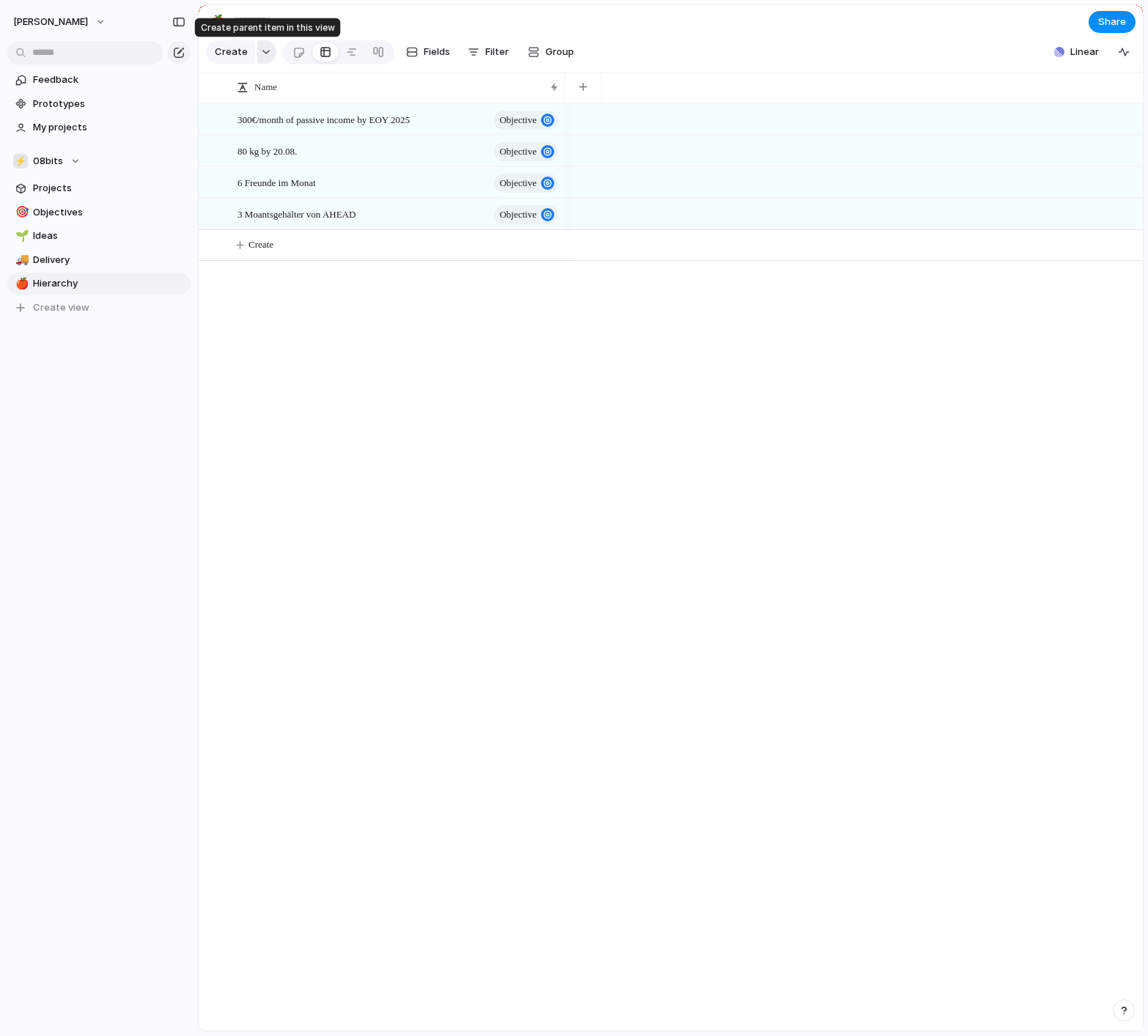
click at [262, 50] on div "button" at bounding box center [266, 52] width 10 height 6
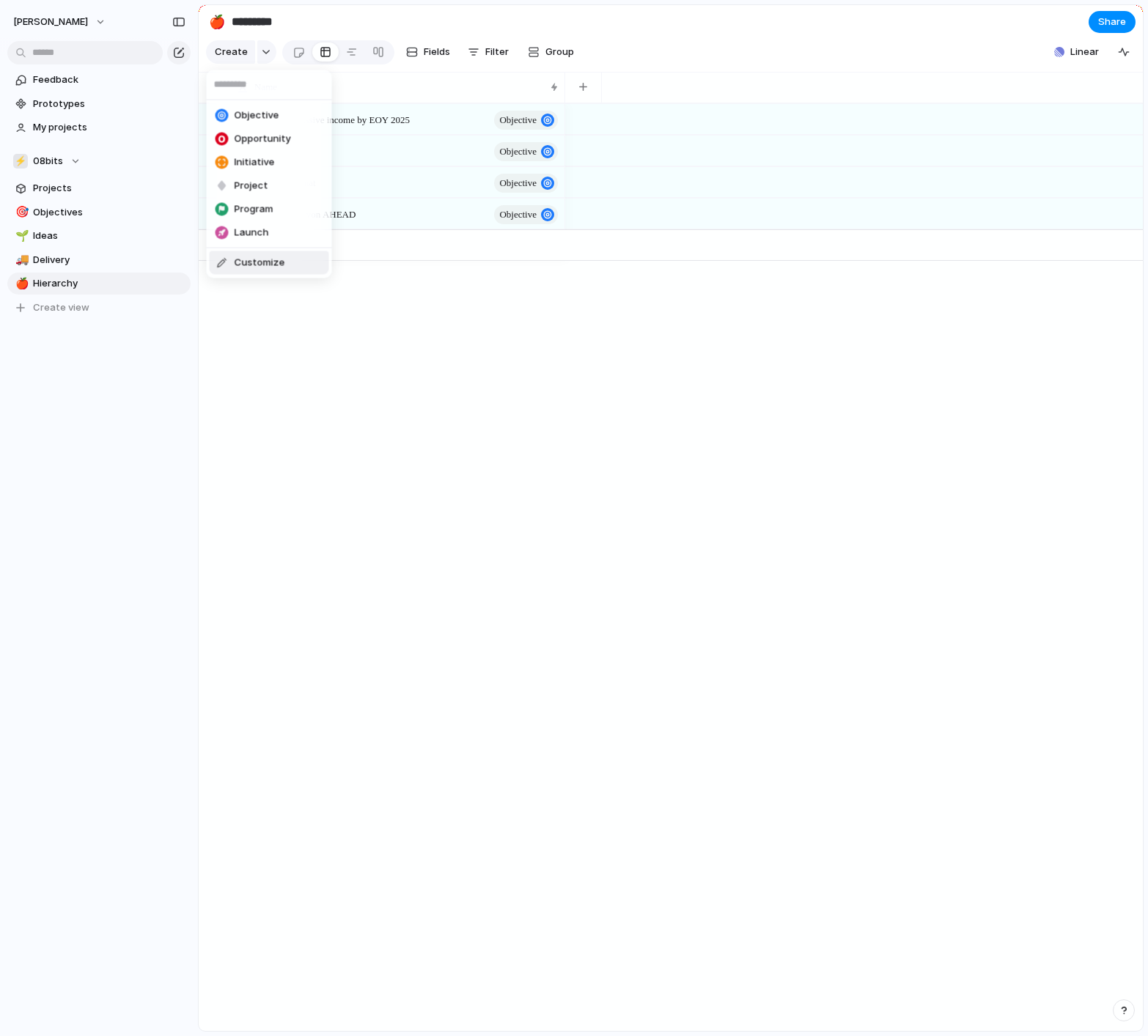
click at [245, 267] on span "Customize" at bounding box center [260, 263] width 51 height 15
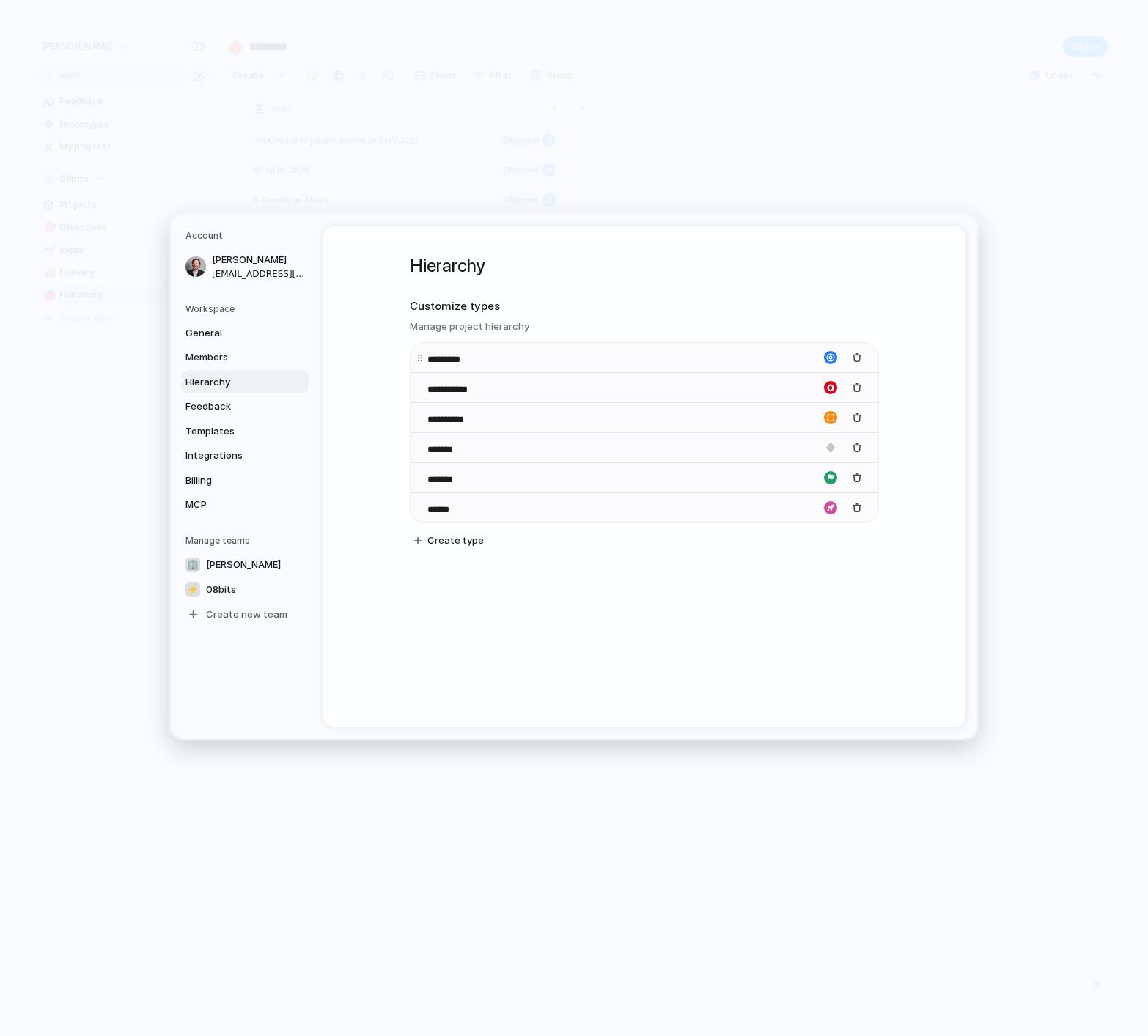
click at [478, 360] on input "*********" at bounding box center [456, 360] width 58 height 15
click at [441, 360] on input "*********" at bounding box center [456, 360] width 58 height 15
click at [511, 685] on div "**********" at bounding box center [644, 476] width 642 height 500
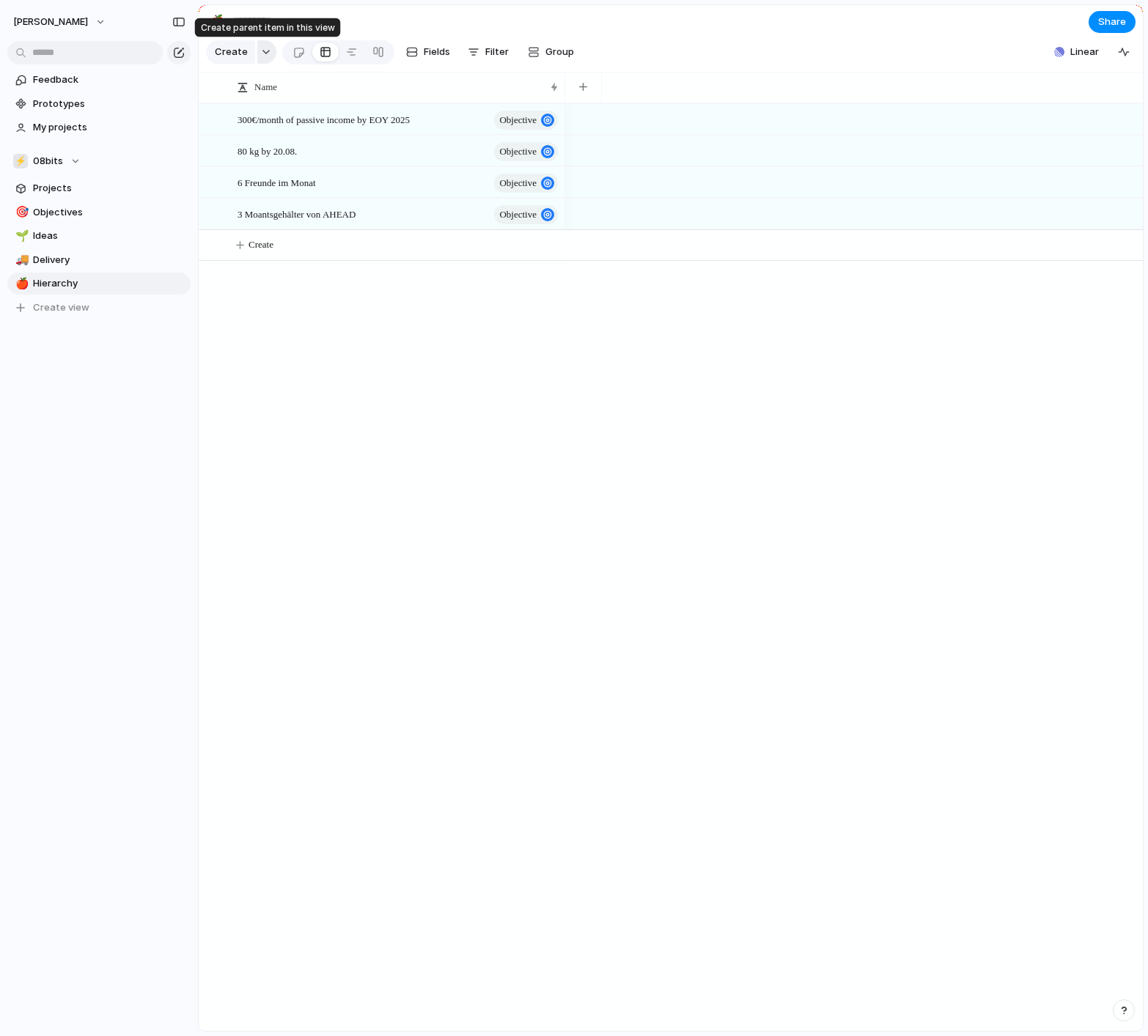
click at [269, 50] on button "button" at bounding box center [267, 52] width 19 height 23
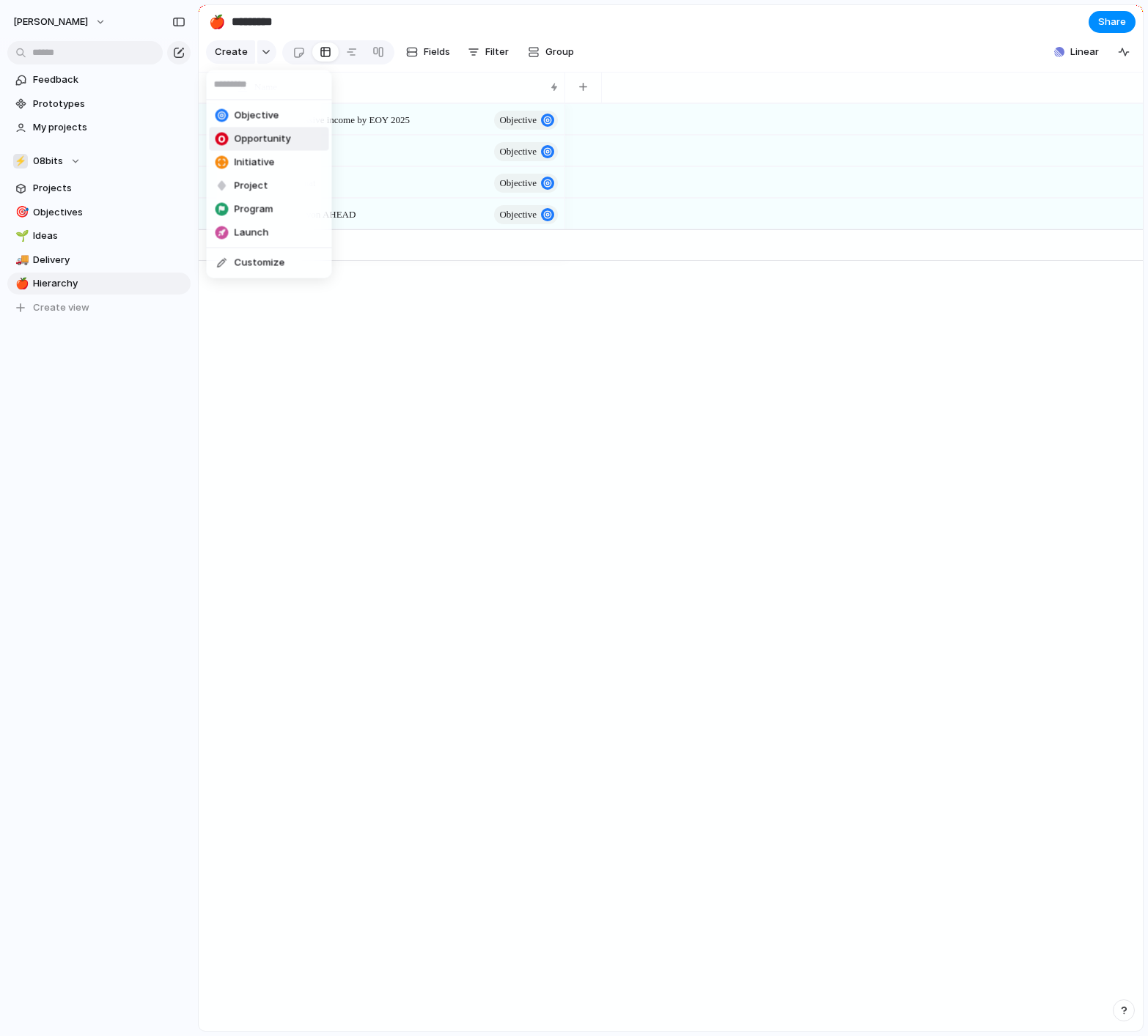
click at [277, 141] on span "Opportunity" at bounding box center [262, 139] width 56 height 15
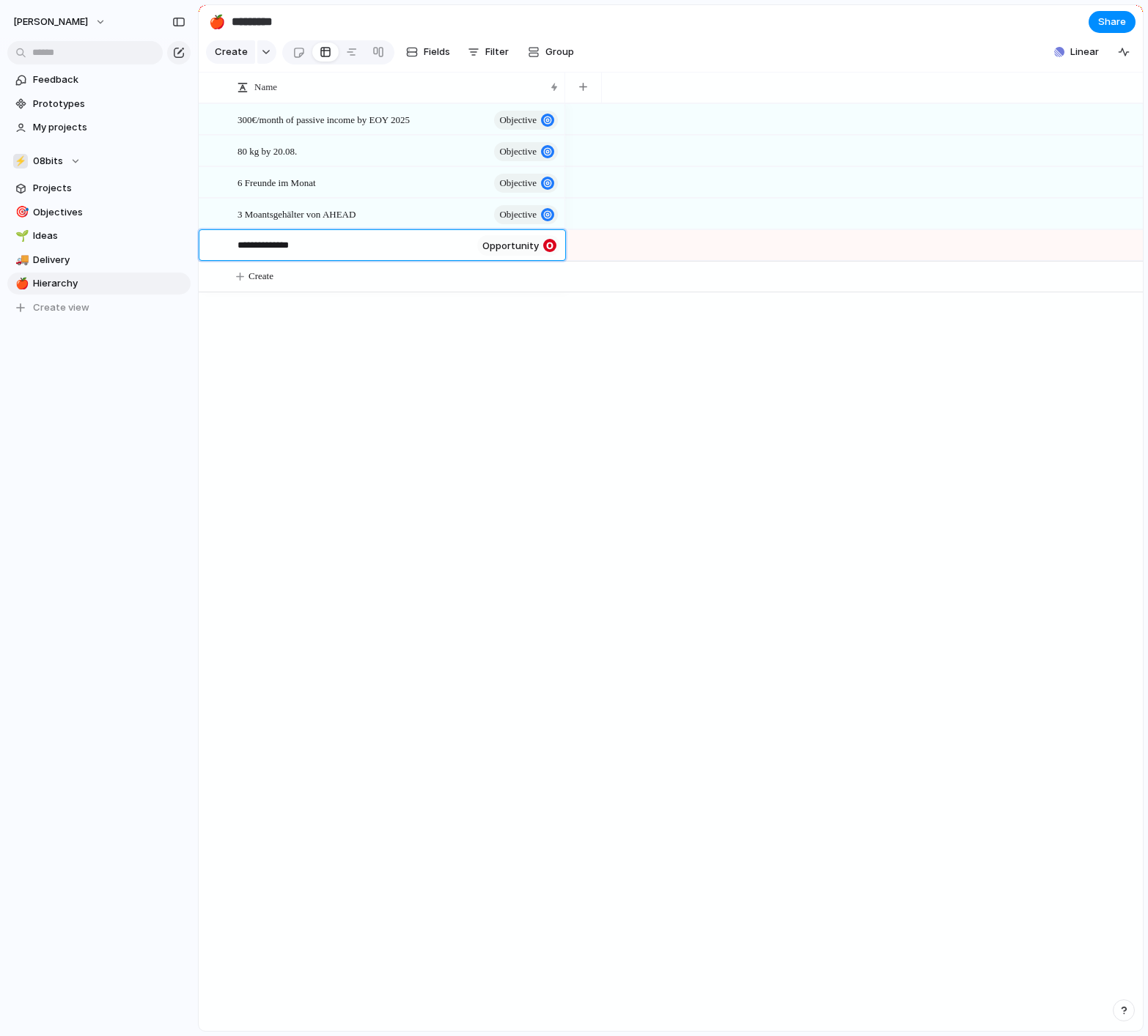
type textarea "**********"
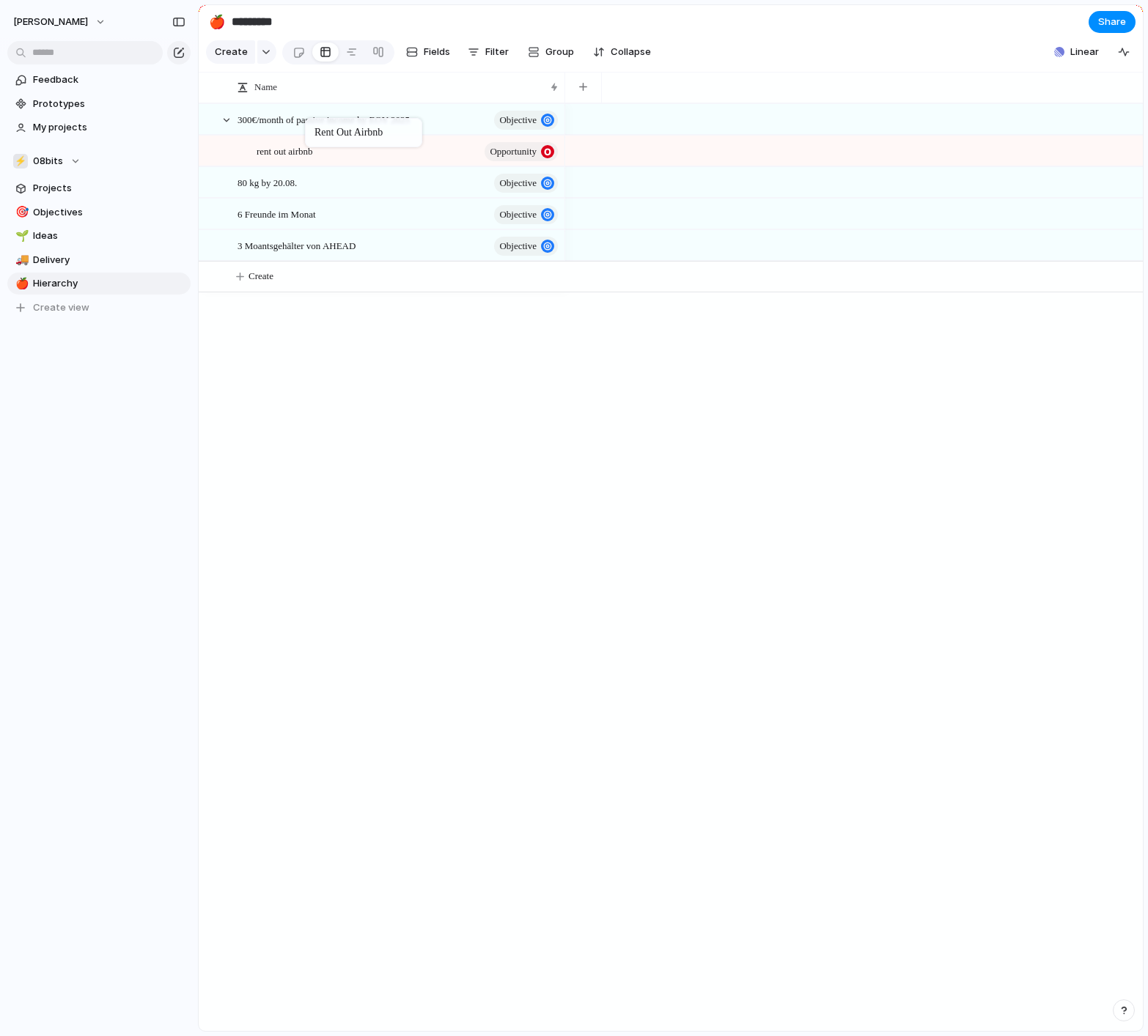
drag, startPoint x: 221, startPoint y: 243, endPoint x: 312, endPoint y: 121, distance: 152.2
click at [276, 283] on button "Create" at bounding box center [689, 276] width 952 height 30
click at [264, 62] on div "Create Fields Filter Group Zoom Collapse" at bounding box center [431, 52] width 451 height 30
click at [264, 55] on button "button" at bounding box center [267, 52] width 19 height 23
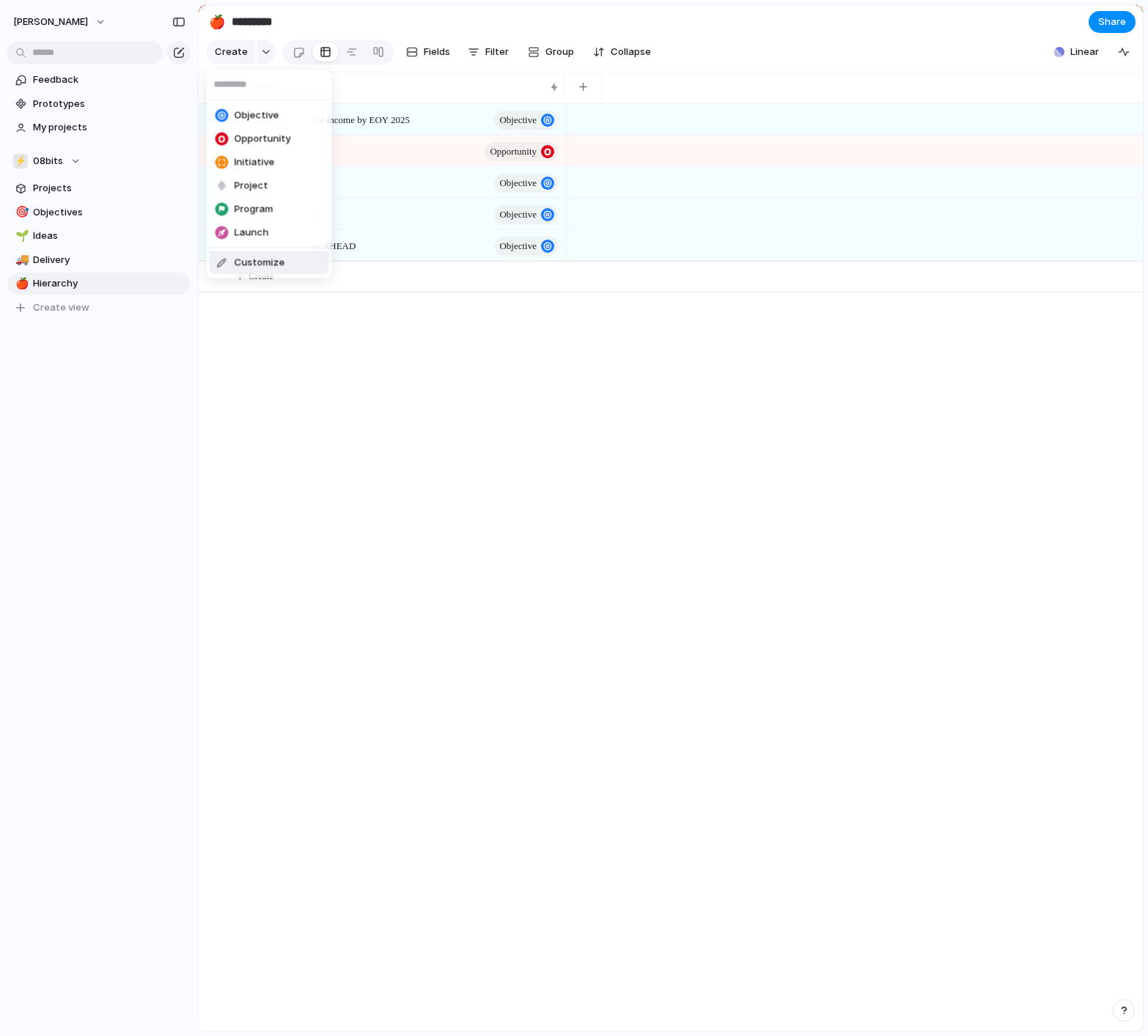
click at [272, 271] on li "Customize" at bounding box center [269, 262] width 119 height 23
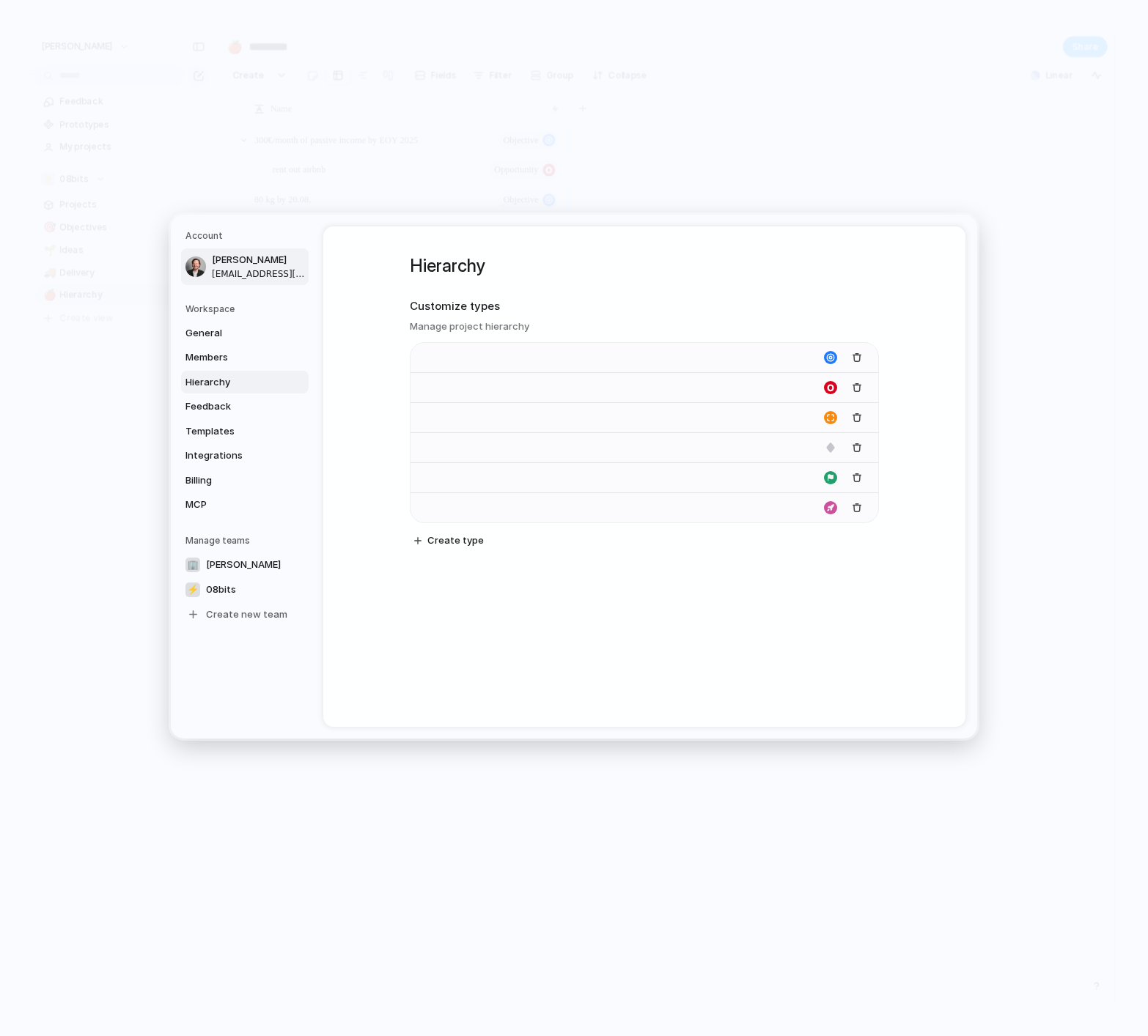
type input "**********"
type input "*******"
type input "******"
click at [449, 541] on span "Create type" at bounding box center [455, 541] width 56 height 15
type input "********"
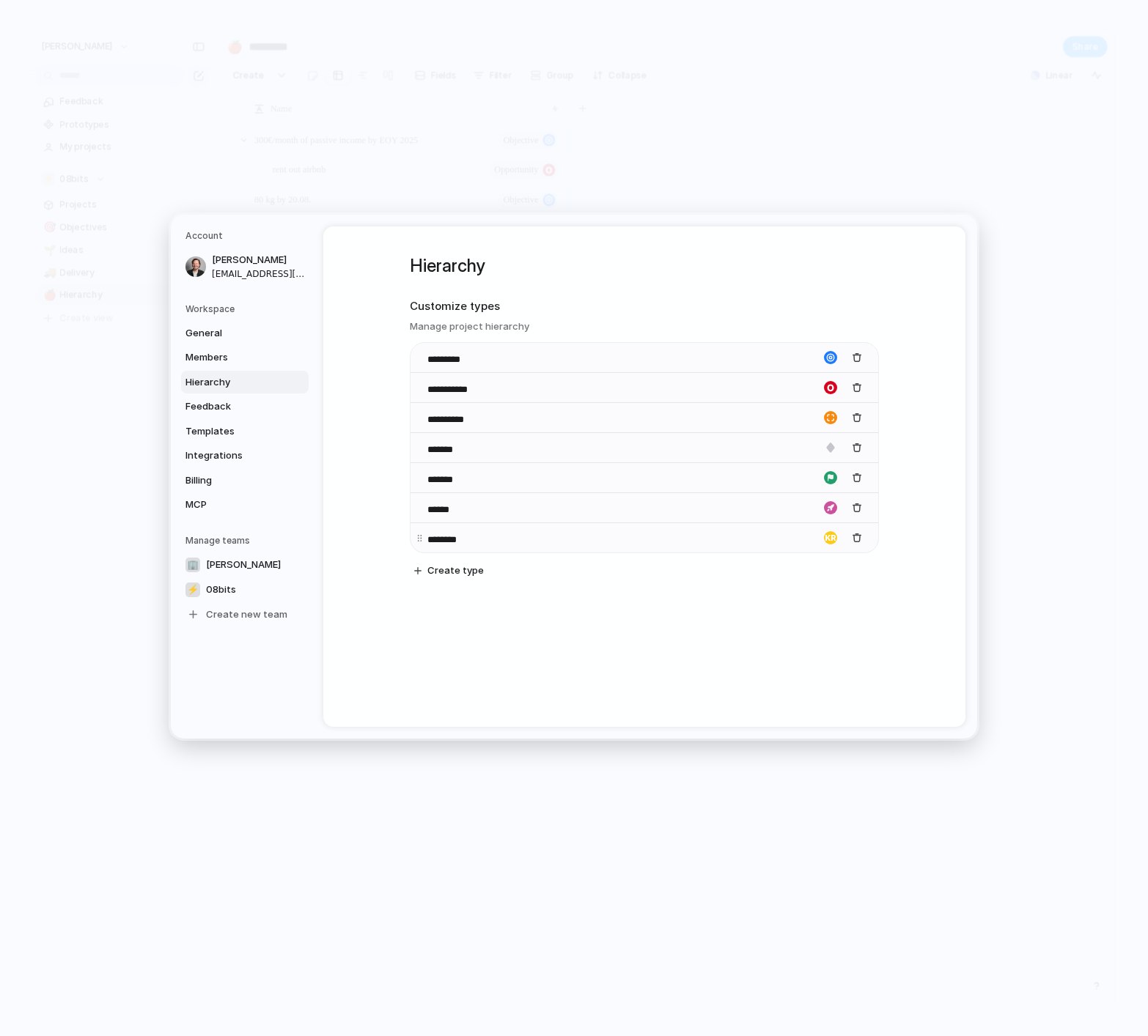
click at [829, 538] on div "button" at bounding box center [830, 537] width 13 height 13
click at [858, 537] on div at bounding box center [574, 518] width 1148 height 1036
click at [854, 538] on div "button" at bounding box center [856, 537] width 10 height 10
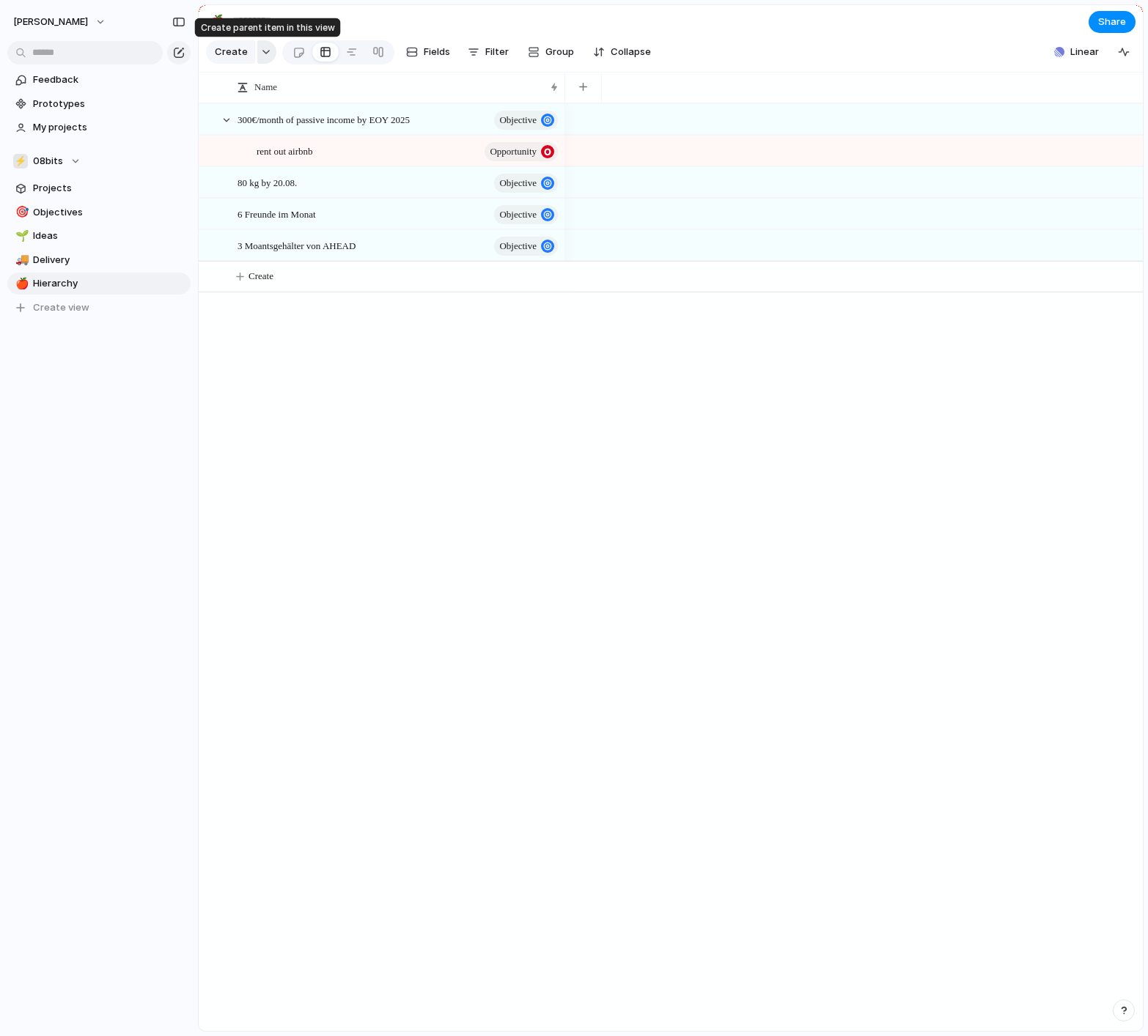
click at [262, 54] on div "button" at bounding box center [266, 52] width 10 height 6
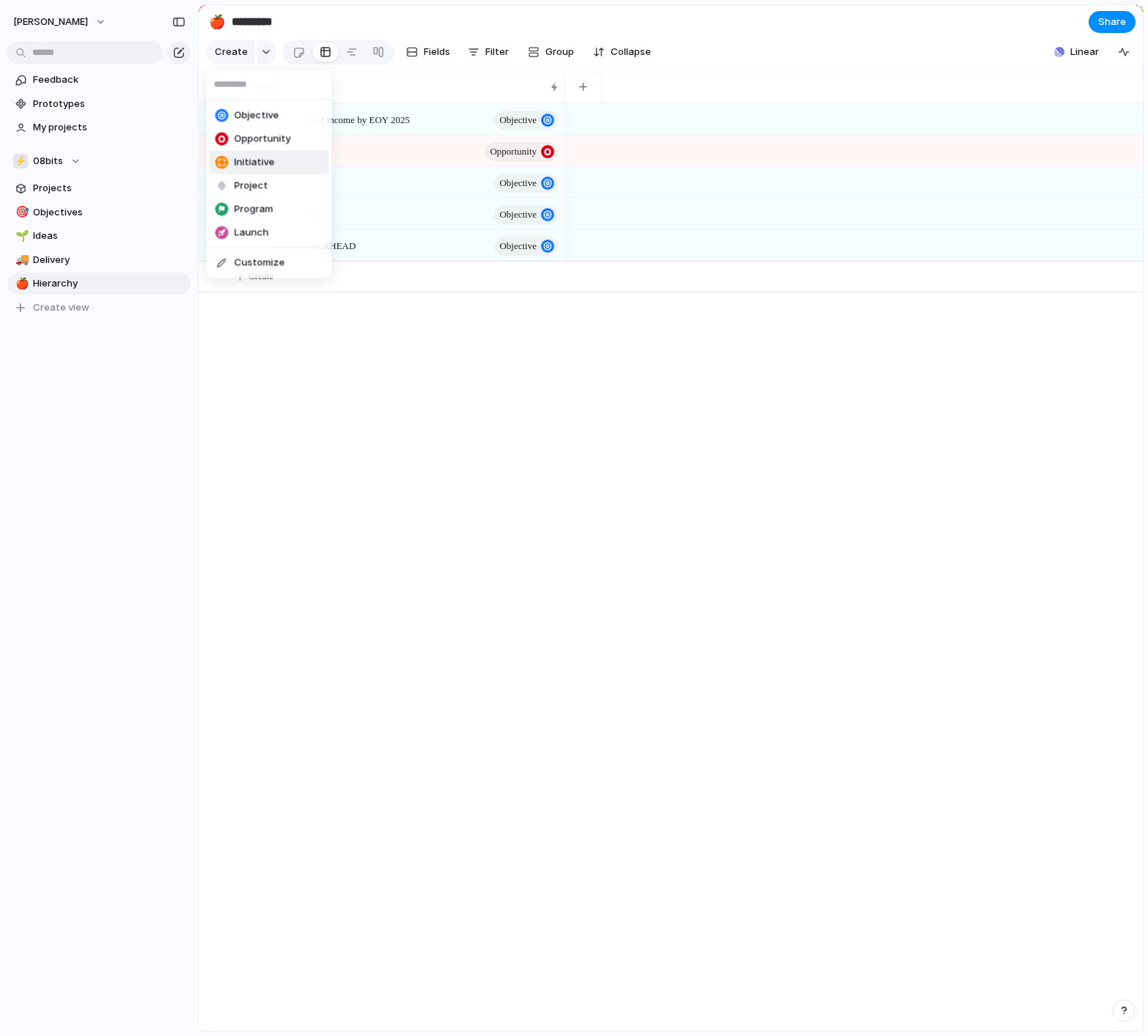
click at [262, 165] on span "Initiative" at bounding box center [255, 163] width 41 height 15
